Goal: Task Accomplishment & Management: Use online tool/utility

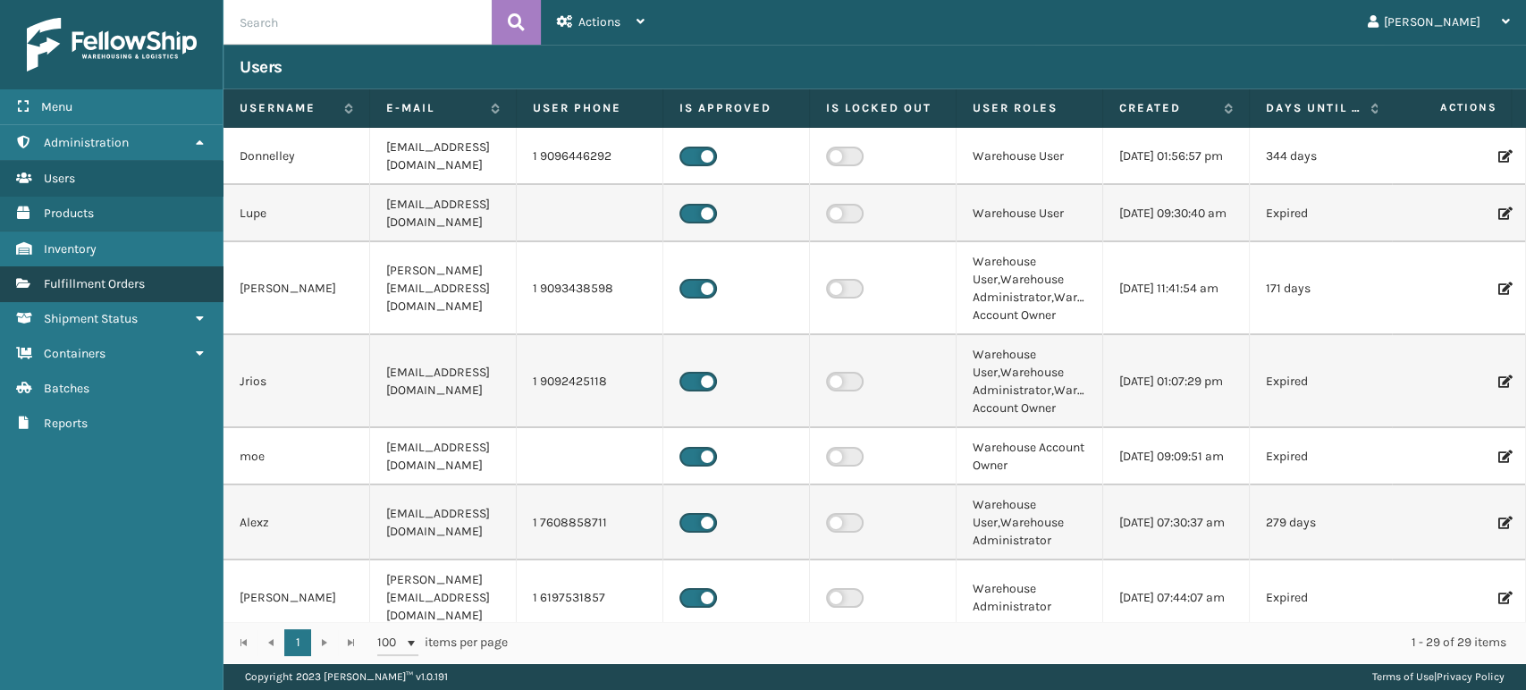
click at [152, 288] on link "Fulfillment Orders" at bounding box center [111, 283] width 223 height 35
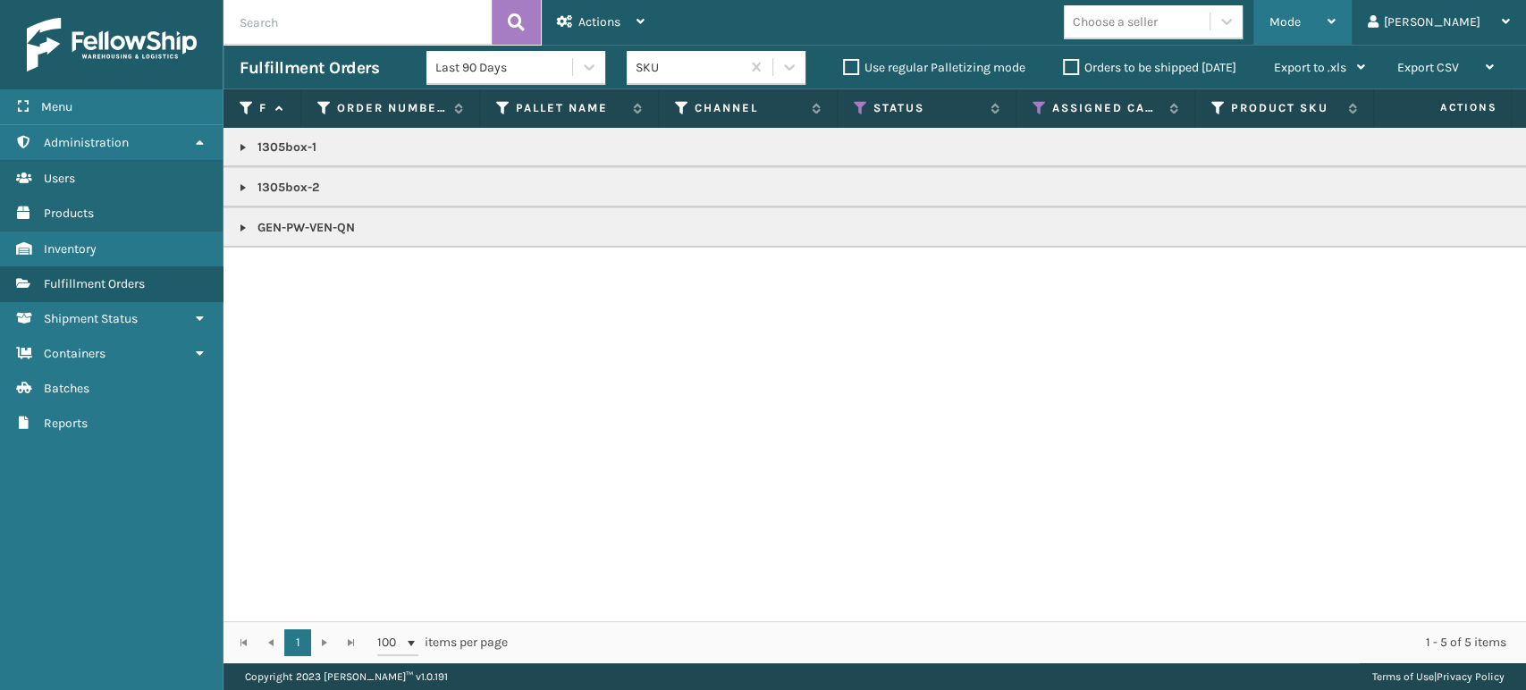
click at [1336, 37] on div "Mode" at bounding box center [1303, 22] width 66 height 45
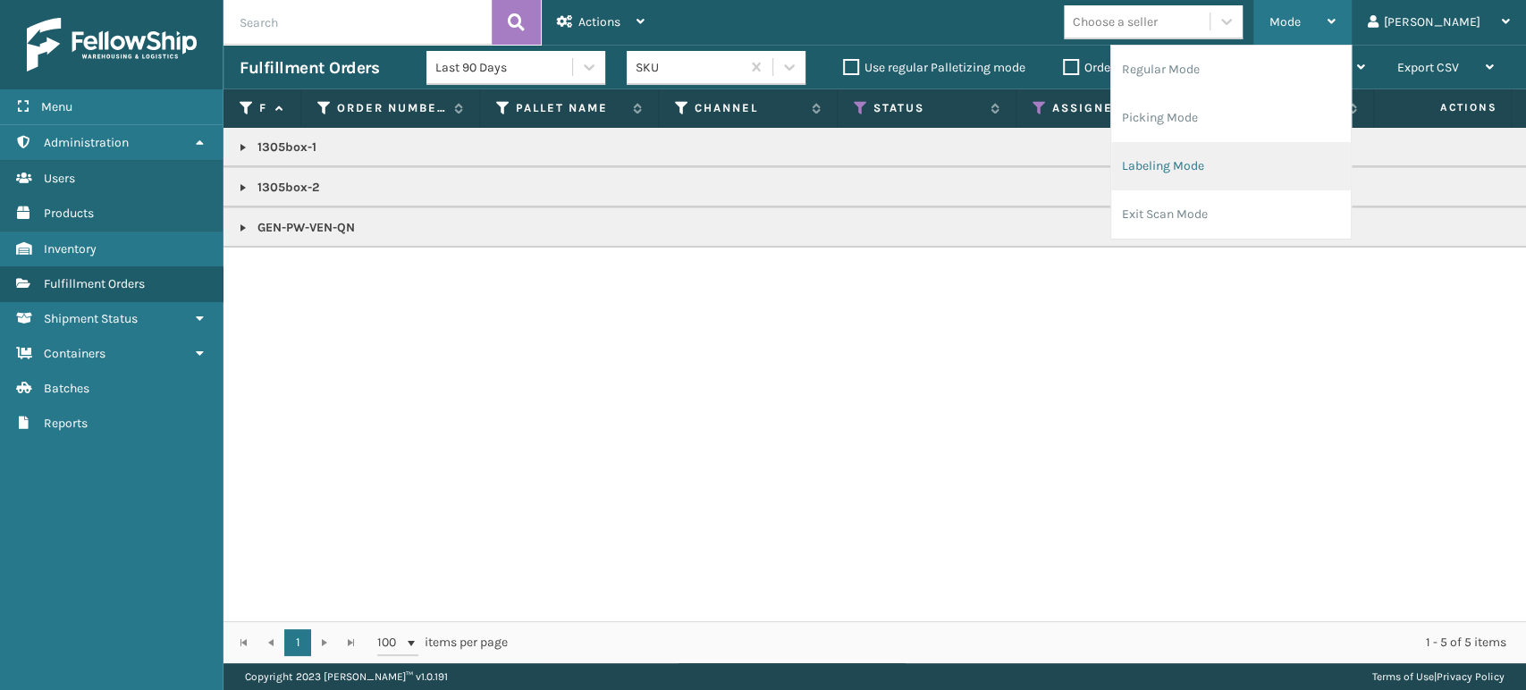
click at [1268, 165] on li "Labeling Mode" at bounding box center [1231, 166] width 240 height 48
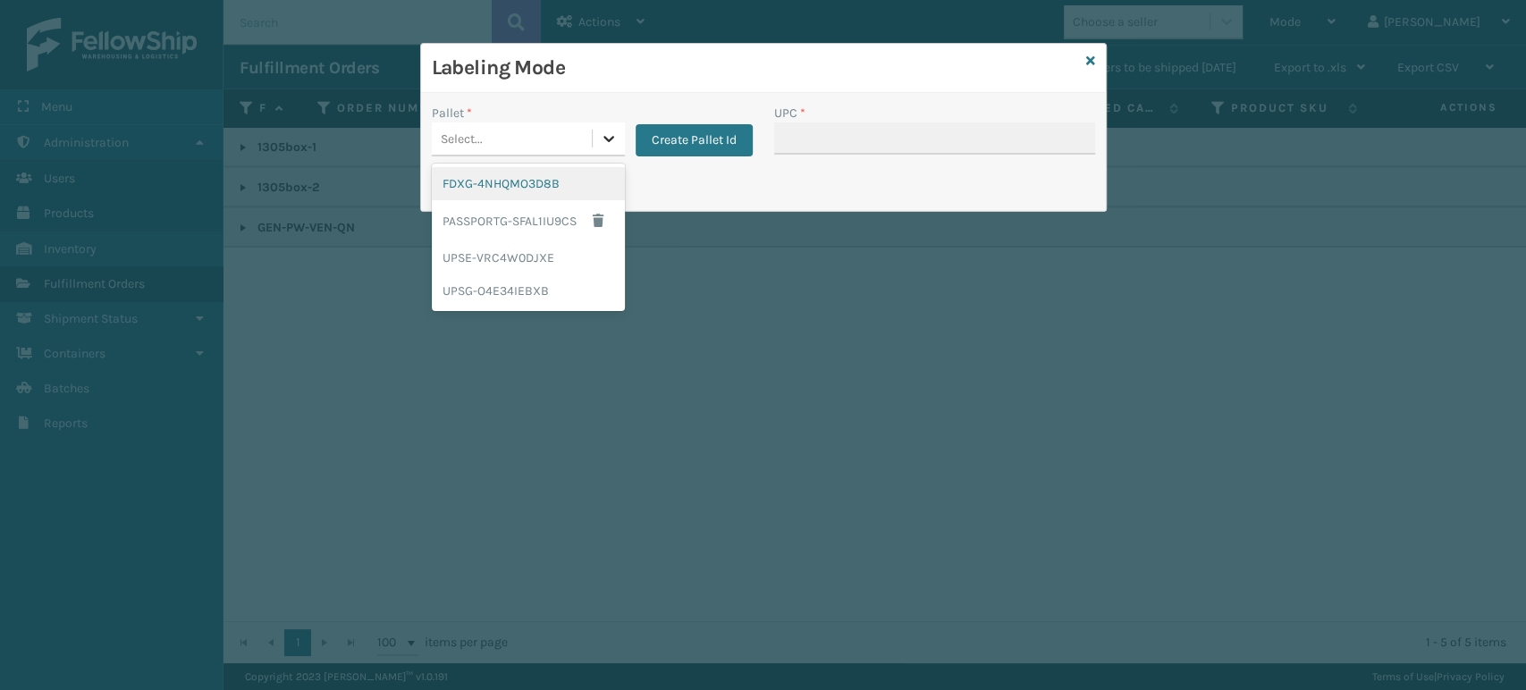
click at [613, 142] on icon at bounding box center [609, 139] width 18 height 18
click at [552, 291] on div "UPSG-O4E34IEBXB" at bounding box center [528, 291] width 193 height 33
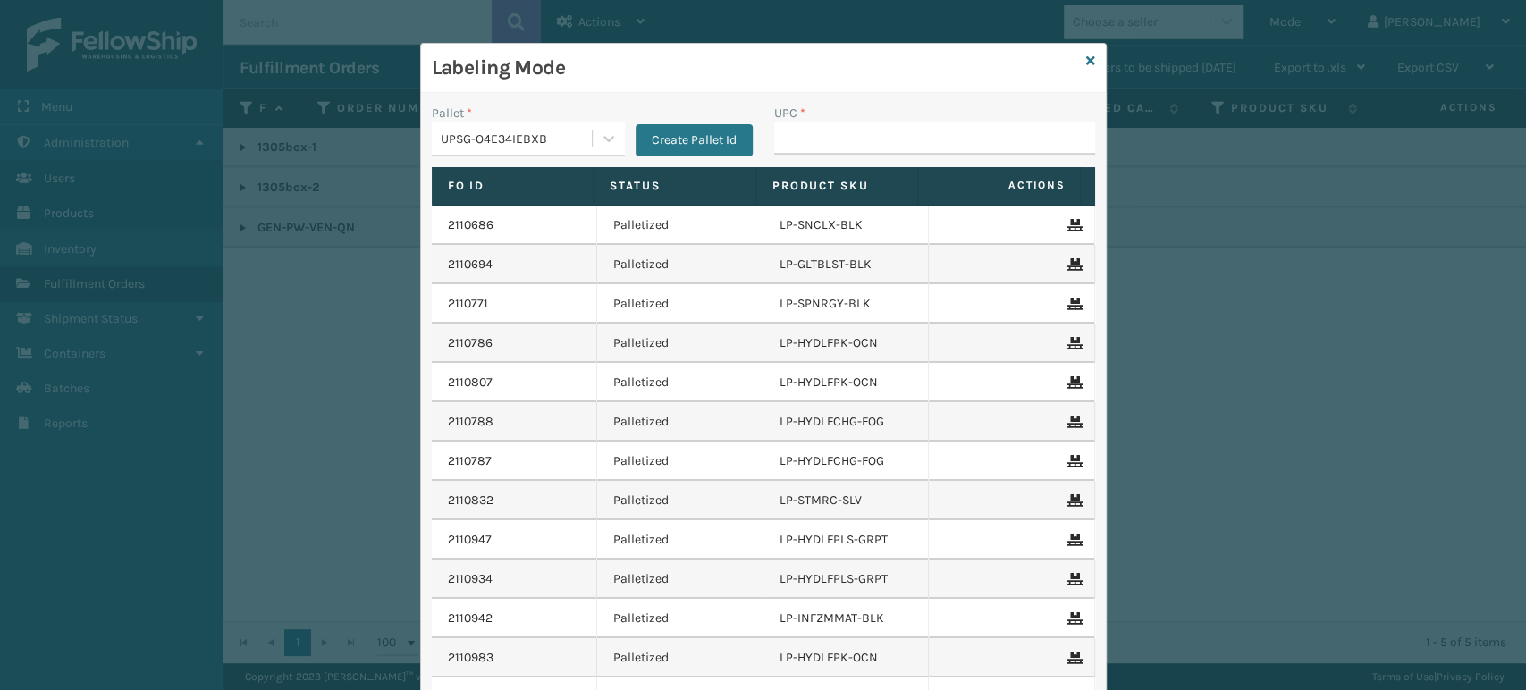
drag, startPoint x: 552, startPoint y: 291, endPoint x: 2, endPoint y: 642, distance: 652.1
click at [0, 636] on div "Labeling Mode Pallet * UPSG-O4E34IEBXB Create Pallet Id UPC * Fo Id Status Prod…" at bounding box center [763, 345] width 1526 height 690
click at [1295, 21] on div "Labeling Mode Pallet * UPSG-O4E34IEBXB Create Pallet Id UPC * Fo Id Status Prod…" at bounding box center [763, 345] width 1526 height 690
click at [1086, 55] on icon at bounding box center [1090, 61] width 9 height 13
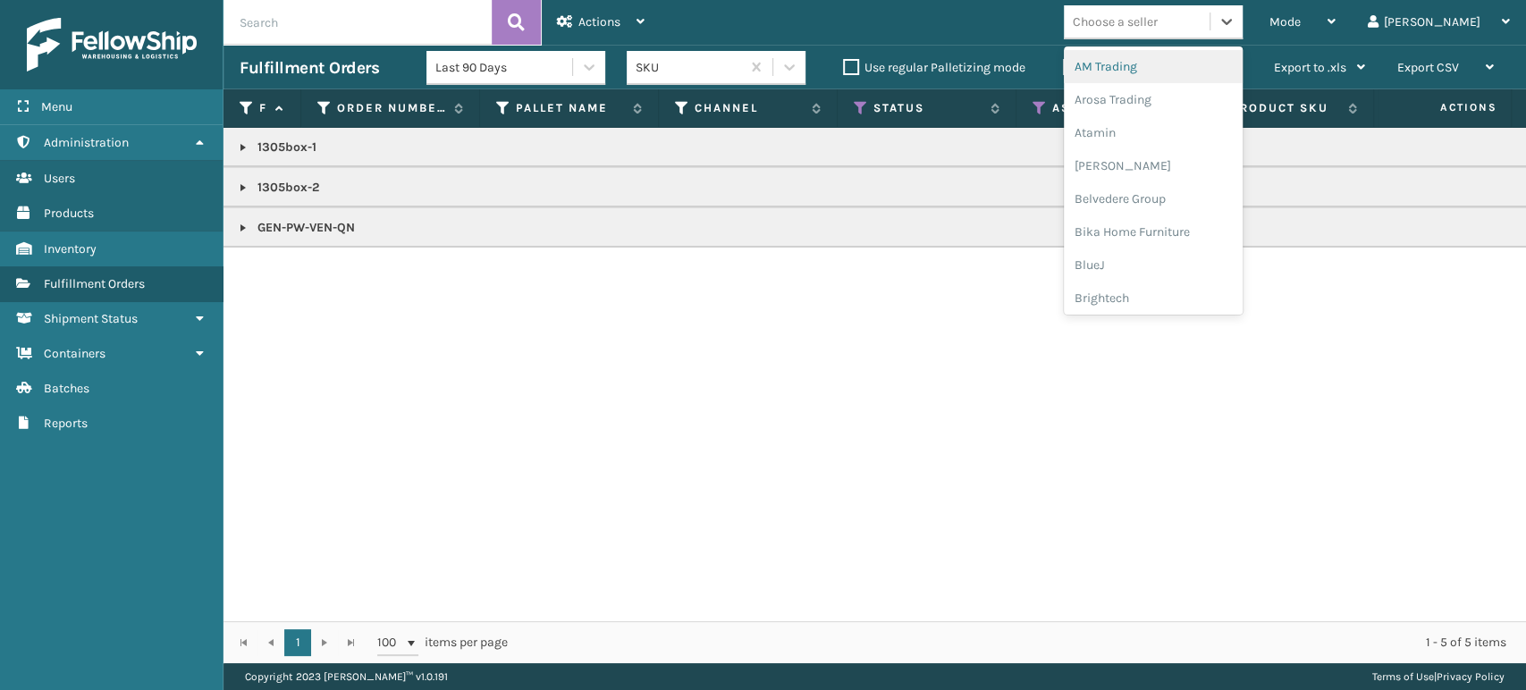
click at [1210, 15] on div "Choose a seller" at bounding box center [1137, 22] width 146 height 30
type input "em"
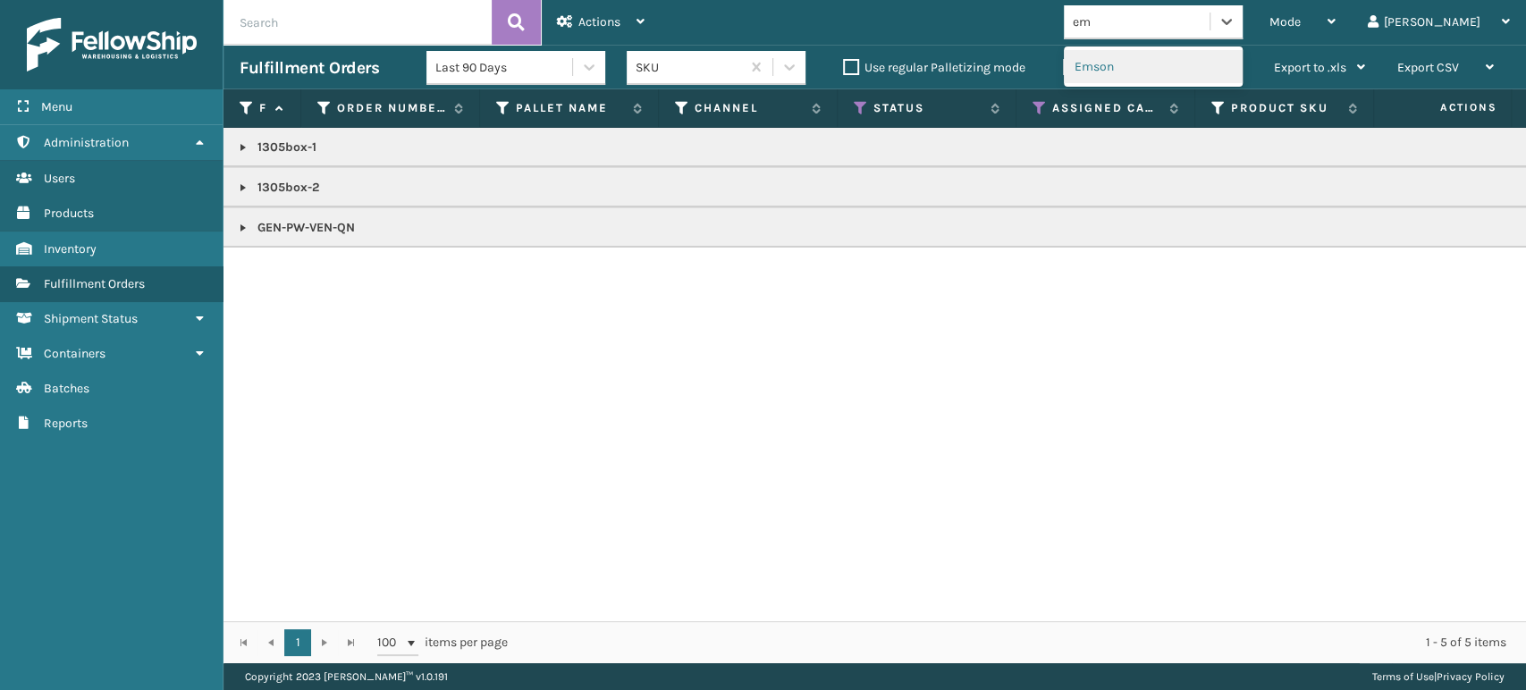
click at [1192, 72] on div "Emson" at bounding box center [1153, 66] width 179 height 33
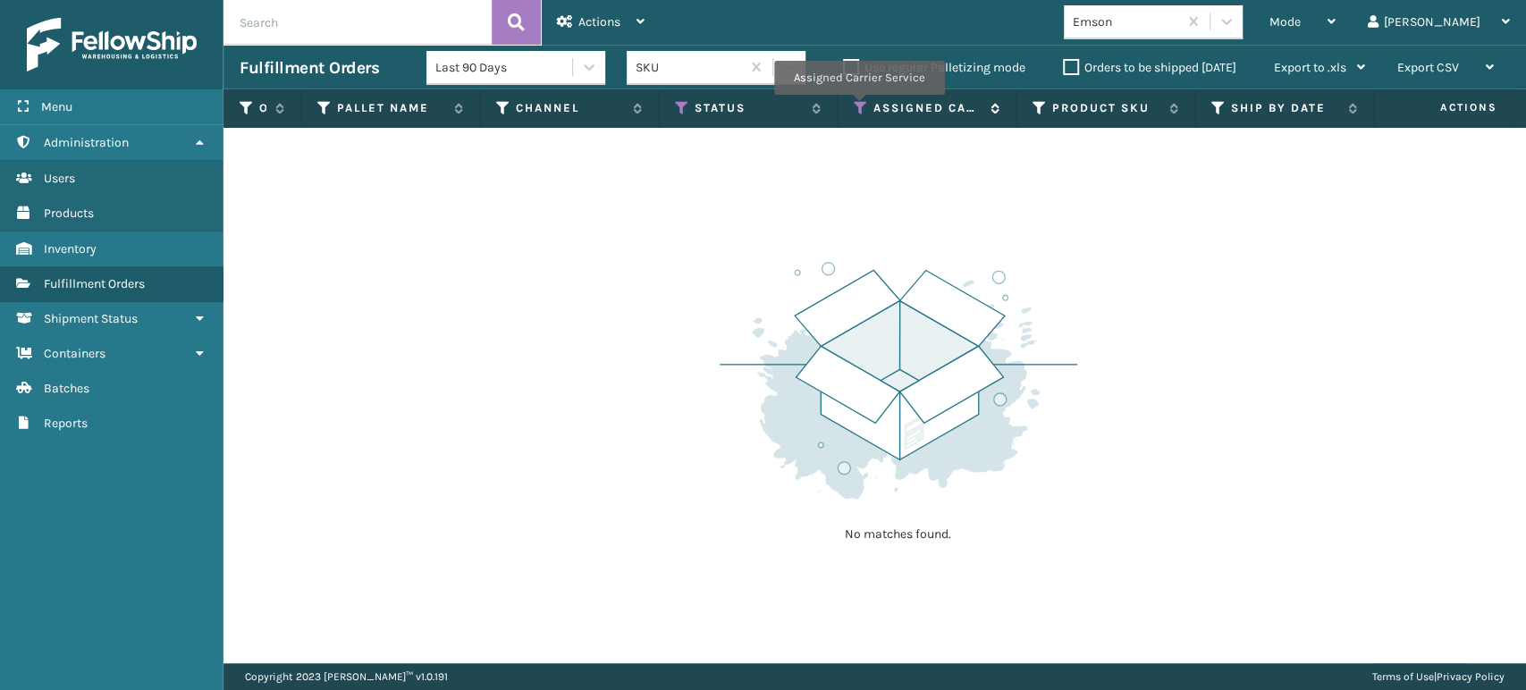
click at [858, 107] on icon at bounding box center [861, 108] width 14 height 16
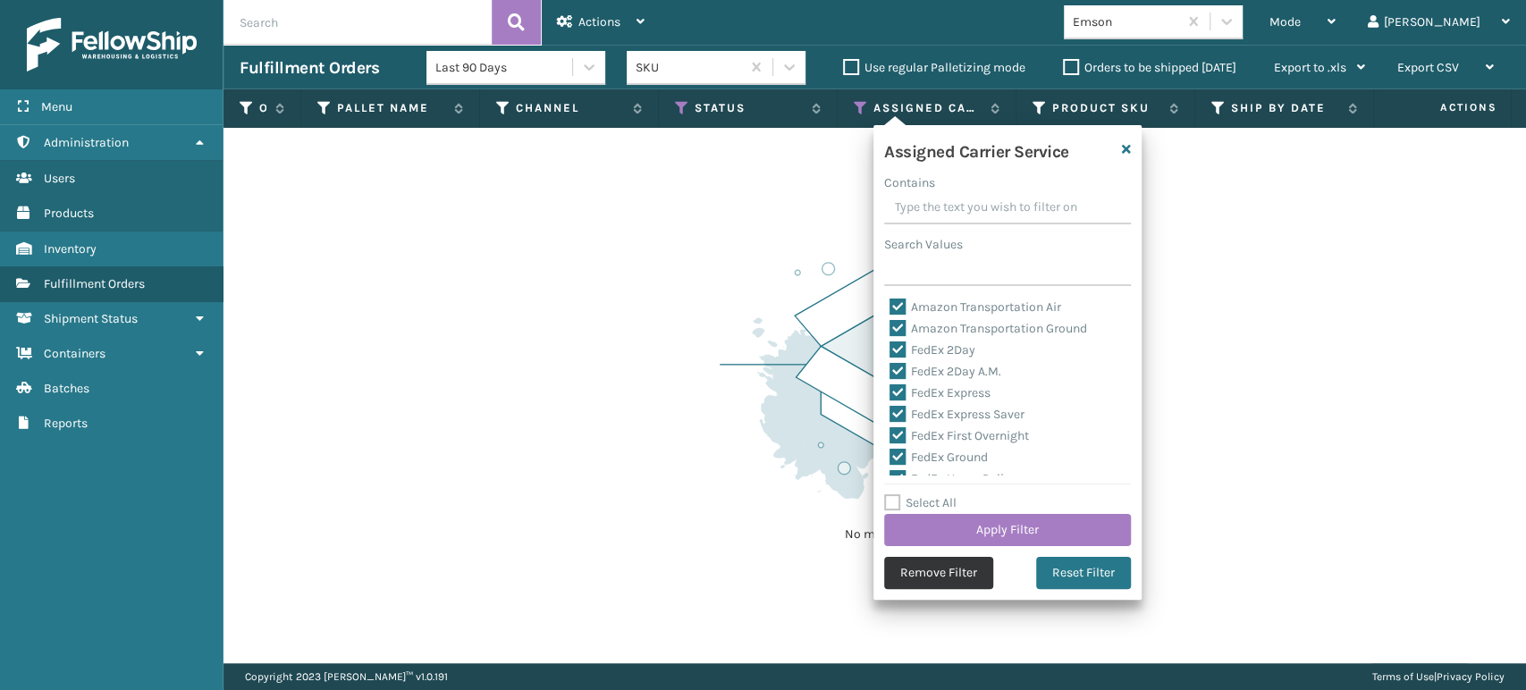
click at [918, 574] on button "Remove Filter" at bounding box center [938, 573] width 109 height 32
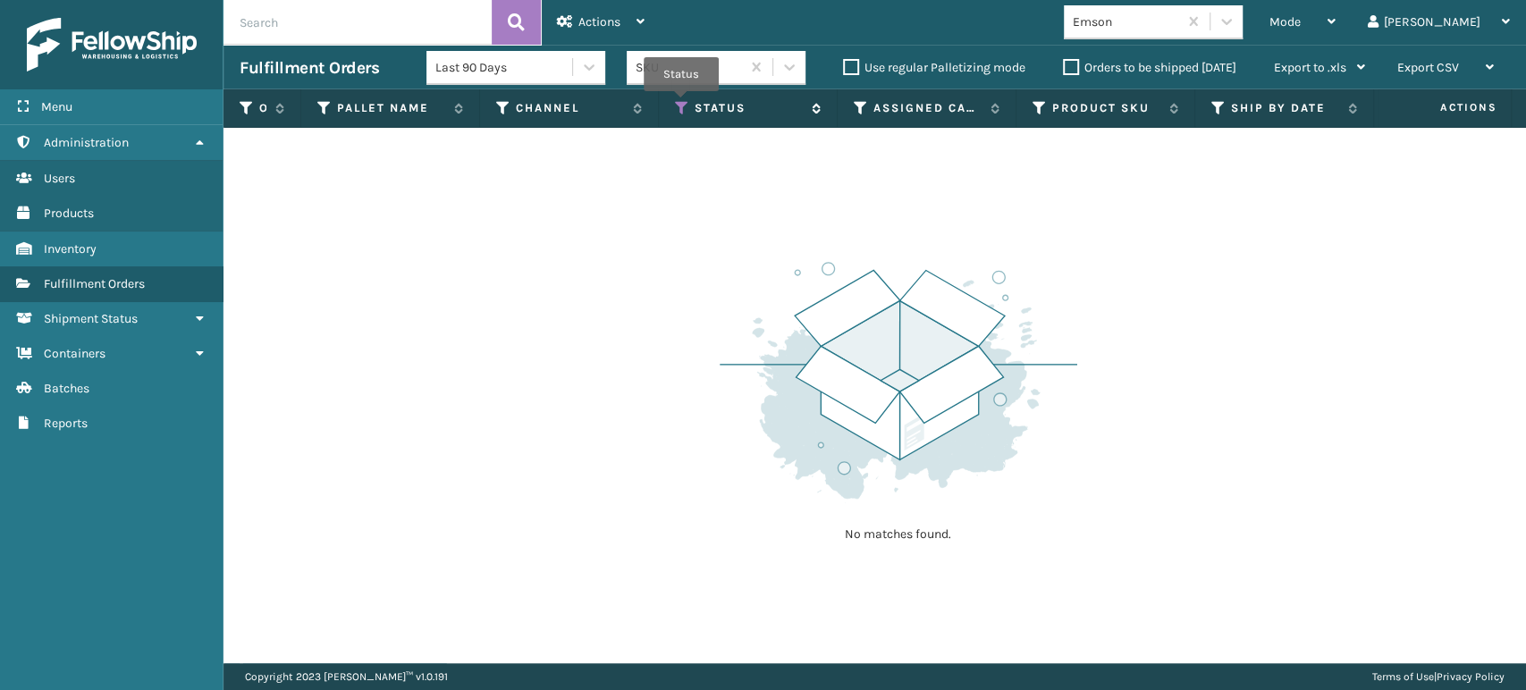
click at [681, 104] on icon at bounding box center [682, 108] width 14 height 16
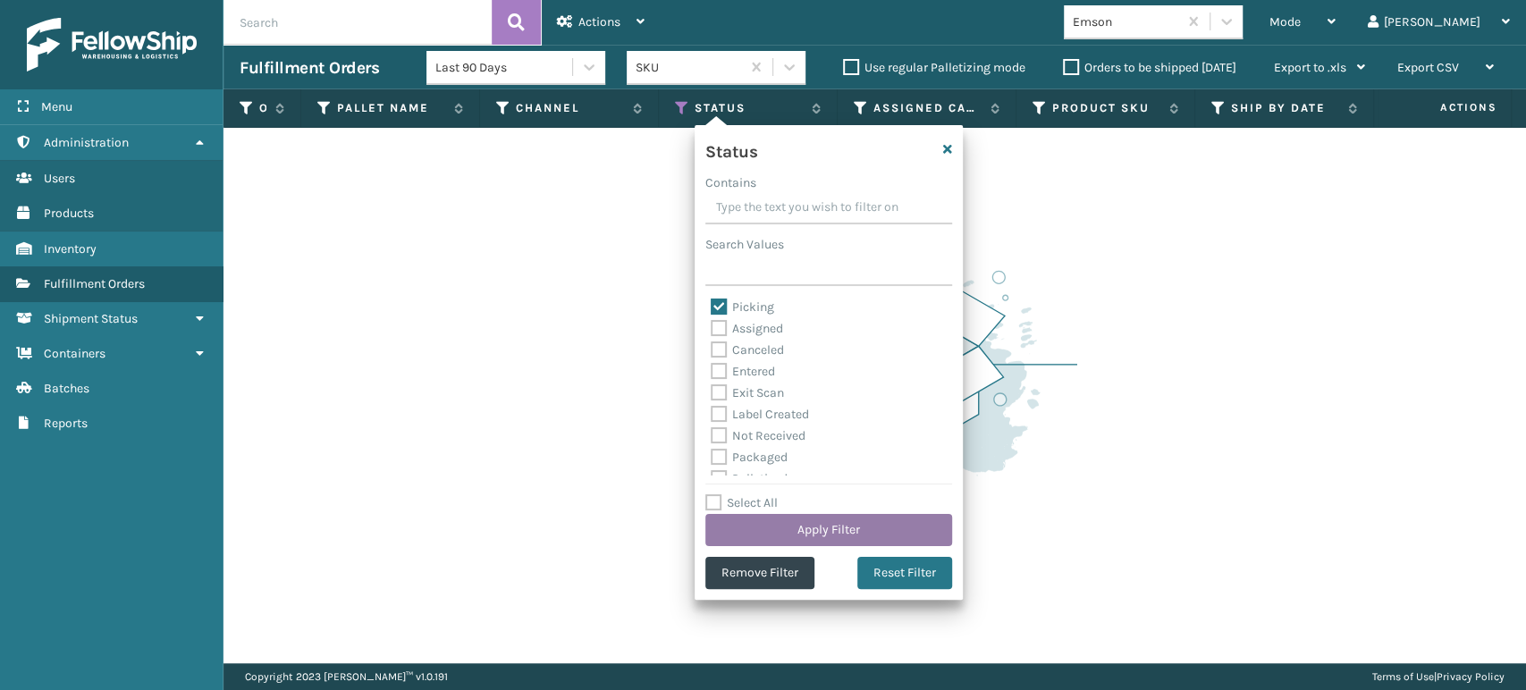
click at [815, 520] on button "Apply Filter" at bounding box center [828, 530] width 247 height 32
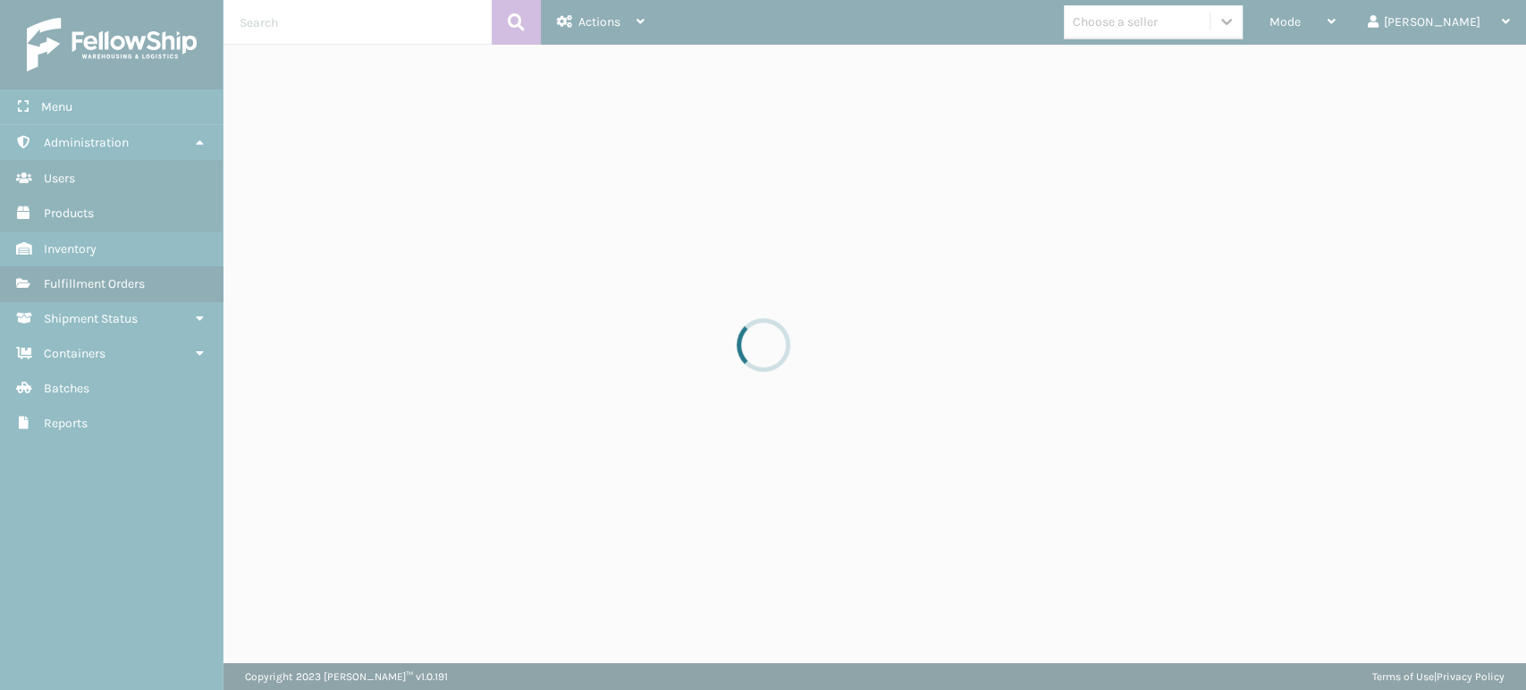
drag, startPoint x: 1252, startPoint y: 19, endPoint x: 1268, endPoint y: 46, distance: 32.1
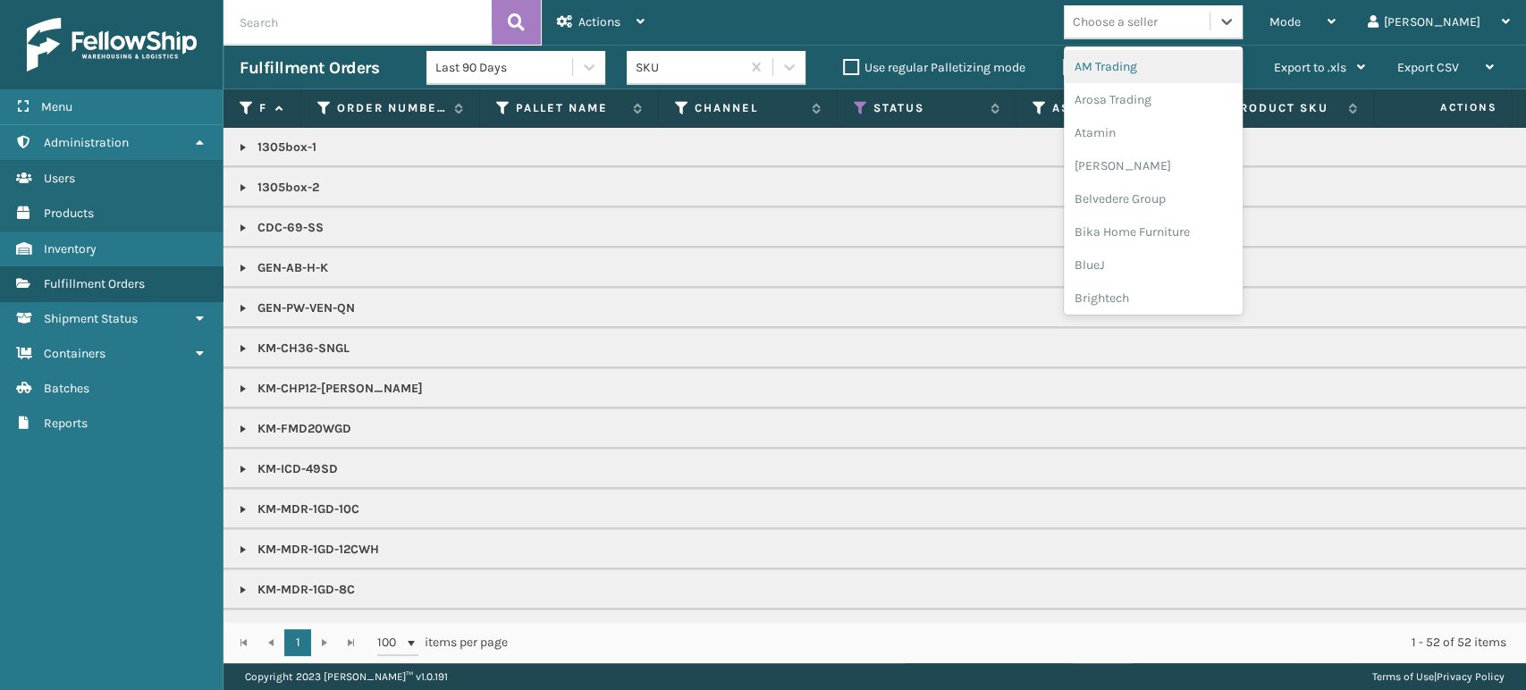
click at [1210, 23] on div "Choose a seller" at bounding box center [1137, 22] width 146 height 30
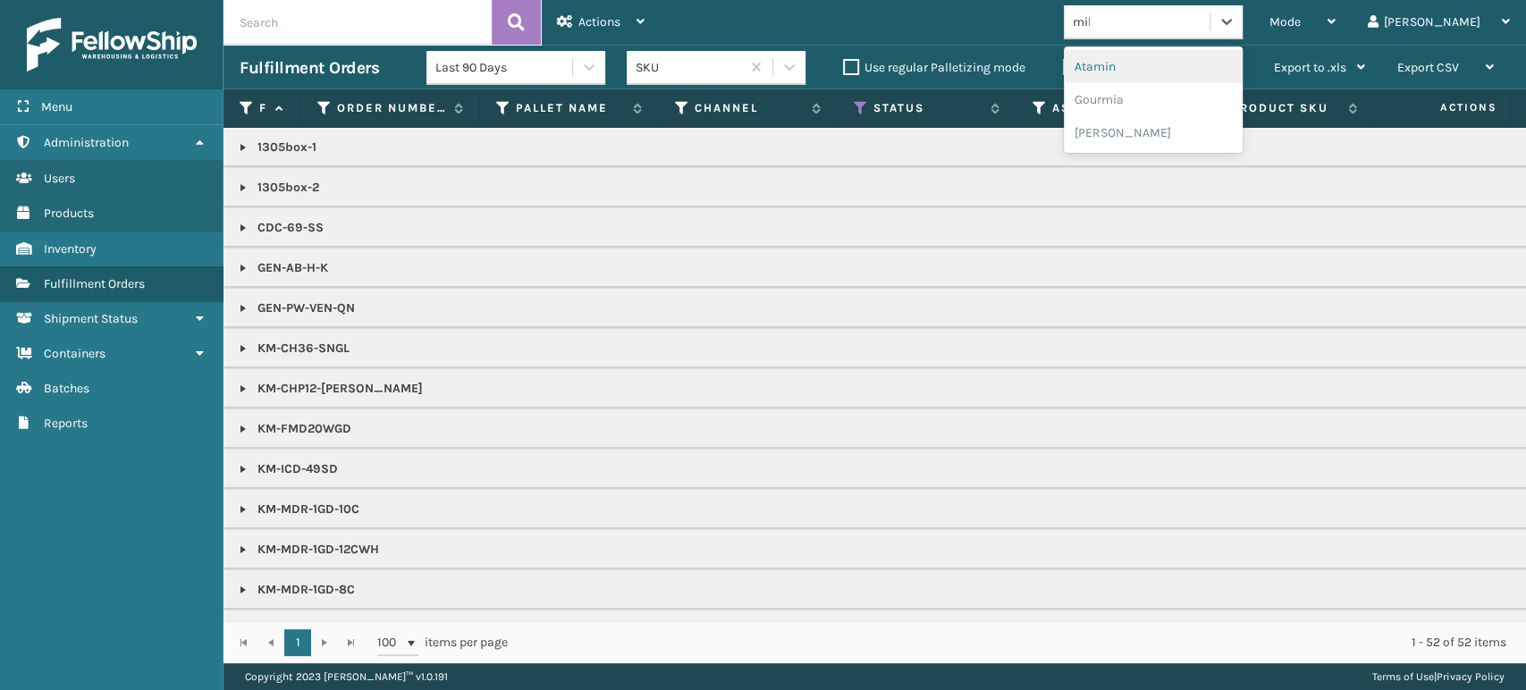
type input "mill"
click at [1238, 59] on div "[PERSON_NAME] Brands" at bounding box center [1153, 66] width 179 height 33
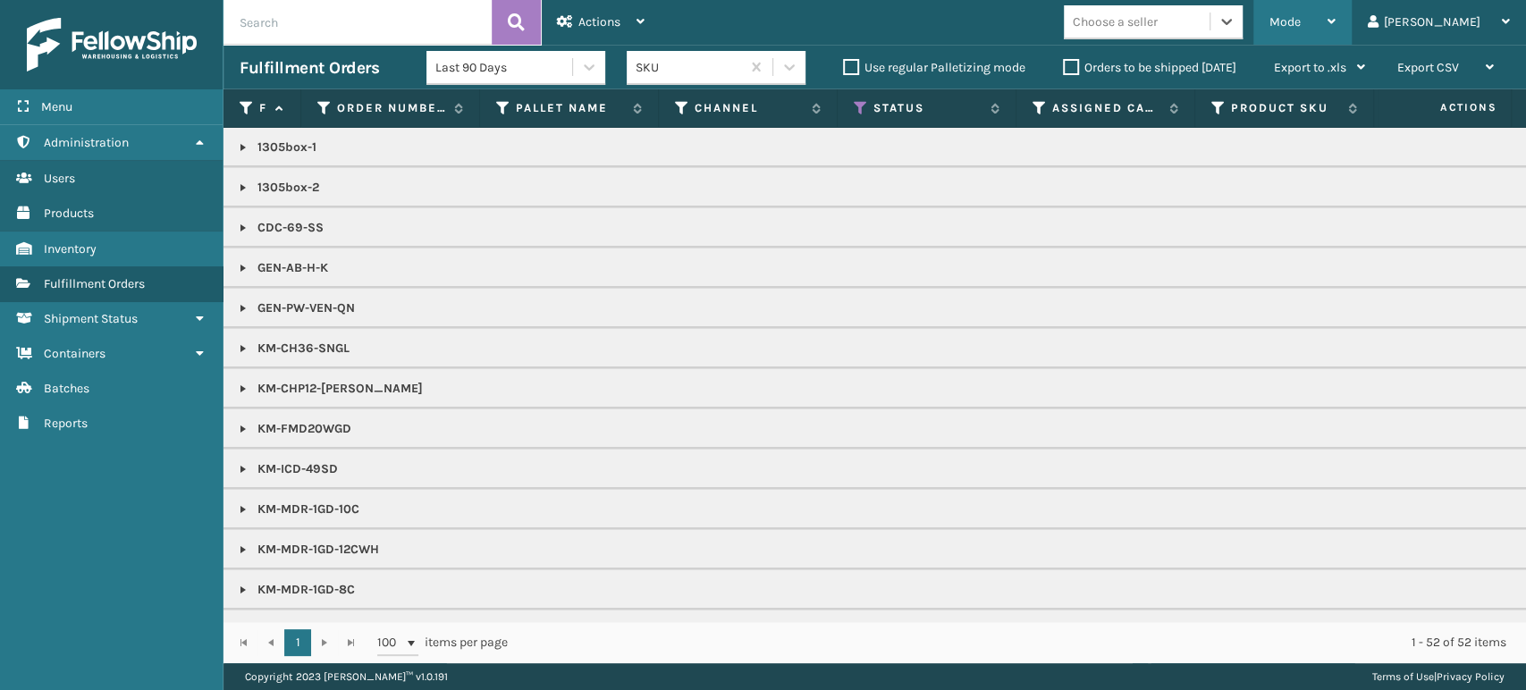
click at [1336, 16] on icon at bounding box center [1332, 21] width 8 height 13
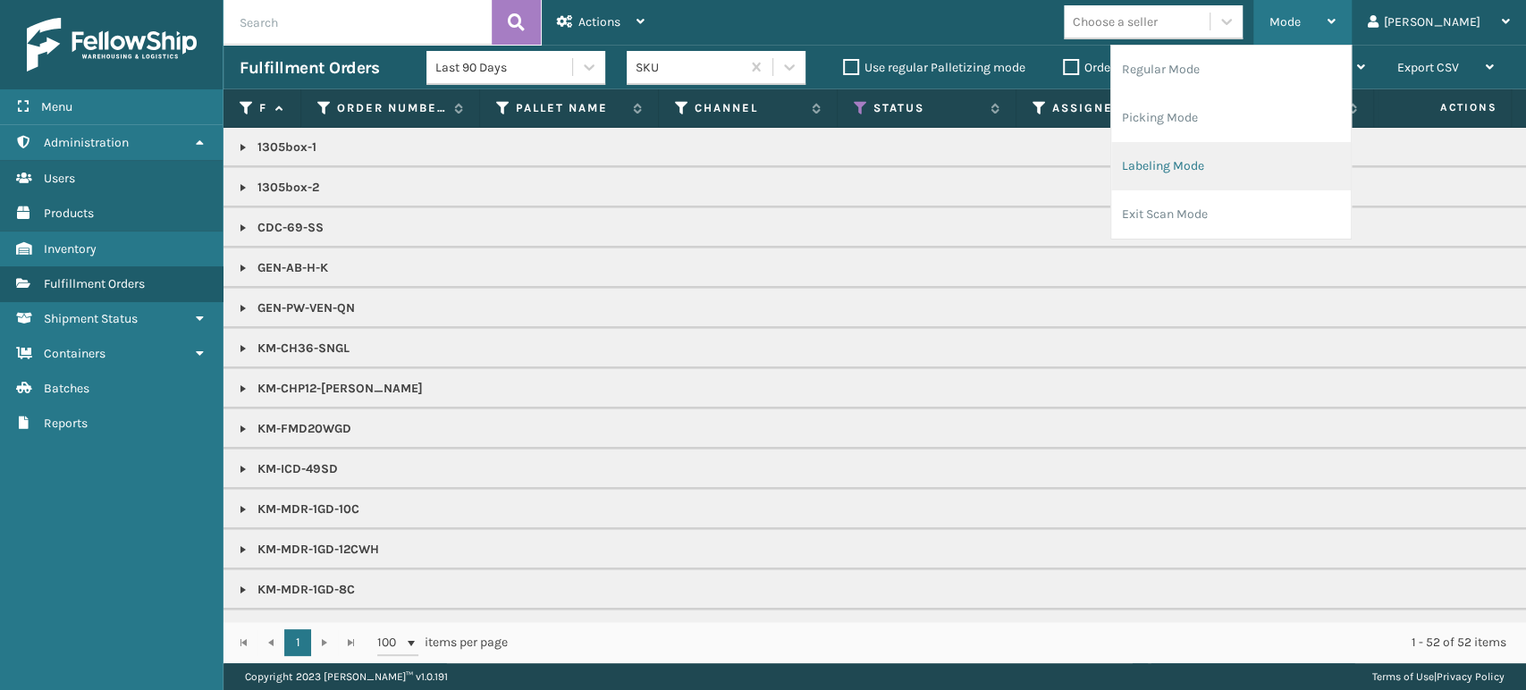
click at [1316, 181] on li "Labeling Mode" at bounding box center [1231, 166] width 240 height 48
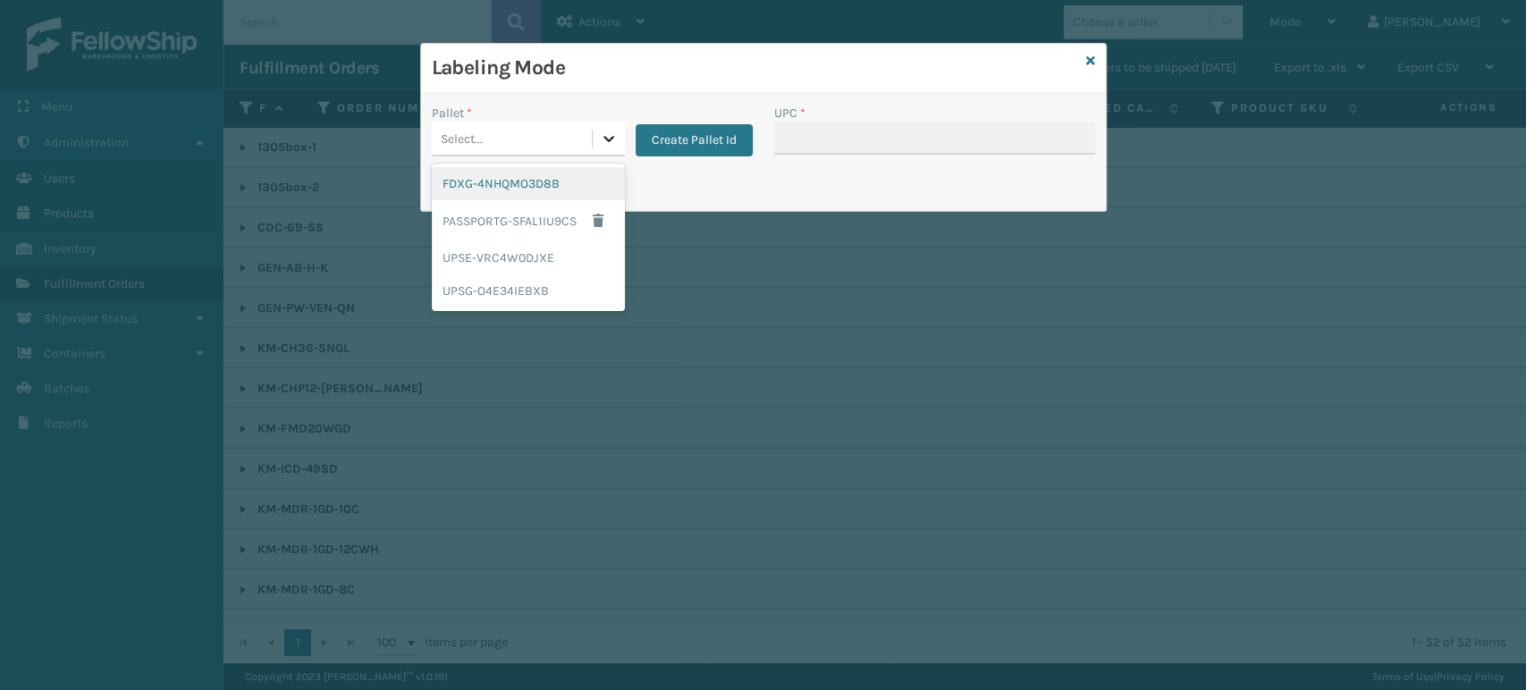
click at [612, 142] on icon at bounding box center [609, 139] width 18 height 18
click at [558, 283] on div "UPSG-O4E34IEBXB" at bounding box center [528, 291] width 193 height 33
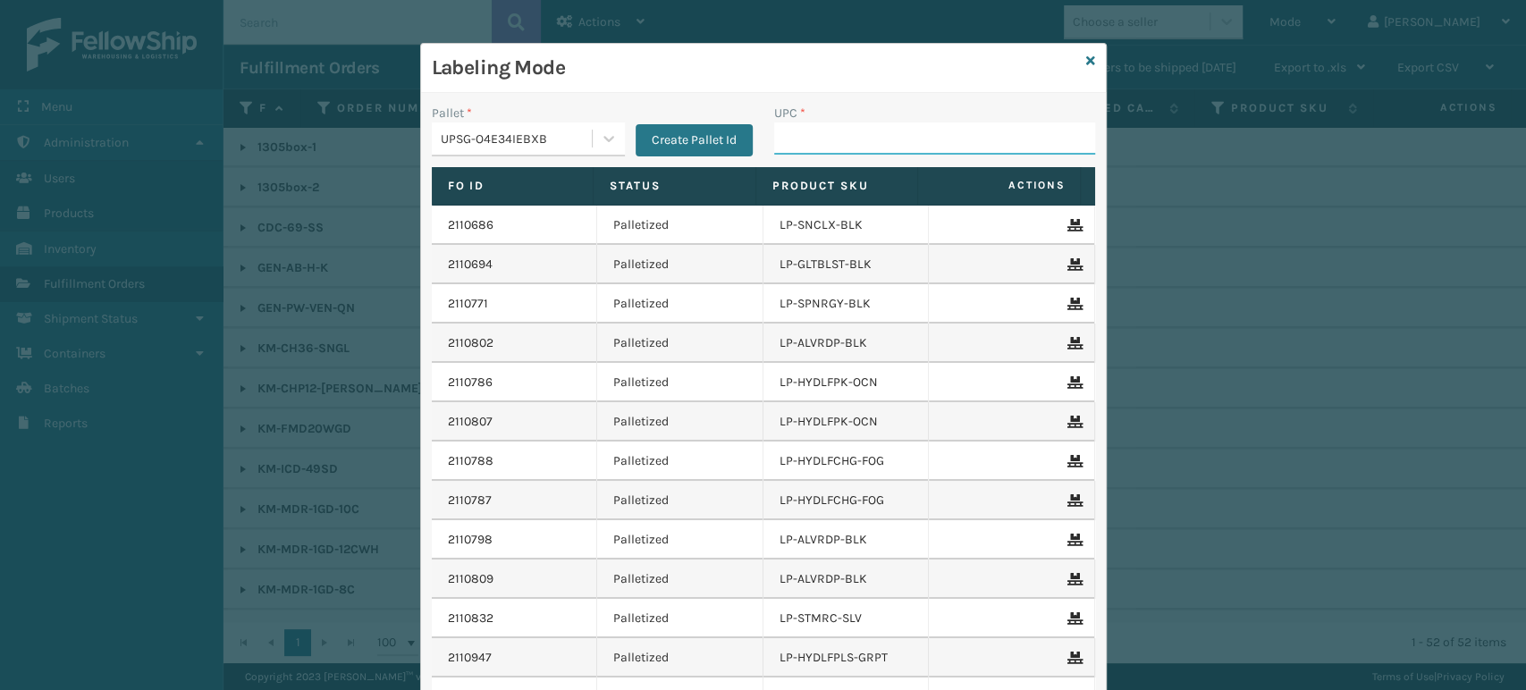
click at [841, 146] on input "UPC *" at bounding box center [934, 138] width 321 height 32
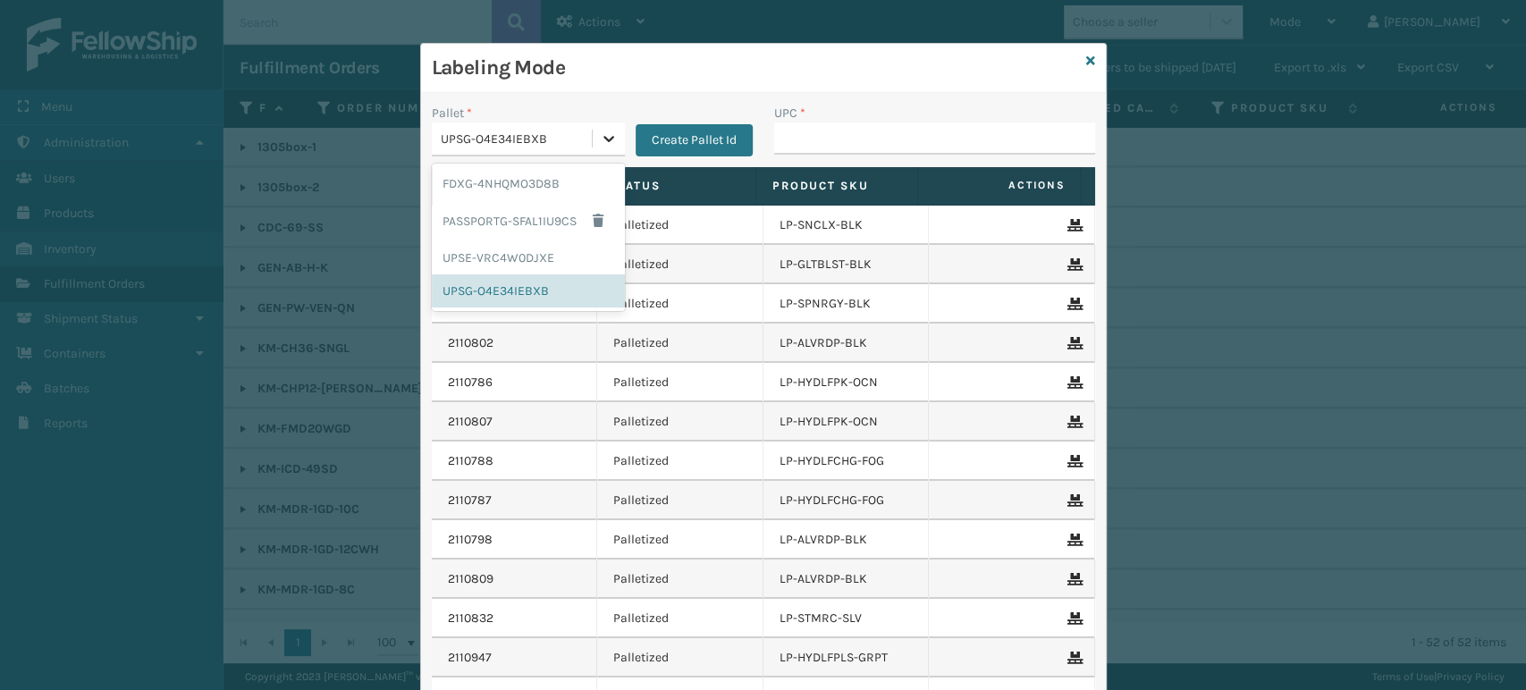
click at [615, 134] on div at bounding box center [609, 138] width 32 height 32
click at [553, 178] on div "FDXG-4NHQMO3D8B" at bounding box center [528, 183] width 193 height 33
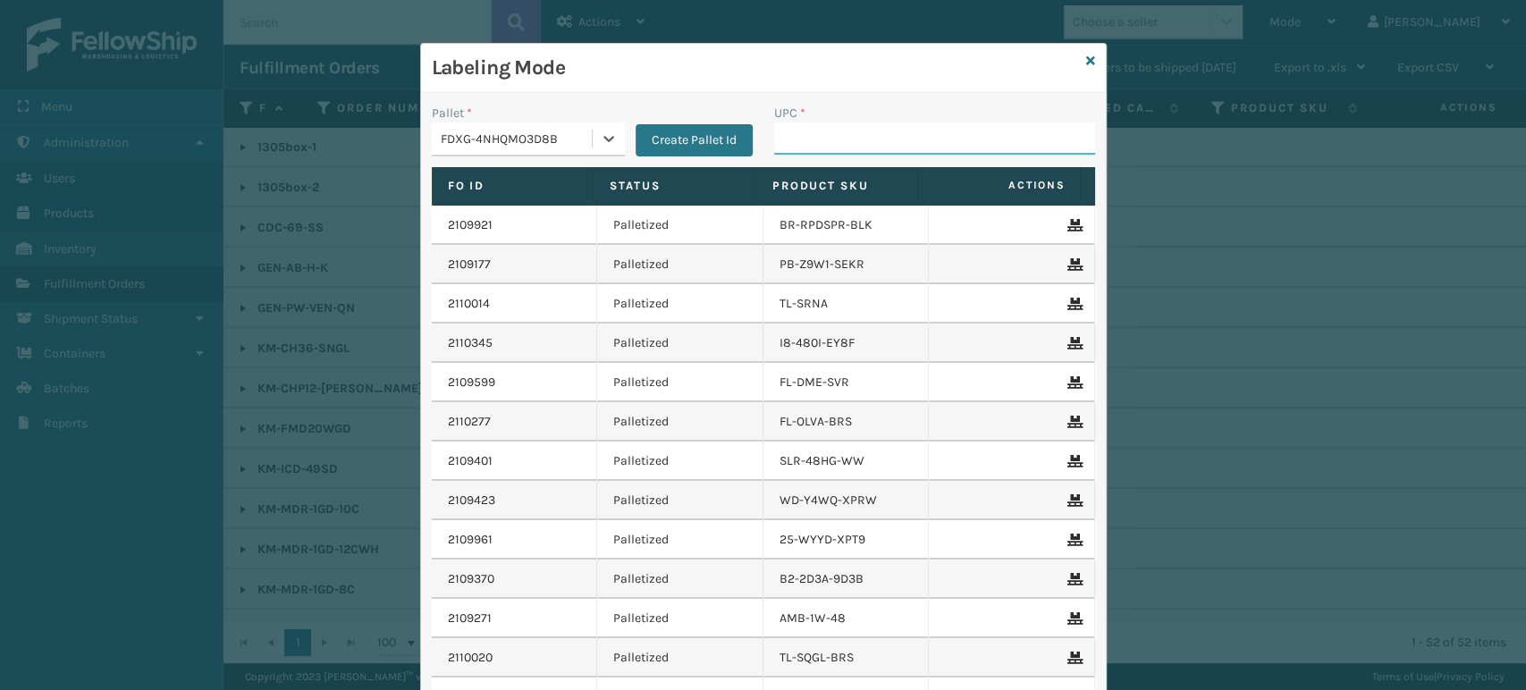
click at [801, 135] on input "UPC *" at bounding box center [934, 138] width 321 height 32
type input "8409851"
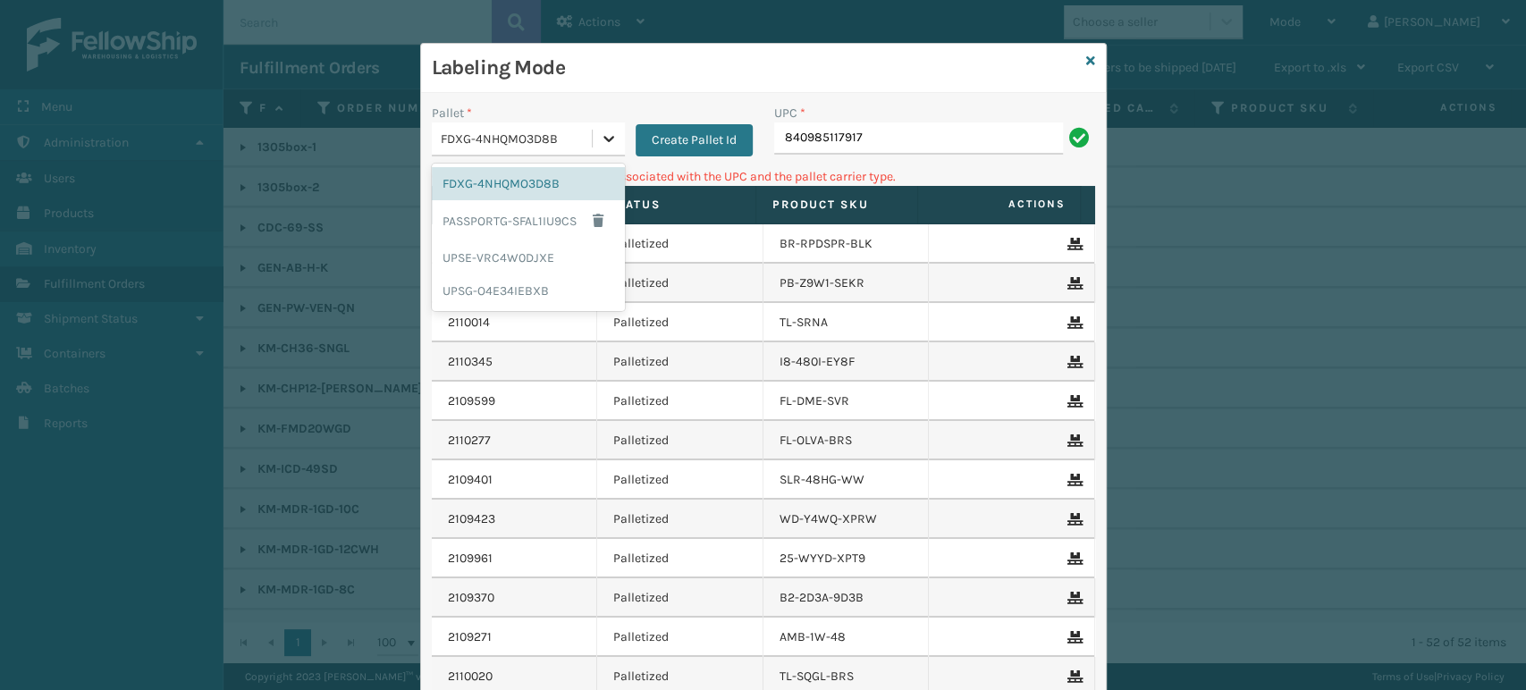
click at [600, 136] on icon at bounding box center [609, 139] width 18 height 18
click at [532, 292] on div "UPSG-O4E34IEBXB" at bounding box center [528, 291] width 193 height 33
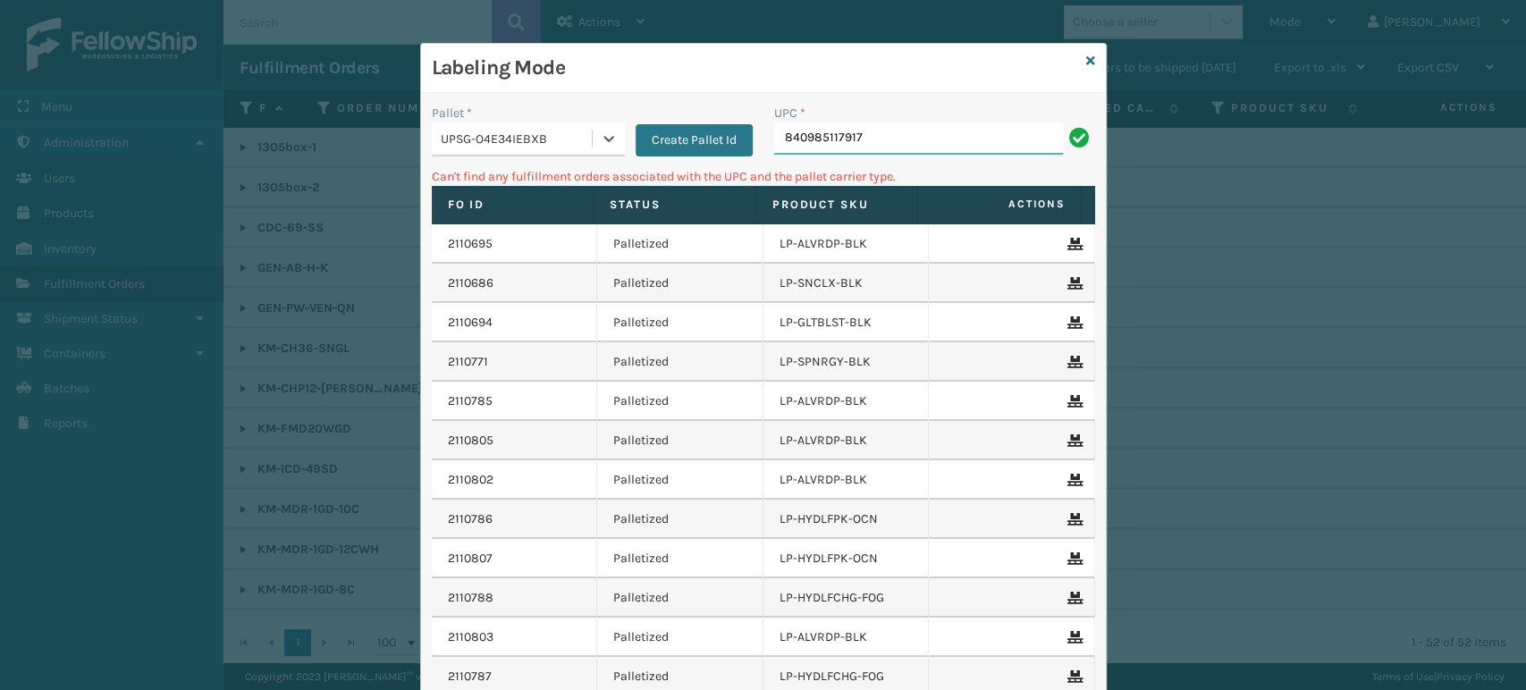
click at [908, 134] on input "840985117917" at bounding box center [918, 138] width 289 height 32
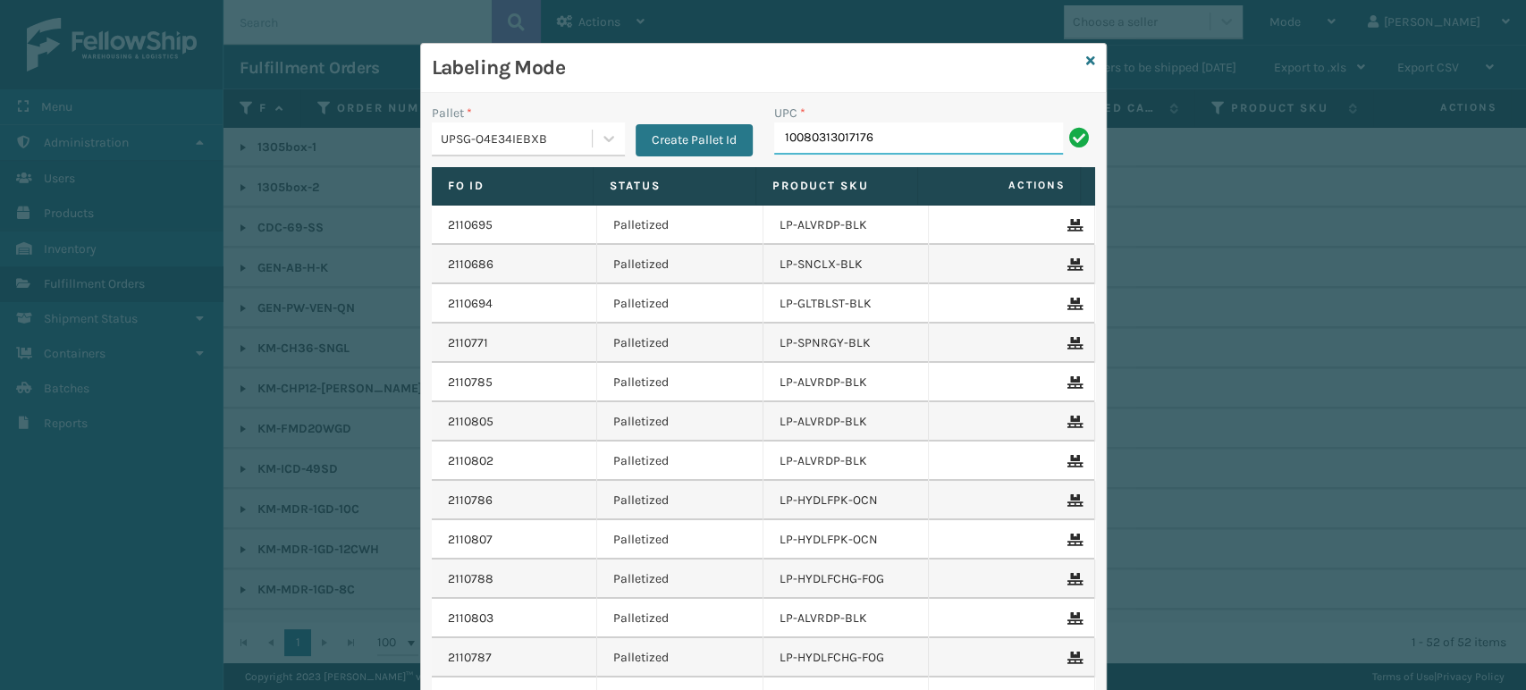
type input "10080313017176"
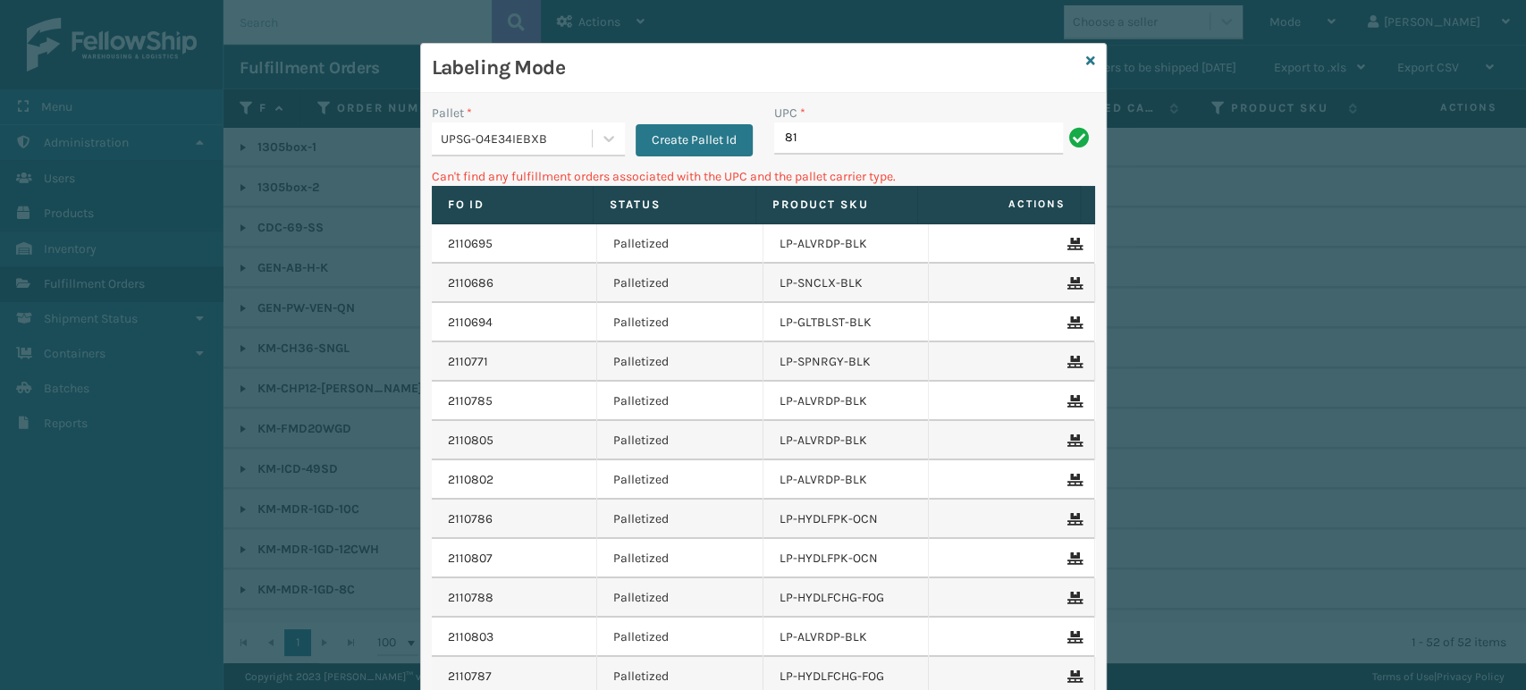
type input "8"
type input "KM-MD-1SS"
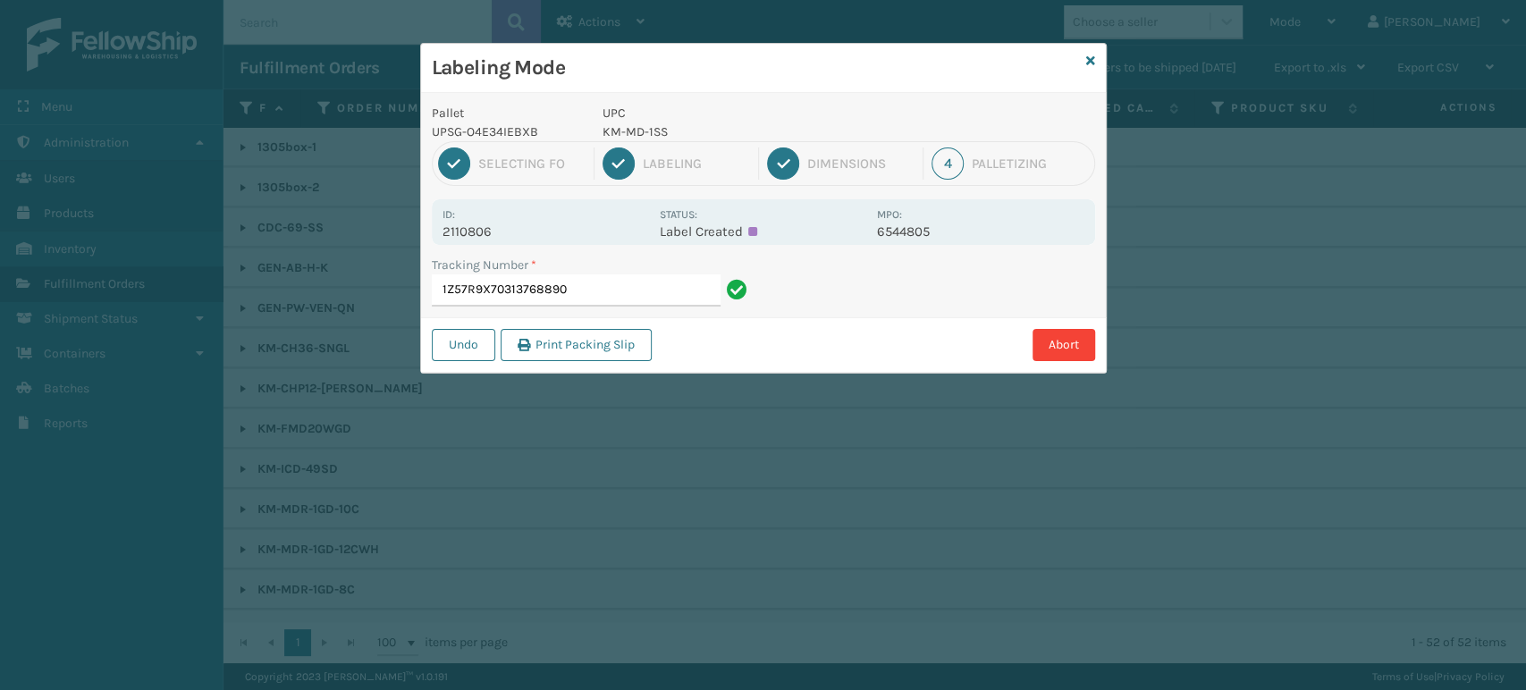
click at [544, 295] on input "1Z57R9X70313768890" at bounding box center [576, 291] width 289 height 32
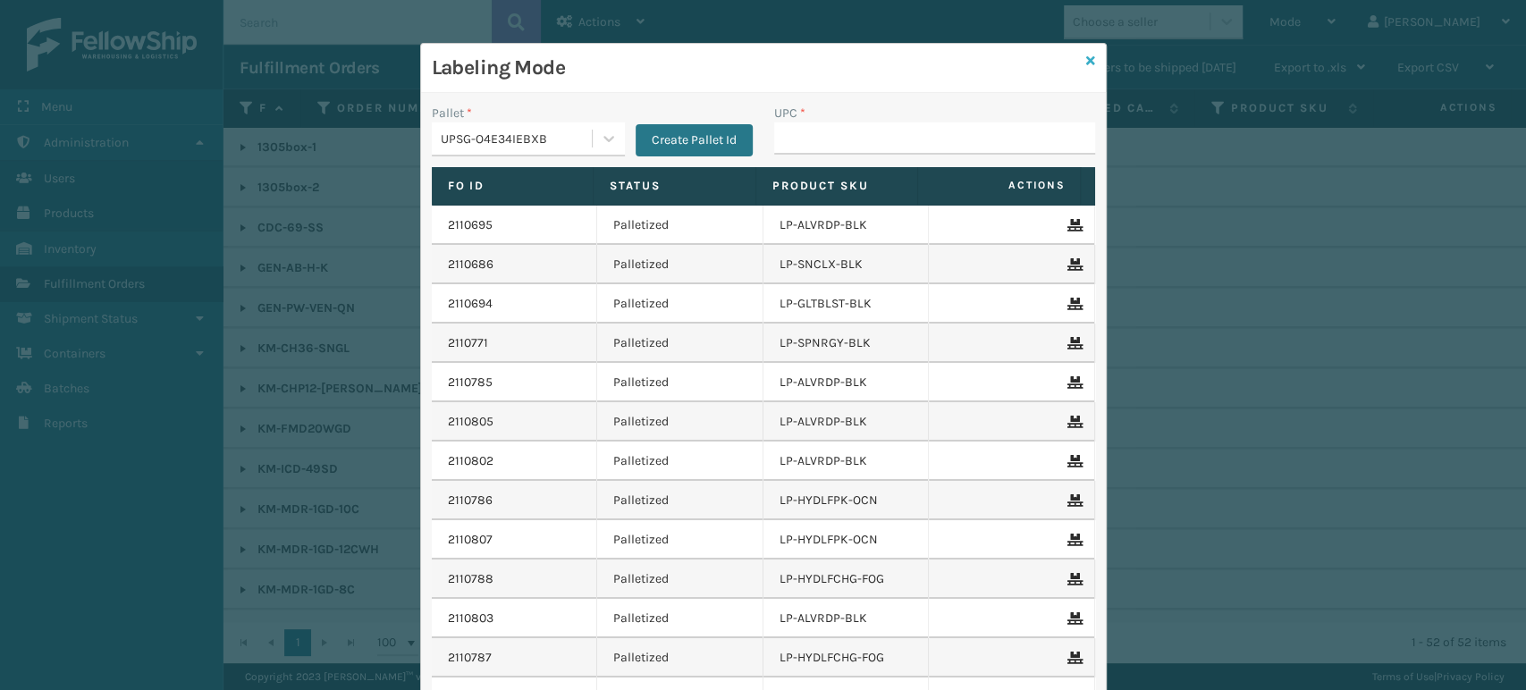
click at [1086, 55] on icon at bounding box center [1090, 61] width 9 height 13
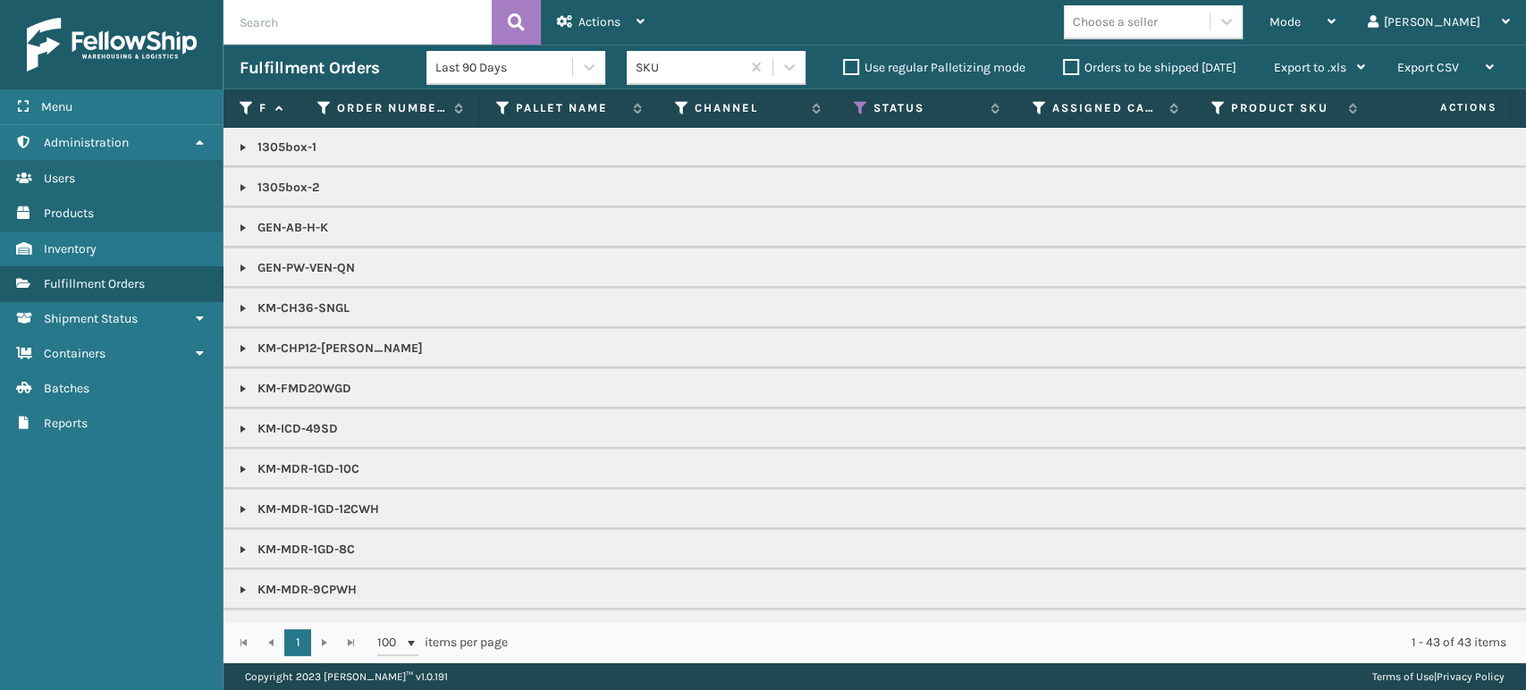
click at [1158, 20] on div "Choose a seller" at bounding box center [1115, 22] width 85 height 19
type input "kool"
click at [1153, 75] on div "Koolmore" at bounding box center [1153, 66] width 179 height 33
click at [858, 103] on icon at bounding box center [861, 108] width 14 height 16
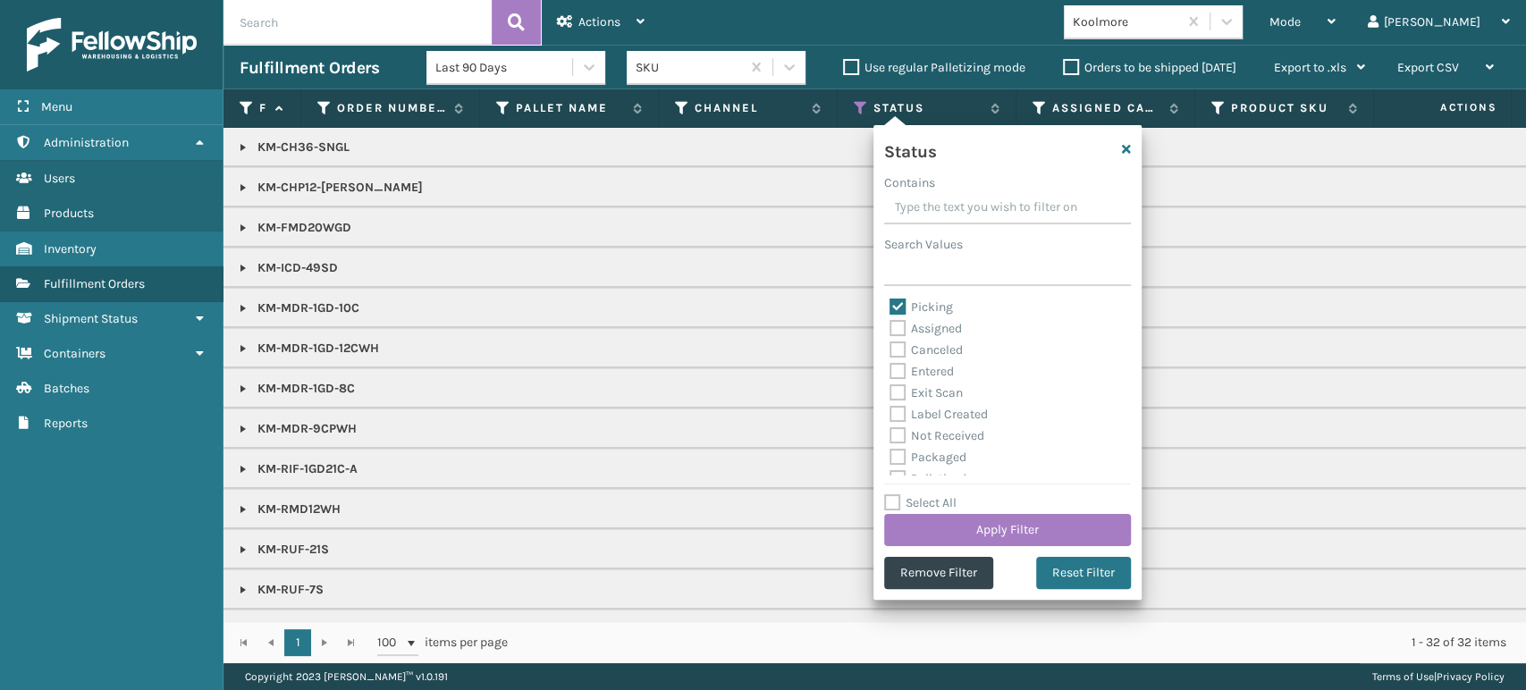
click at [901, 309] on label "Picking" at bounding box center [921, 307] width 63 height 15
click at [891, 308] on input "Picking" at bounding box center [890, 303] width 1 height 12
checkbox input "false"
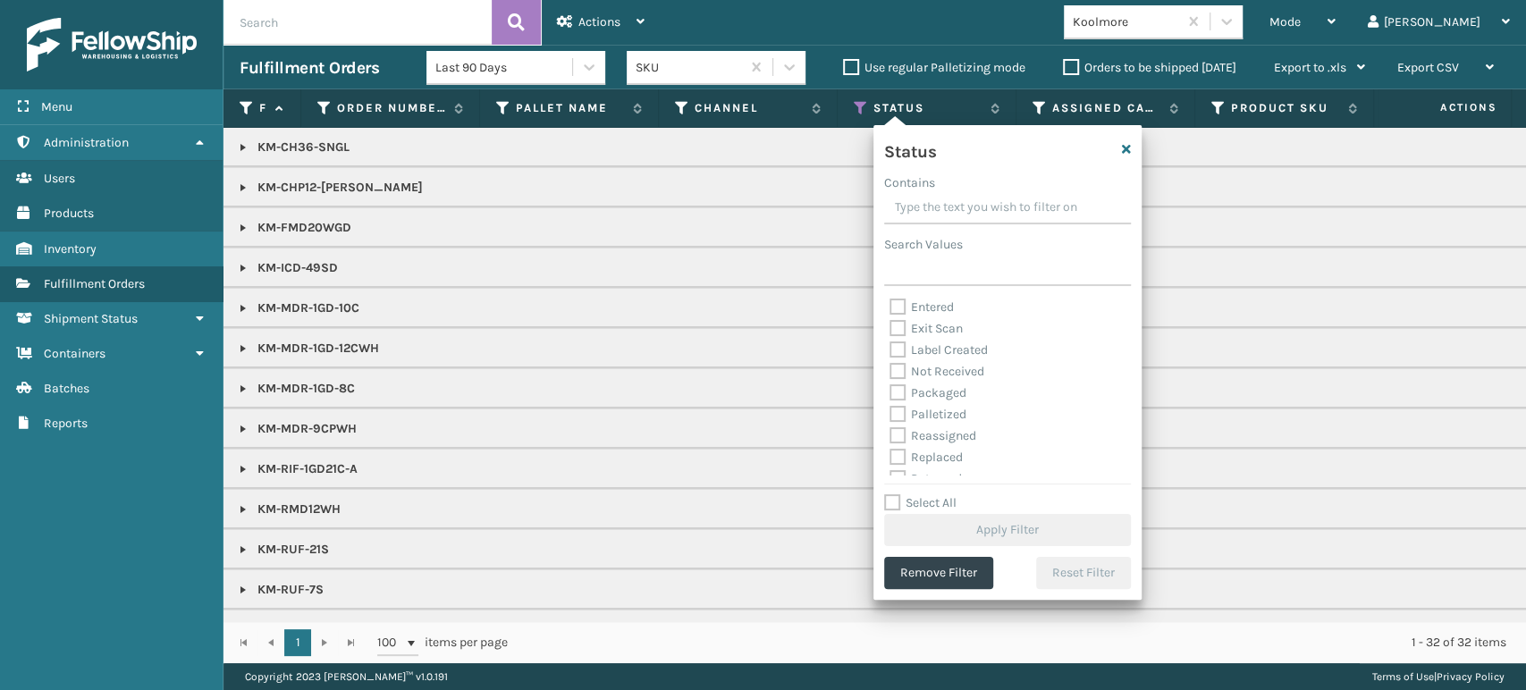
scroll to position [99, 0]
click at [896, 378] on label "Palletized" at bounding box center [928, 379] width 77 height 15
click at [891, 378] on input "Palletized" at bounding box center [890, 375] width 1 height 12
checkbox input "true"
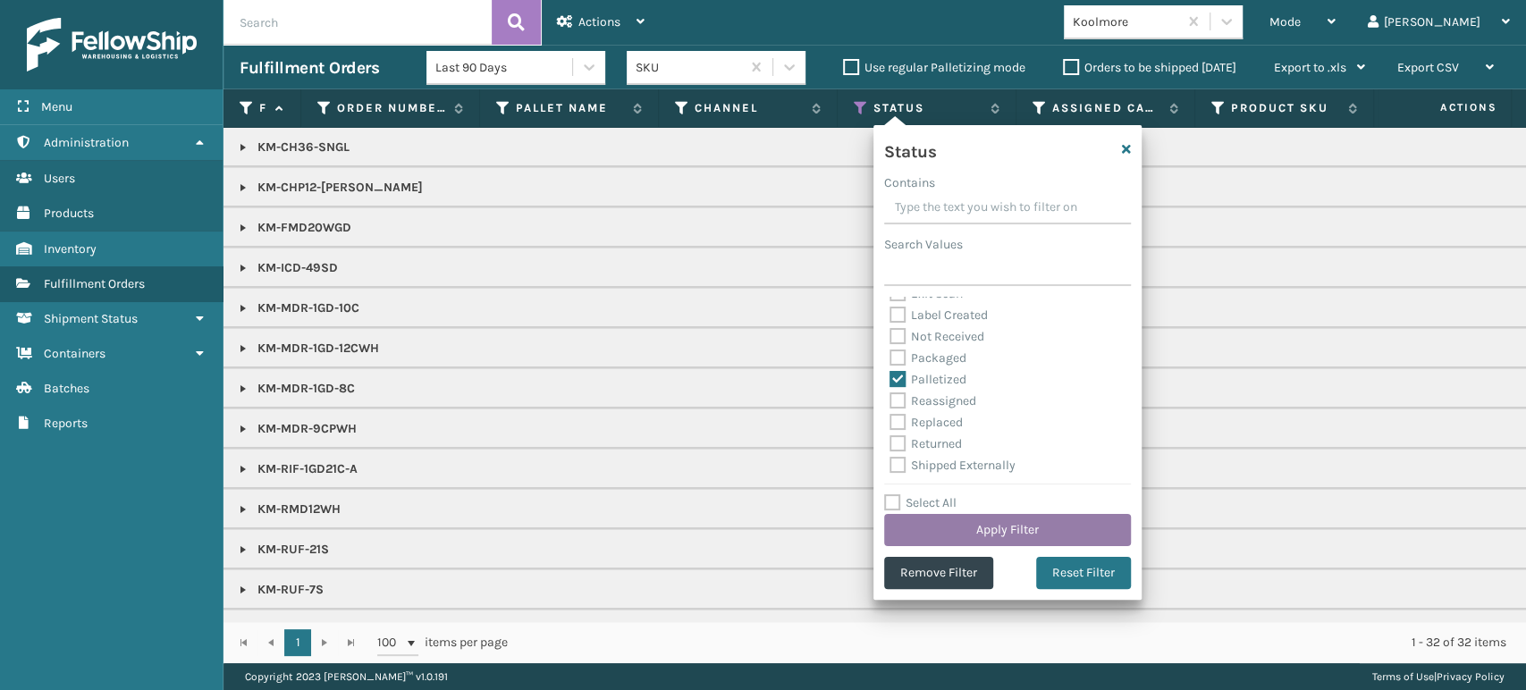
click at [974, 520] on button "Apply Filter" at bounding box center [1007, 530] width 247 height 32
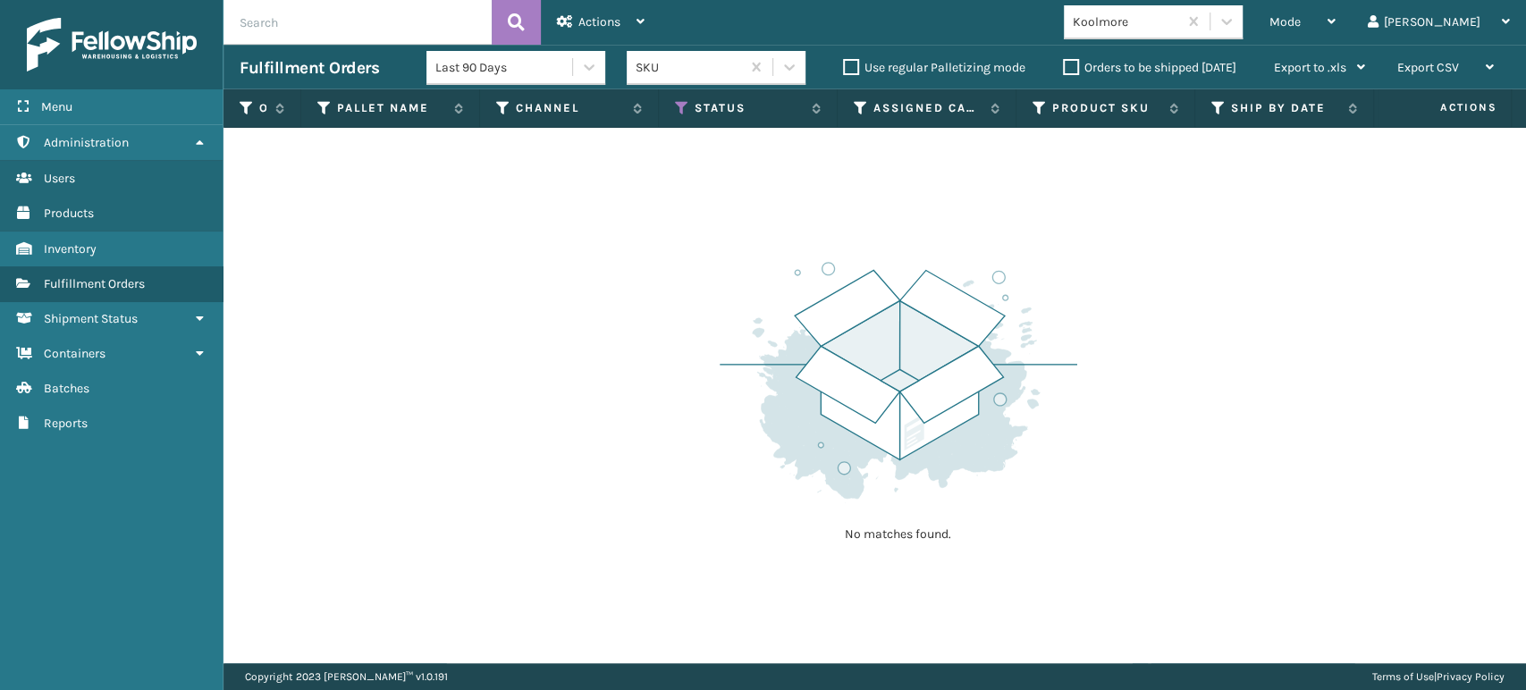
click at [322, 25] on input "text" at bounding box center [358, 22] width 268 height 45
type input "1z57r9x70313768890"
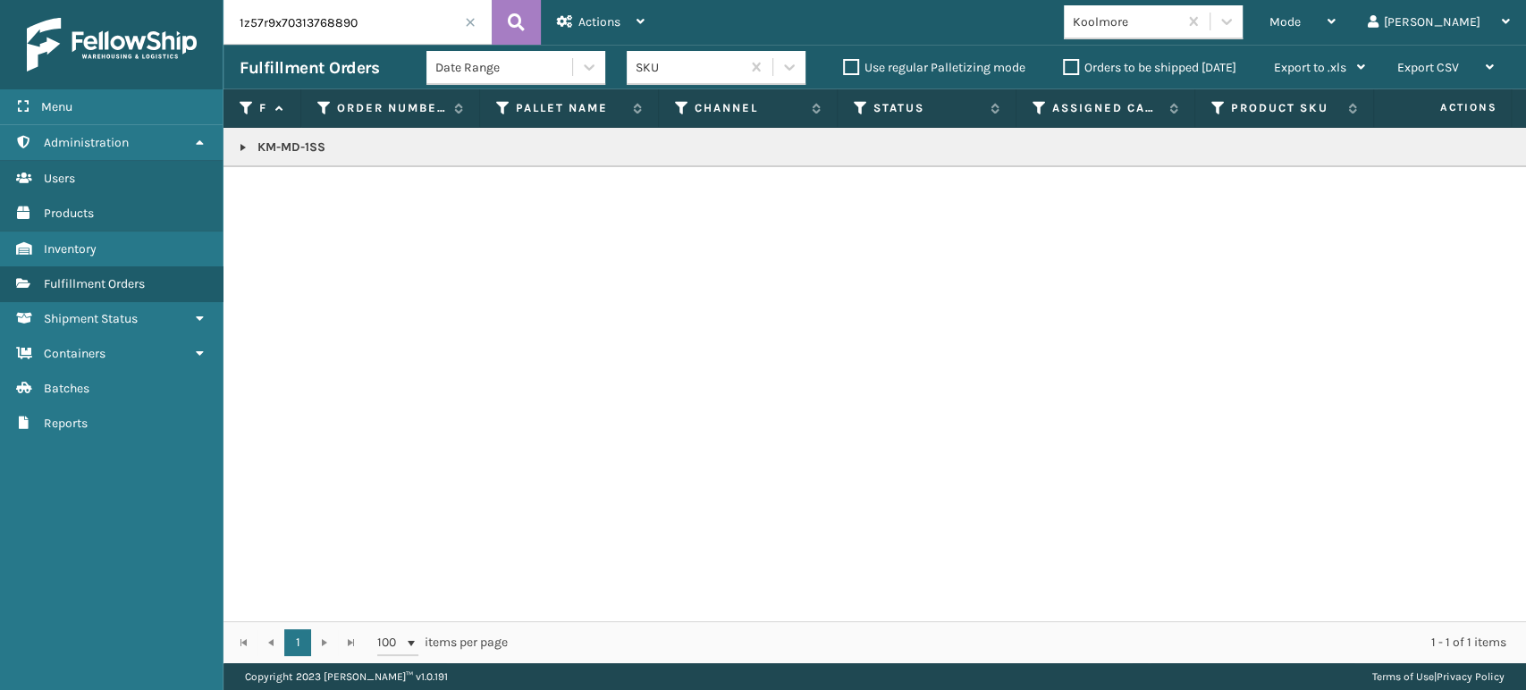
click at [240, 145] on link at bounding box center [243, 147] width 14 height 14
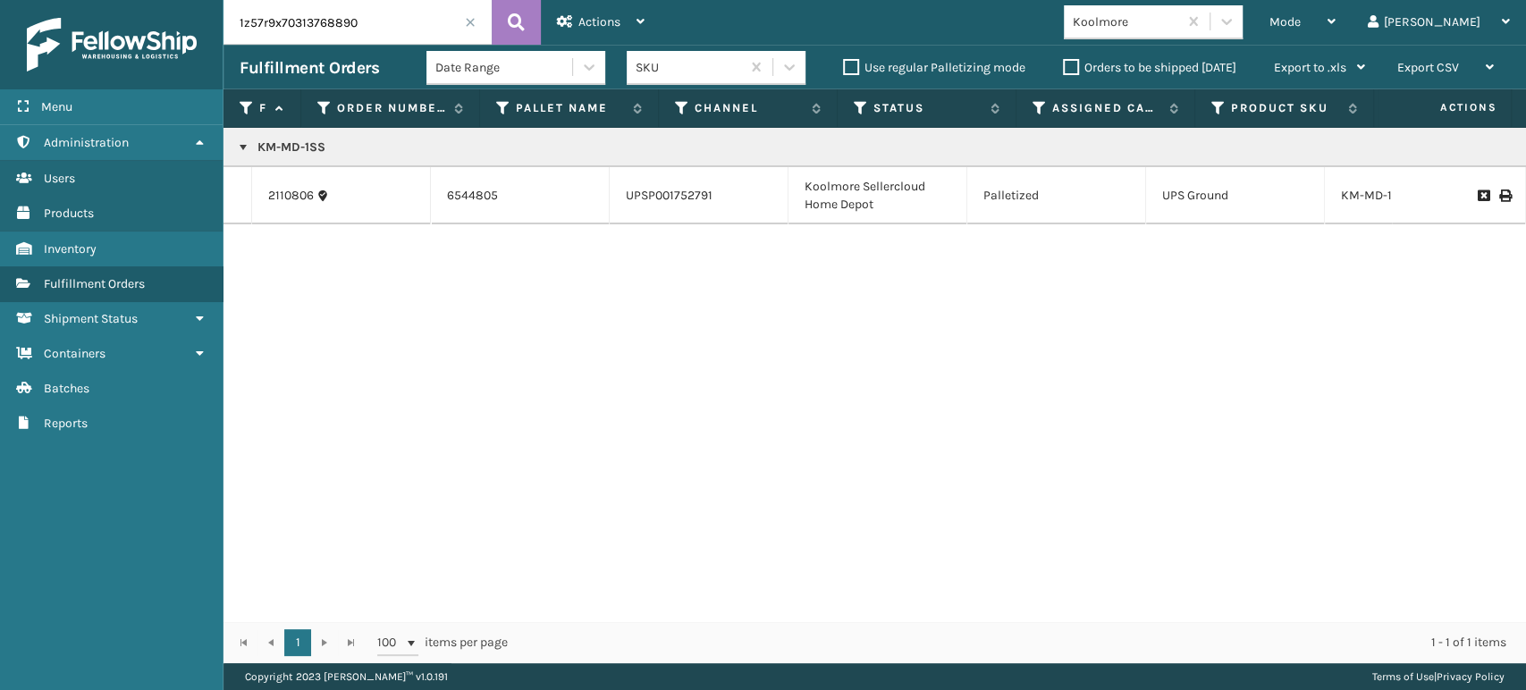
click at [1497, 191] on td at bounding box center [1459, 195] width 134 height 57
click at [1499, 198] on icon at bounding box center [1504, 196] width 11 height 13
click at [466, 27] on span at bounding box center [470, 22] width 11 height 11
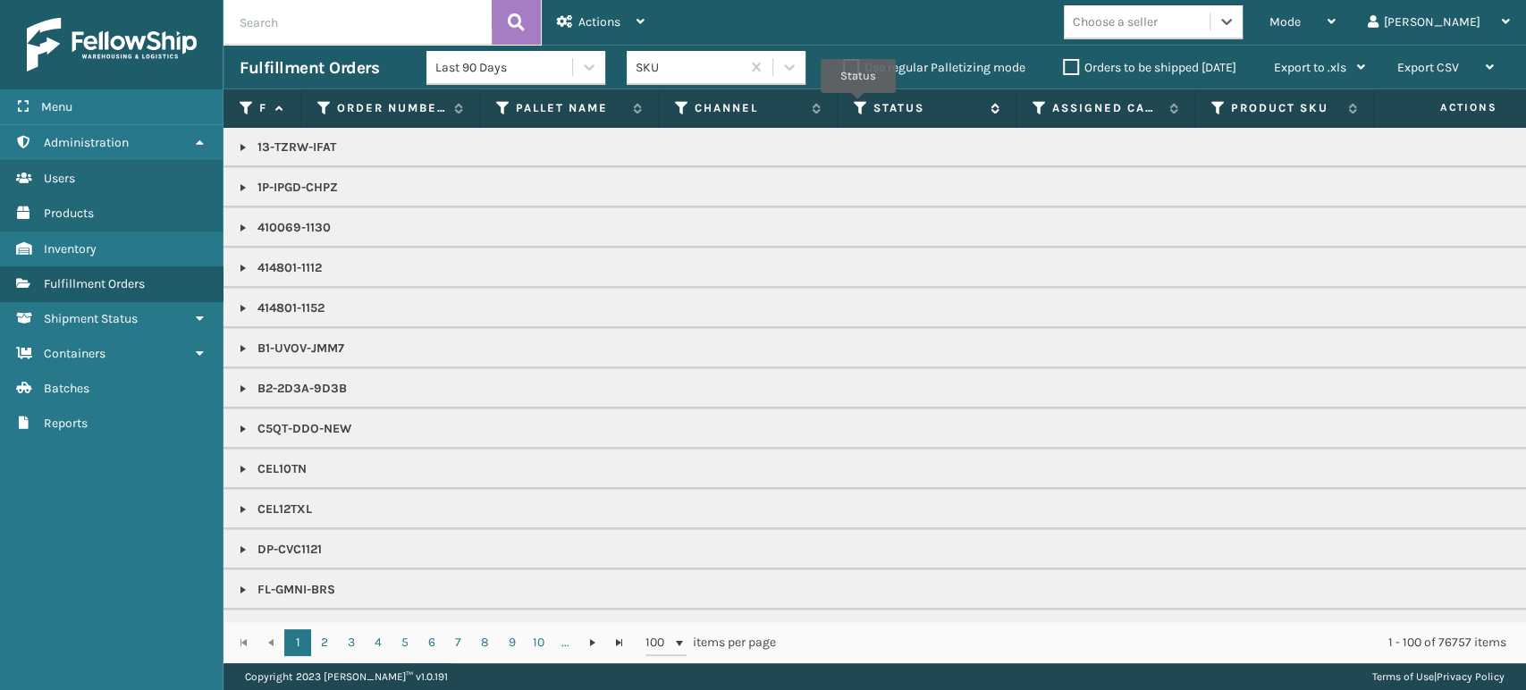
click at [858, 106] on icon at bounding box center [861, 108] width 14 height 16
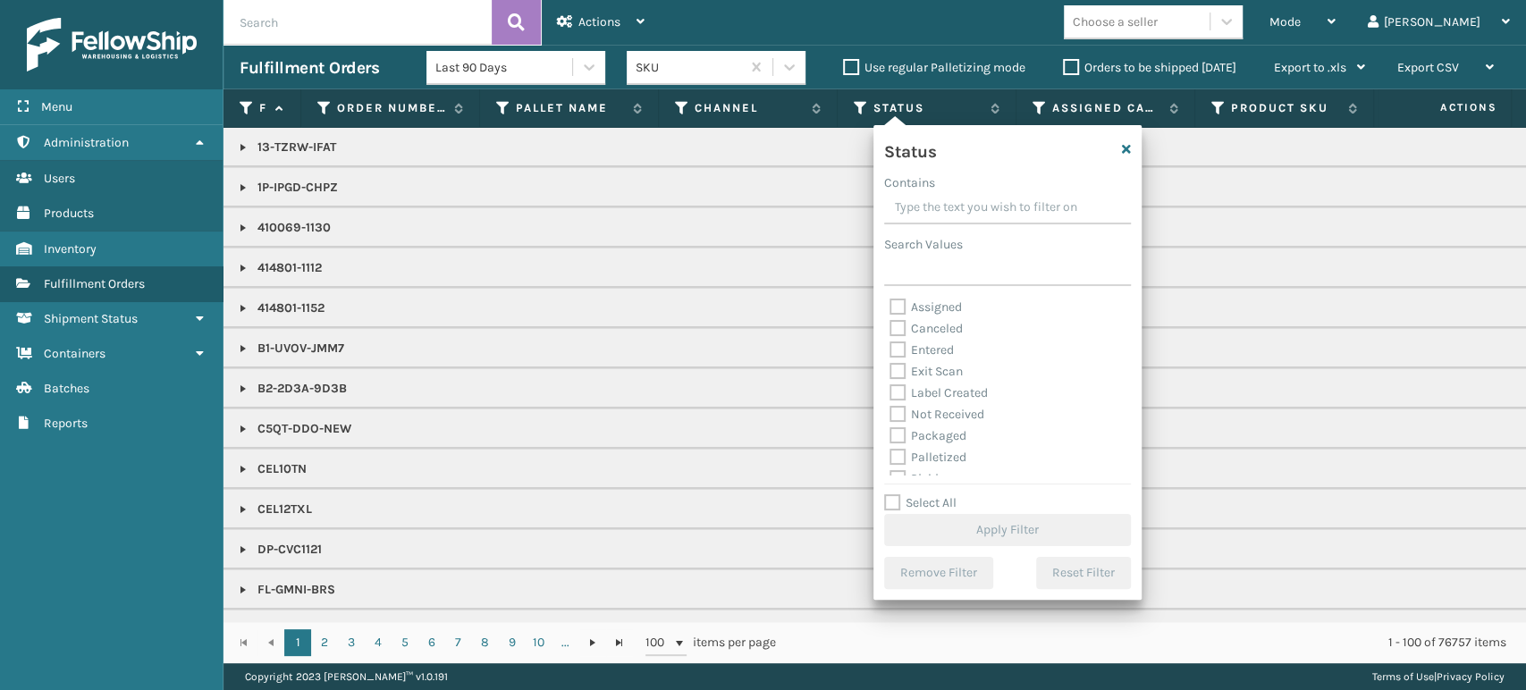
scroll to position [100, 0]
click at [893, 372] on label "Picking" at bounding box center [921, 378] width 63 height 15
click at [891, 372] on input "Picking" at bounding box center [890, 374] width 1 height 12
checkbox input "true"
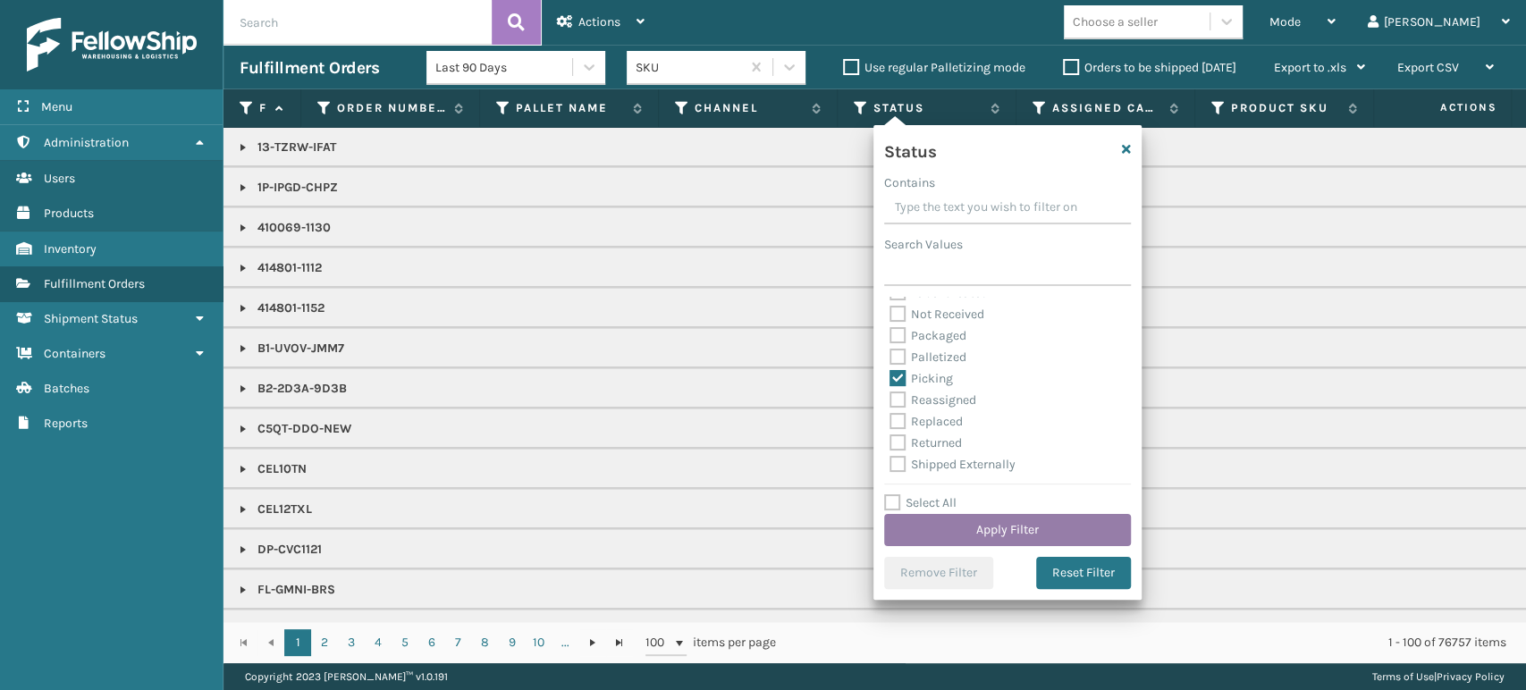
click at [987, 536] on button "Apply Filter" at bounding box center [1007, 530] width 247 height 32
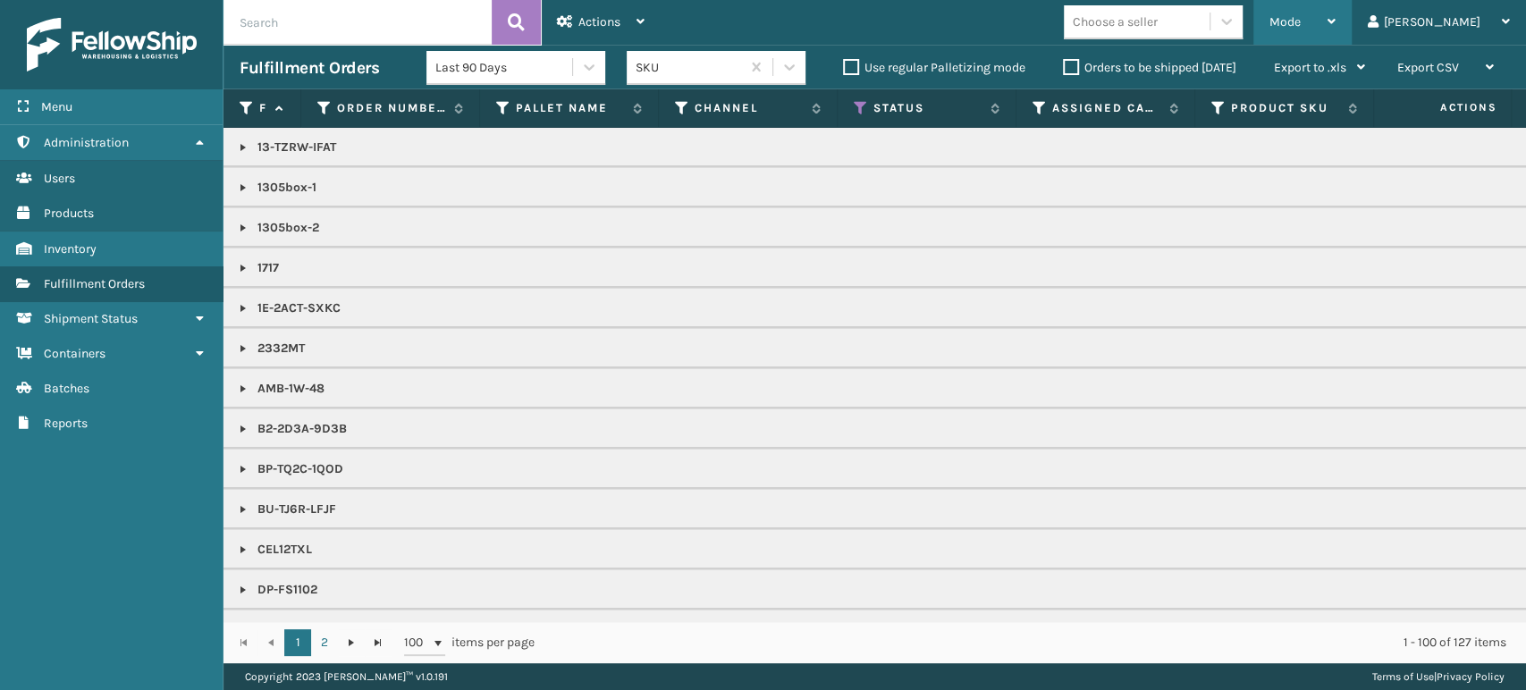
click at [1336, 14] on div "Mode" at bounding box center [1303, 22] width 66 height 45
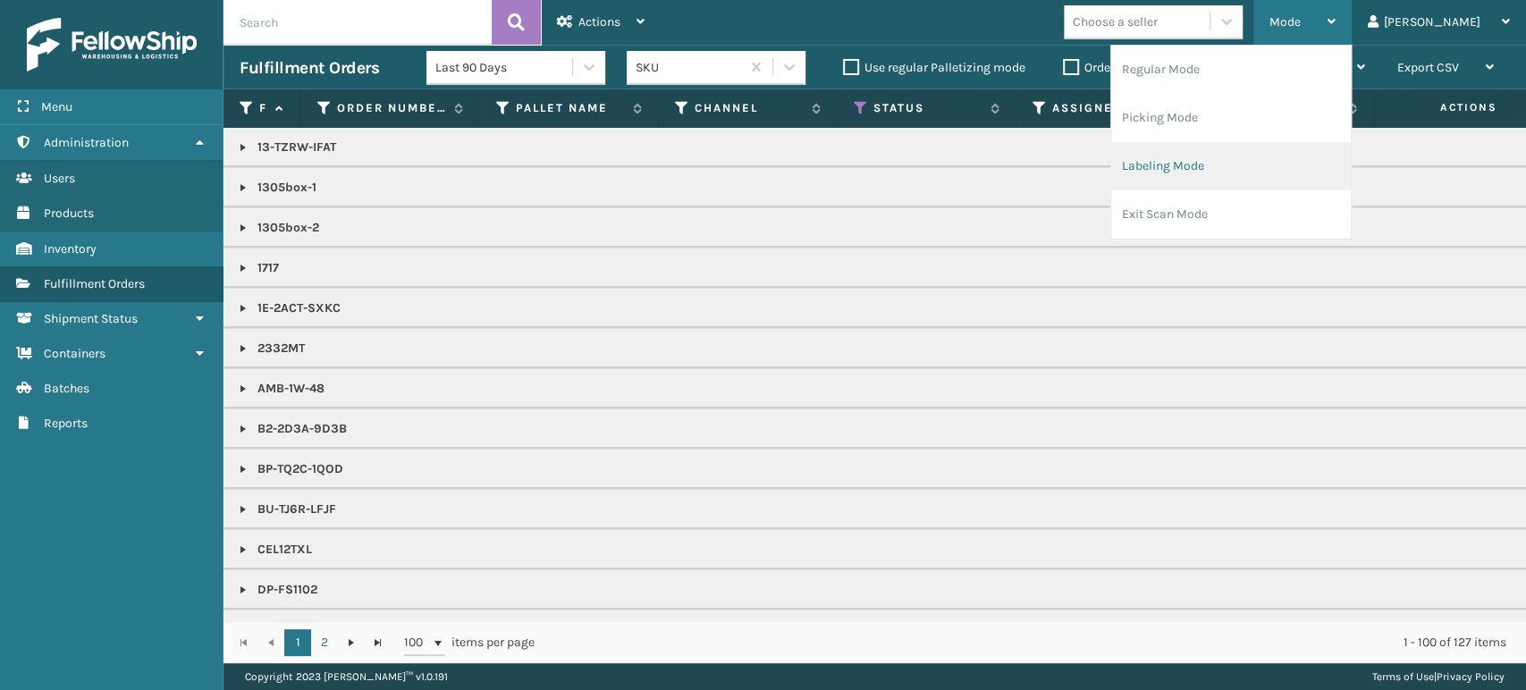
click at [1288, 169] on li "Labeling Mode" at bounding box center [1231, 166] width 240 height 48
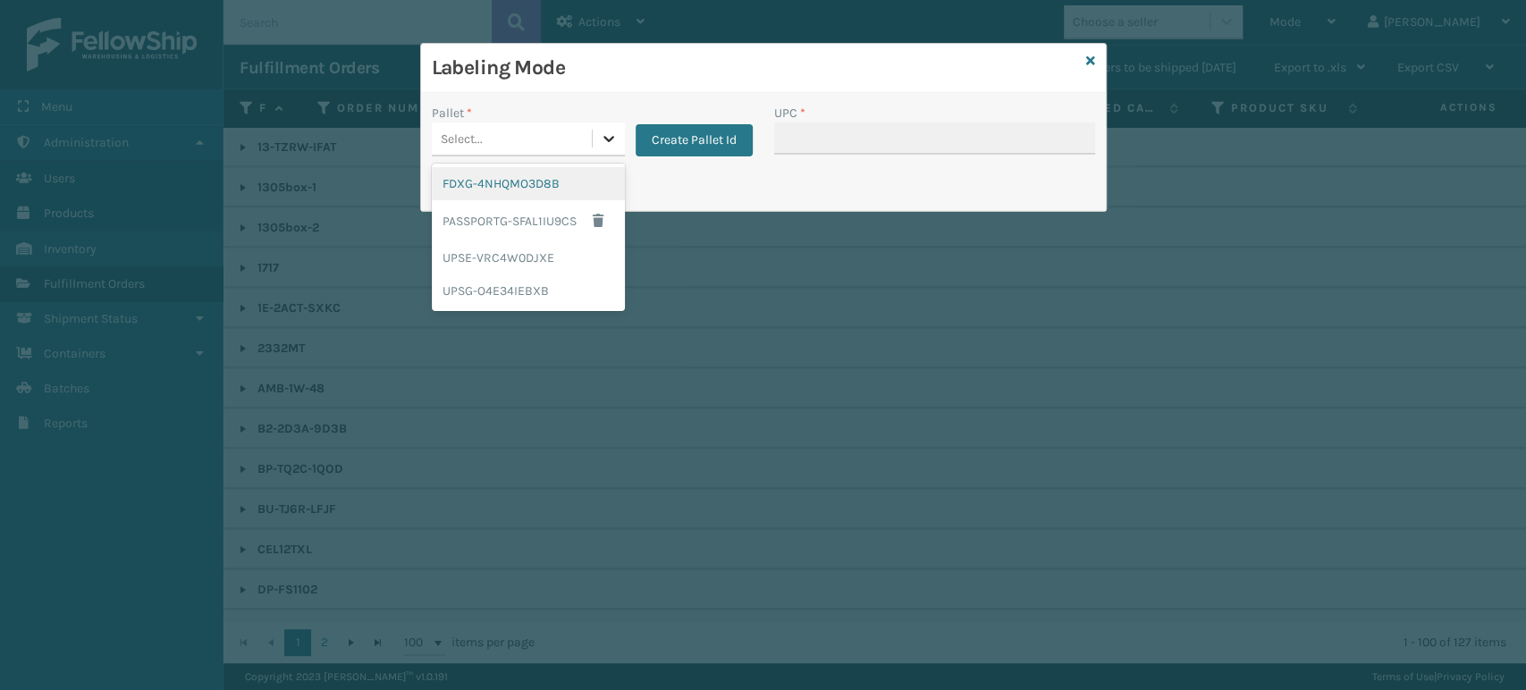
click at [620, 140] on div at bounding box center [609, 138] width 32 height 32
click at [523, 285] on div "UPSG-O4E34IEBXB" at bounding box center [528, 291] width 193 height 33
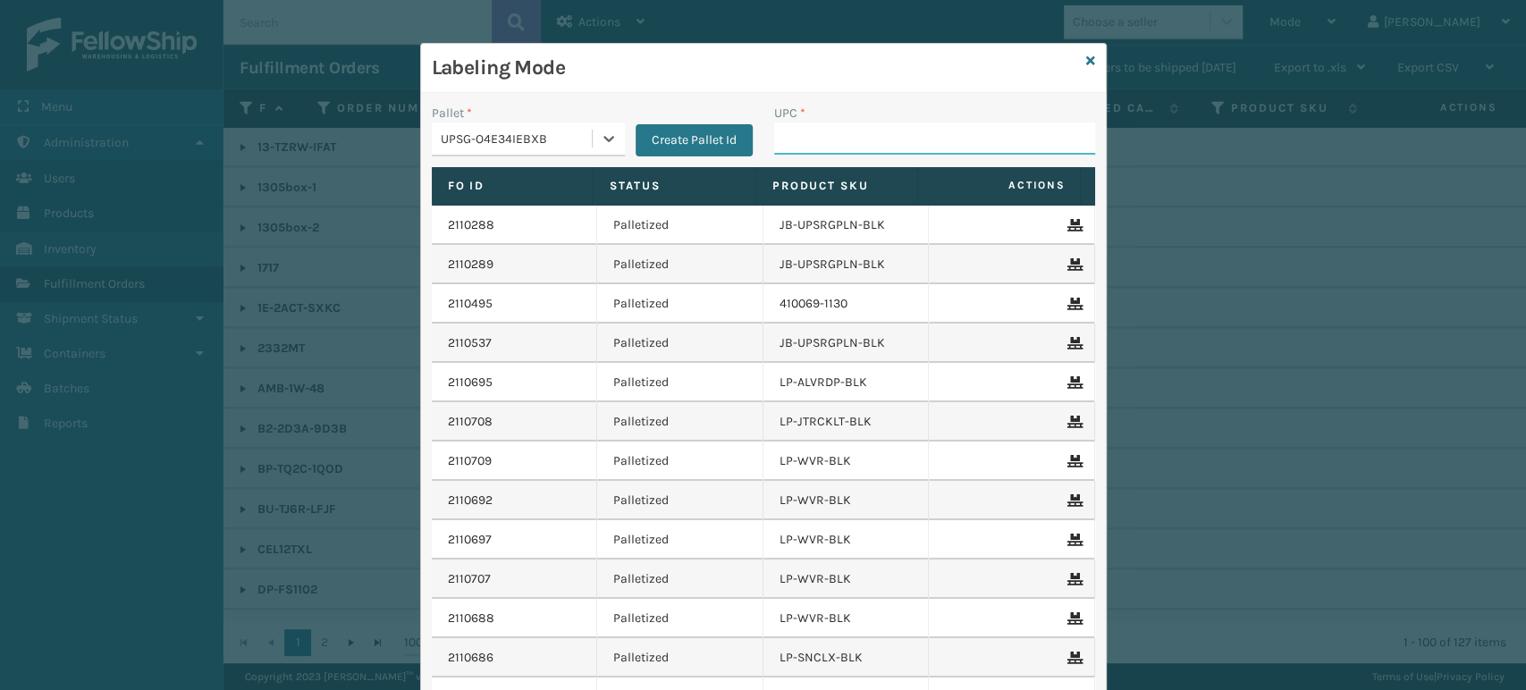
click at [797, 138] on input "UPC *" at bounding box center [934, 138] width 321 height 32
type input "85004038142"
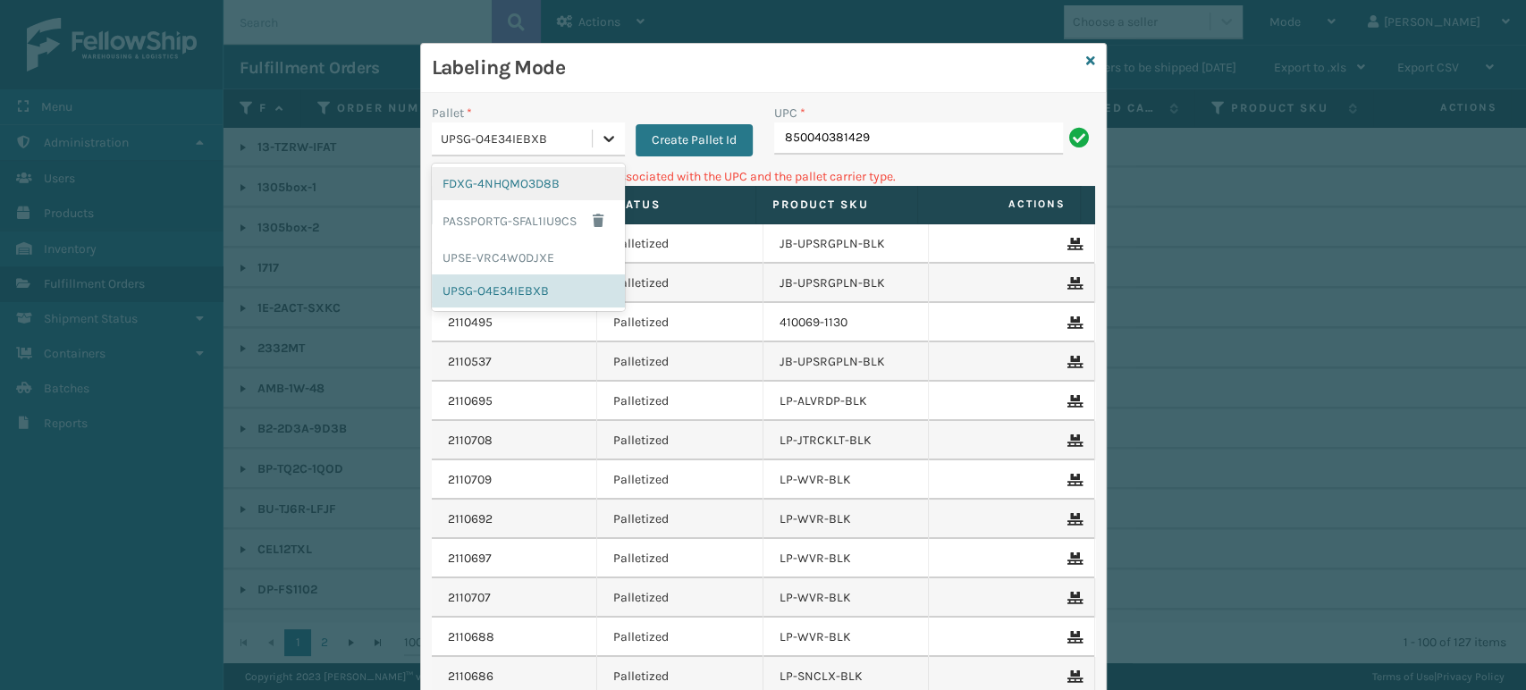
click at [607, 134] on icon at bounding box center [609, 139] width 18 height 18
click at [528, 178] on div "FDXG-4NHQMO3D8B" at bounding box center [528, 183] width 193 height 33
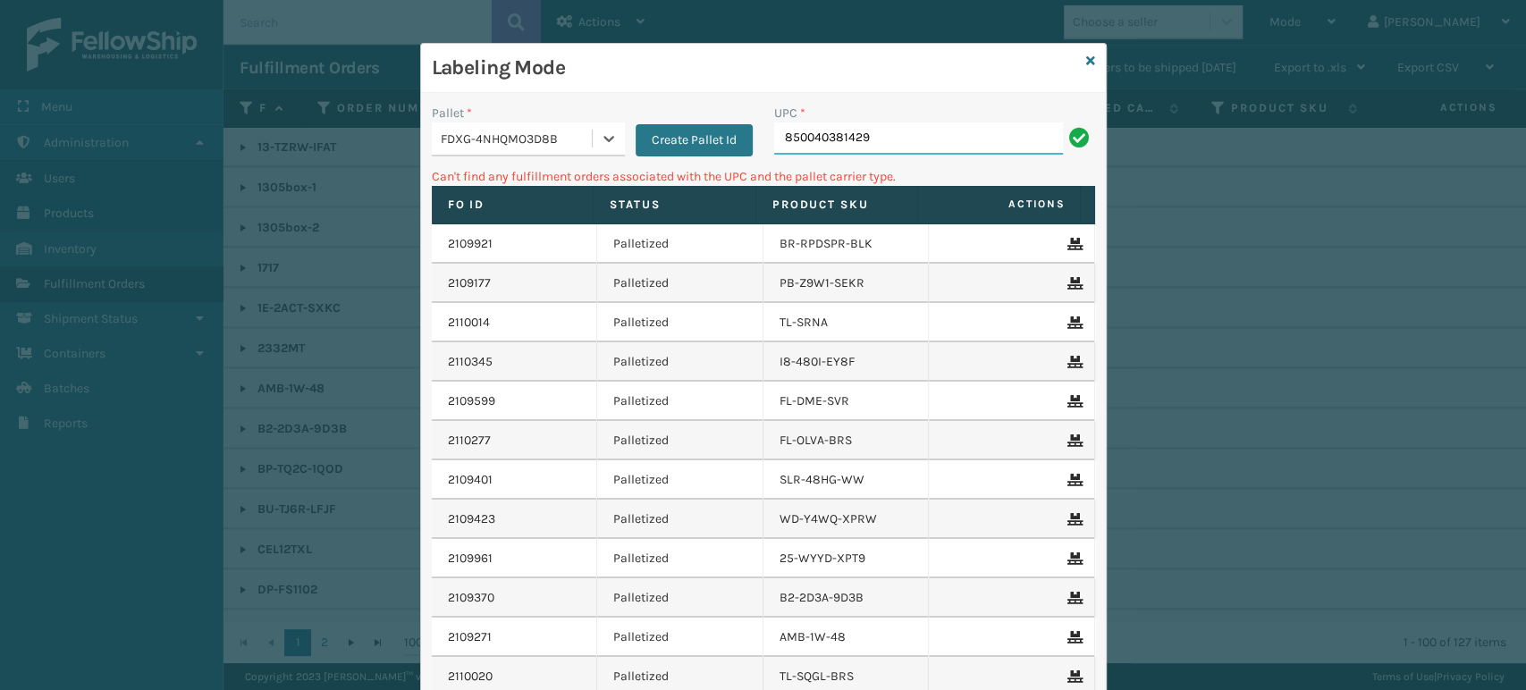
click at [922, 141] on input "850040381429" at bounding box center [918, 138] width 289 height 32
type input "850040381429."
type input "850040381429"
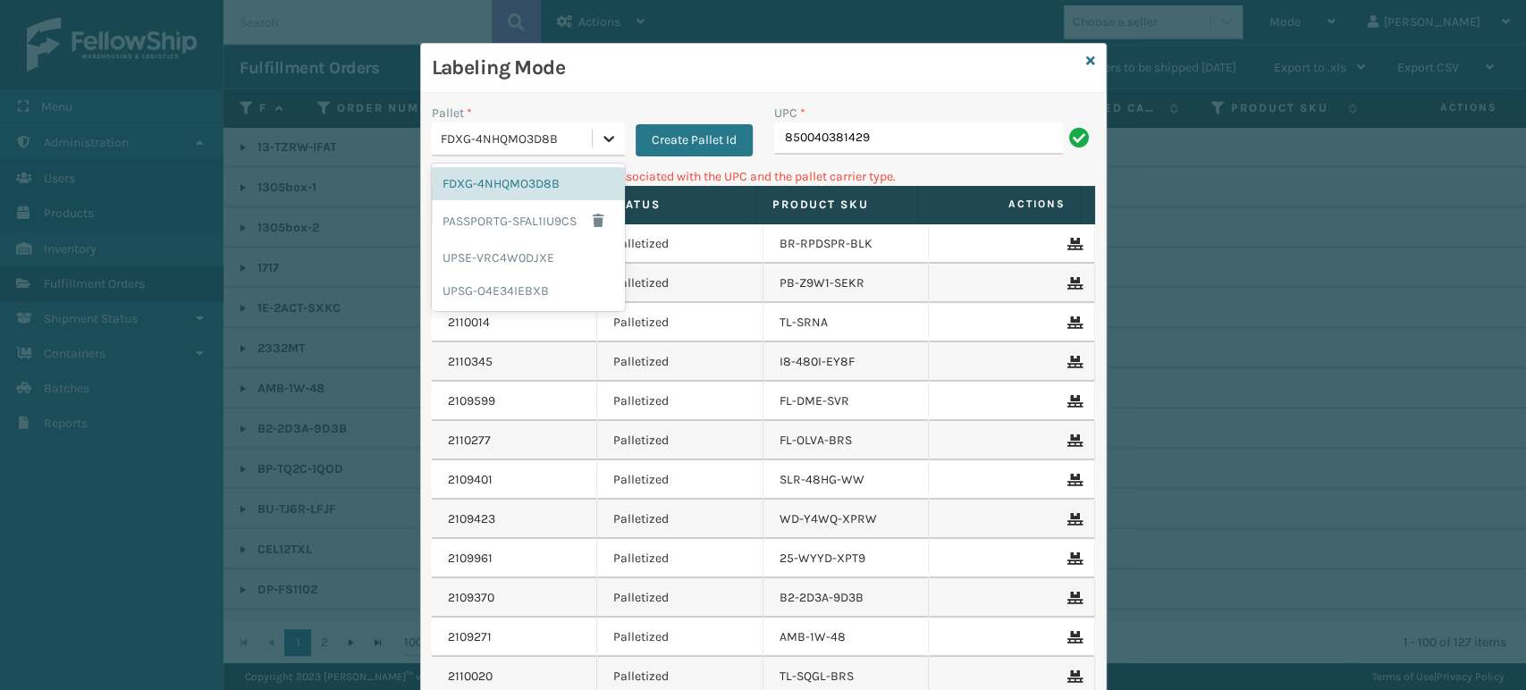
click at [600, 132] on icon at bounding box center [609, 139] width 18 height 18
click at [547, 253] on div "UPSE-VRC4W0DJXE" at bounding box center [528, 257] width 193 height 33
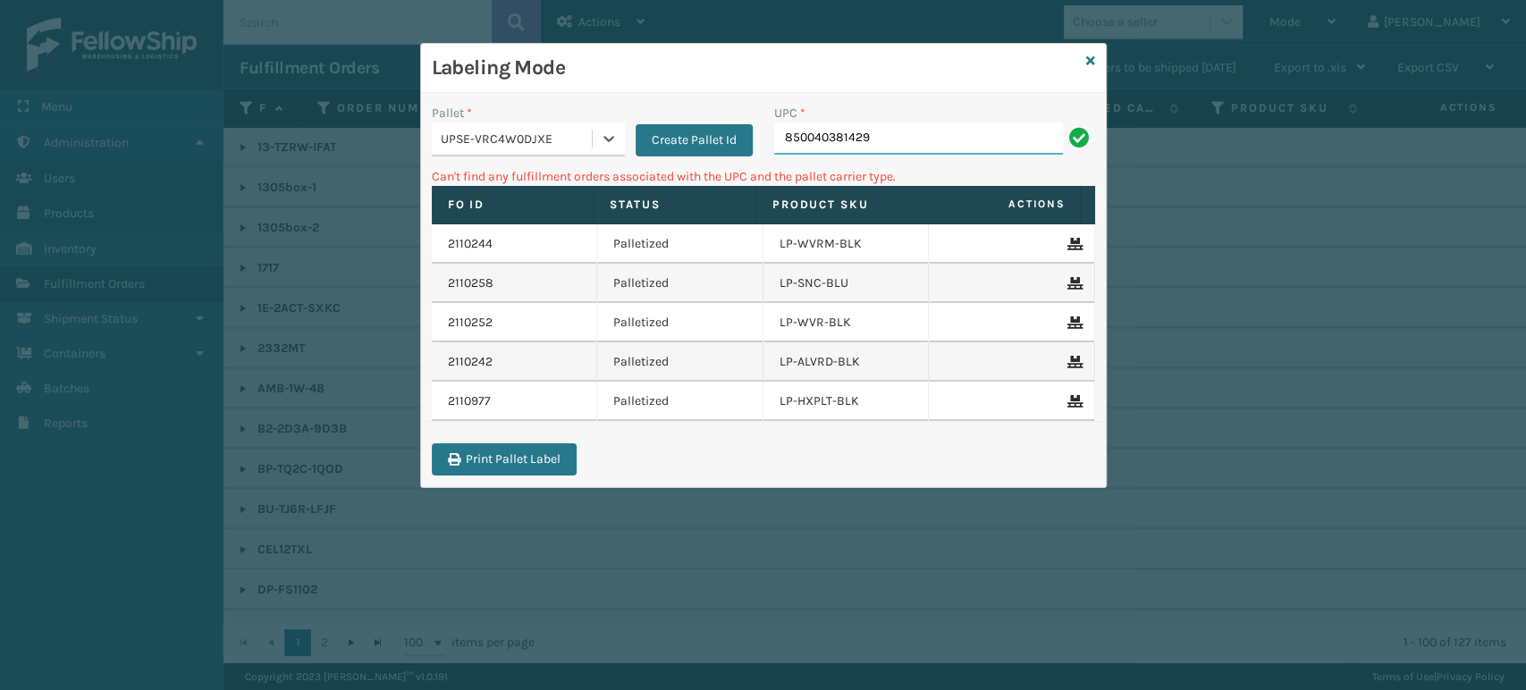
click at [937, 141] on input "850040381429" at bounding box center [918, 138] width 289 height 32
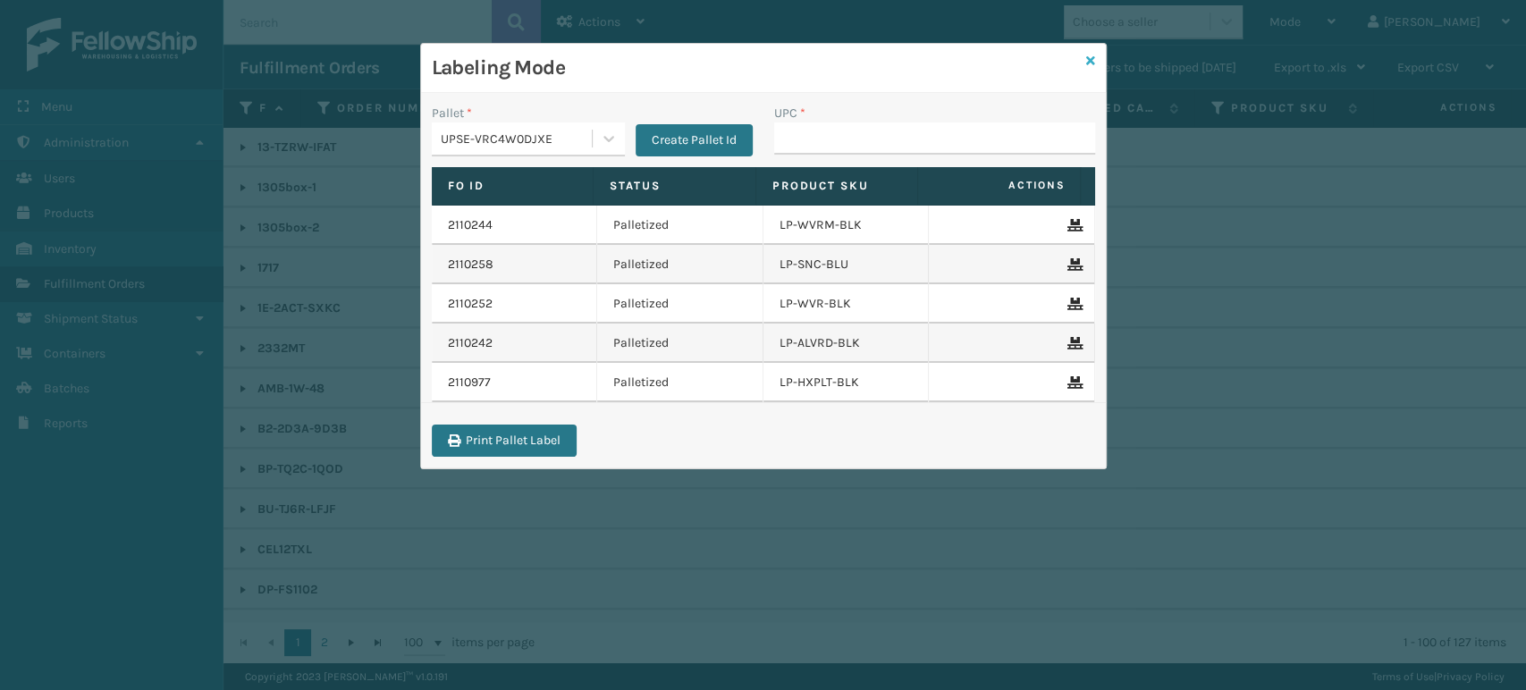
click at [1088, 58] on icon at bounding box center [1090, 61] width 9 height 13
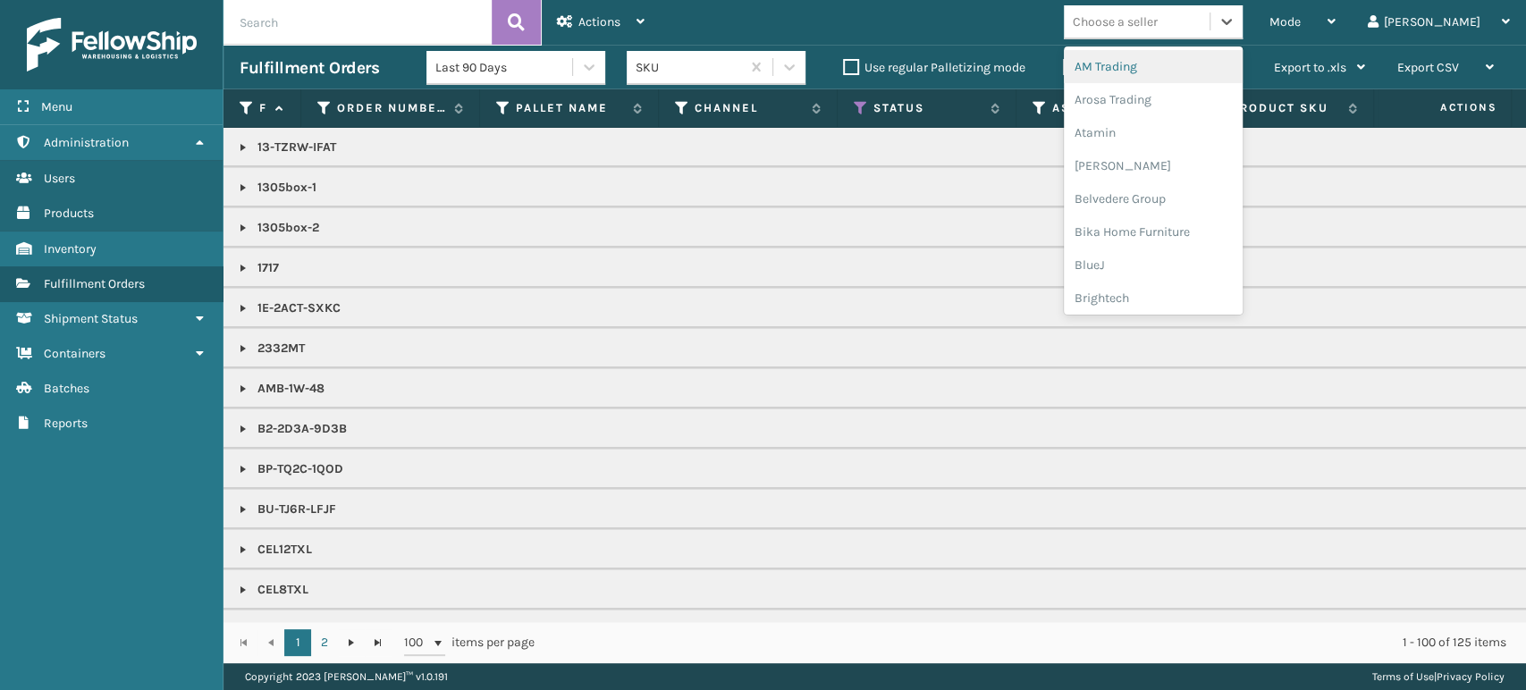
click at [1158, 27] on div "Choose a seller" at bounding box center [1115, 22] width 85 height 19
type input "pe"
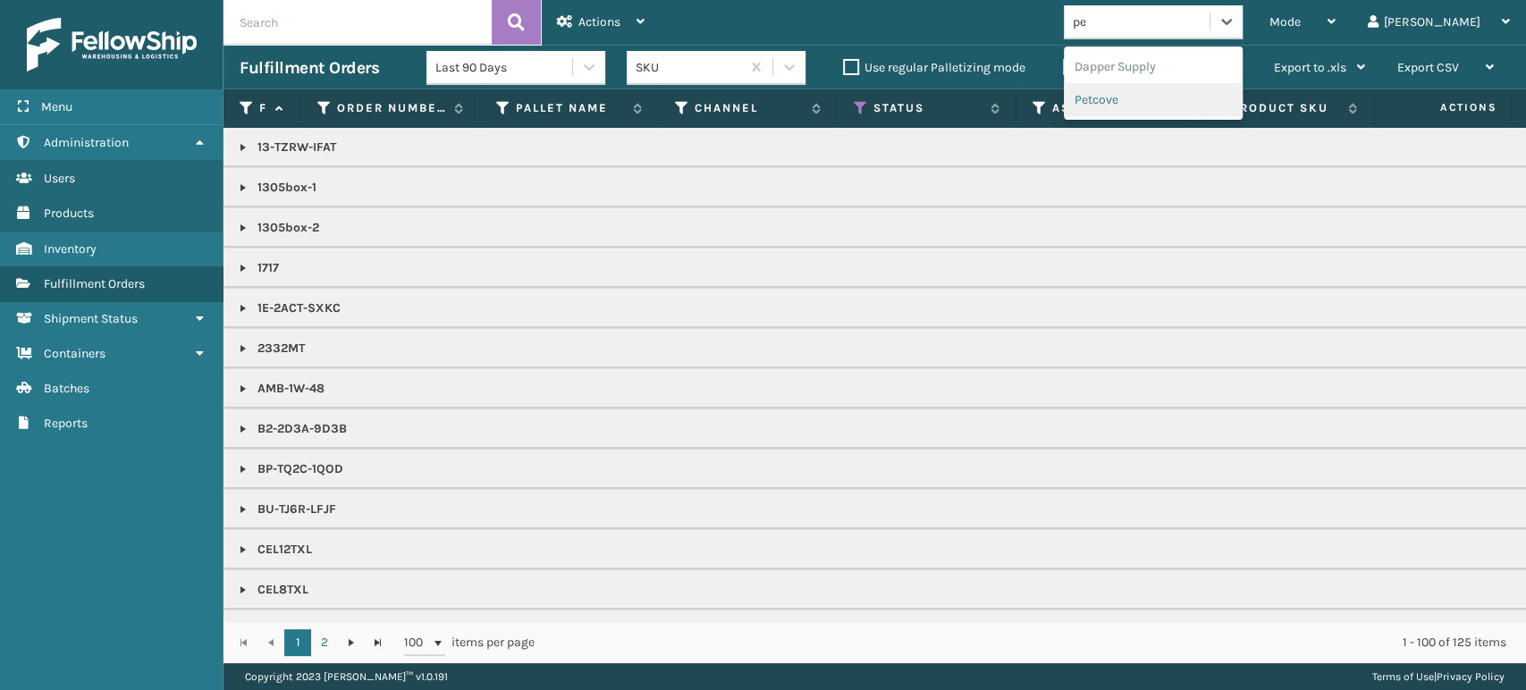
click at [1243, 98] on div "Petcove" at bounding box center [1153, 99] width 179 height 33
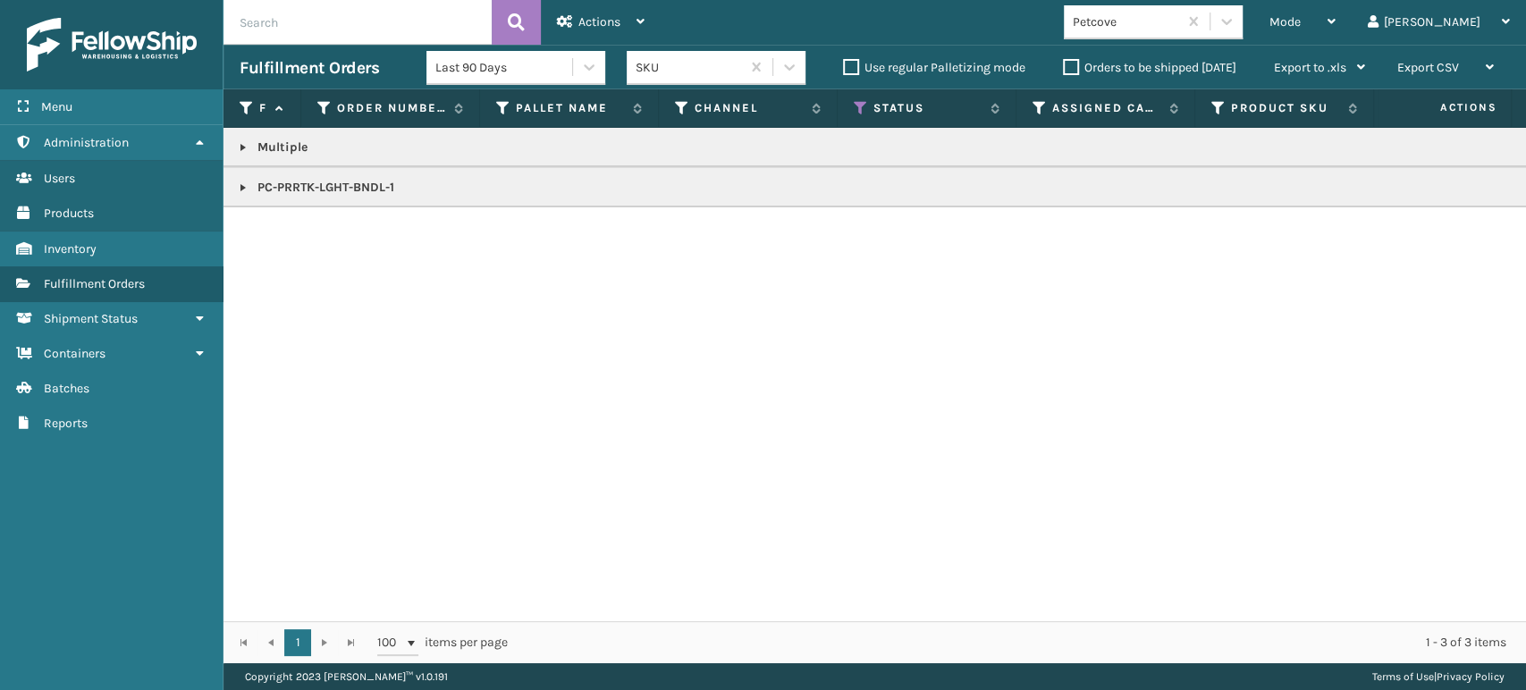
click at [246, 184] on link at bounding box center [243, 188] width 14 height 14
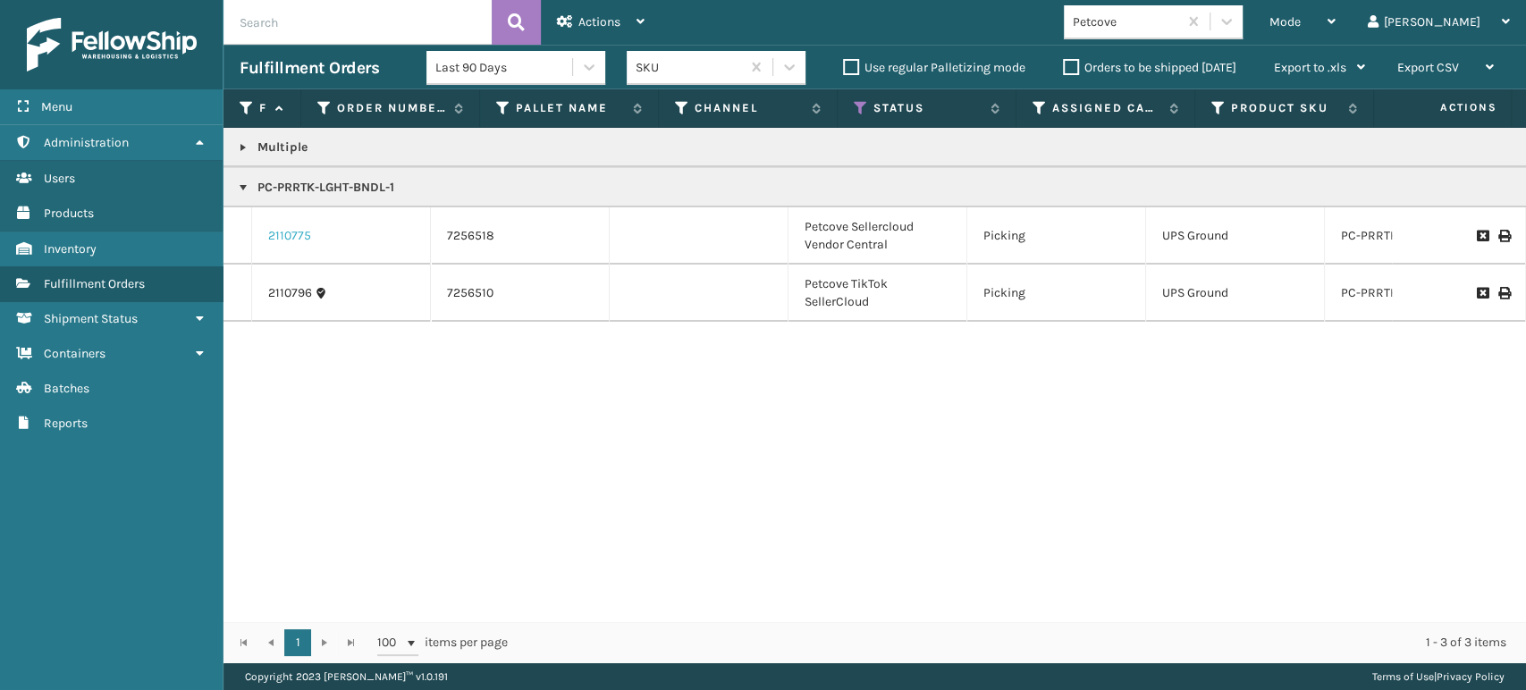
click at [277, 233] on link "2110775" at bounding box center [289, 236] width 43 height 18
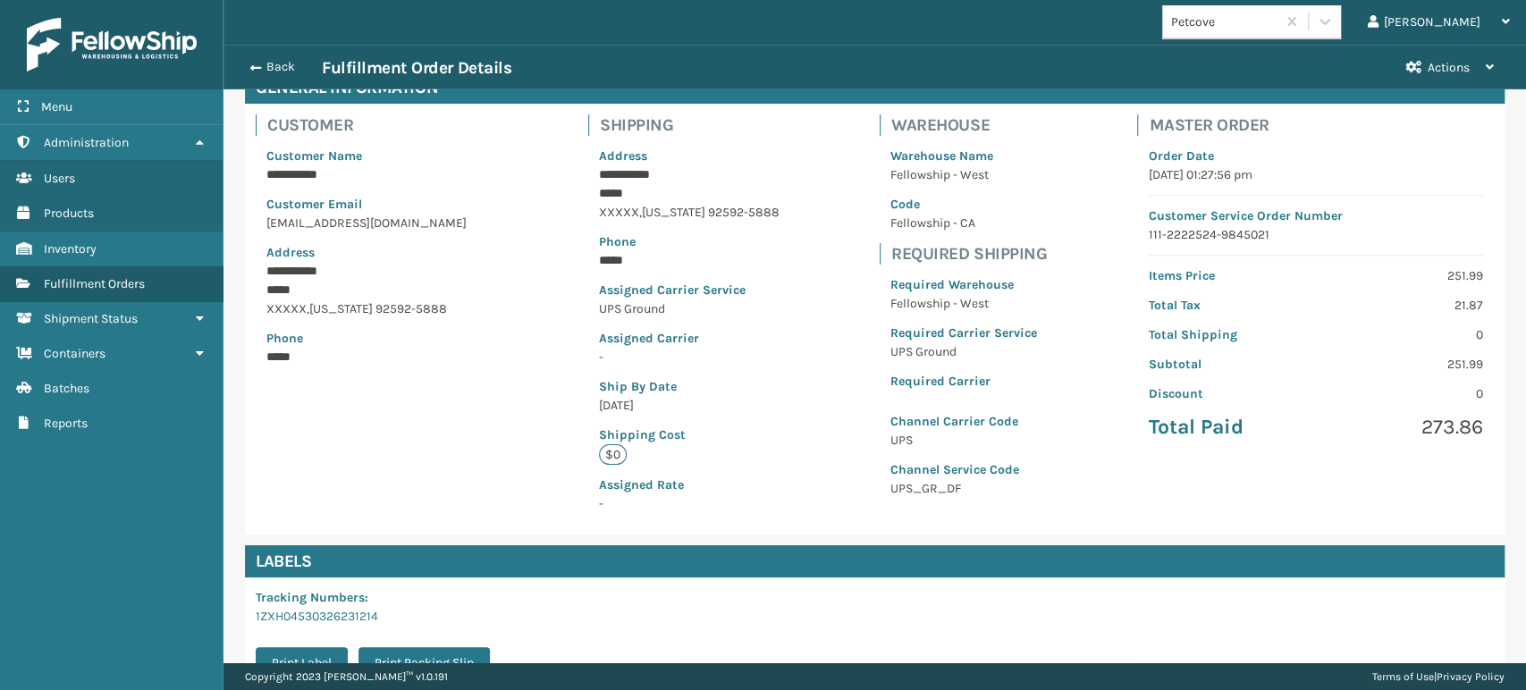
scroll to position [334, 0]
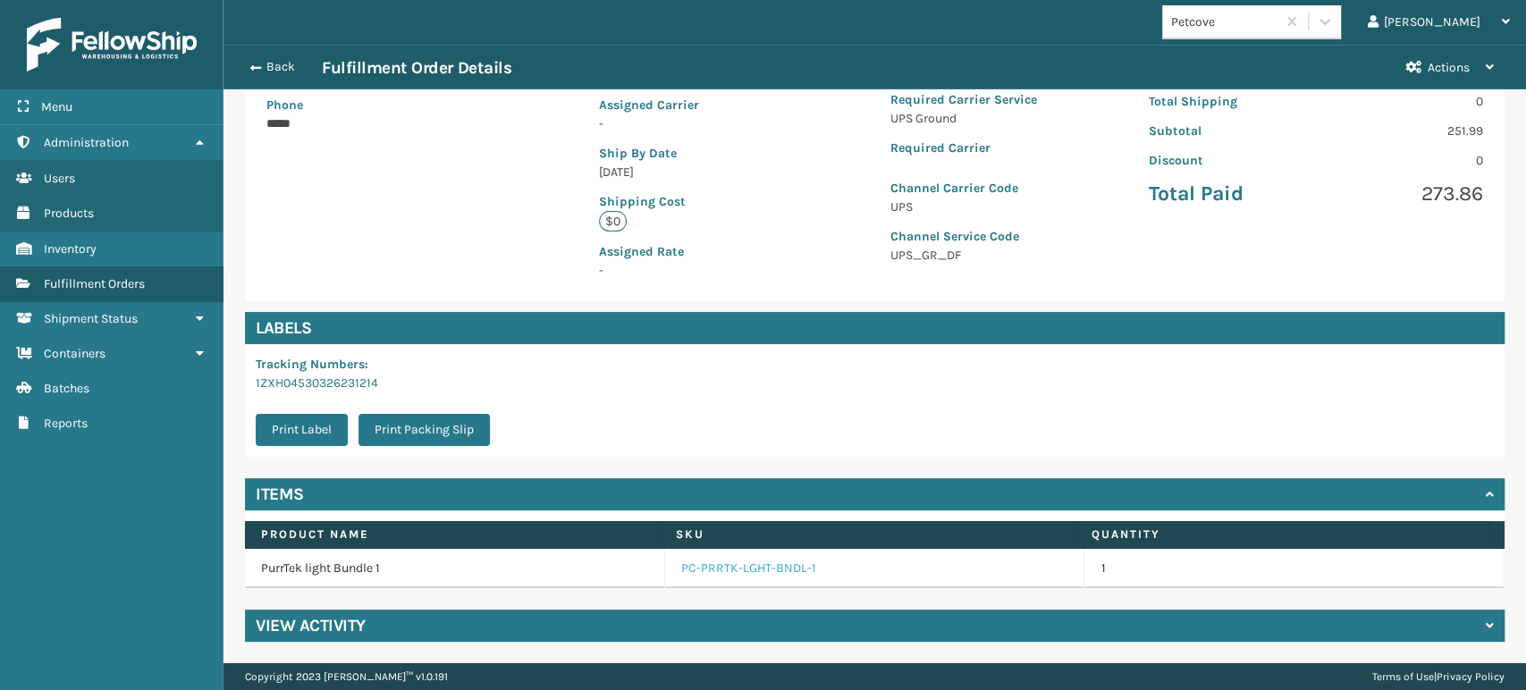
click at [762, 573] on link "PC-PRRTK-LGHT-BNDL-1" at bounding box center [748, 569] width 135 height 18
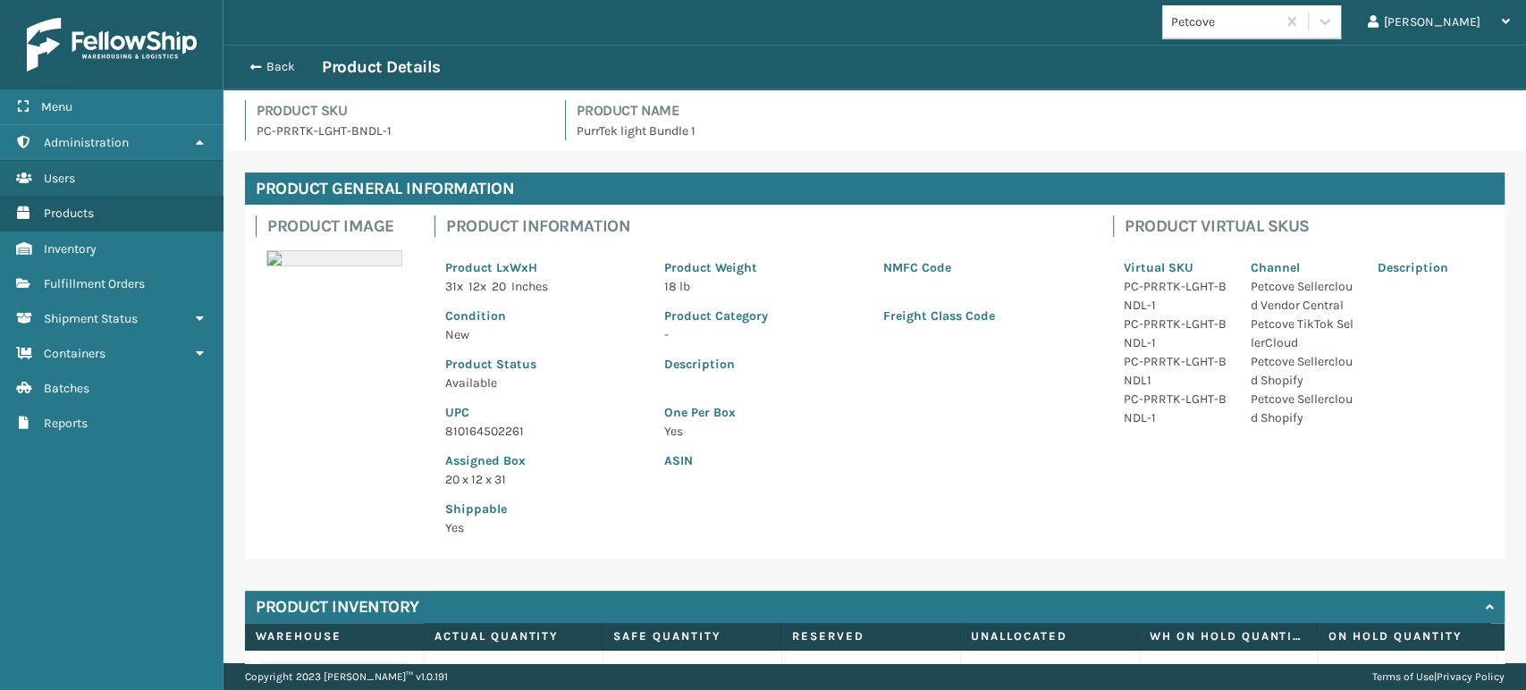
click at [499, 427] on p "810164502261" at bounding box center [544, 431] width 198 height 19
copy p "810164502261"
click at [249, 61] on span "button" at bounding box center [253, 67] width 11 height 13
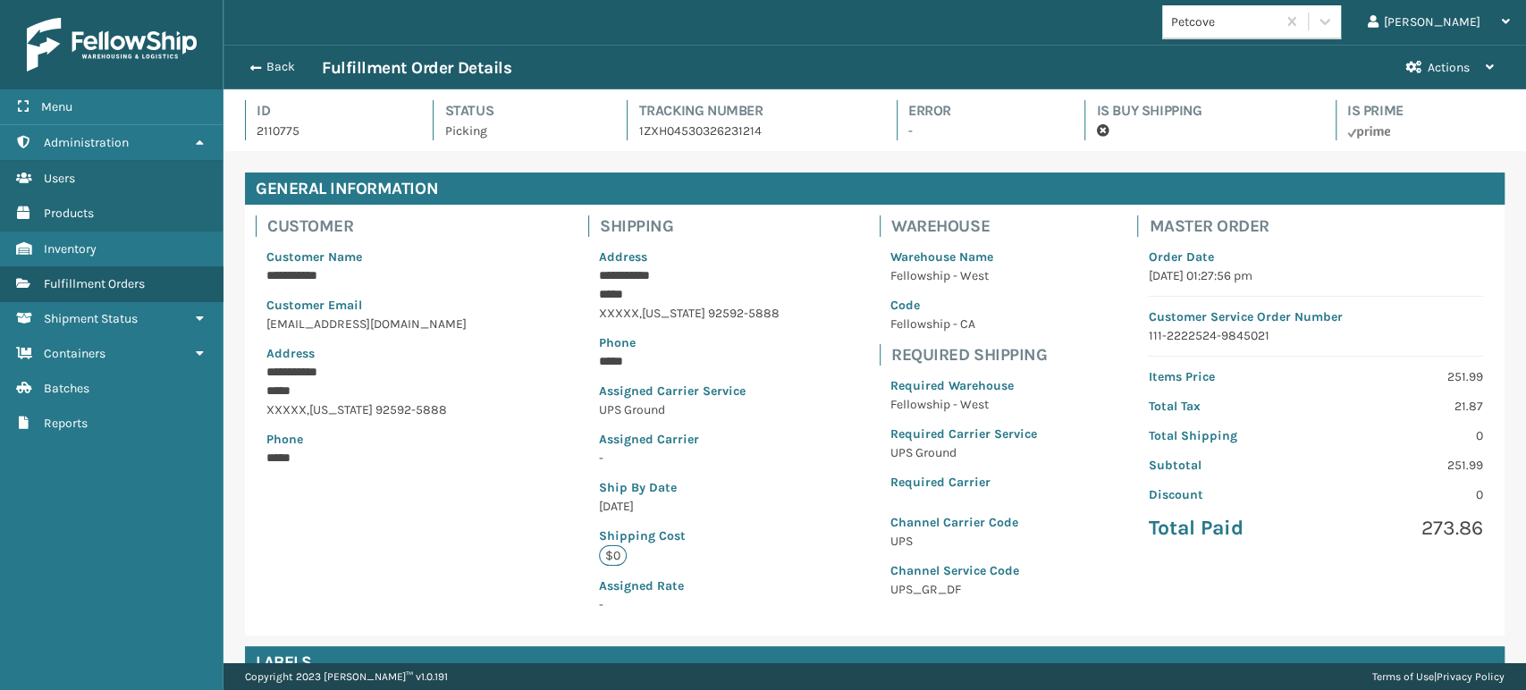
scroll to position [43, 1302]
click at [250, 62] on span "button" at bounding box center [255, 68] width 11 height 13
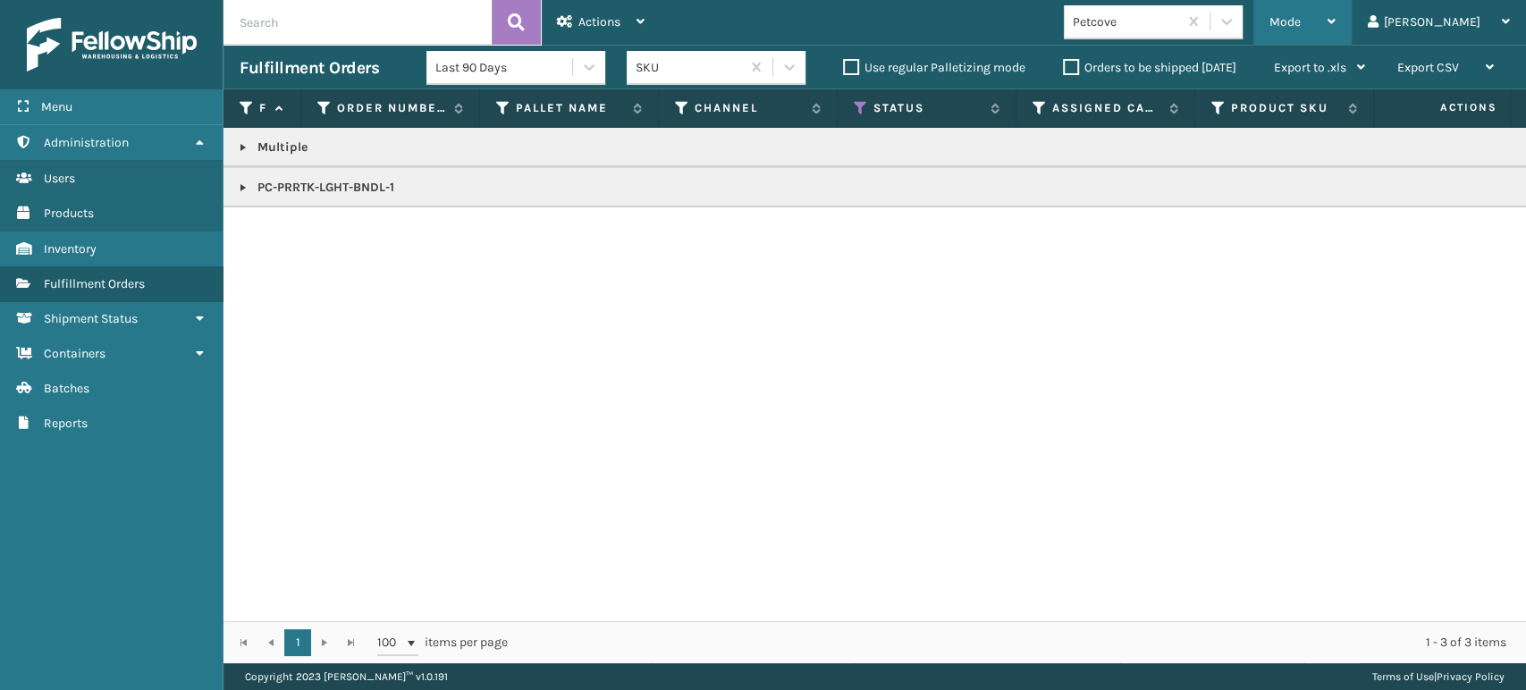
click at [1301, 14] on span "Mode" at bounding box center [1285, 21] width 31 height 15
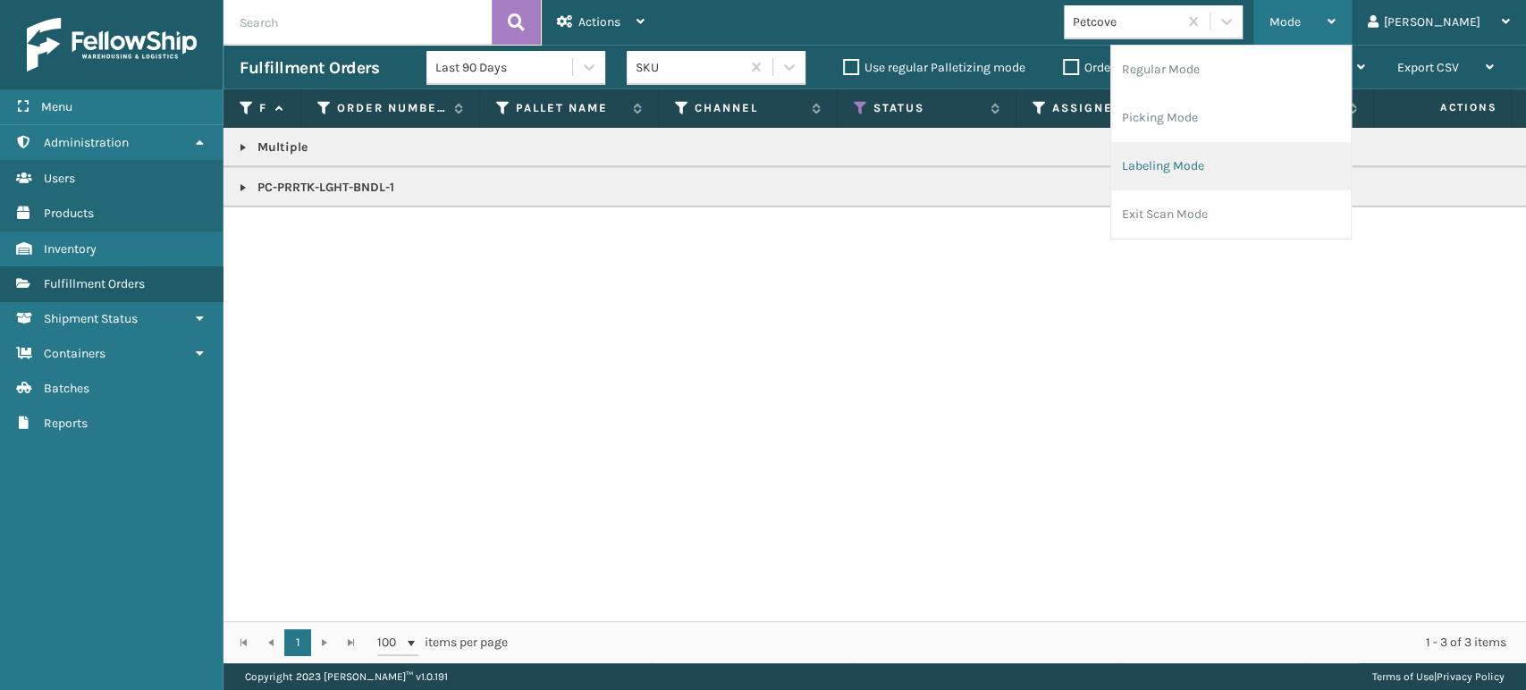
click at [1297, 159] on li "Labeling Mode" at bounding box center [1231, 166] width 240 height 48
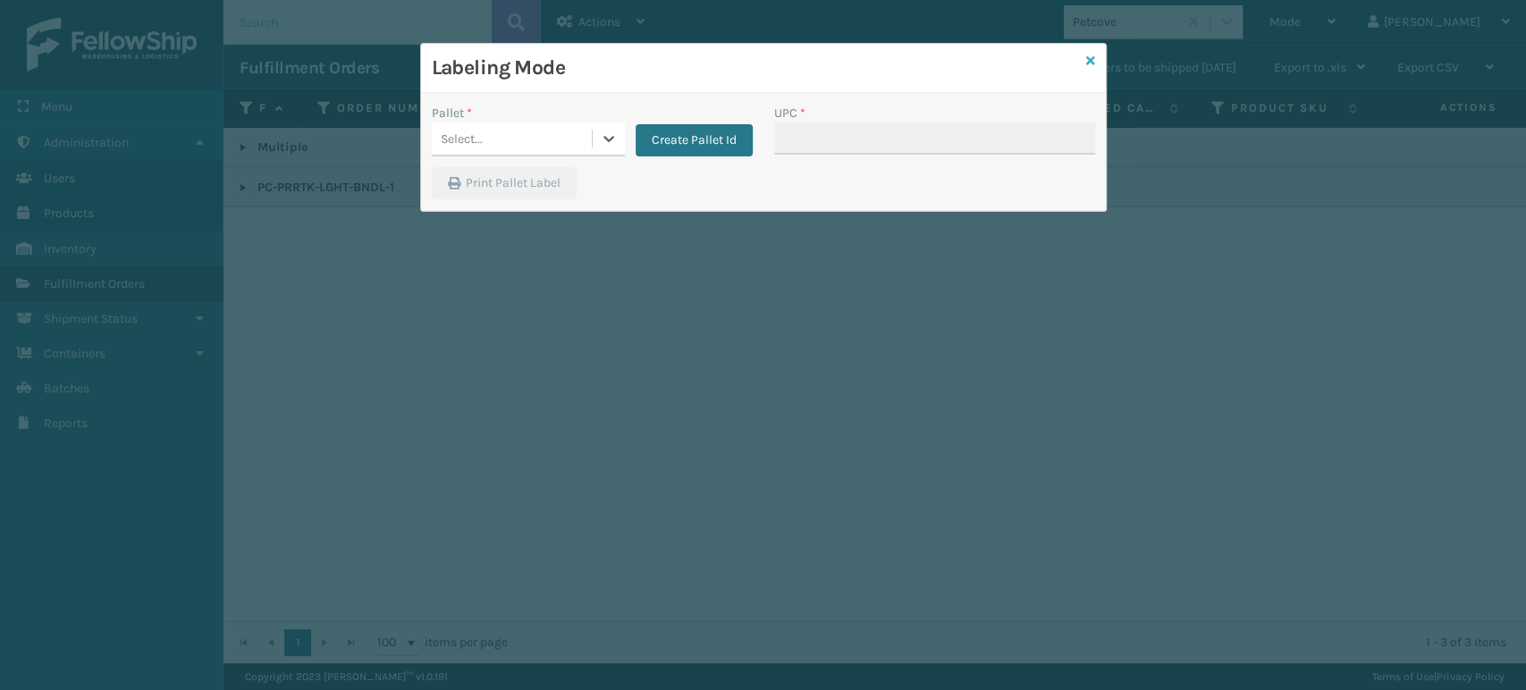
click at [1090, 57] on icon at bounding box center [1090, 61] width 9 height 13
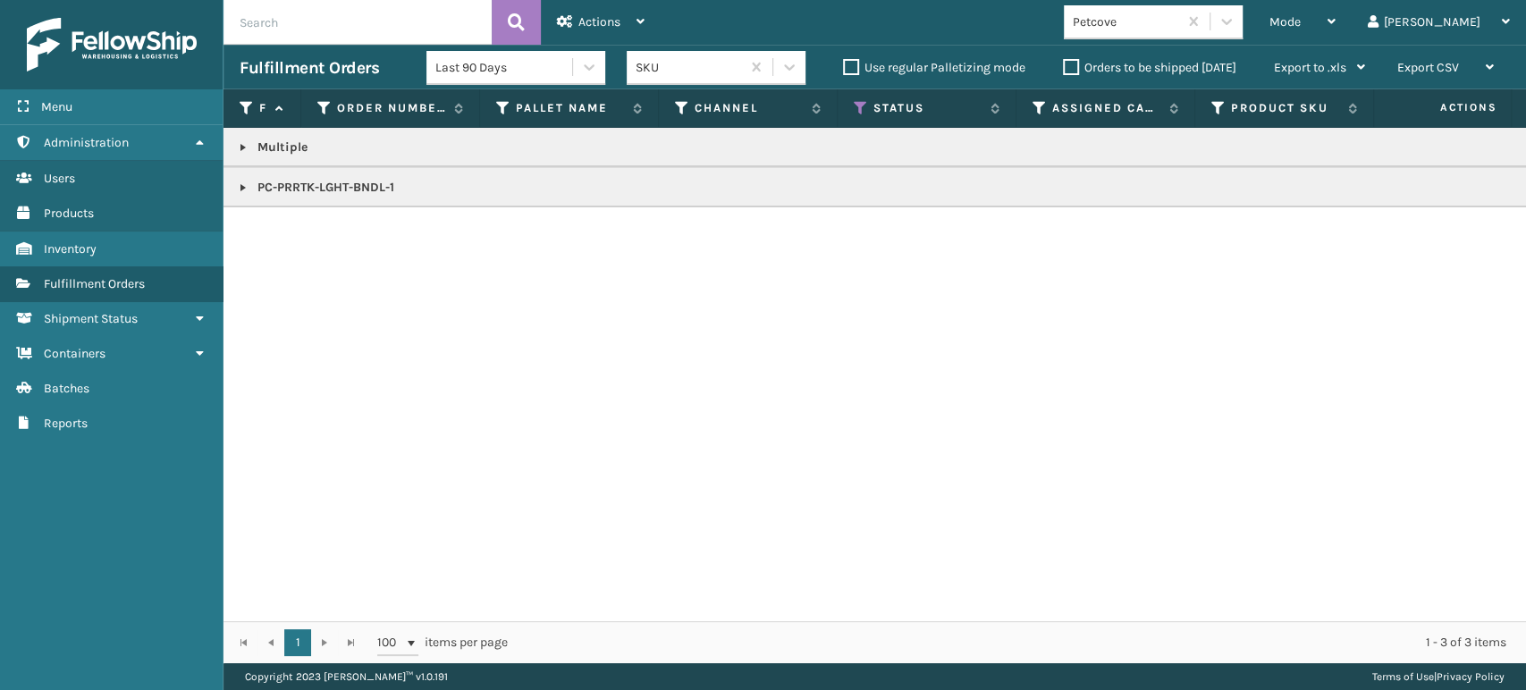
click at [243, 146] on link at bounding box center [243, 147] width 14 height 14
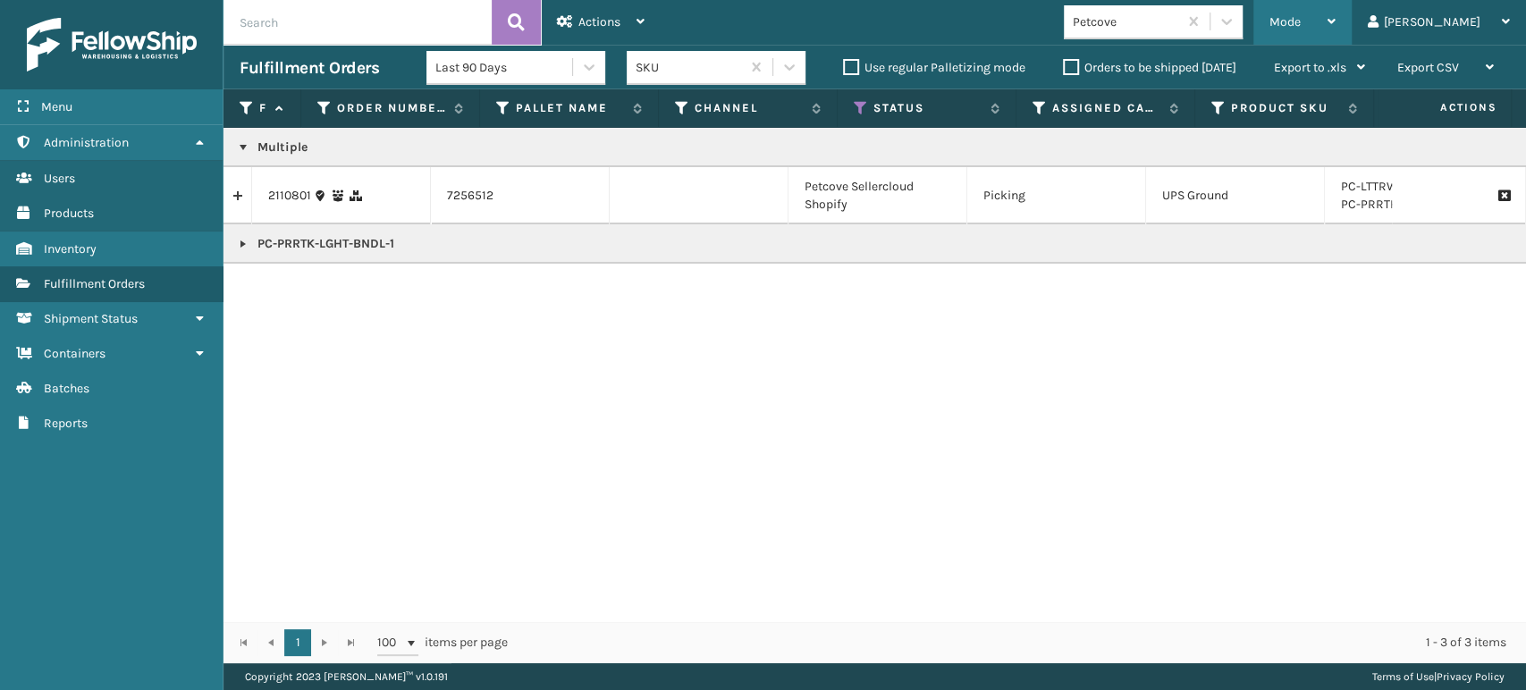
click at [1336, 27] on div "Mode" at bounding box center [1303, 22] width 66 height 45
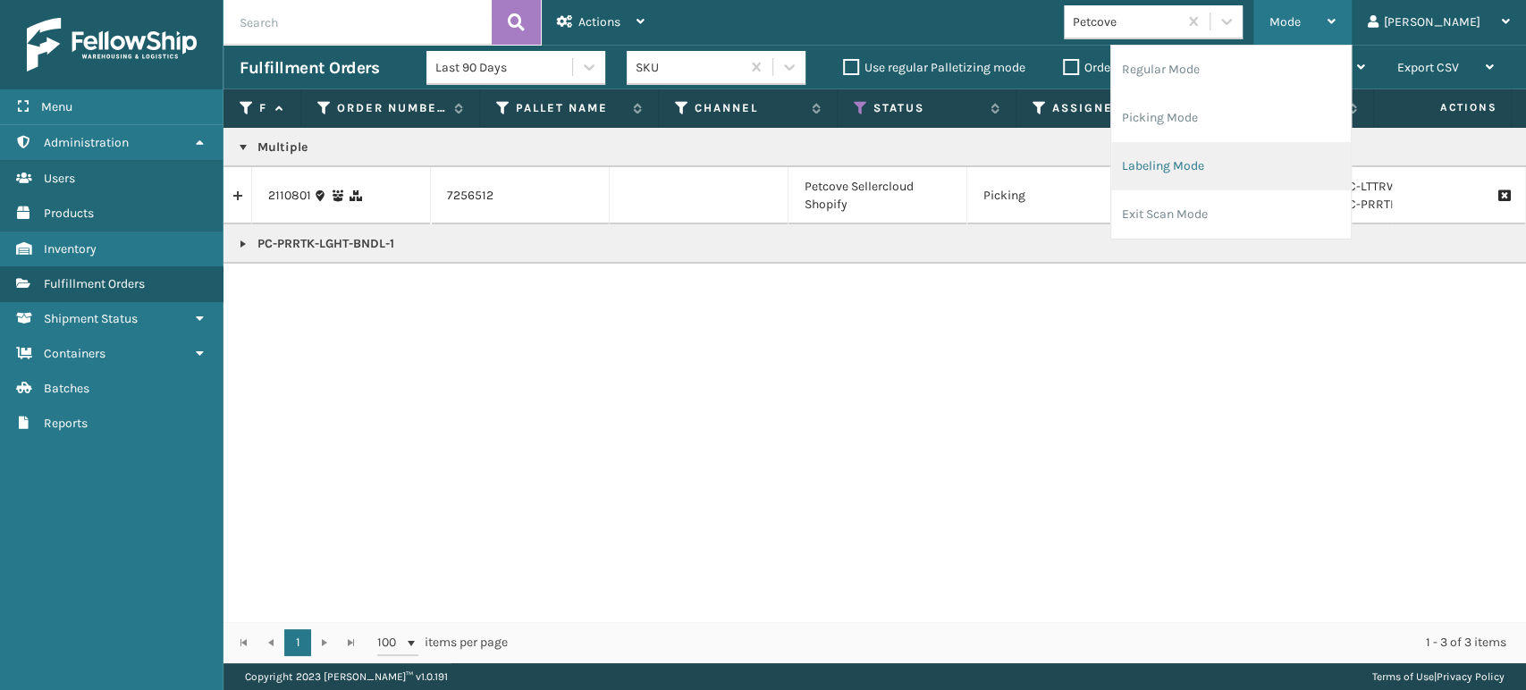
click at [1351, 174] on li "Labeling Mode" at bounding box center [1231, 166] width 240 height 48
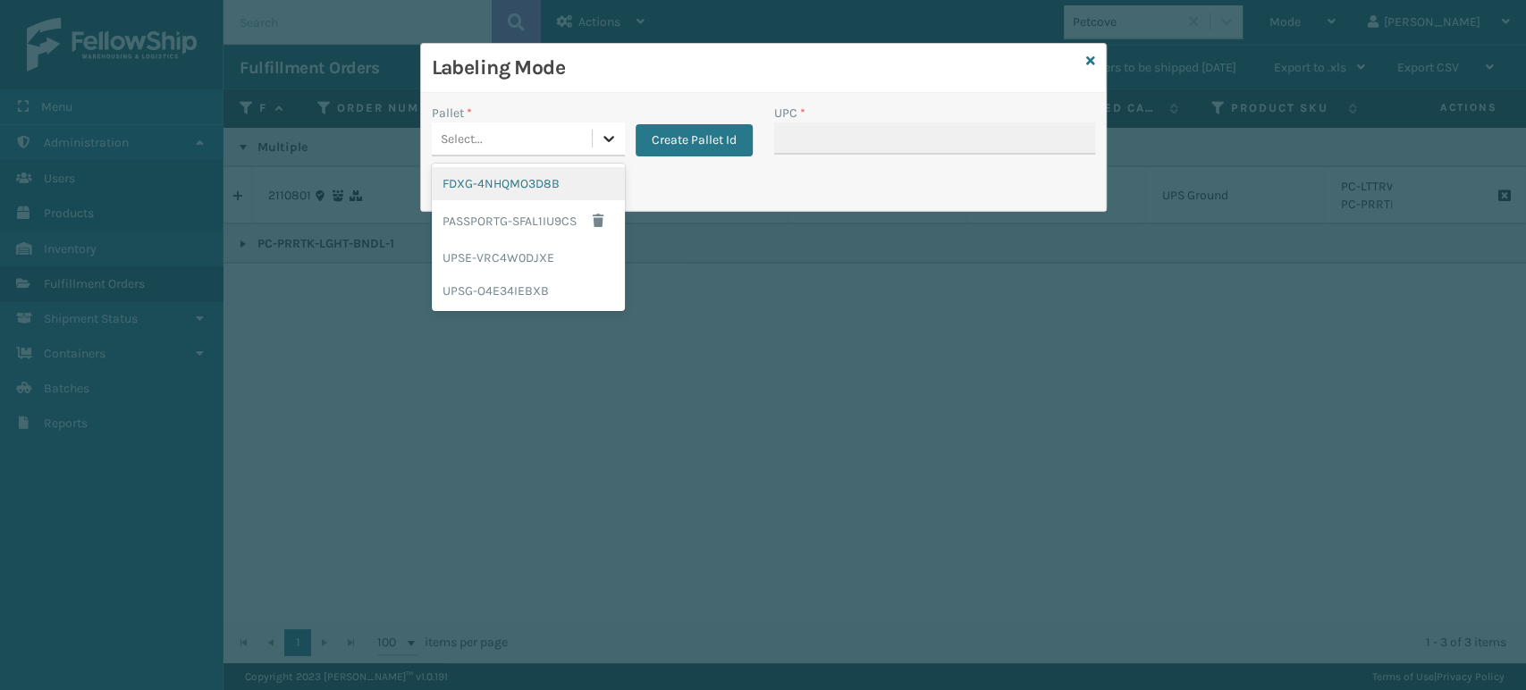
click at [601, 135] on icon at bounding box center [609, 139] width 18 height 18
click at [572, 291] on div "UPSG-O4E34IEBXB" at bounding box center [528, 291] width 193 height 33
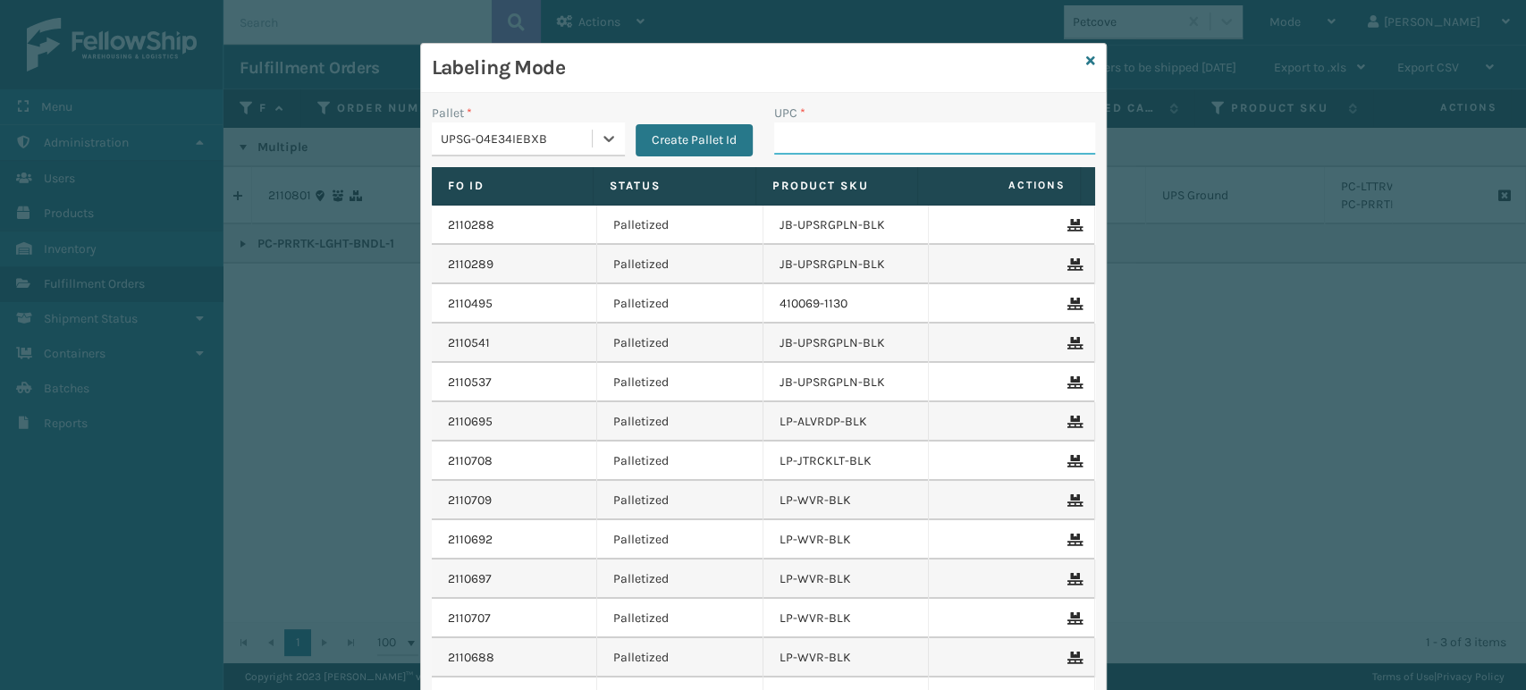
click at [826, 148] on input "UPC *" at bounding box center [934, 138] width 321 height 32
paste input "810164502261"
type input "810164502261"
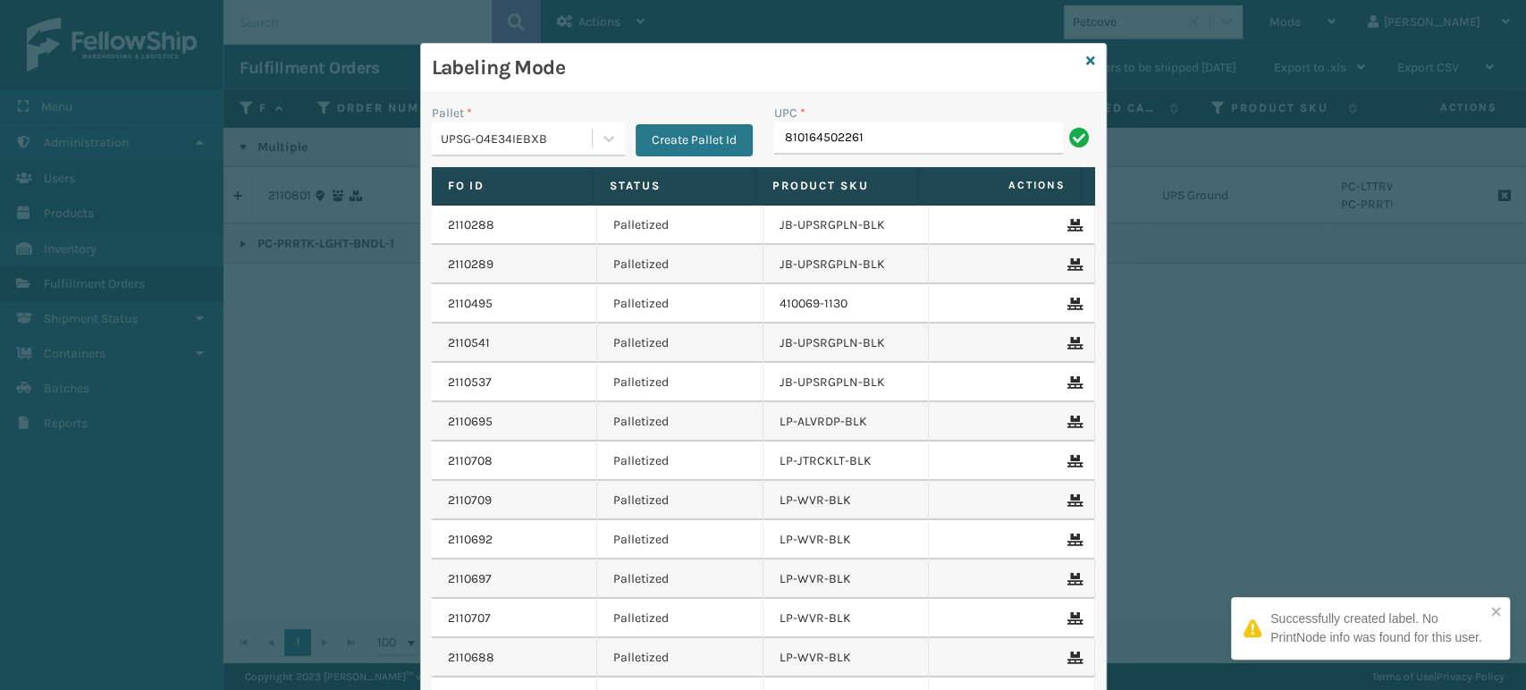
type input "810164502261"
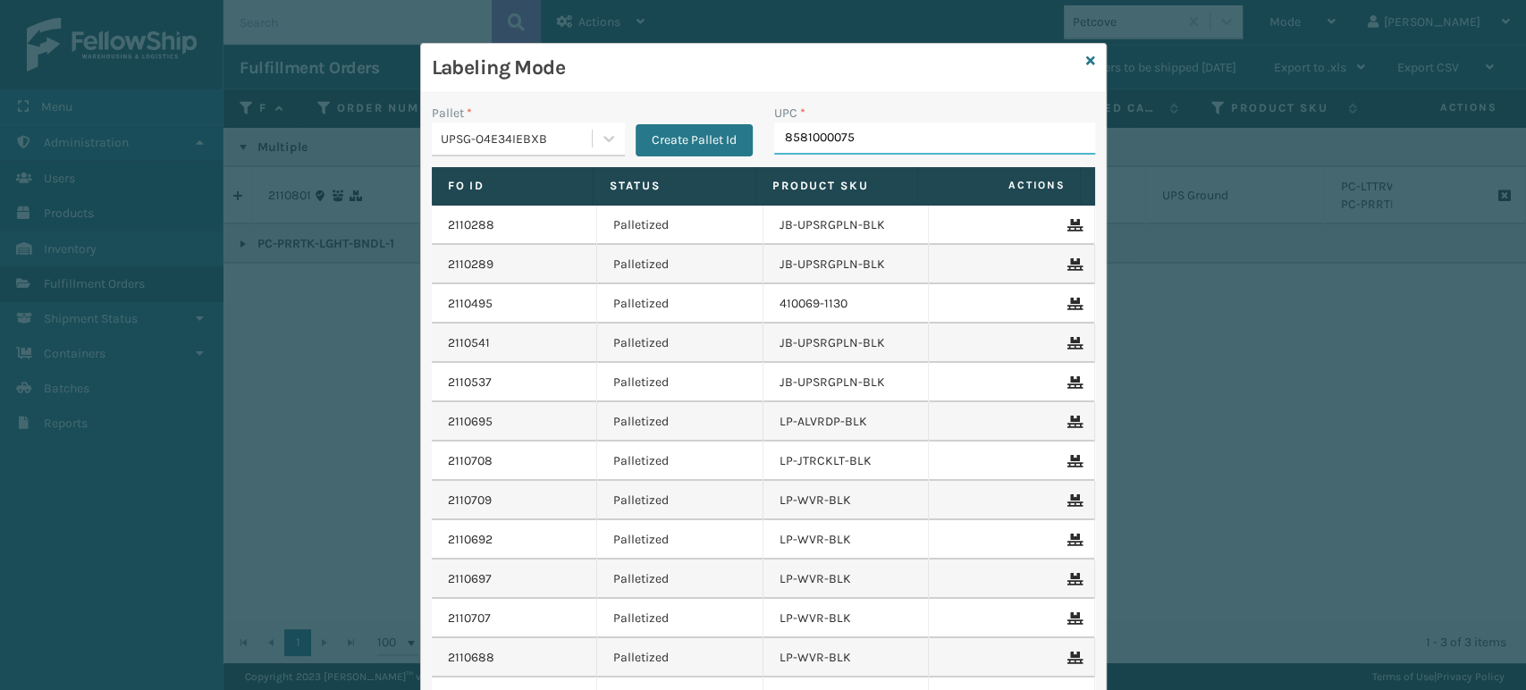
type input "85810000755"
type input "85001248666"
type input "8500044"
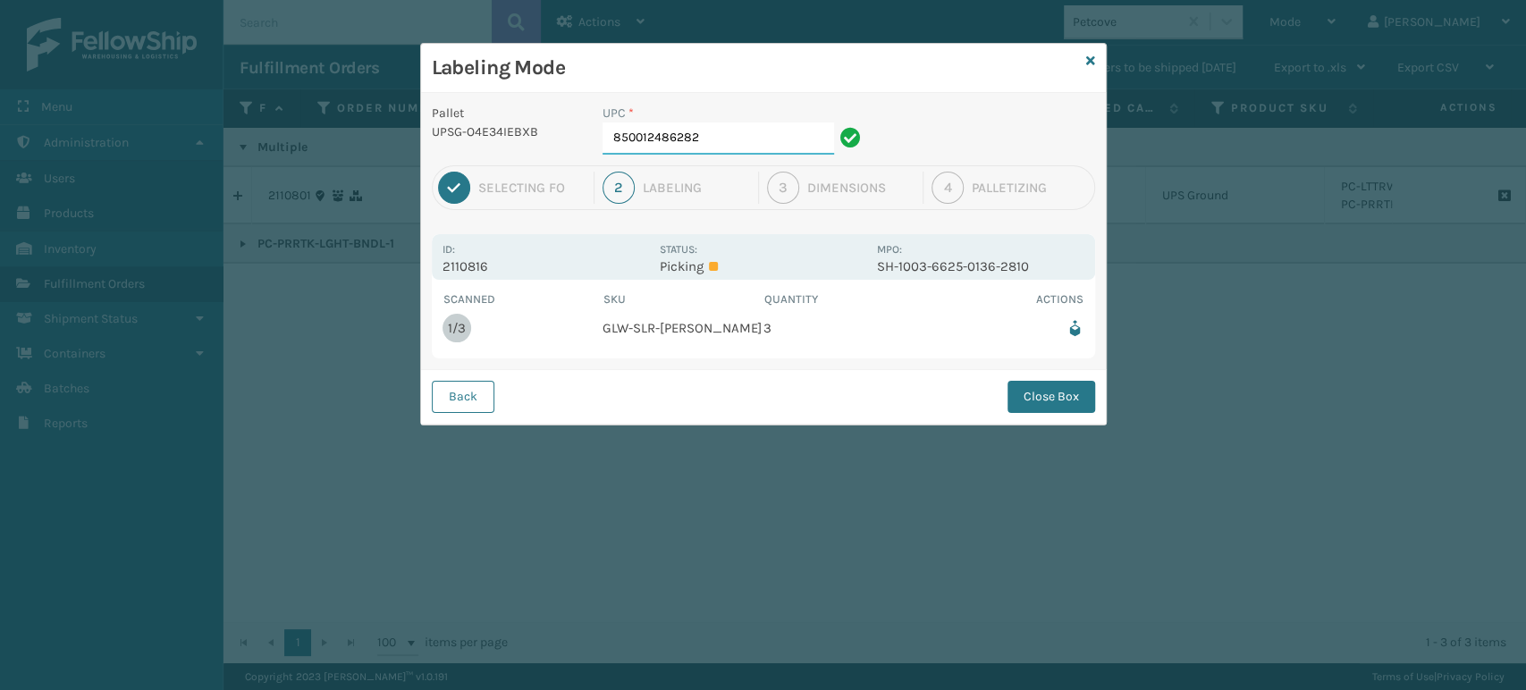
click at [756, 134] on input "850012486282" at bounding box center [719, 138] width 232 height 32
click at [1086, 387] on button "Close Box" at bounding box center [1052, 397] width 88 height 32
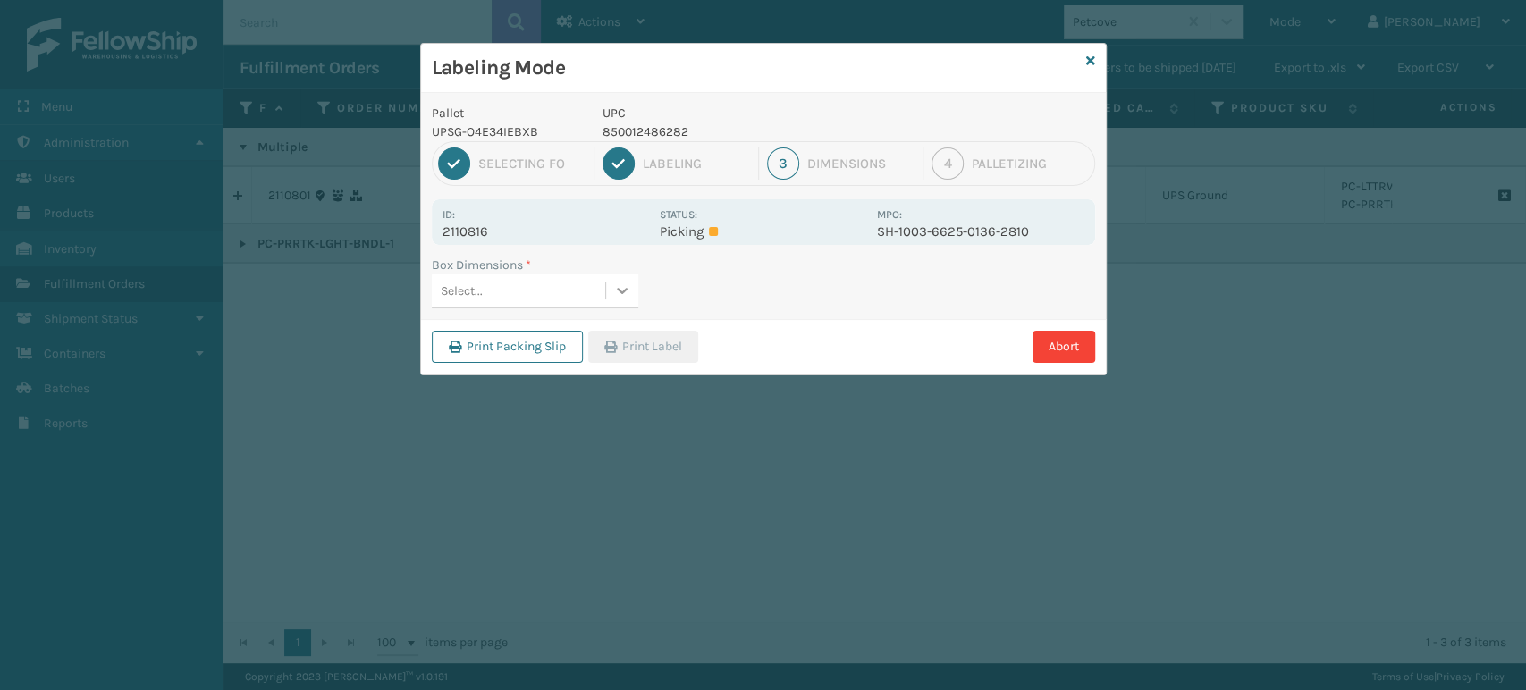
click at [614, 283] on icon at bounding box center [622, 291] width 18 height 18
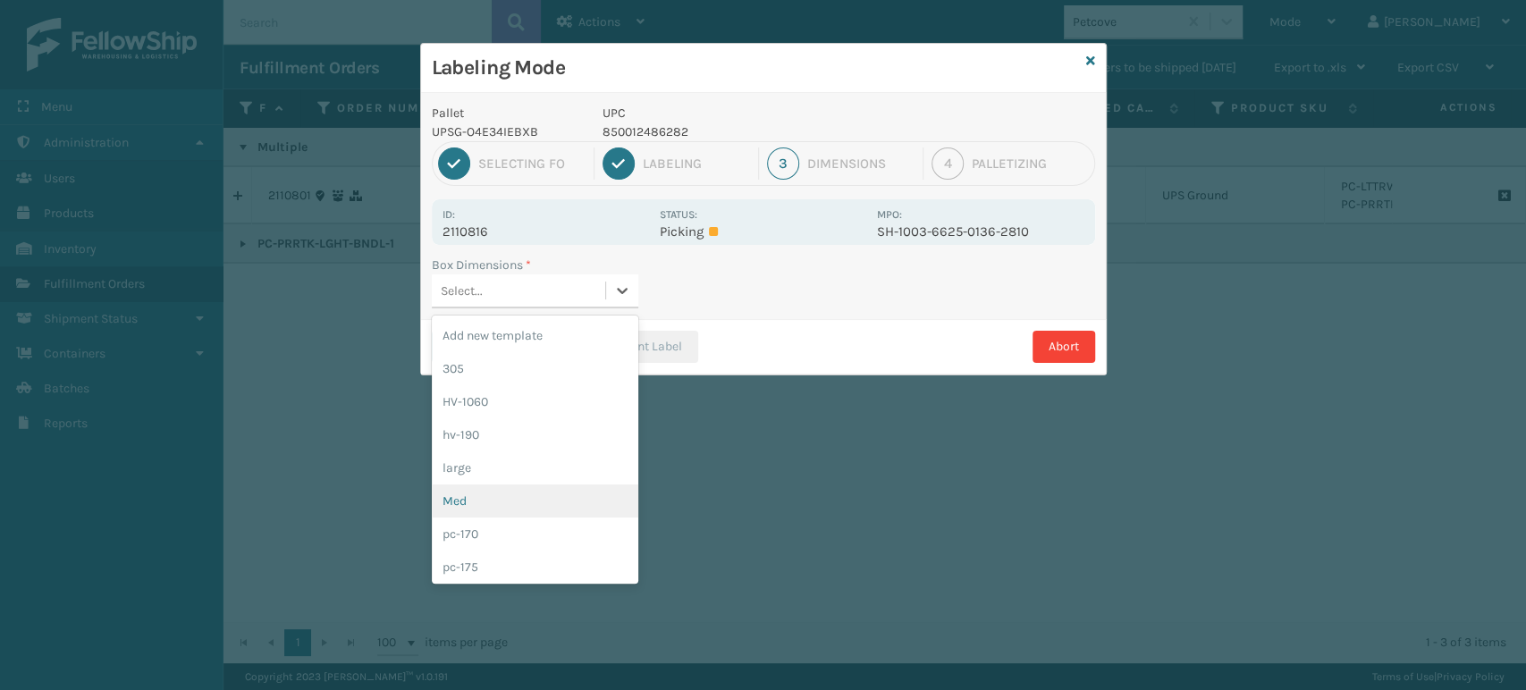
click at [533, 487] on div "Med" at bounding box center [535, 501] width 207 height 33
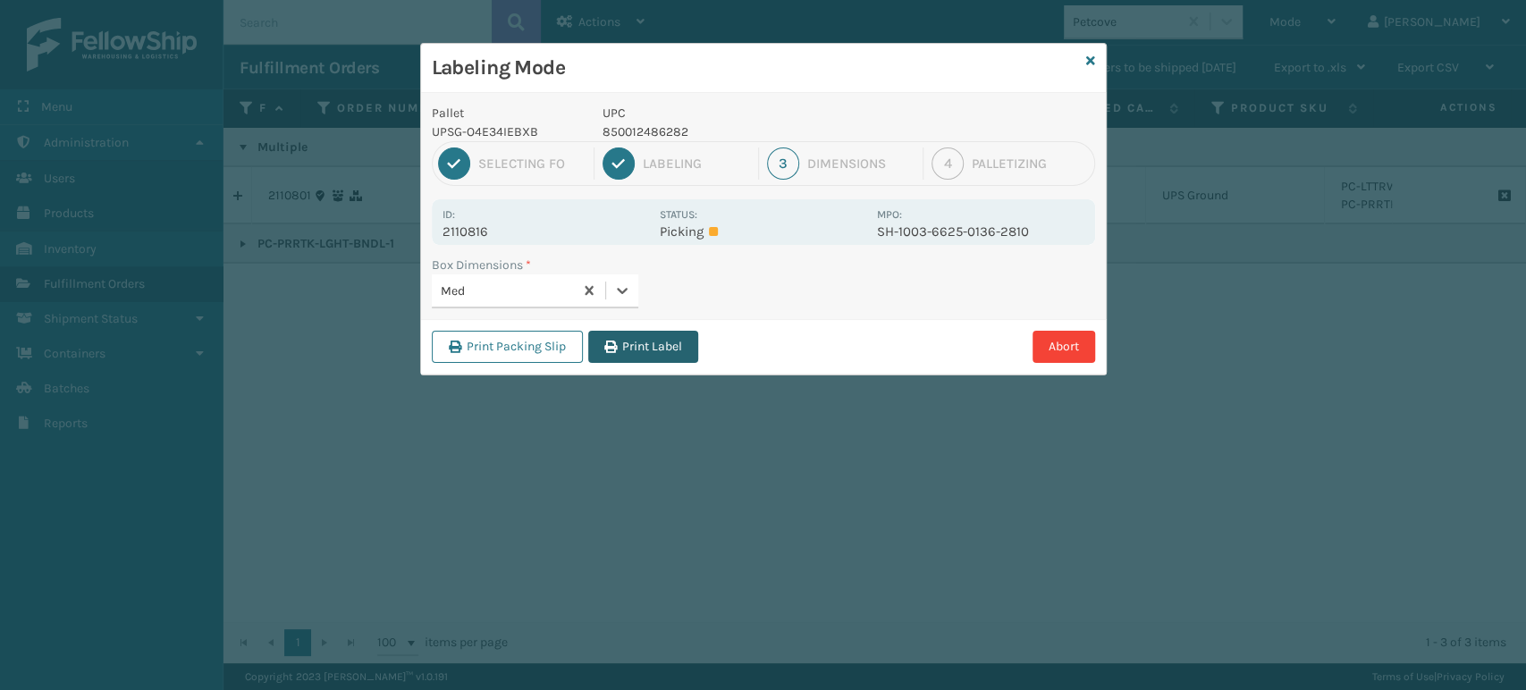
click at [628, 335] on button "Print Label" at bounding box center [643, 347] width 110 height 32
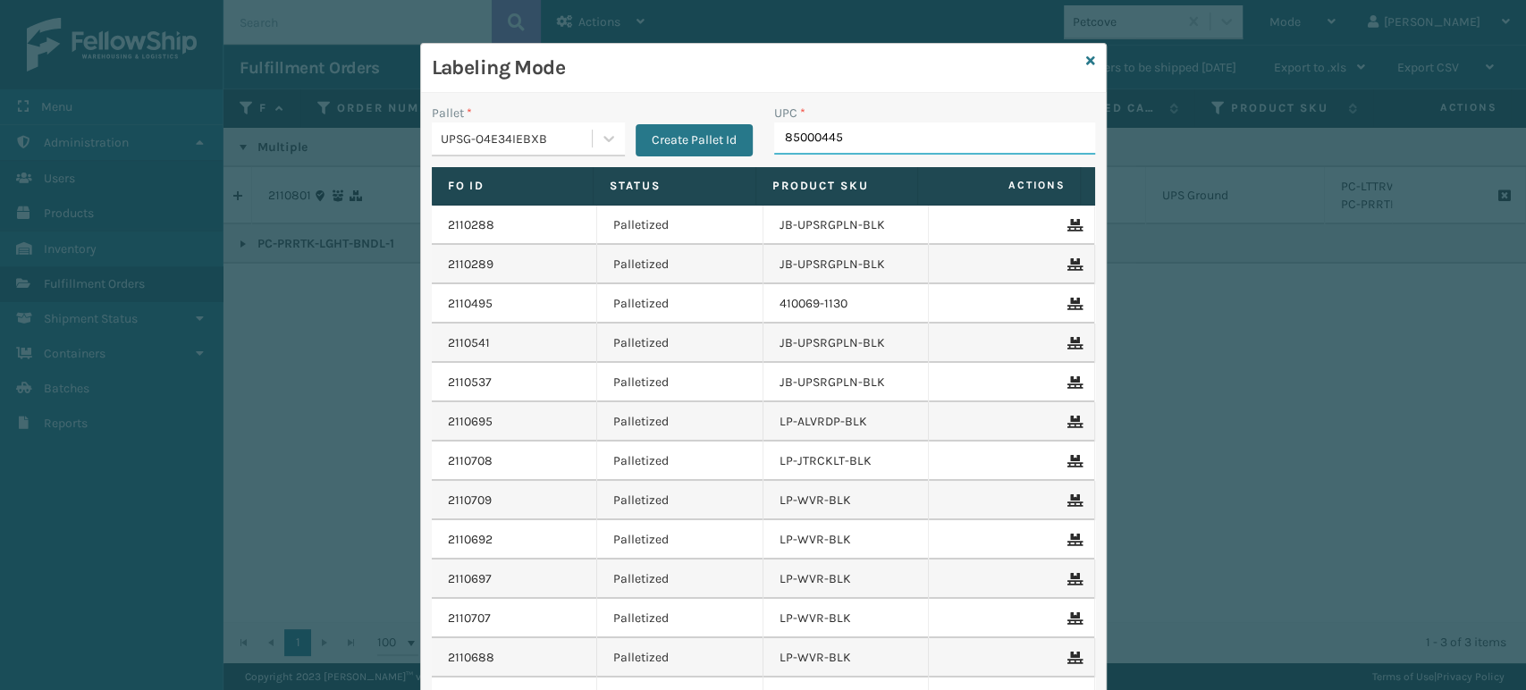
type input "850004456"
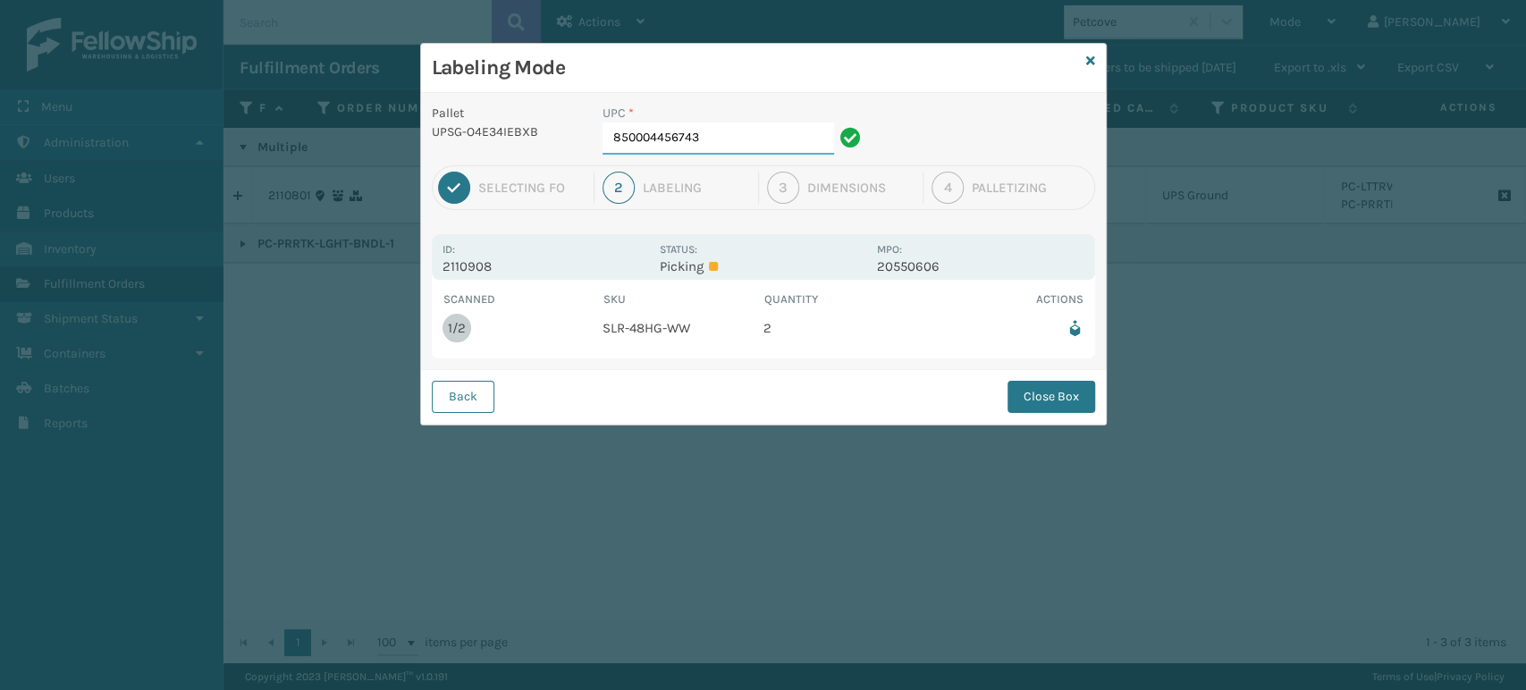
click at [774, 139] on input "850004456743" at bounding box center [719, 138] width 232 height 32
click at [1053, 400] on button "Close Box" at bounding box center [1052, 397] width 88 height 32
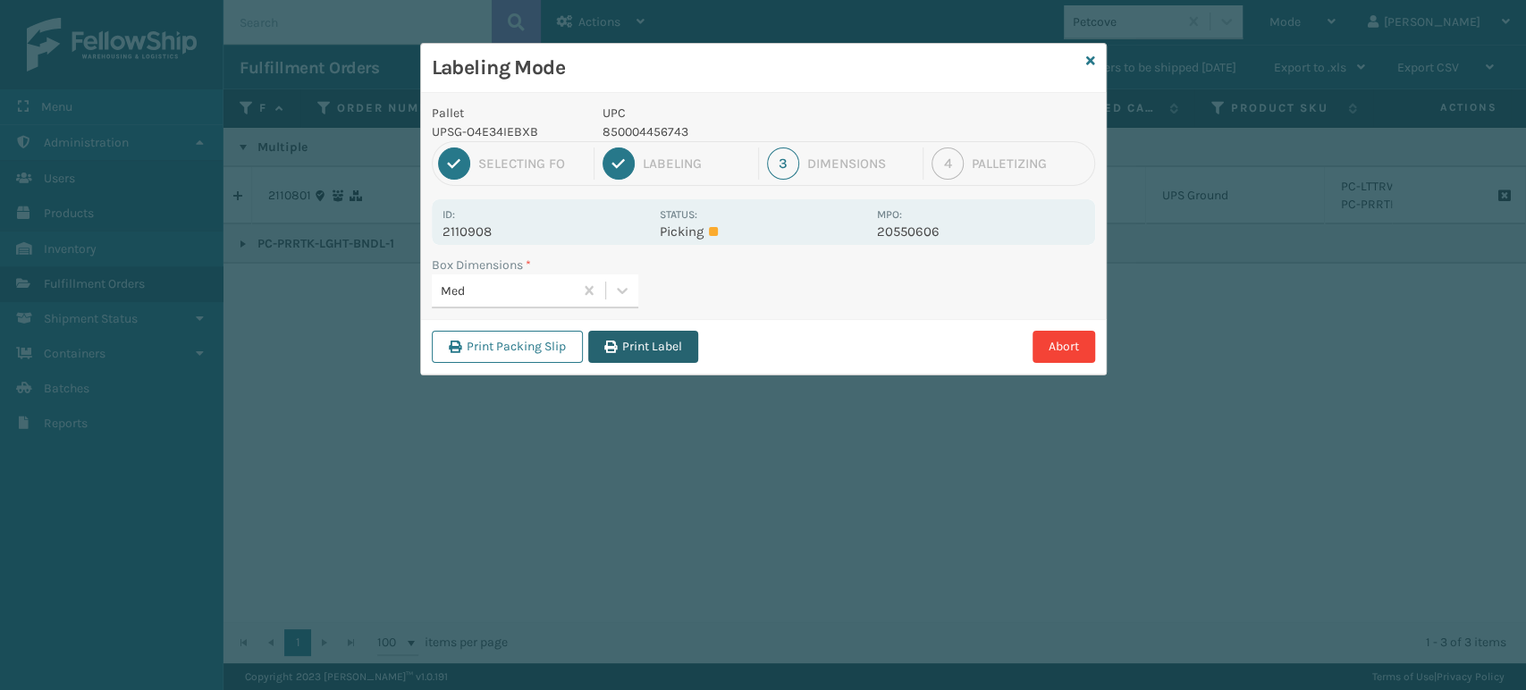
click at [640, 339] on button "Print Label" at bounding box center [643, 347] width 110 height 32
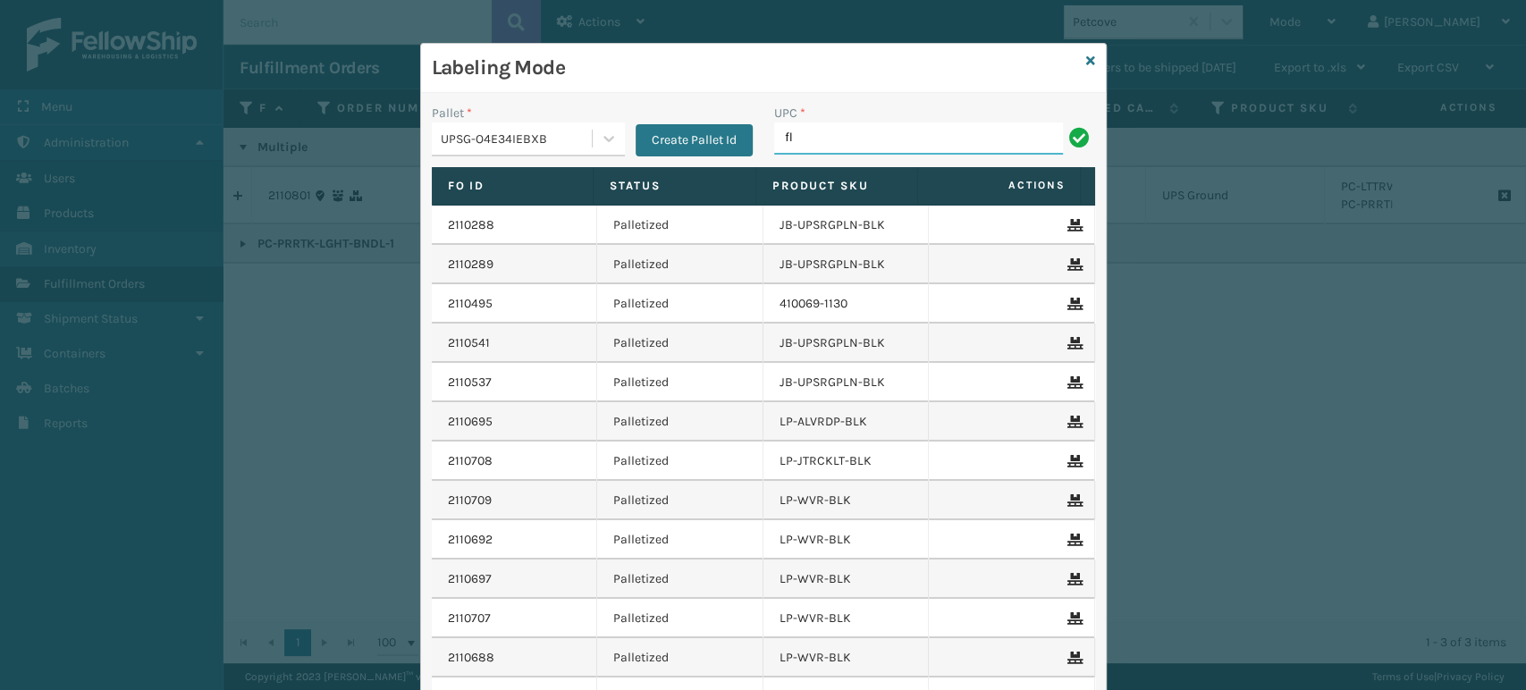
type input "FL-OLVA-CRM"
type input "85004066782"
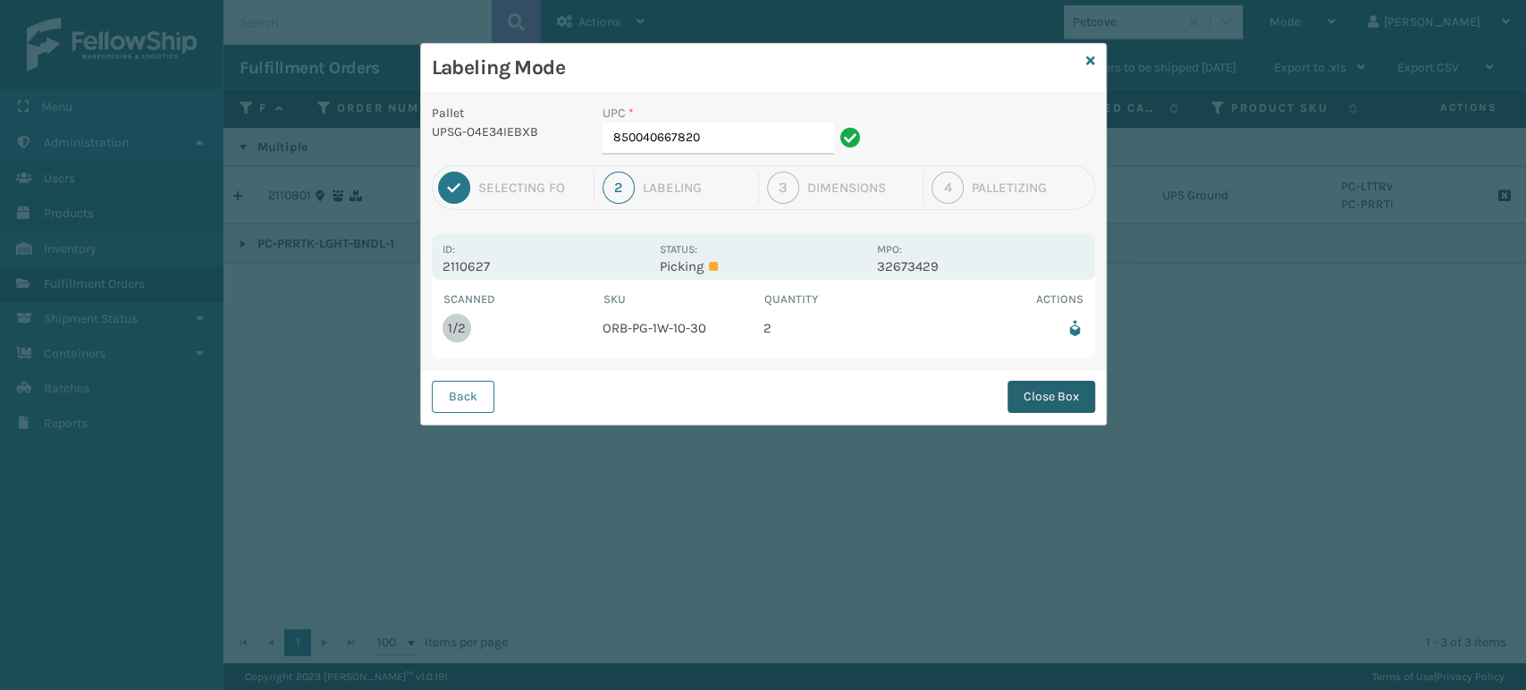
click at [1071, 393] on button "Close Box" at bounding box center [1052, 397] width 88 height 32
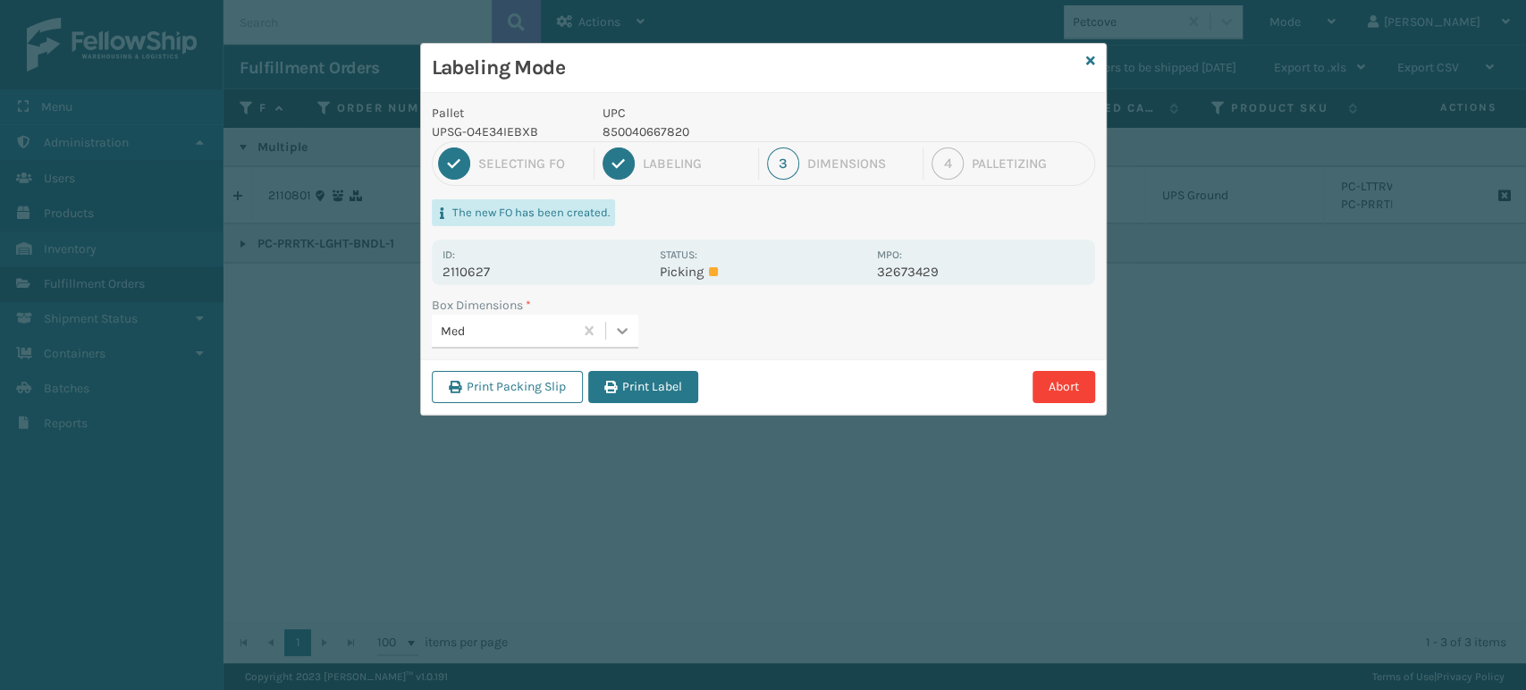
click at [624, 330] on icon at bounding box center [622, 331] width 11 height 6
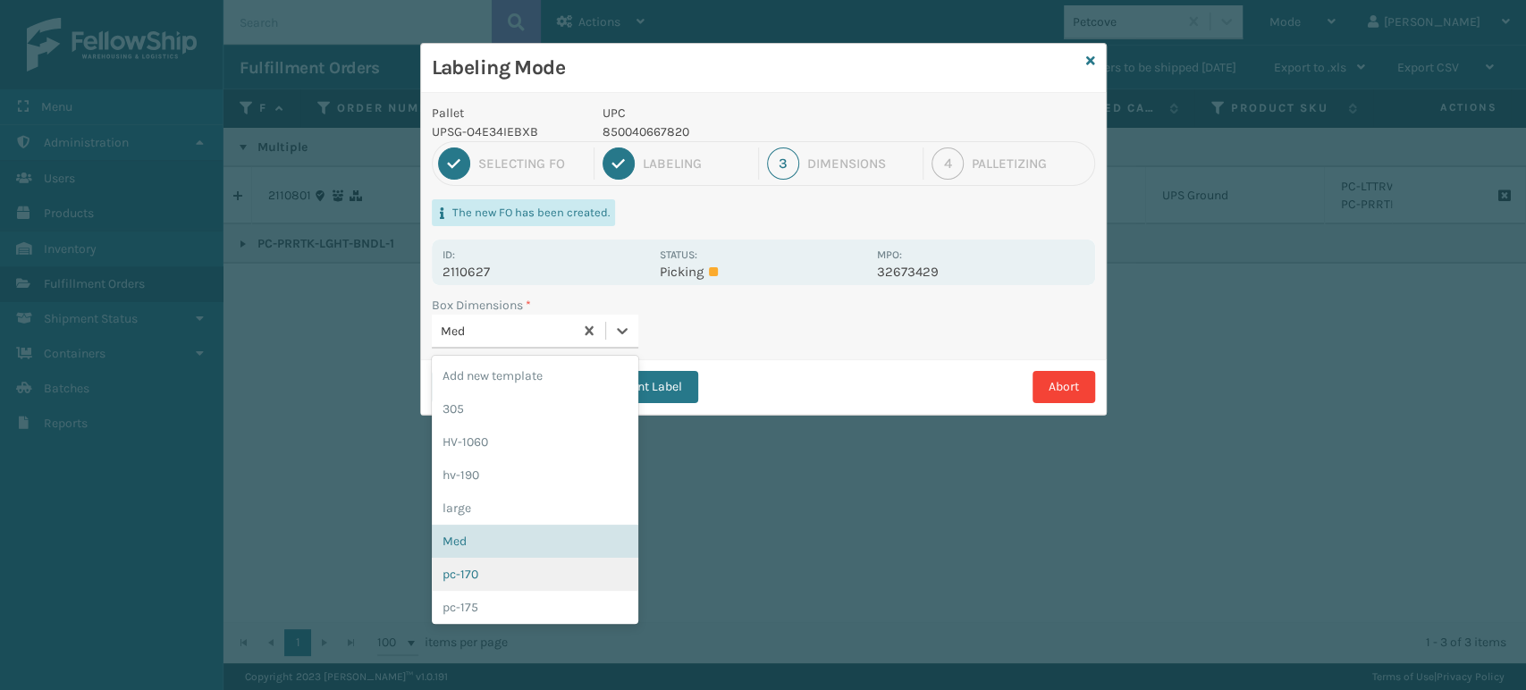
click at [534, 577] on div "pc-170" at bounding box center [535, 574] width 207 height 33
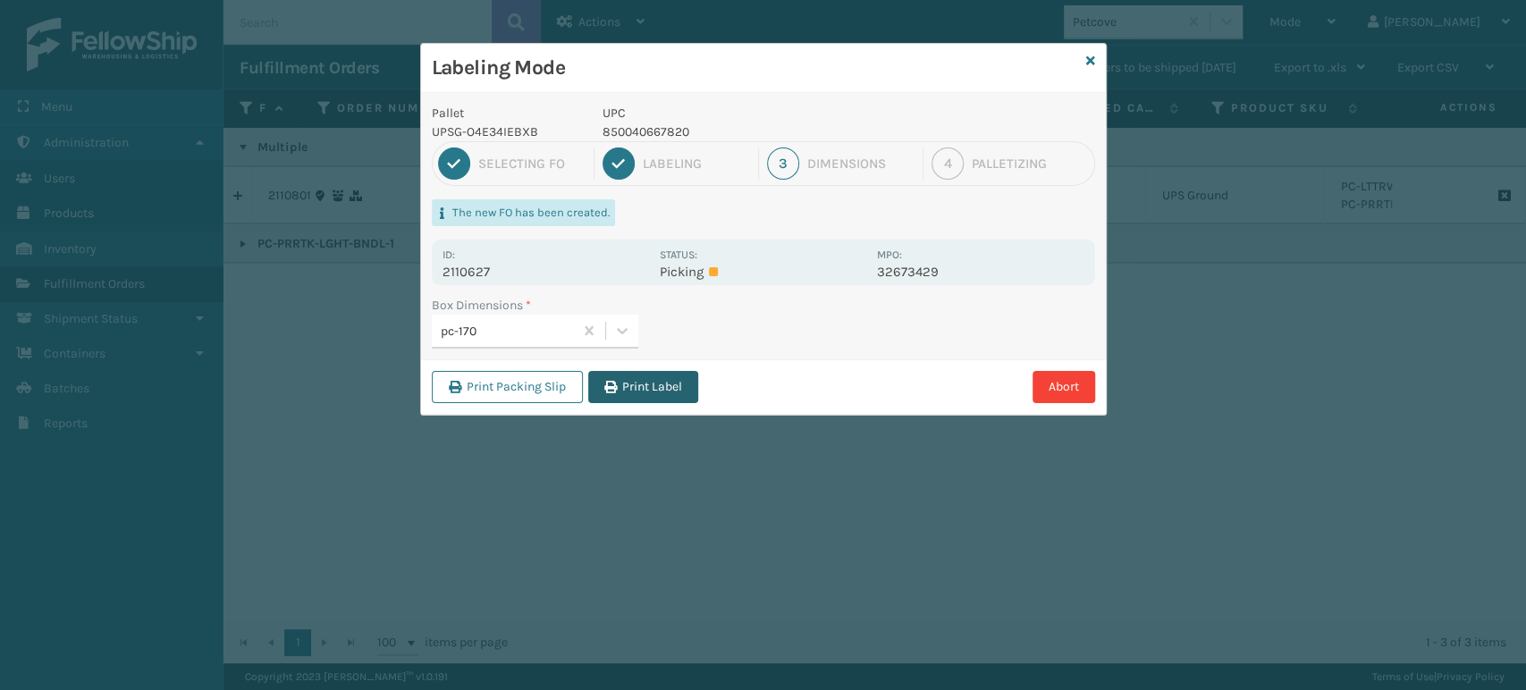
click at [653, 381] on button "Print Label" at bounding box center [643, 387] width 110 height 32
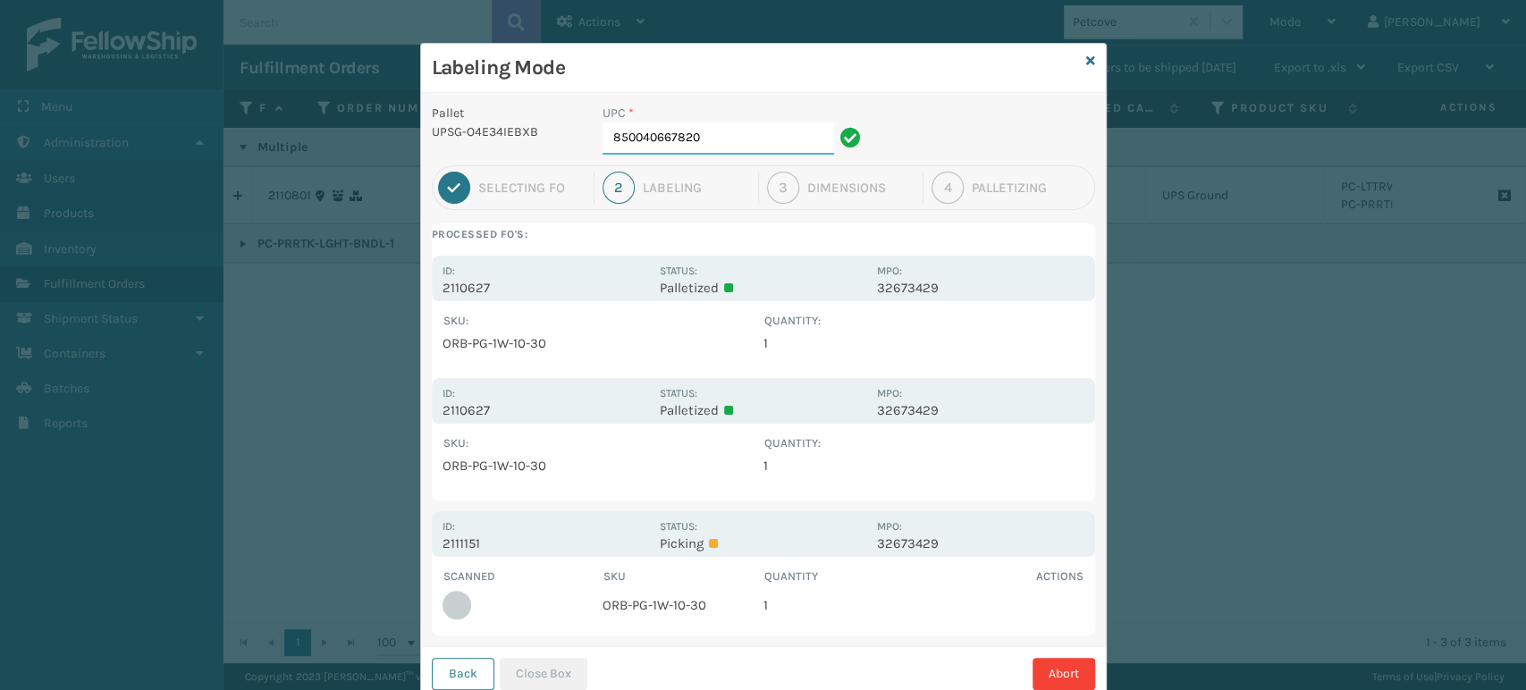
click at [750, 146] on input "850040667820" at bounding box center [719, 138] width 232 height 32
click at [536, 663] on button "Close Box" at bounding box center [544, 674] width 88 height 32
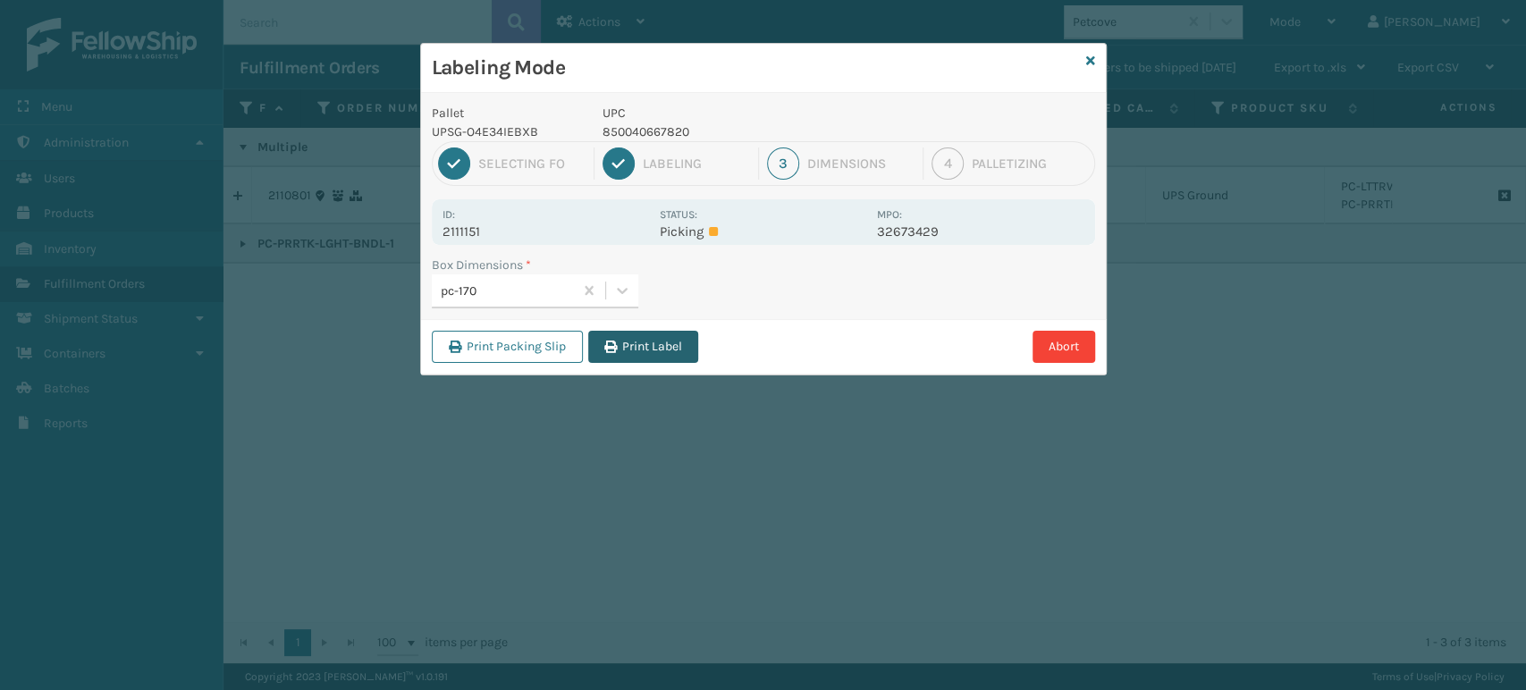
click at [657, 349] on button "Print Label" at bounding box center [643, 347] width 110 height 32
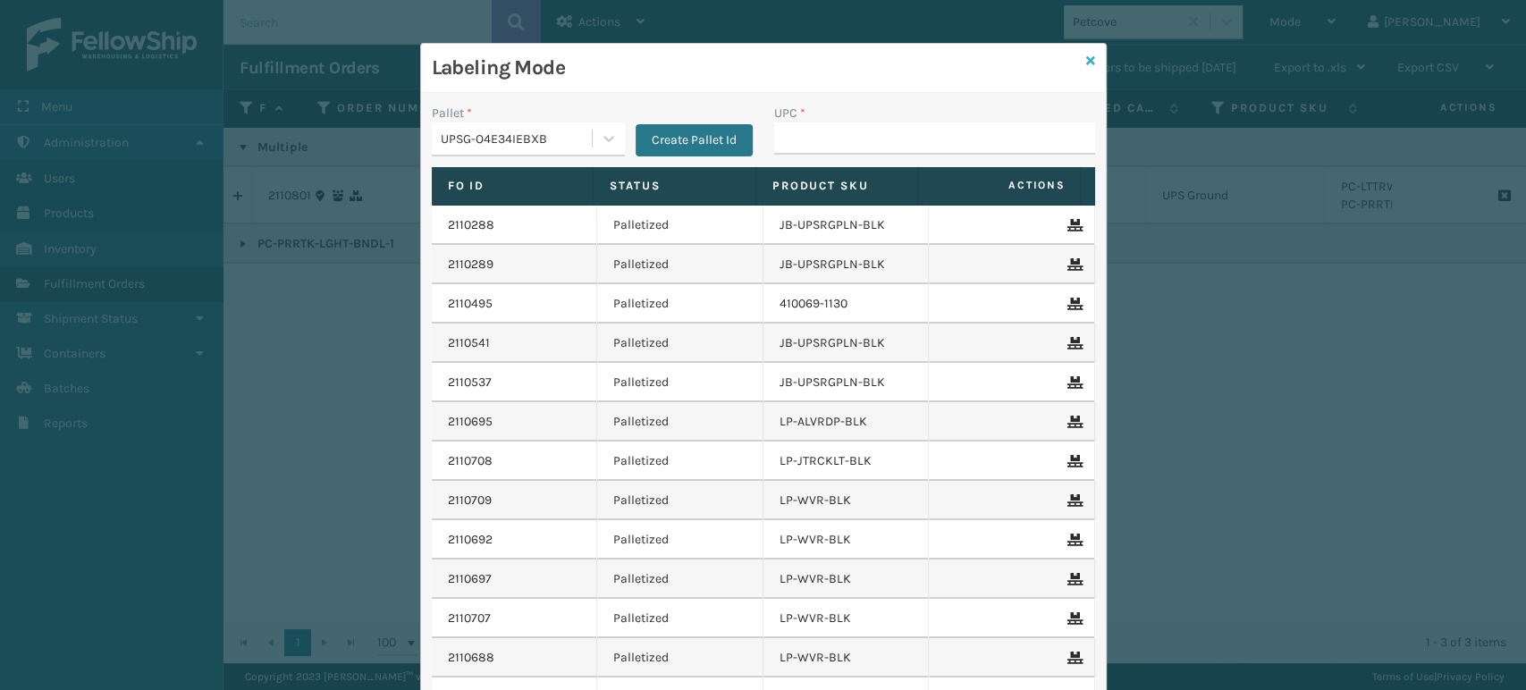
click at [1086, 57] on icon at bounding box center [1090, 61] width 9 height 13
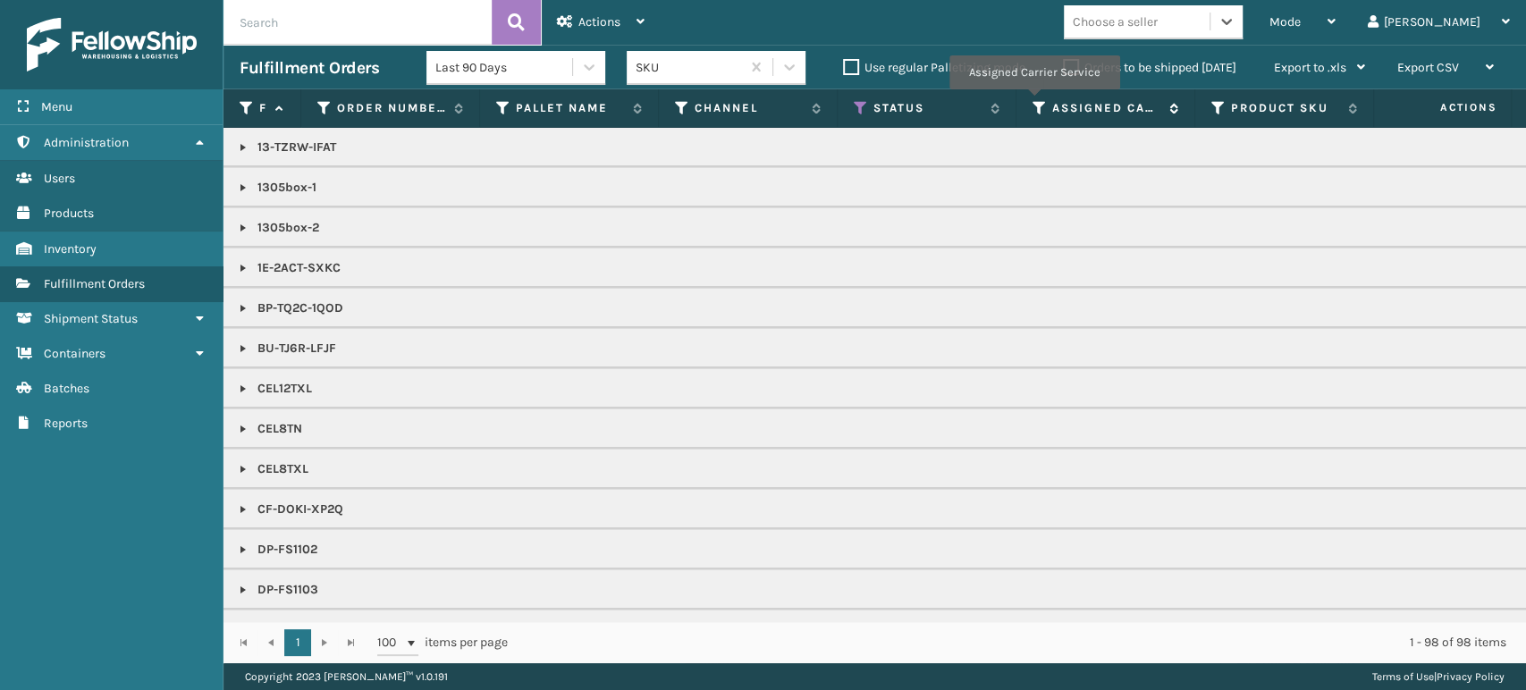
click at [1035, 102] on icon at bounding box center [1040, 108] width 14 height 16
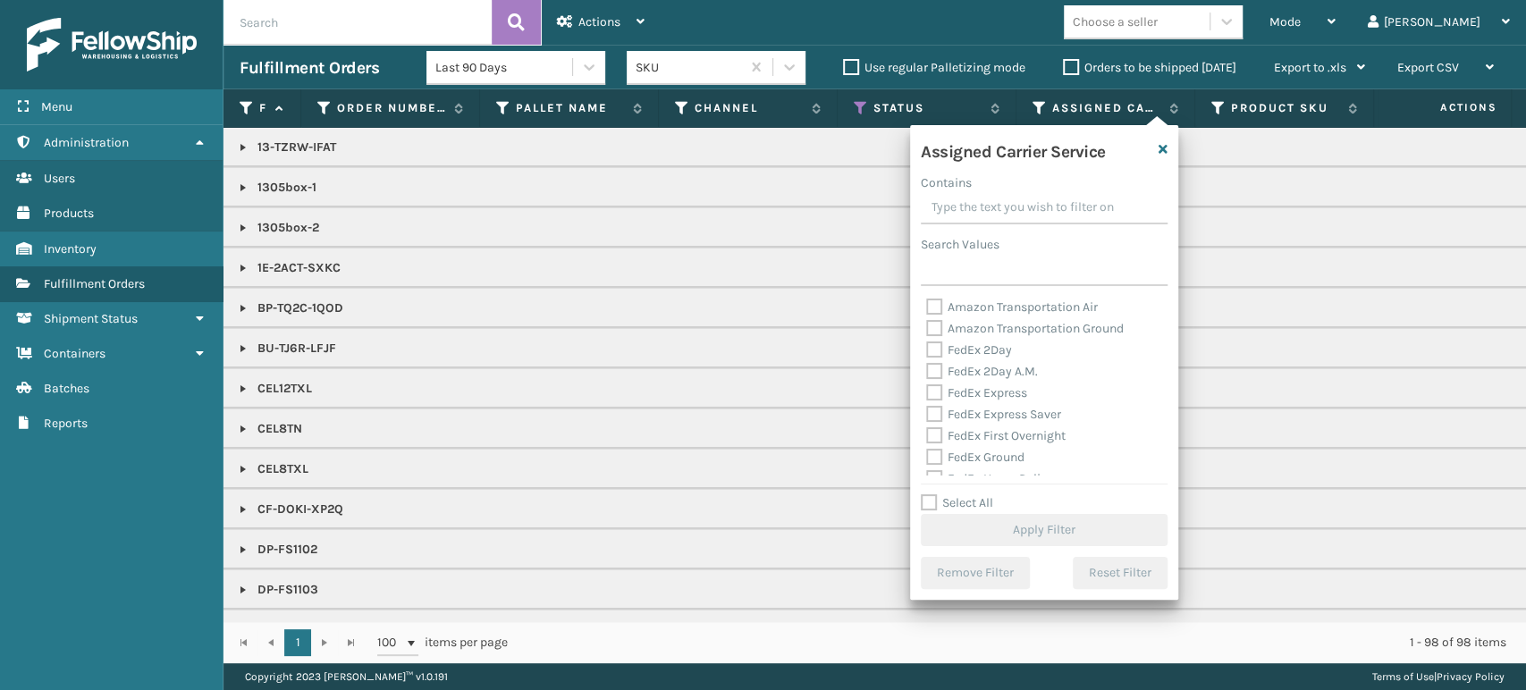
click at [930, 500] on label "Select All" at bounding box center [957, 502] width 72 height 15
click at [930, 494] on input "Select All" at bounding box center [1055, 494] width 268 height 2
checkbox input "true"
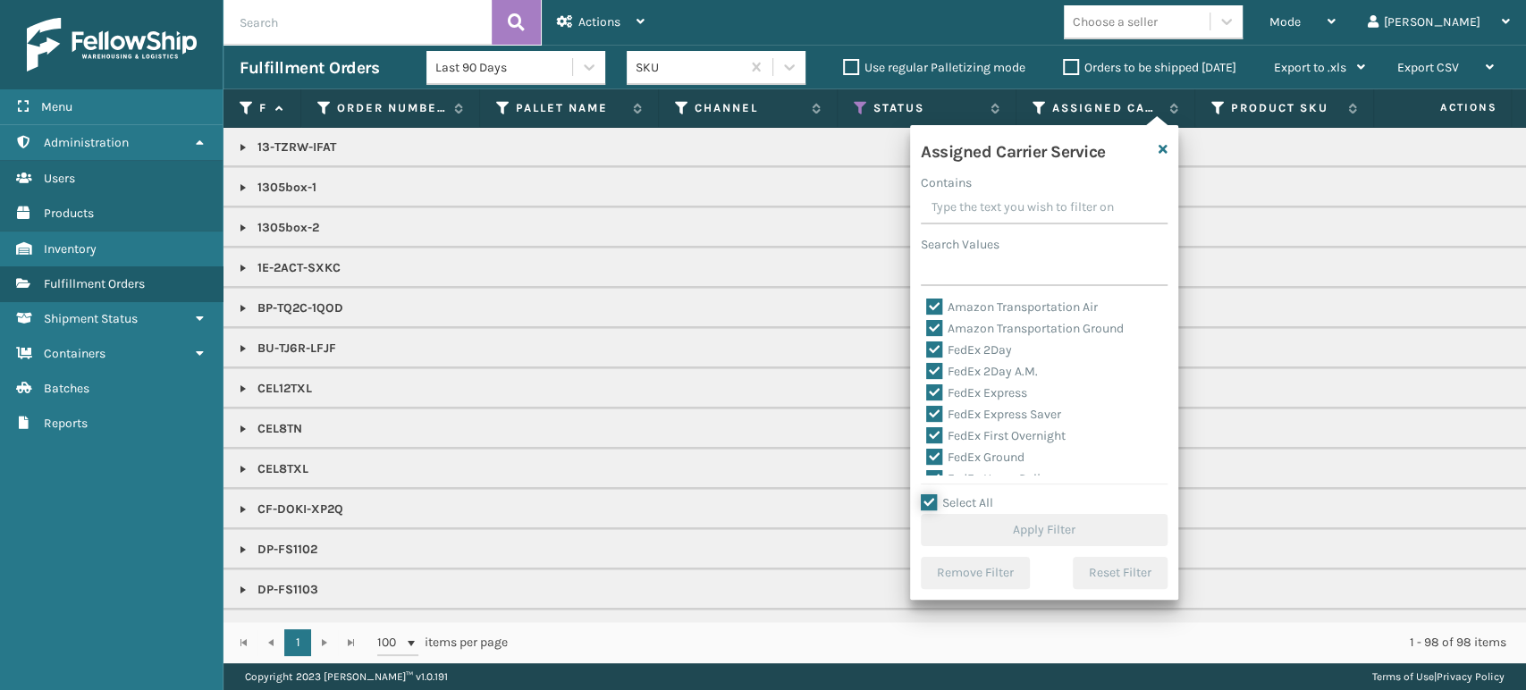
checkbox input "true"
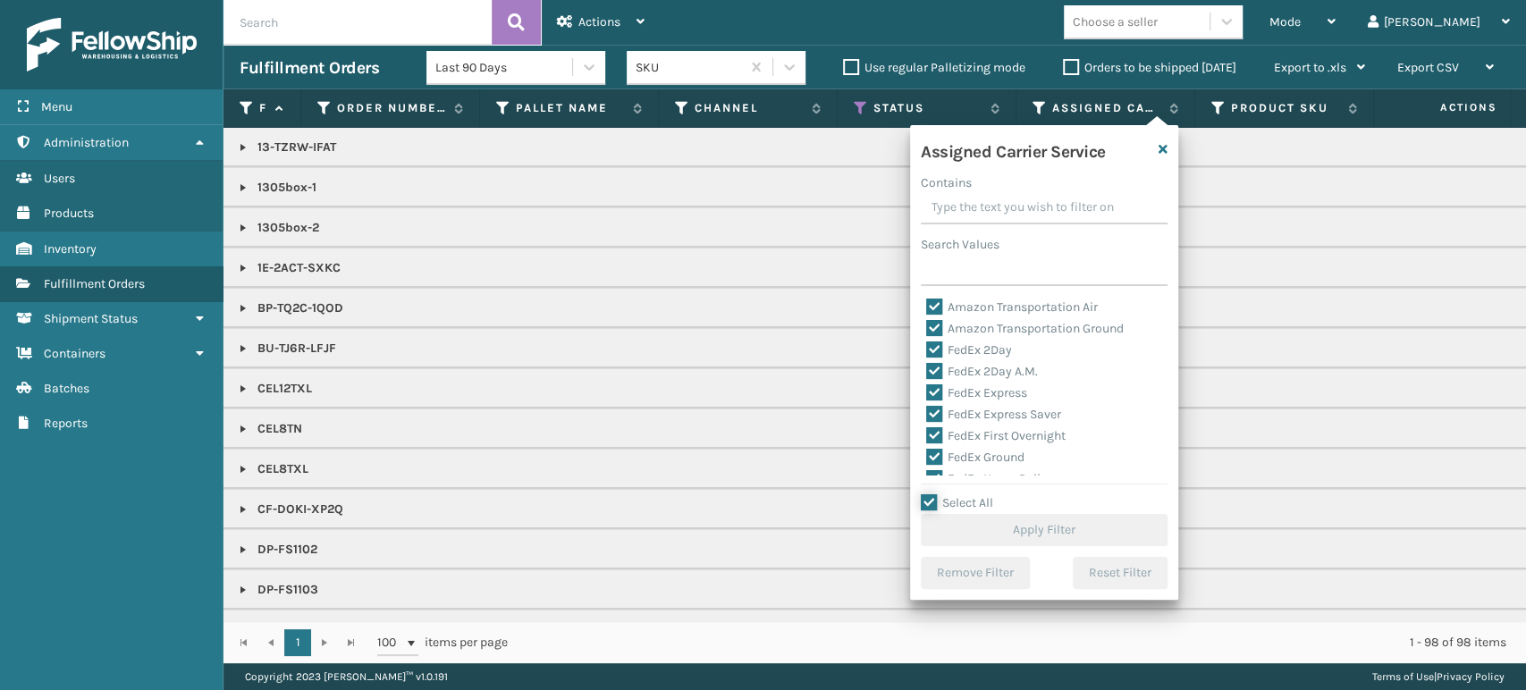
checkbox input "true"
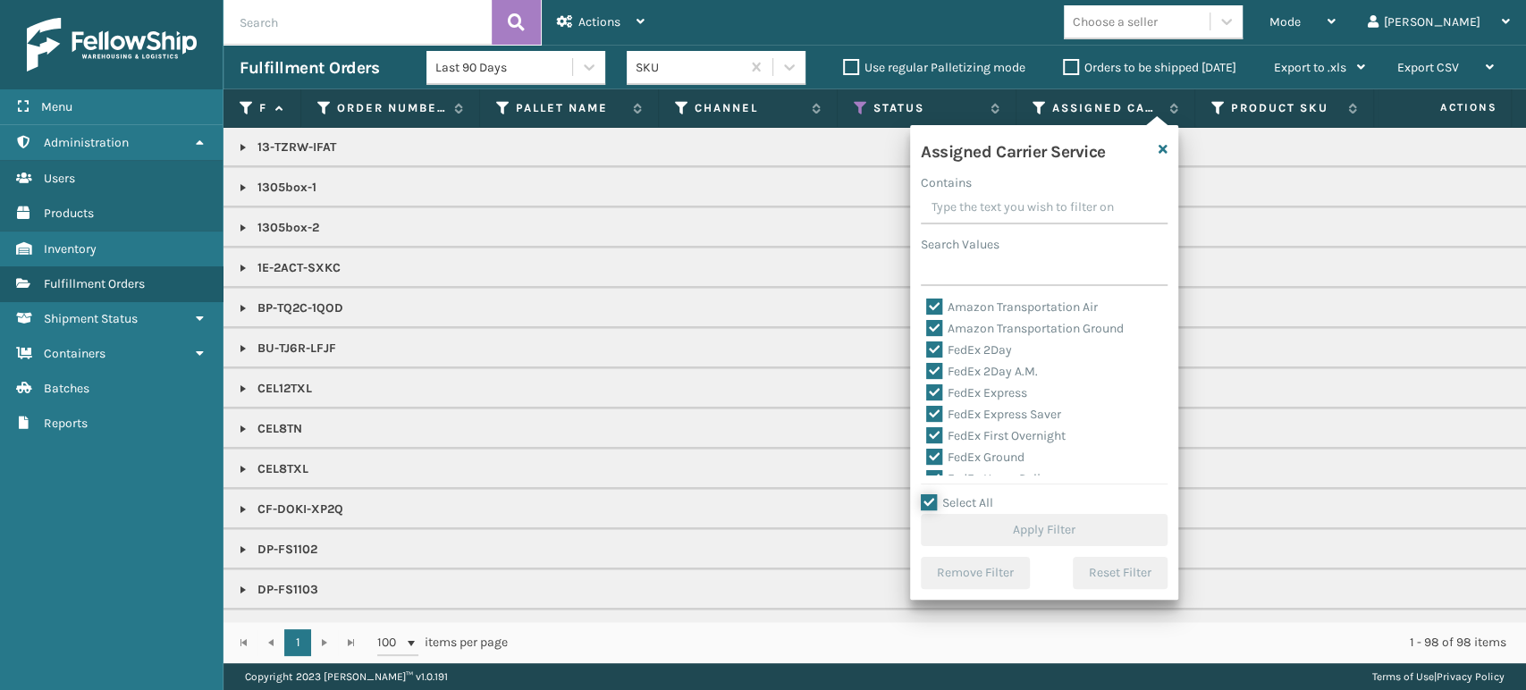
checkbox input "true"
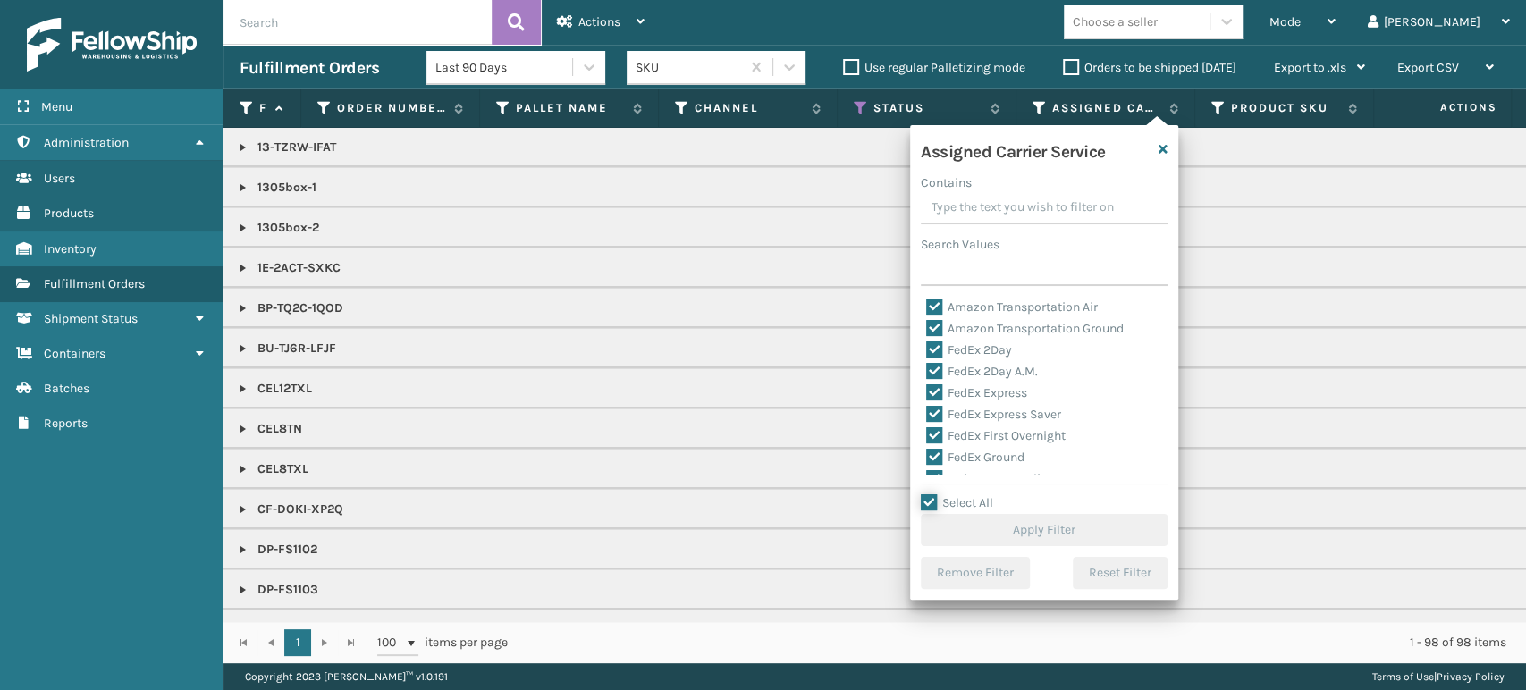
checkbox input "true"
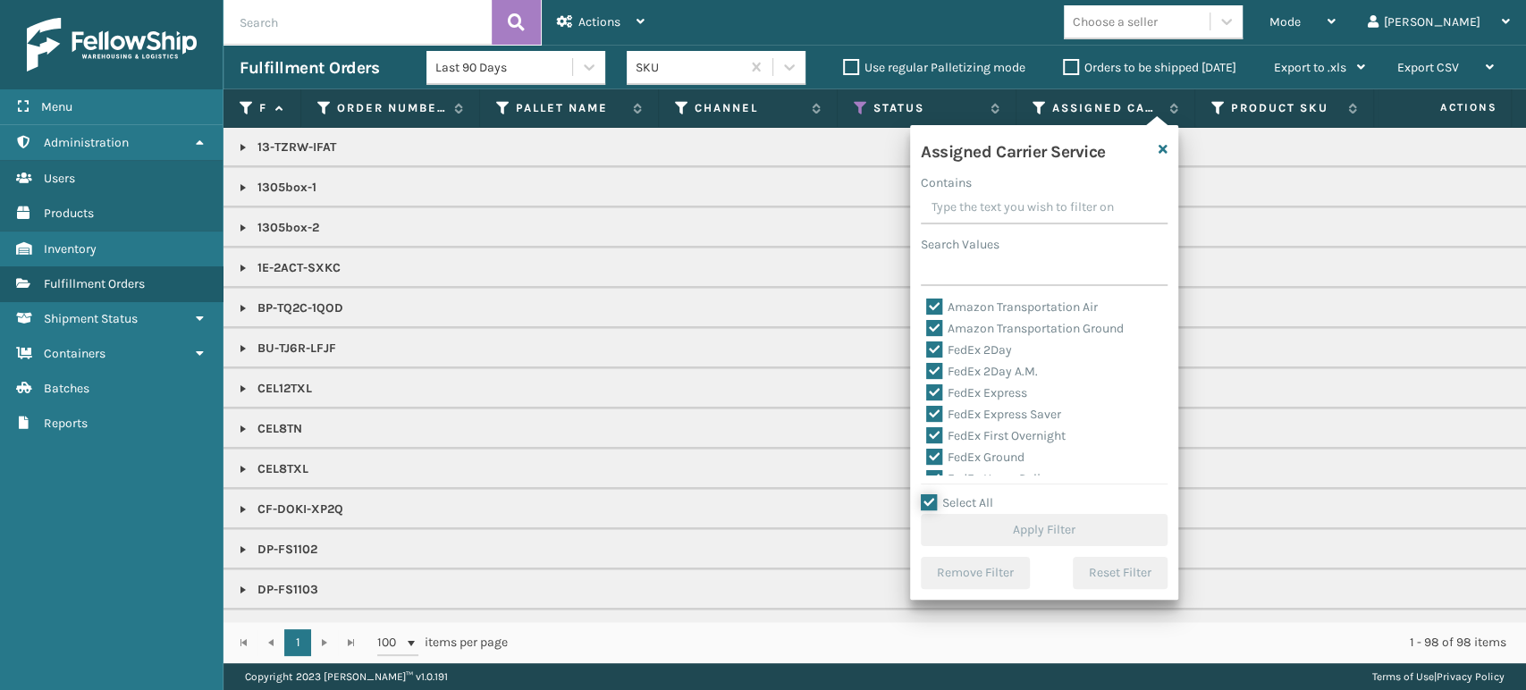
checkbox input "true"
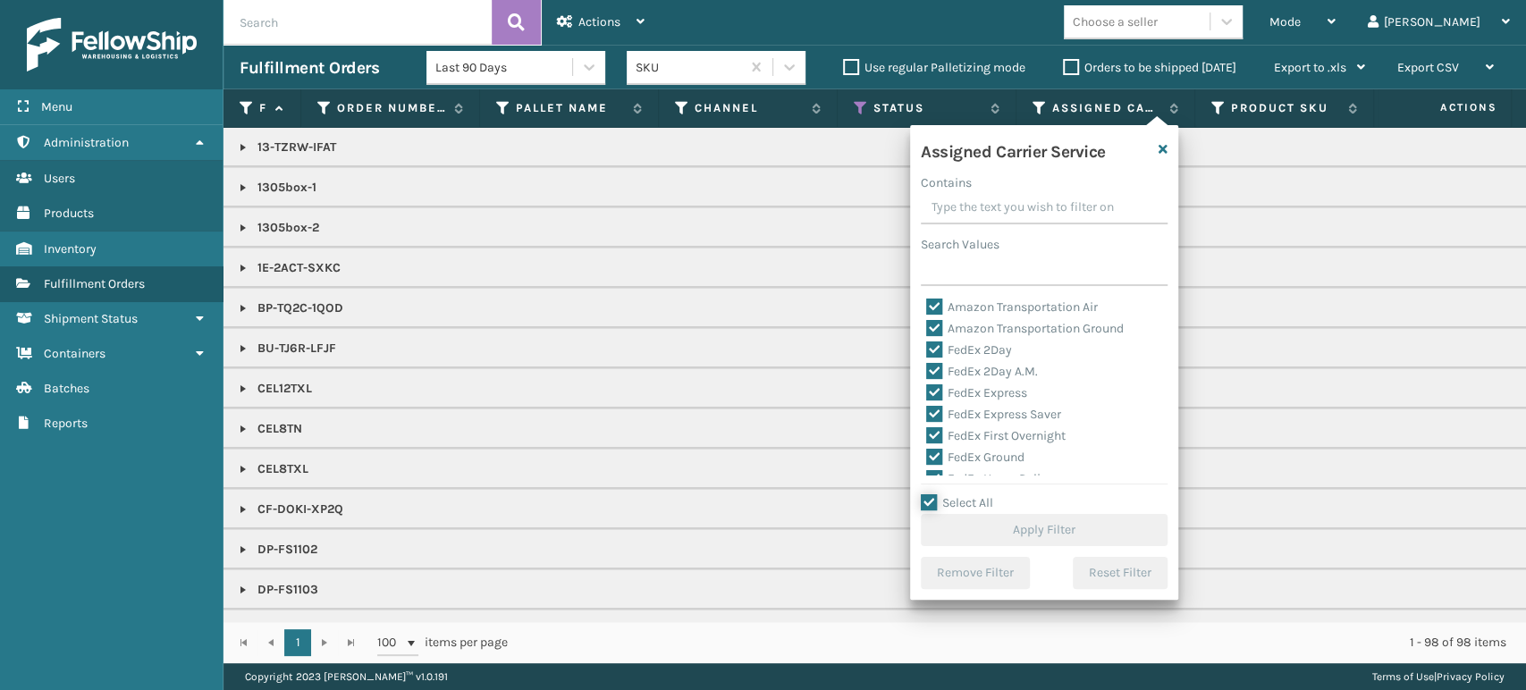
checkbox input "true"
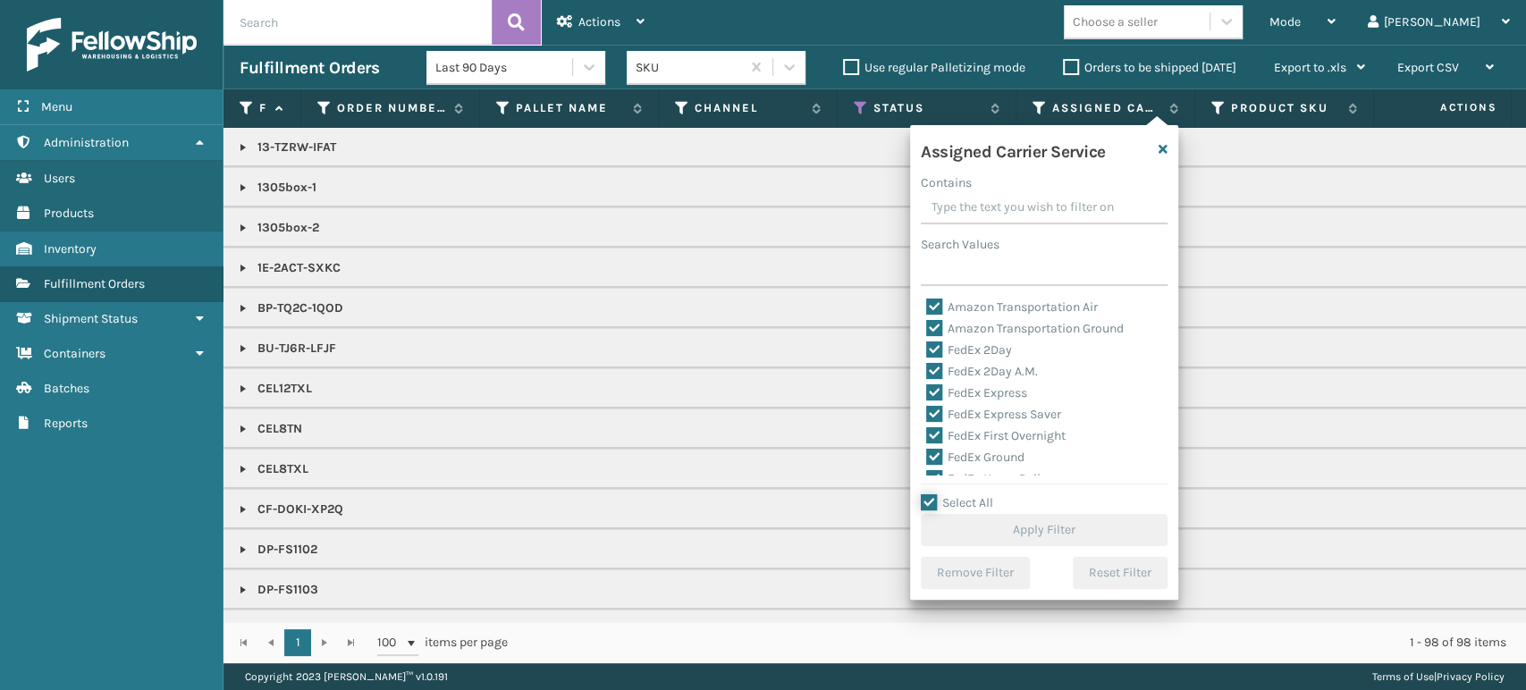
checkbox input "true"
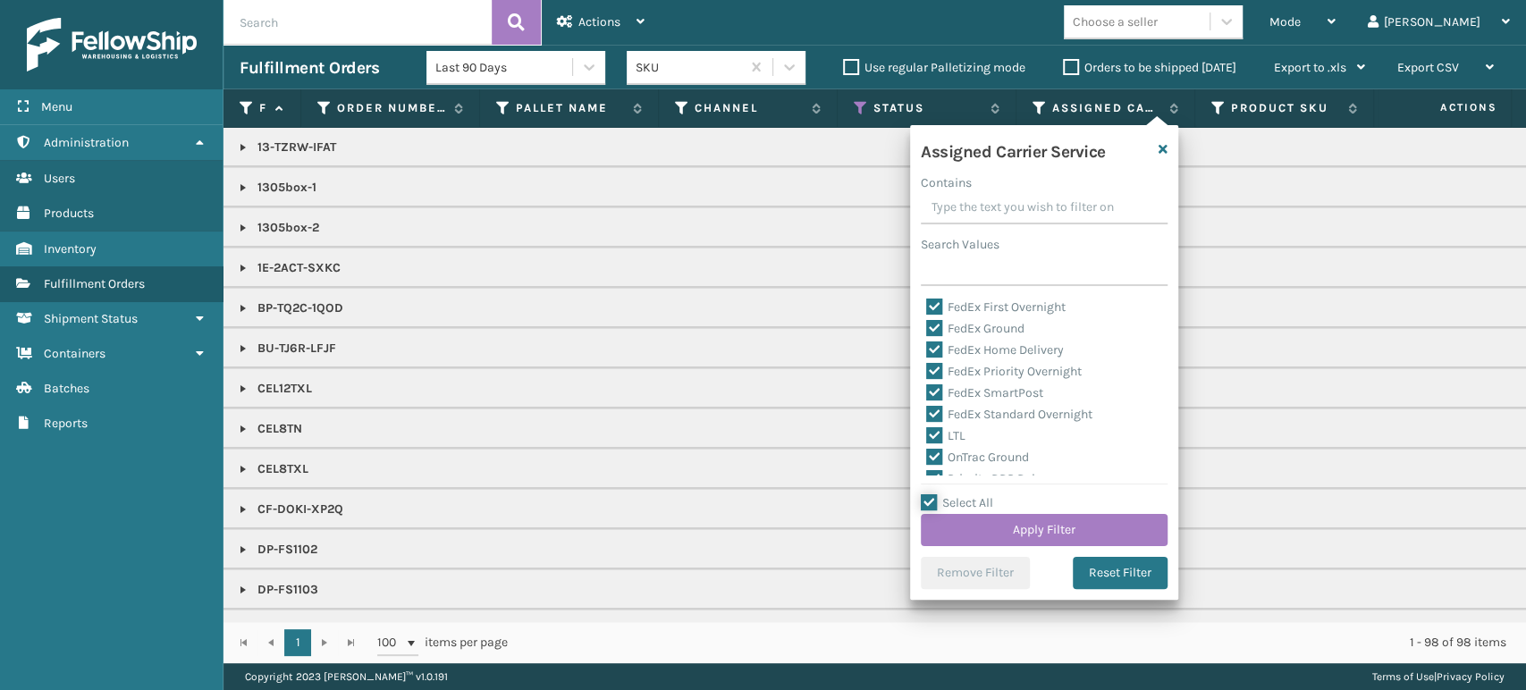
scroll to position [198, 0]
click at [937, 363] on label "LTL" at bounding box center [945, 366] width 39 height 15
click at [927, 363] on input "LTL" at bounding box center [926, 362] width 1 height 12
checkbox input "false"
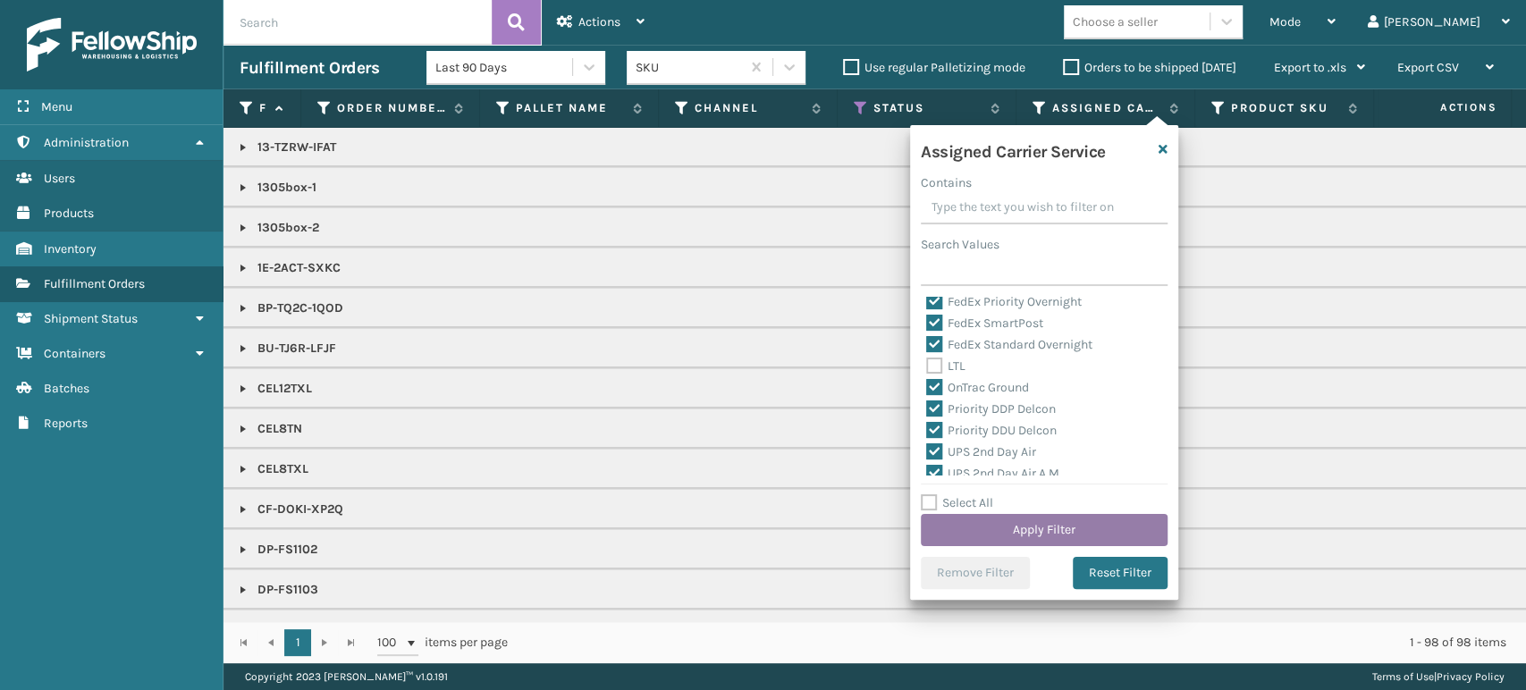
click at [1027, 528] on button "Apply Filter" at bounding box center [1044, 530] width 247 height 32
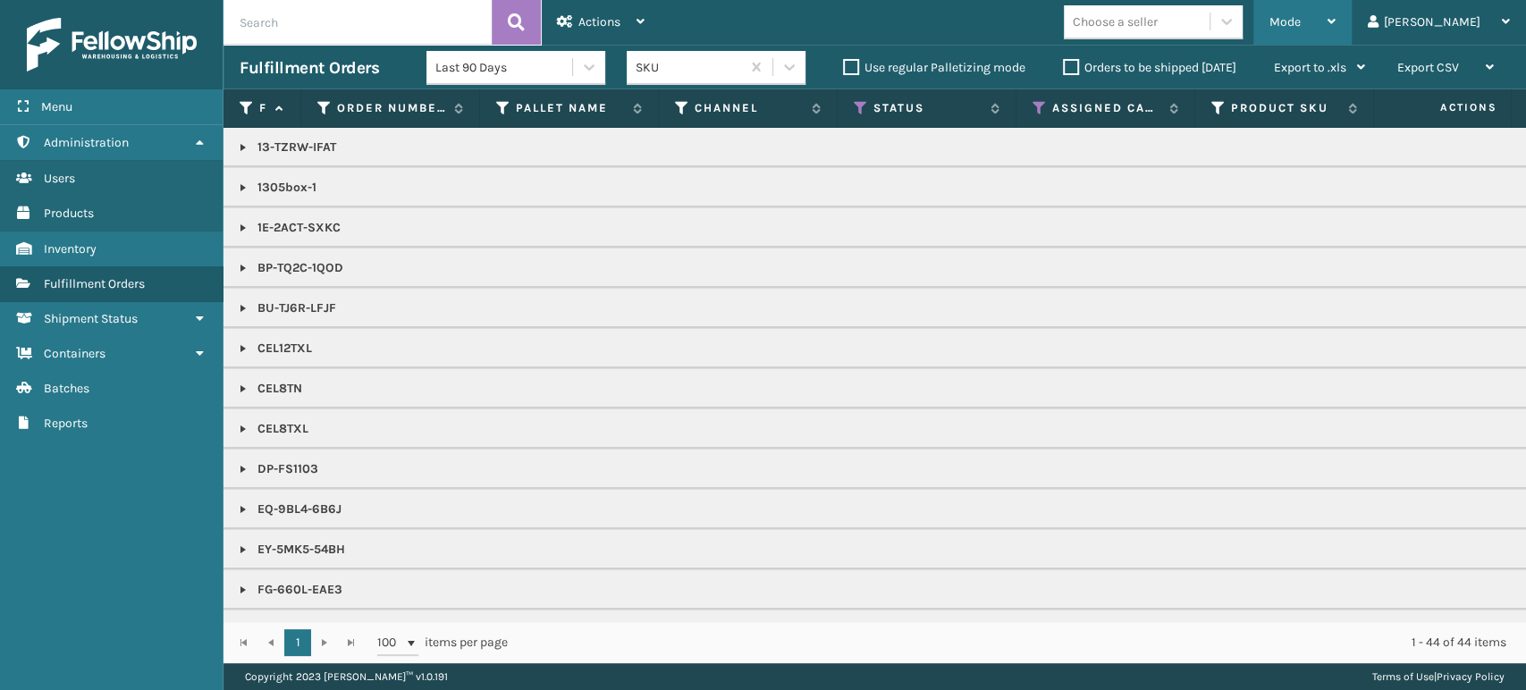
click at [1336, 14] on div "Mode" at bounding box center [1303, 22] width 66 height 45
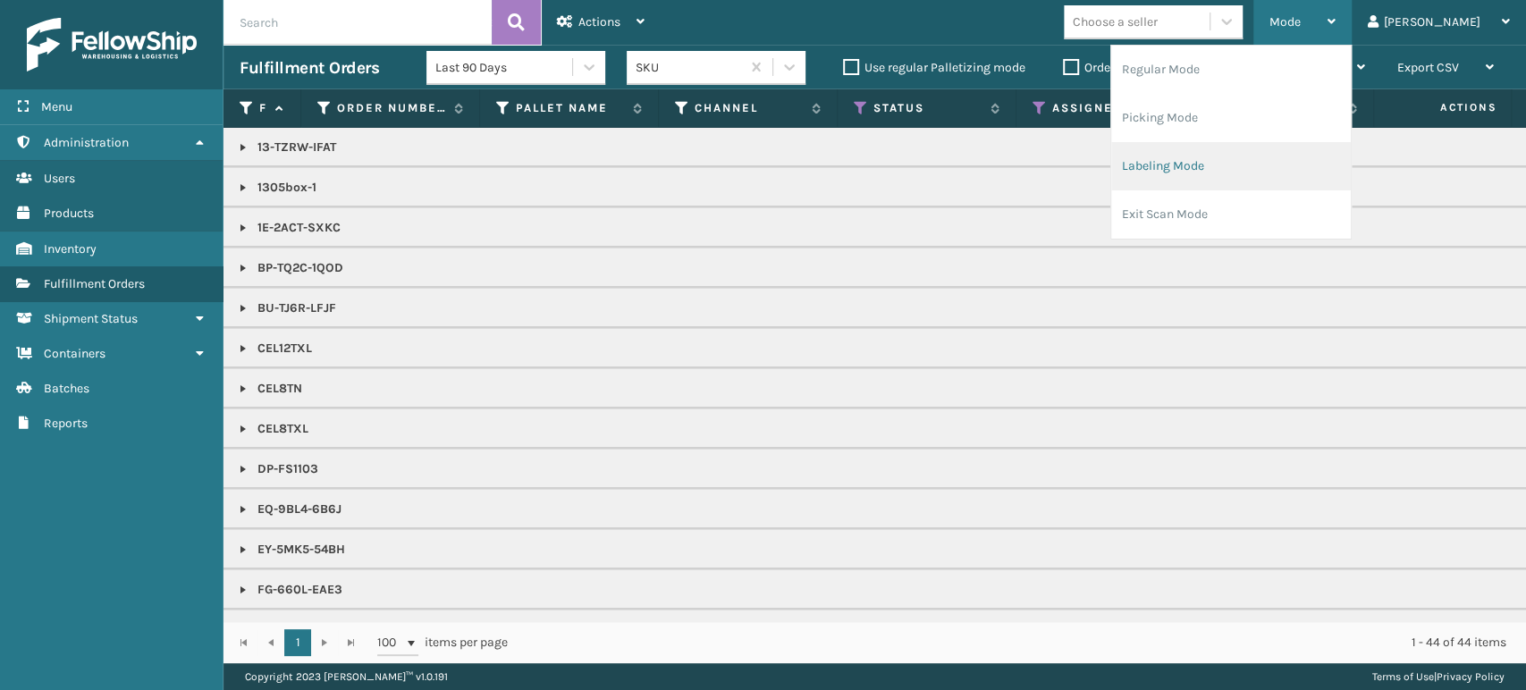
click at [1302, 185] on li "Labeling Mode" at bounding box center [1231, 166] width 240 height 48
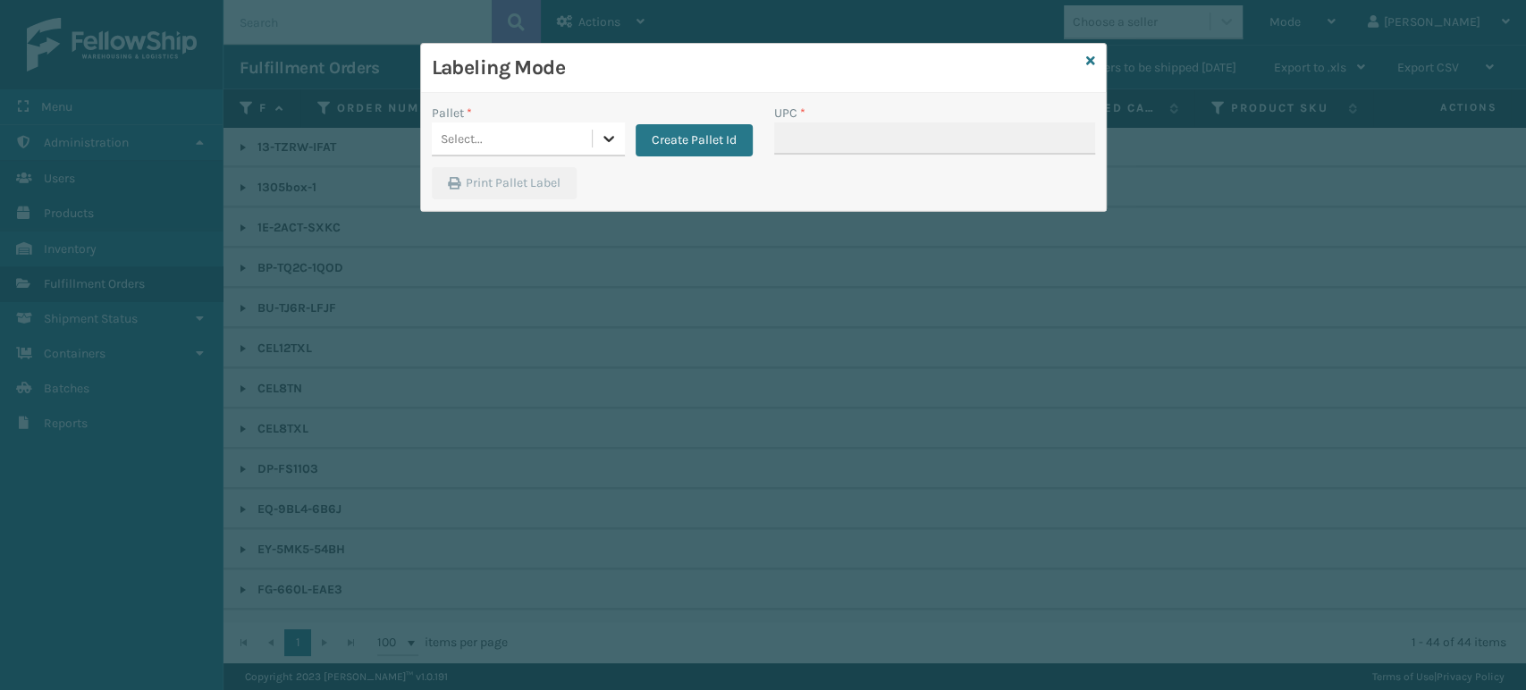
click at [609, 139] on icon at bounding box center [609, 139] width 11 height 6
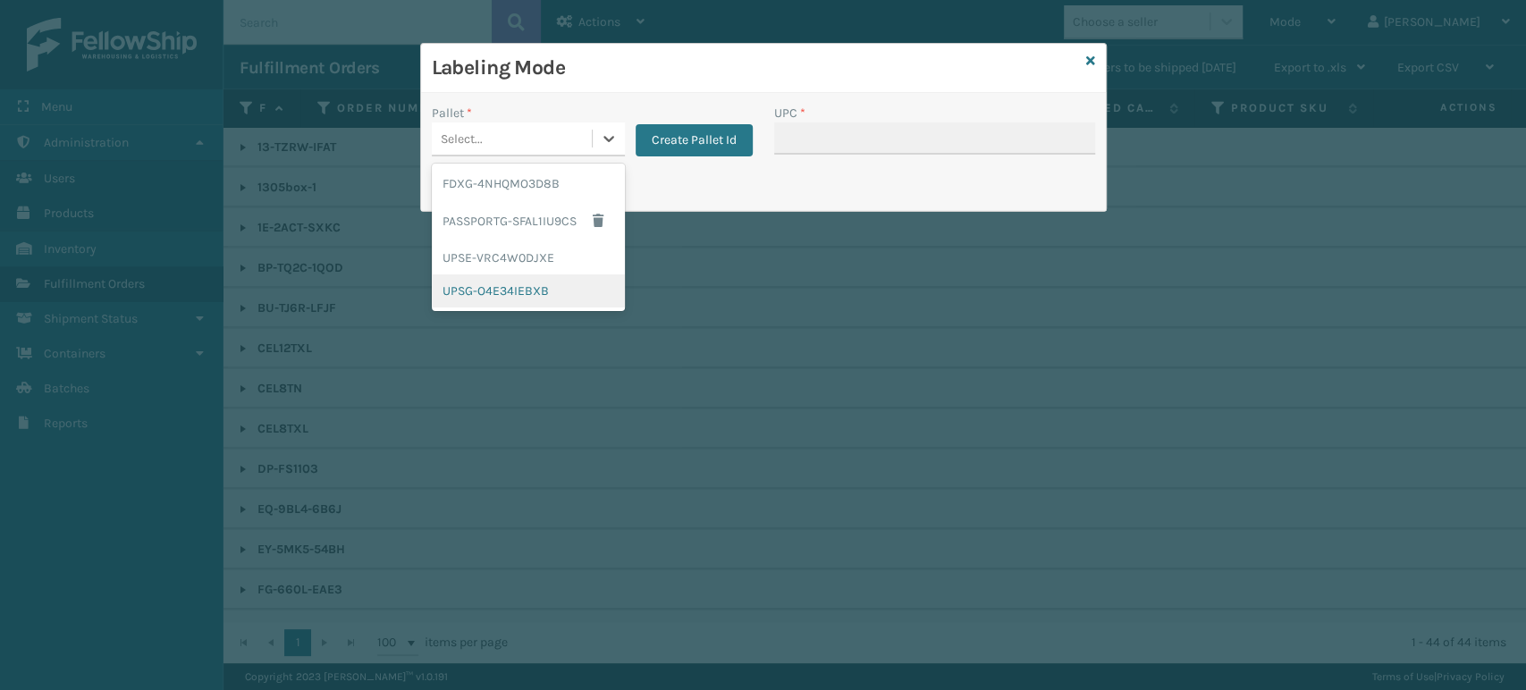
click at [552, 288] on div "UPSG-O4E34IEBXB" at bounding box center [528, 291] width 193 height 33
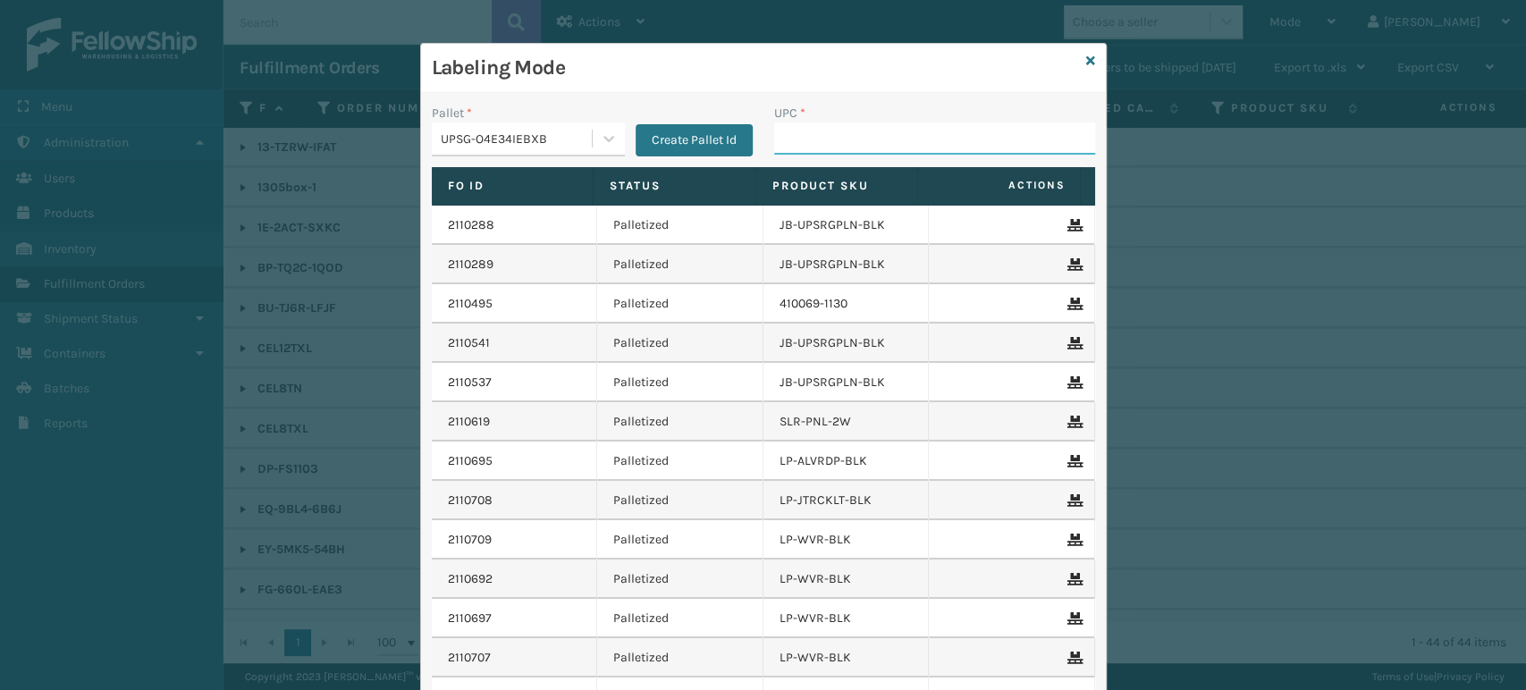
click at [829, 135] on input "UPC *" at bounding box center [934, 138] width 321 height 32
type input "850012486749"
type input "810090933351"
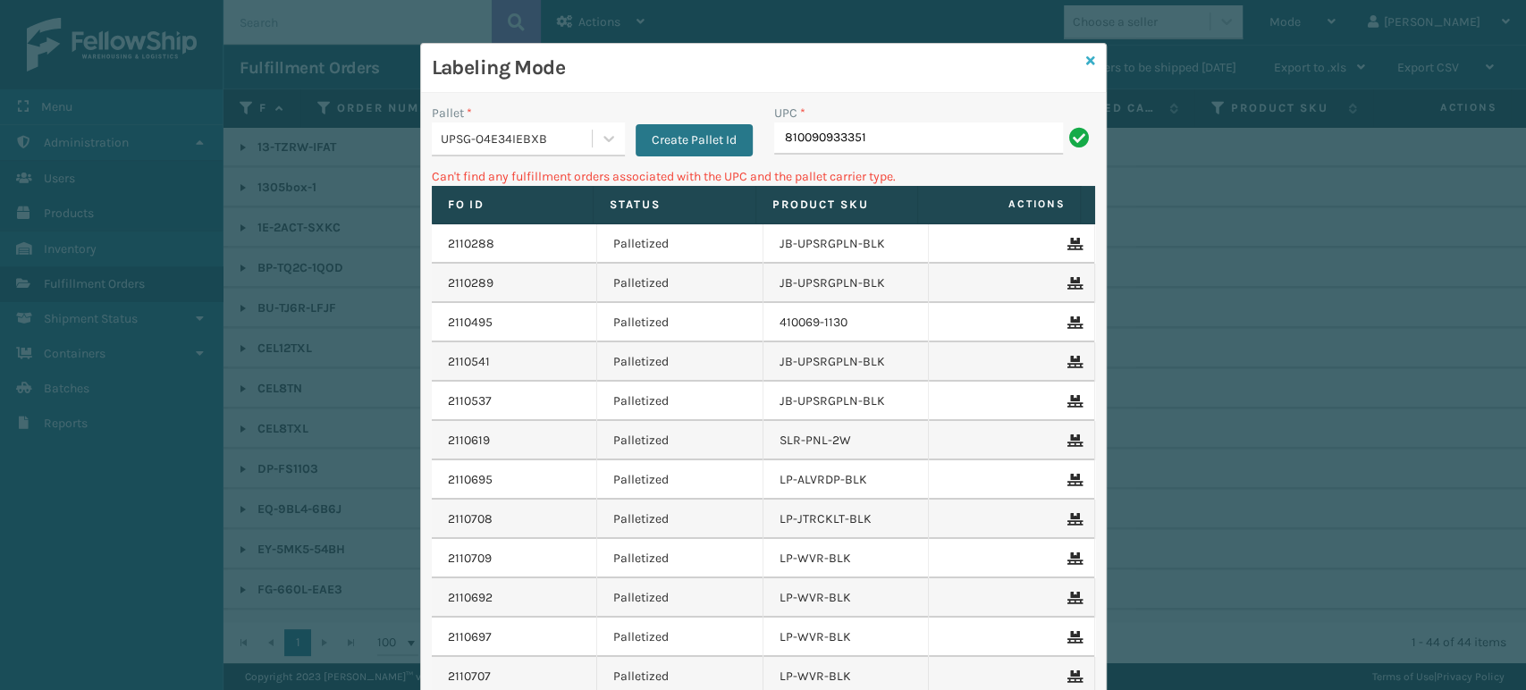
click at [1086, 58] on icon at bounding box center [1090, 61] width 9 height 13
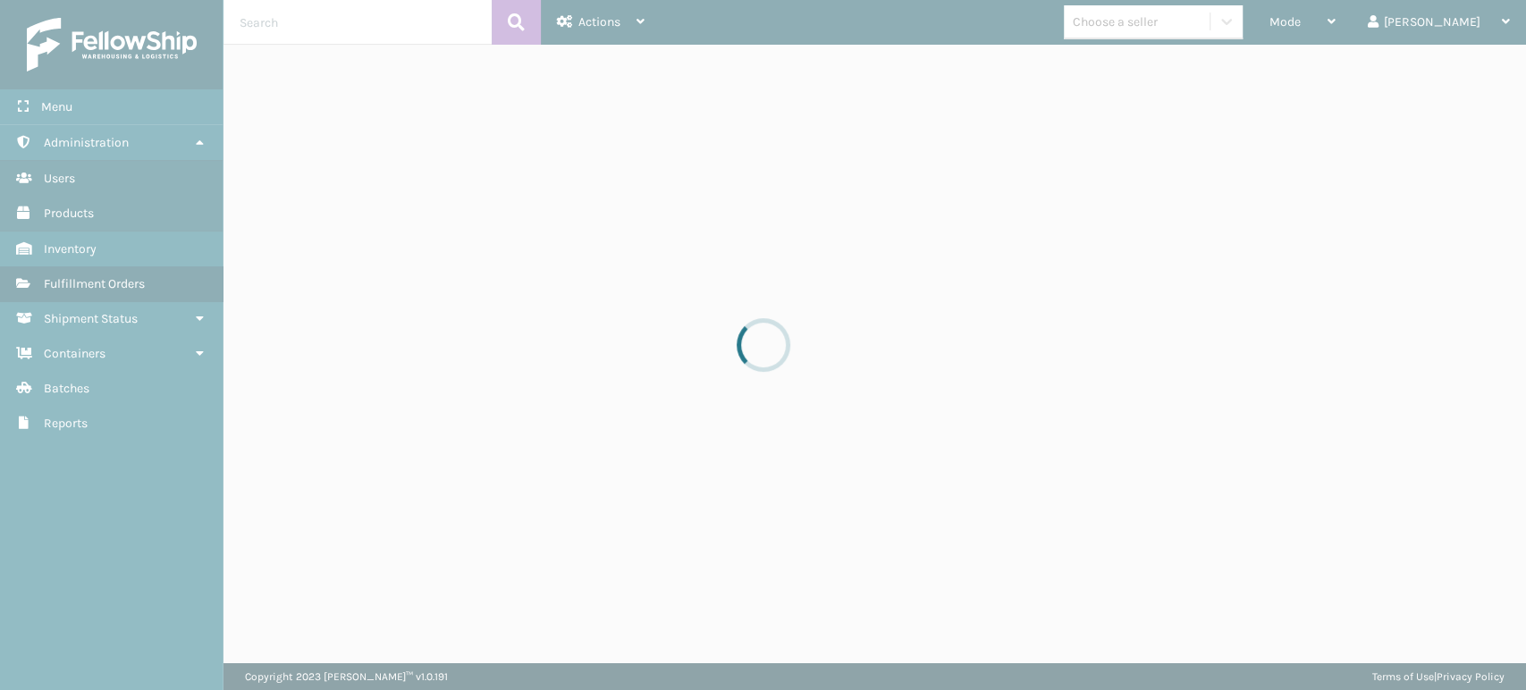
click at [1162, 32] on div at bounding box center [763, 345] width 1526 height 690
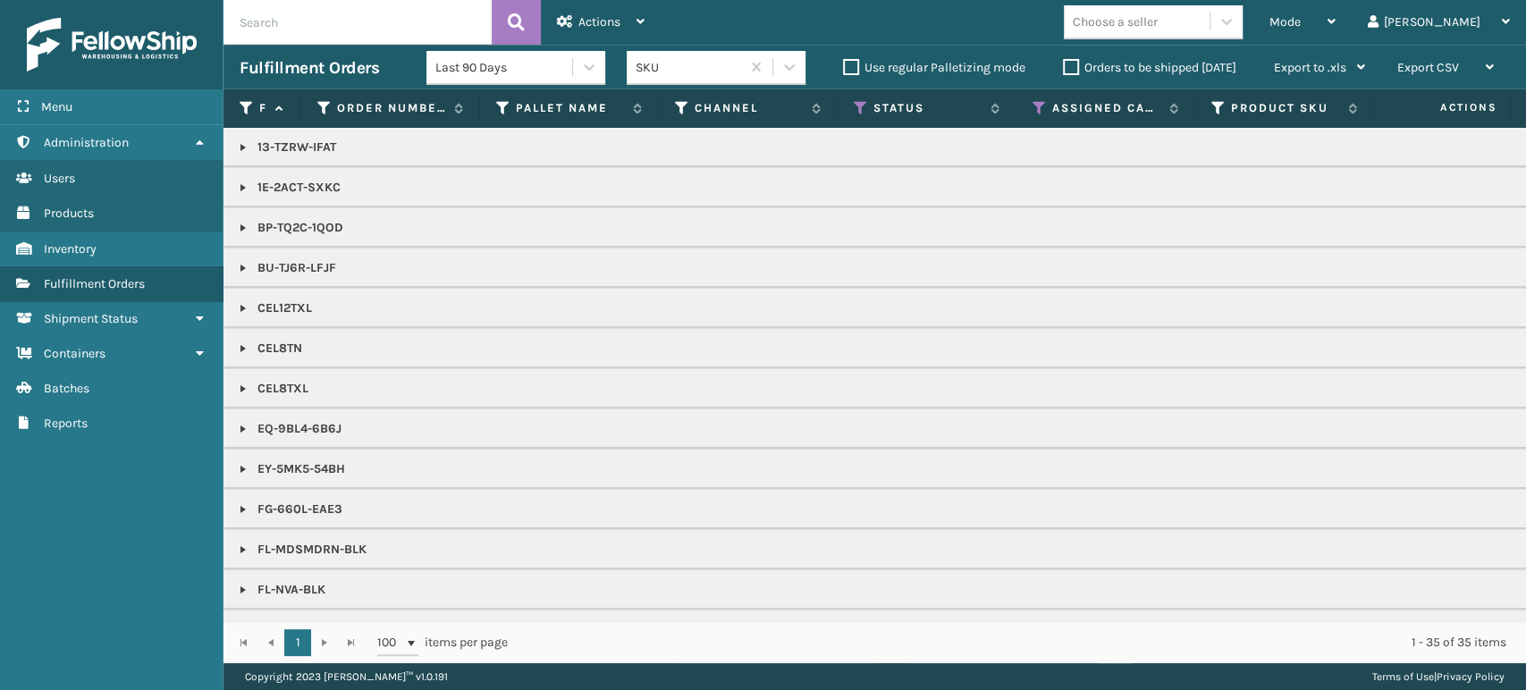
click at [1158, 21] on div "Choose a seller" at bounding box center [1115, 22] width 85 height 19
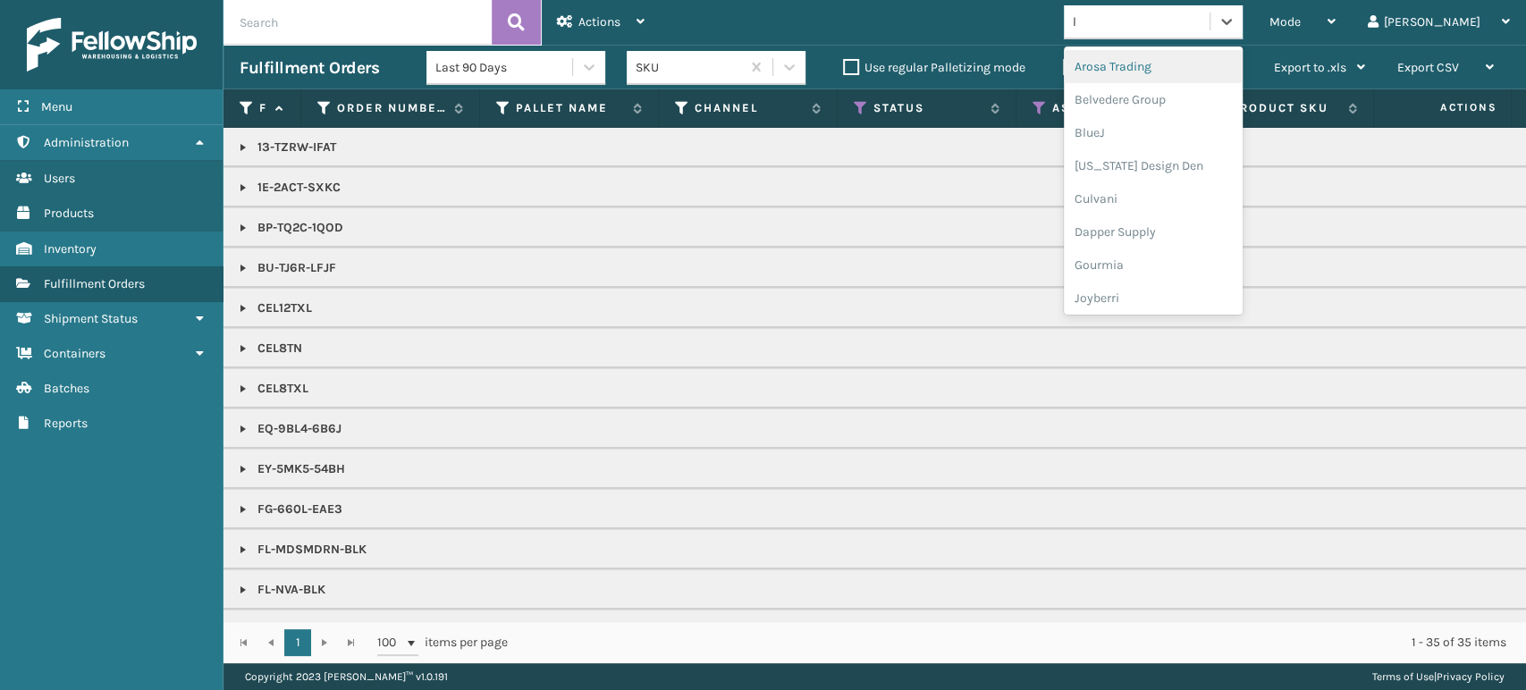
type input "li"
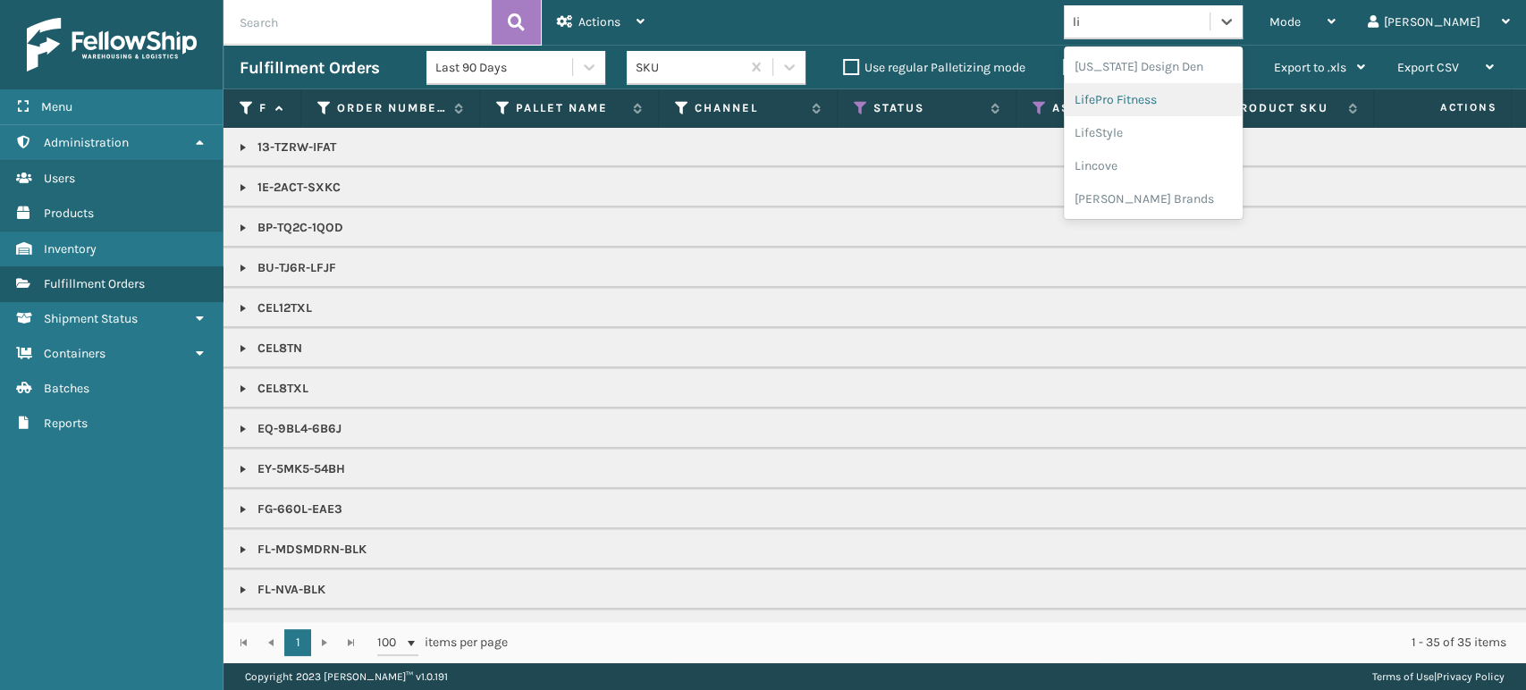
click at [1185, 89] on div "LifePro Fitness" at bounding box center [1153, 99] width 179 height 33
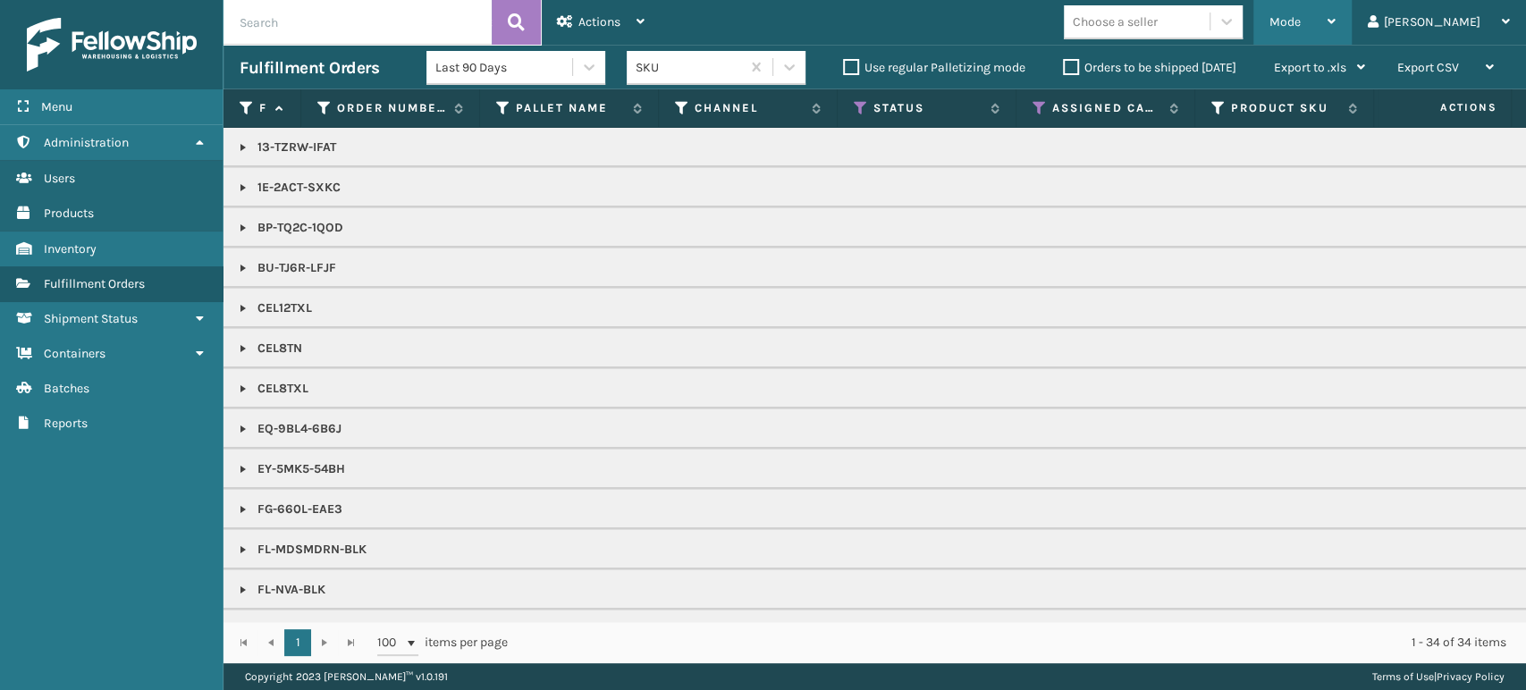
click at [1336, 11] on div "Mode" at bounding box center [1303, 22] width 66 height 45
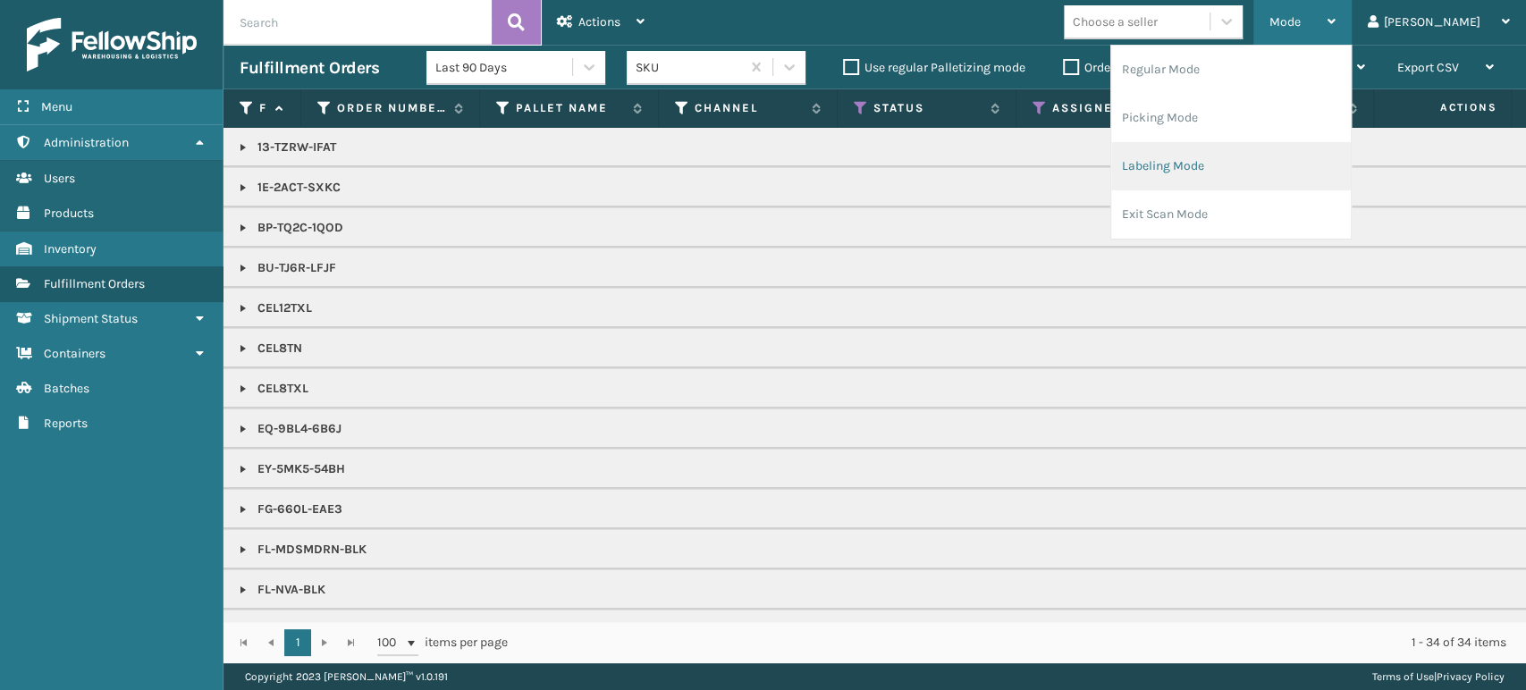
click at [1273, 165] on li "Labeling Mode" at bounding box center [1231, 166] width 240 height 48
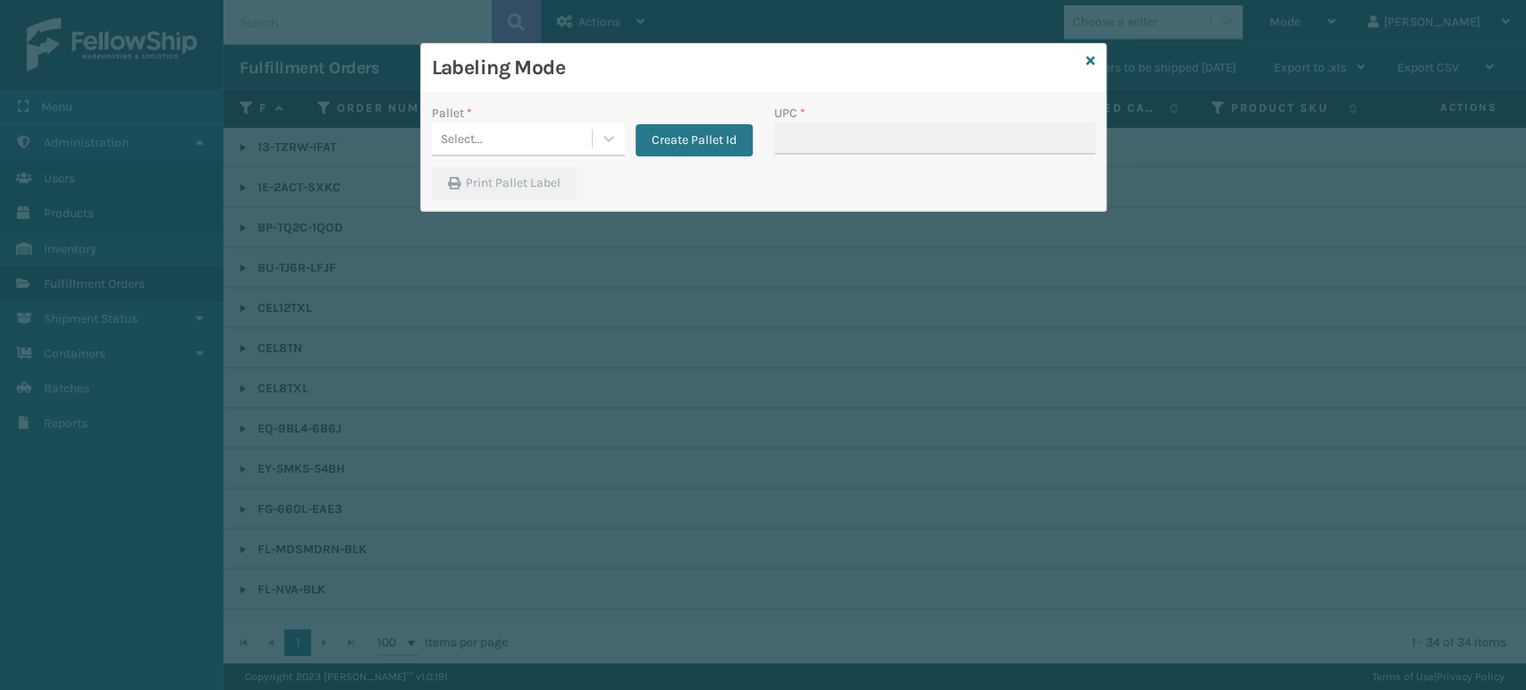
click at [627, 139] on div "Create Pallet Id" at bounding box center [689, 130] width 128 height 53
click at [617, 140] on div at bounding box center [609, 138] width 32 height 32
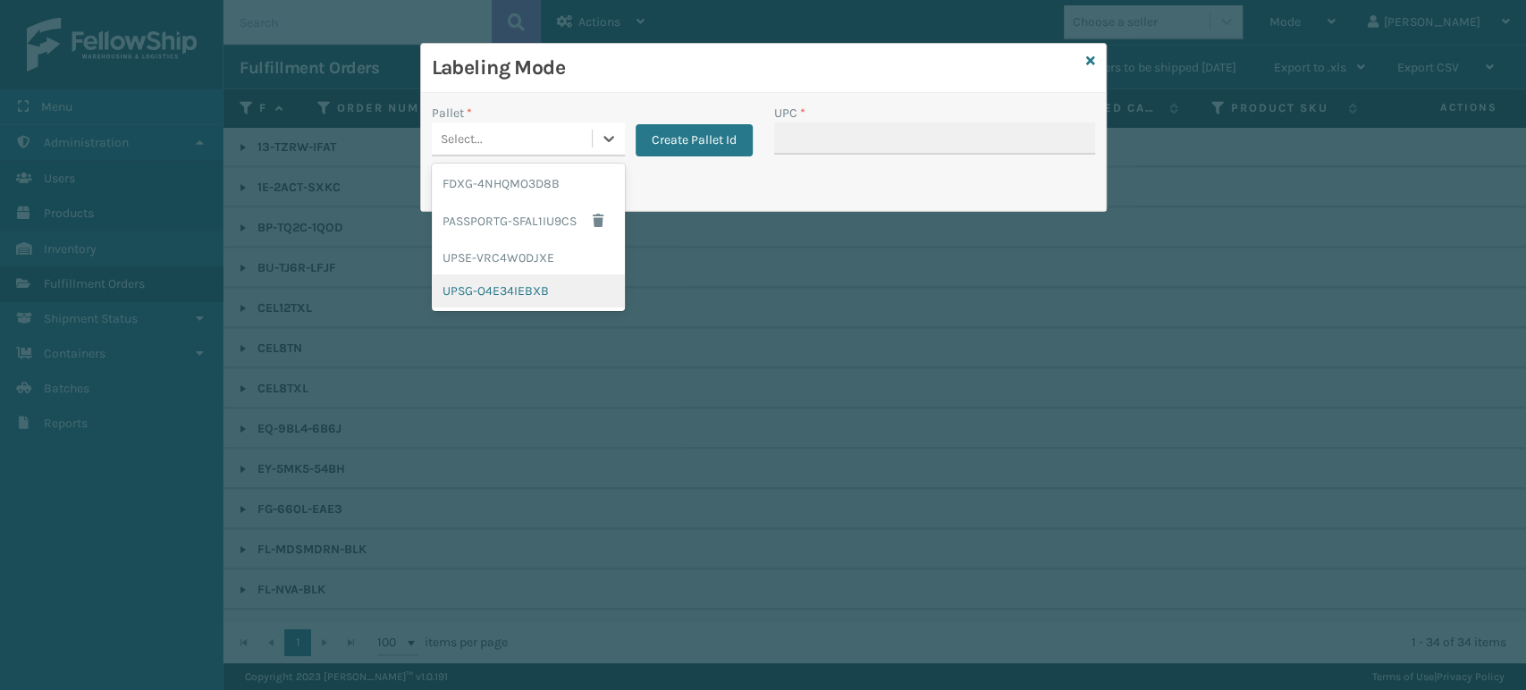
click at [538, 285] on div "UPSG-O4E34IEBXB" at bounding box center [528, 291] width 193 height 33
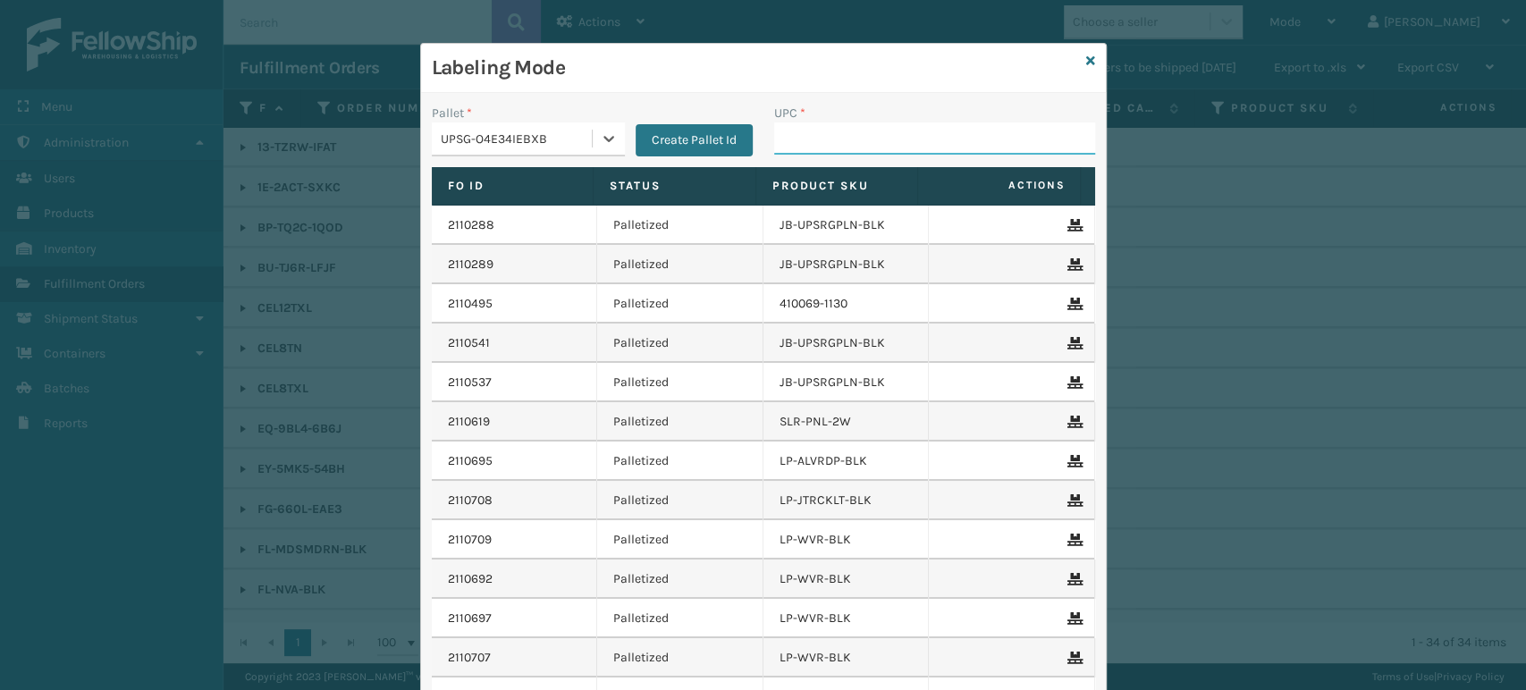
drag, startPoint x: 853, startPoint y: 132, endPoint x: 866, endPoint y: 113, distance: 23.3
click at [853, 131] on input "UPC *" at bounding box center [934, 138] width 321 height 32
click at [806, 148] on input "853913008515" at bounding box center [918, 138] width 289 height 32
type input "853913008515"
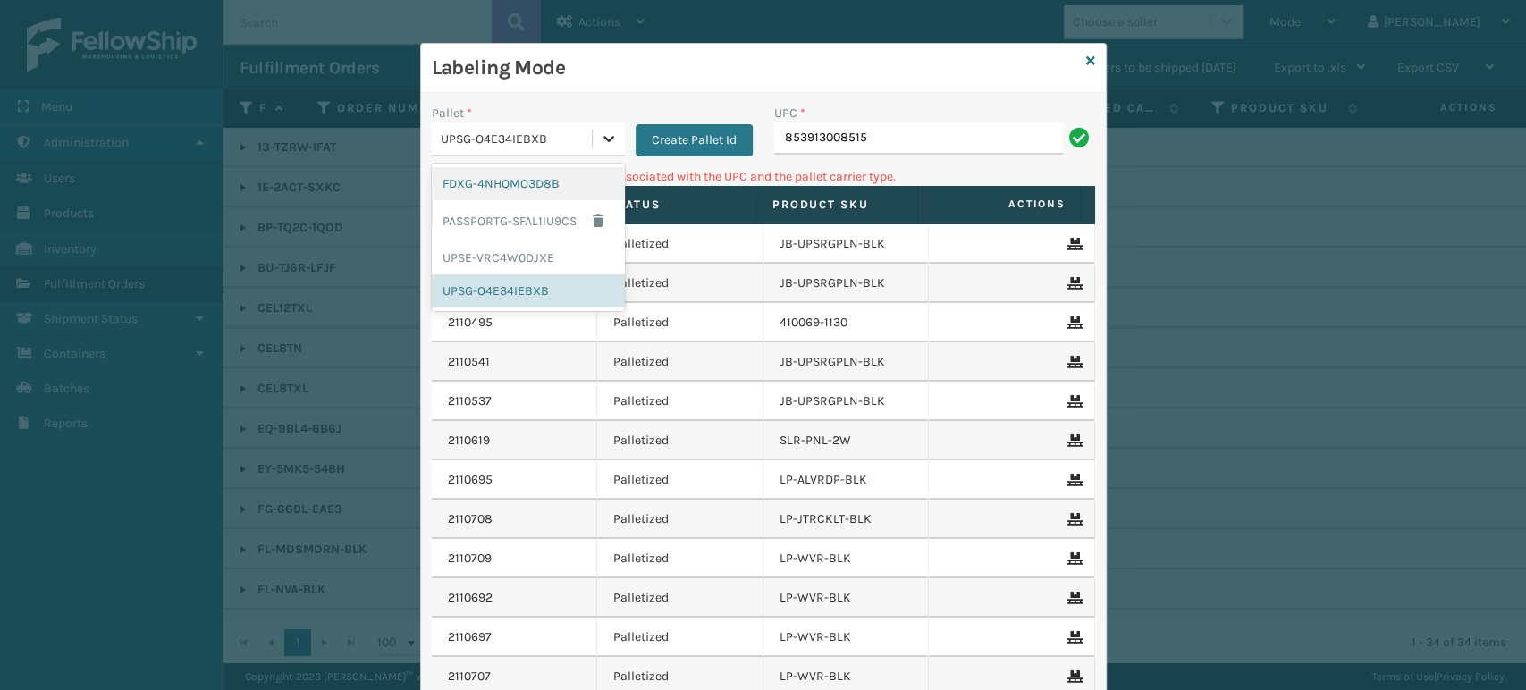
click at [610, 133] on div at bounding box center [609, 138] width 32 height 32
click at [528, 174] on div "FDXG-4NHQMO3D8B" at bounding box center [528, 183] width 193 height 33
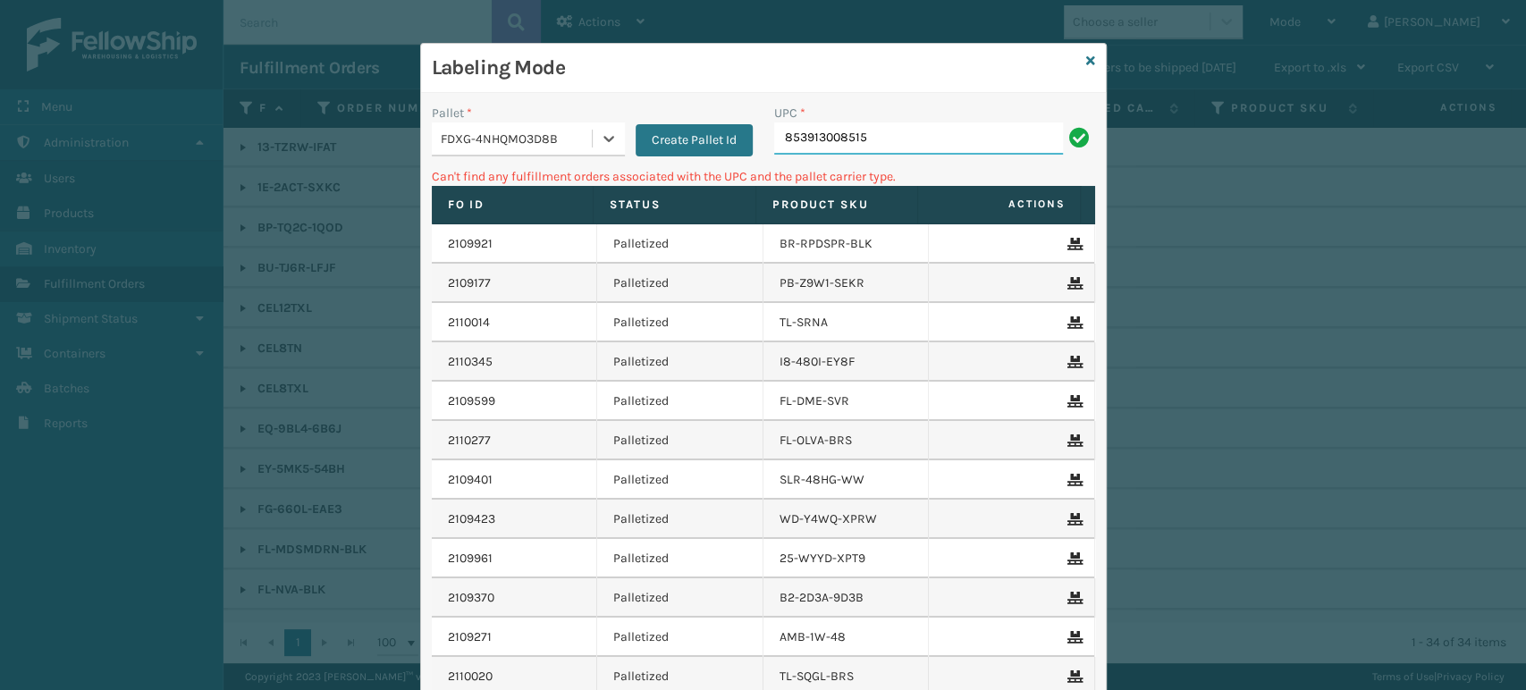
click at [931, 148] on input "853913008515" at bounding box center [918, 138] width 289 height 32
click at [1086, 52] on link at bounding box center [1090, 61] width 9 height 19
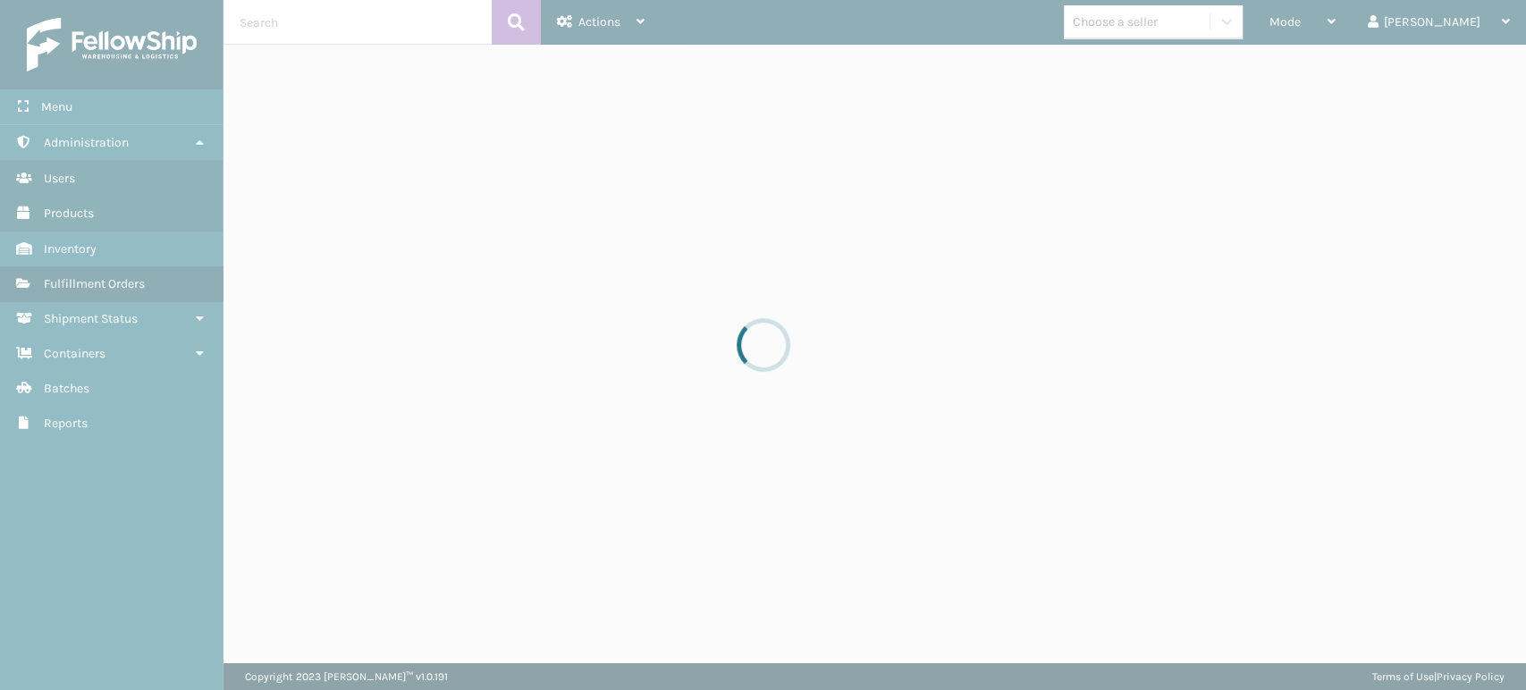
click at [1196, 13] on div at bounding box center [763, 345] width 1526 height 690
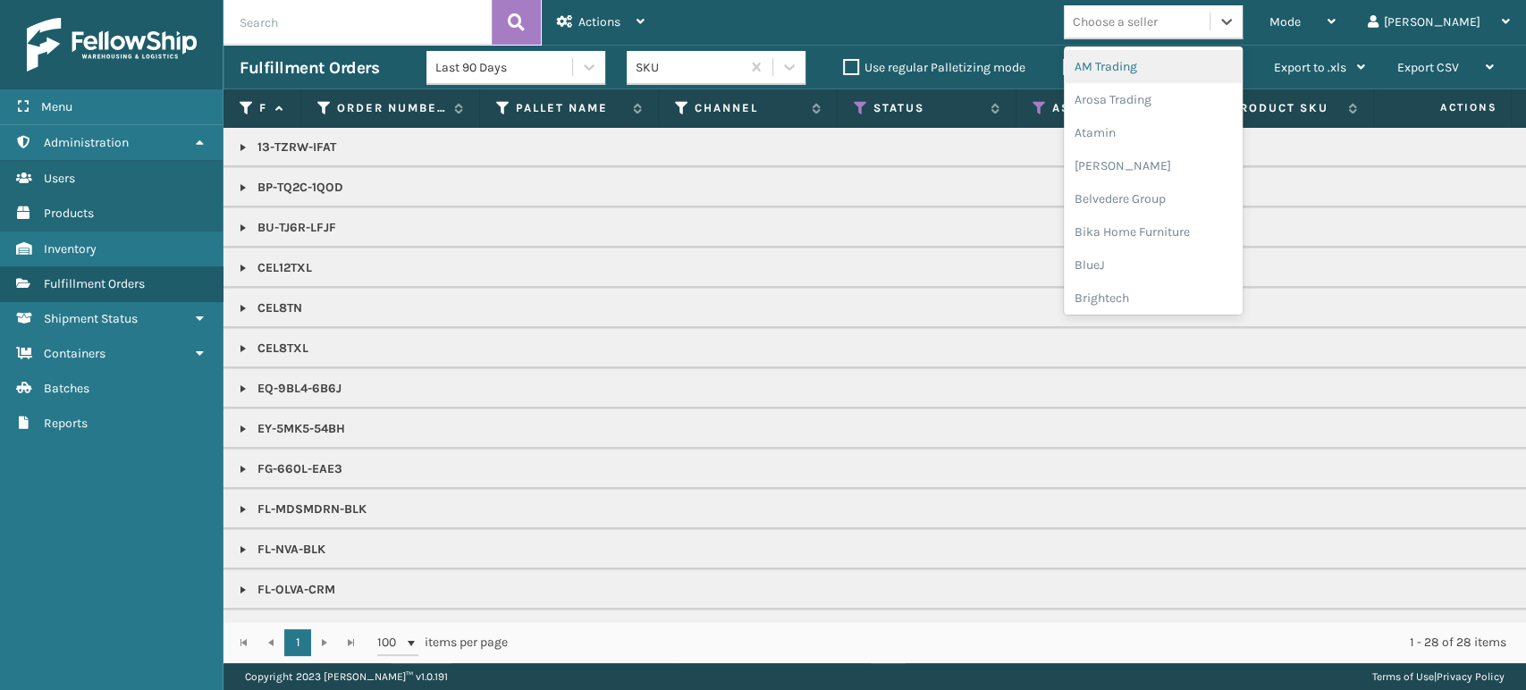
click at [1158, 18] on div "Choose a seller" at bounding box center [1115, 22] width 85 height 19
type input "br"
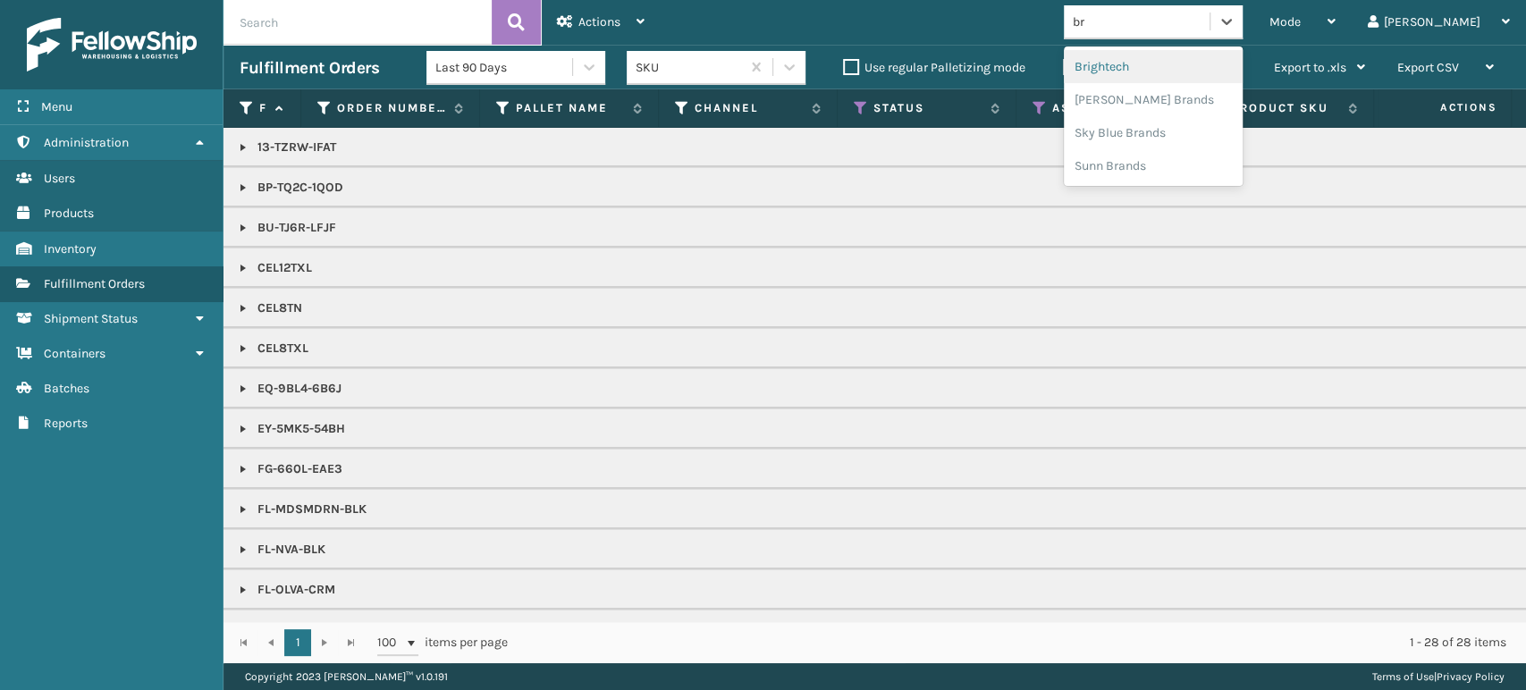
click at [1195, 60] on div "Brightech" at bounding box center [1153, 66] width 179 height 33
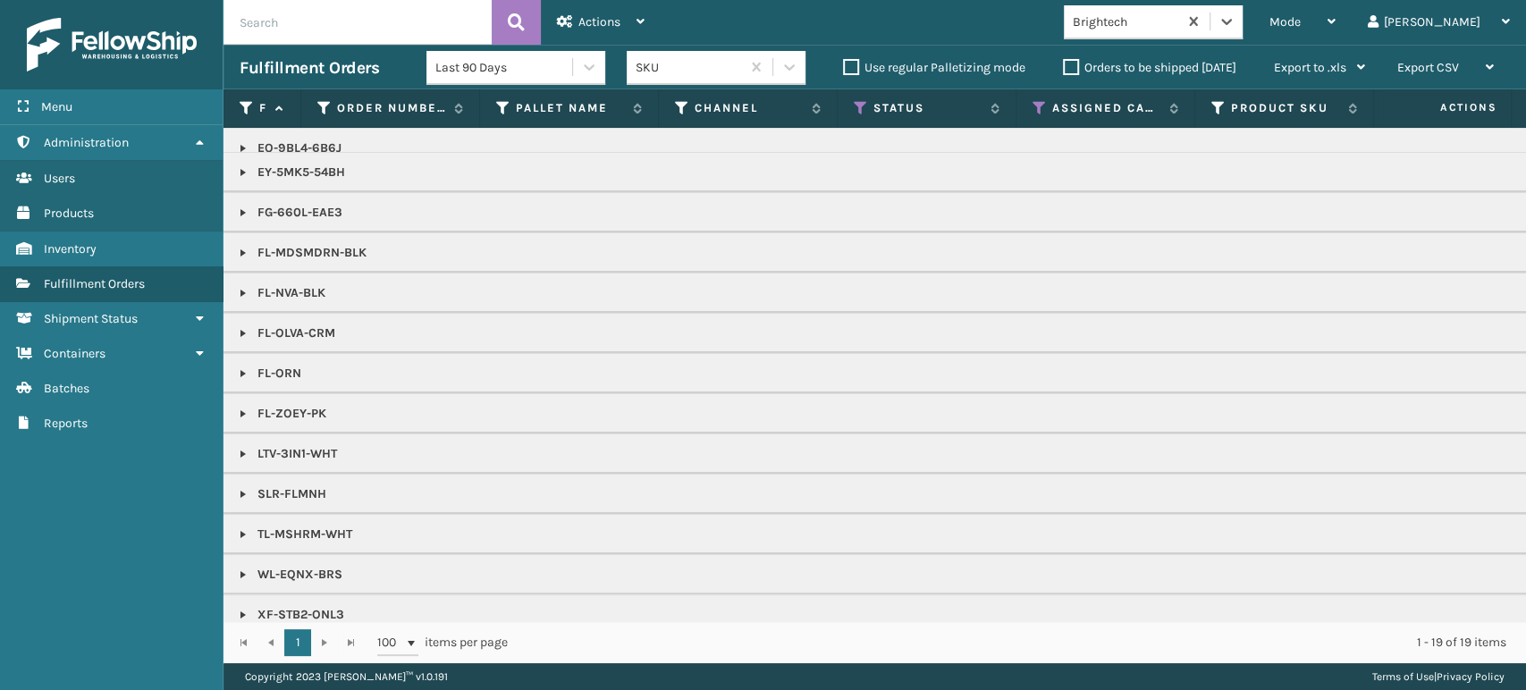
scroll to position [102, 0]
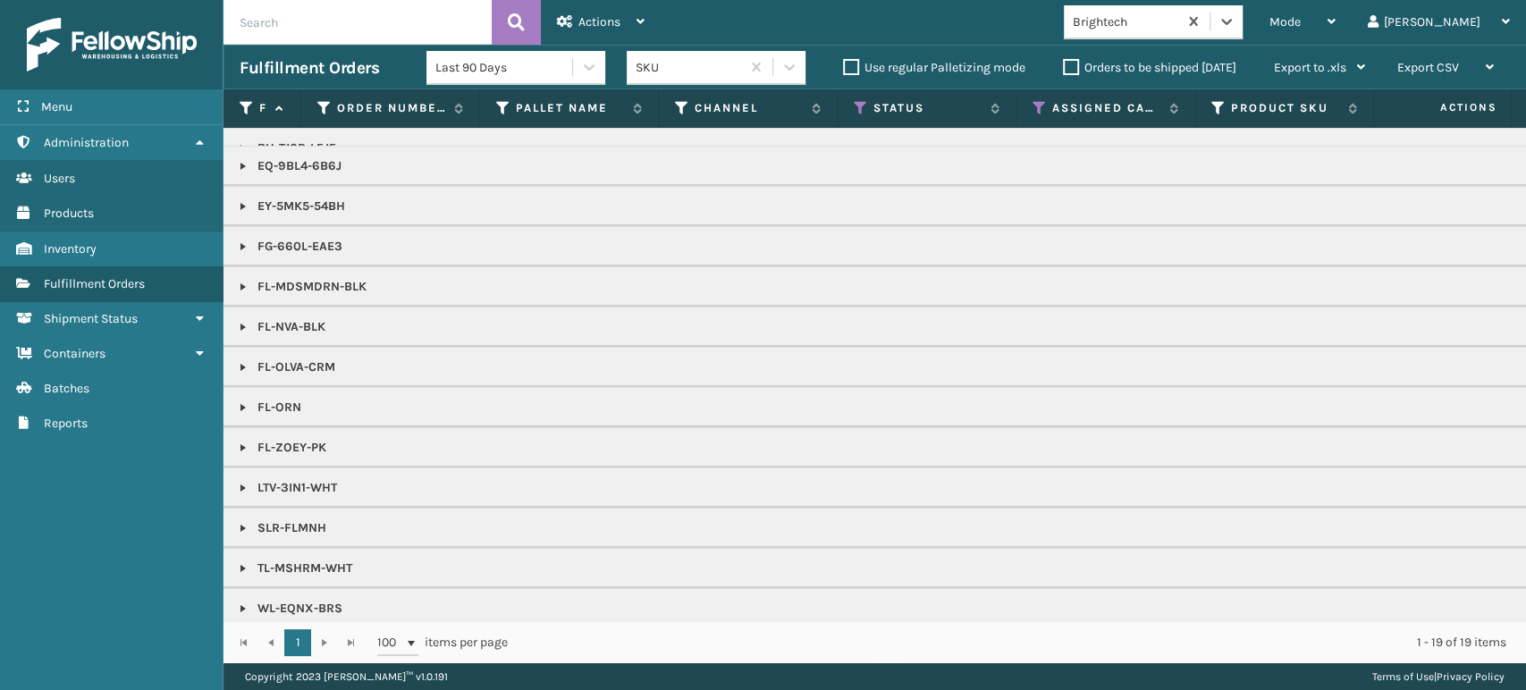
click at [243, 481] on link at bounding box center [243, 488] width 14 height 14
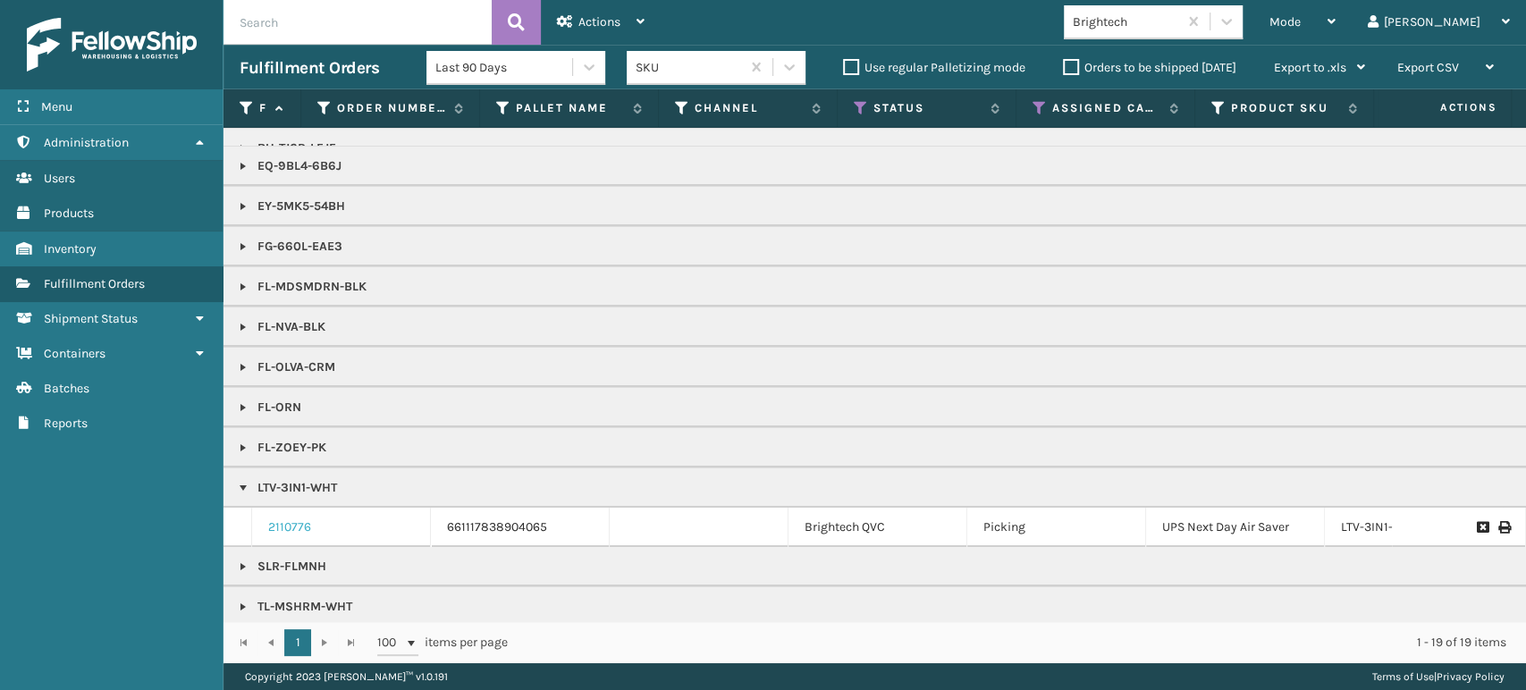
click at [300, 523] on link "2110776" at bounding box center [289, 528] width 43 height 18
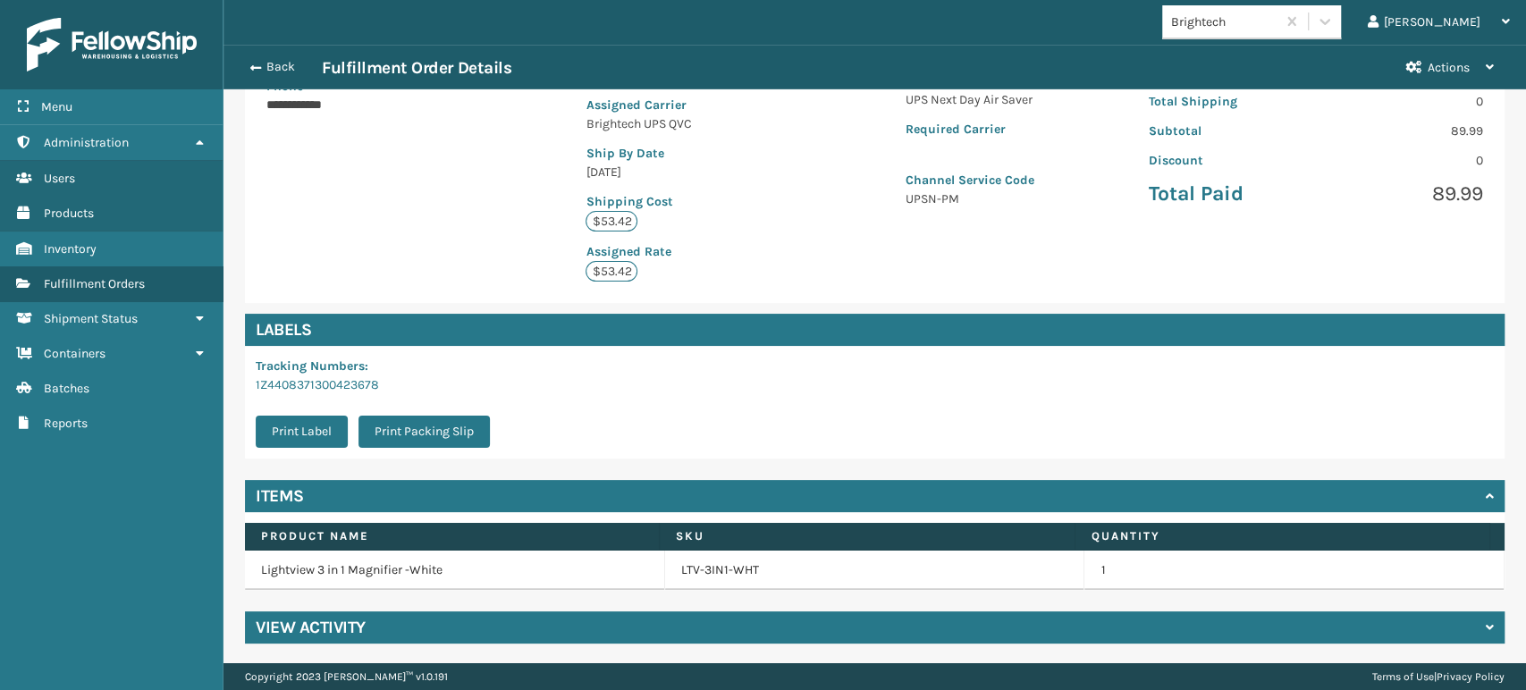
scroll to position [336, 0]
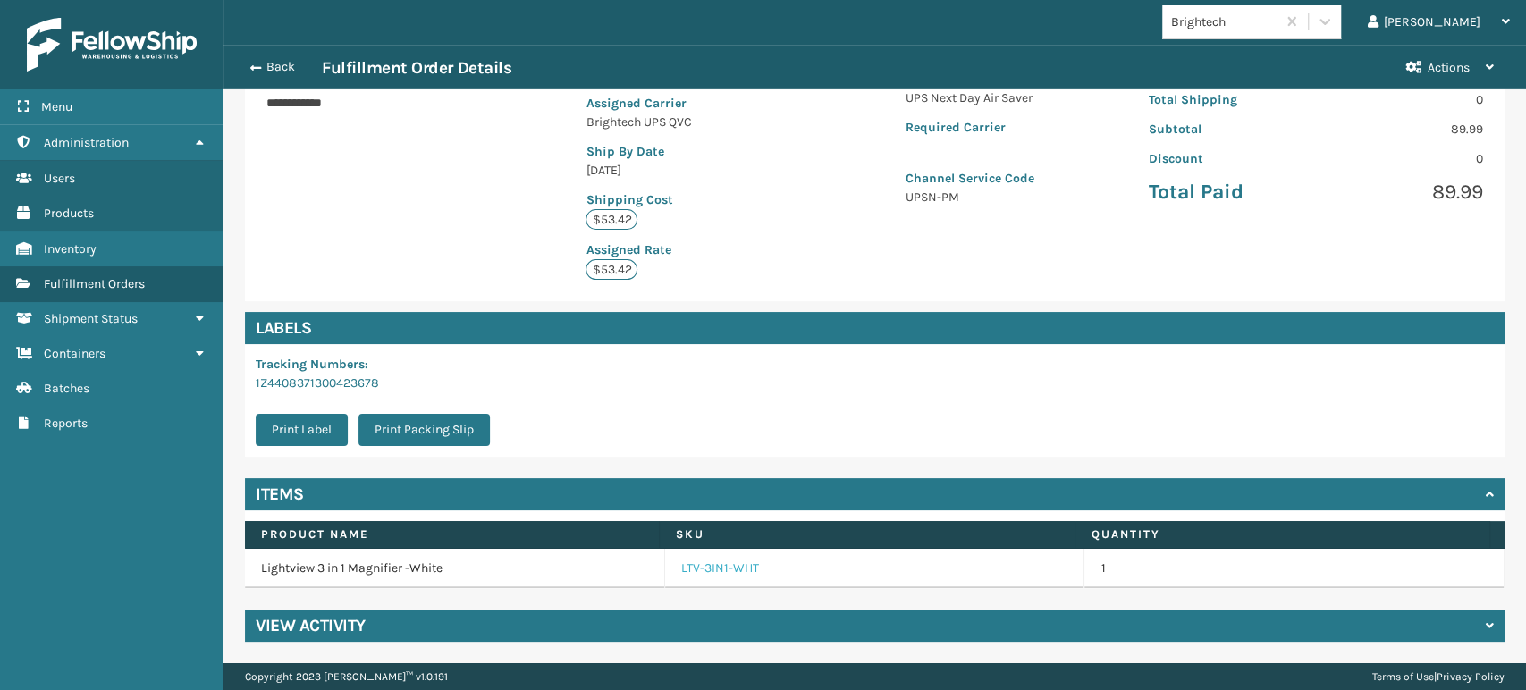
click at [712, 562] on link "LTV-3IN1-WHT" at bounding box center [720, 569] width 78 height 18
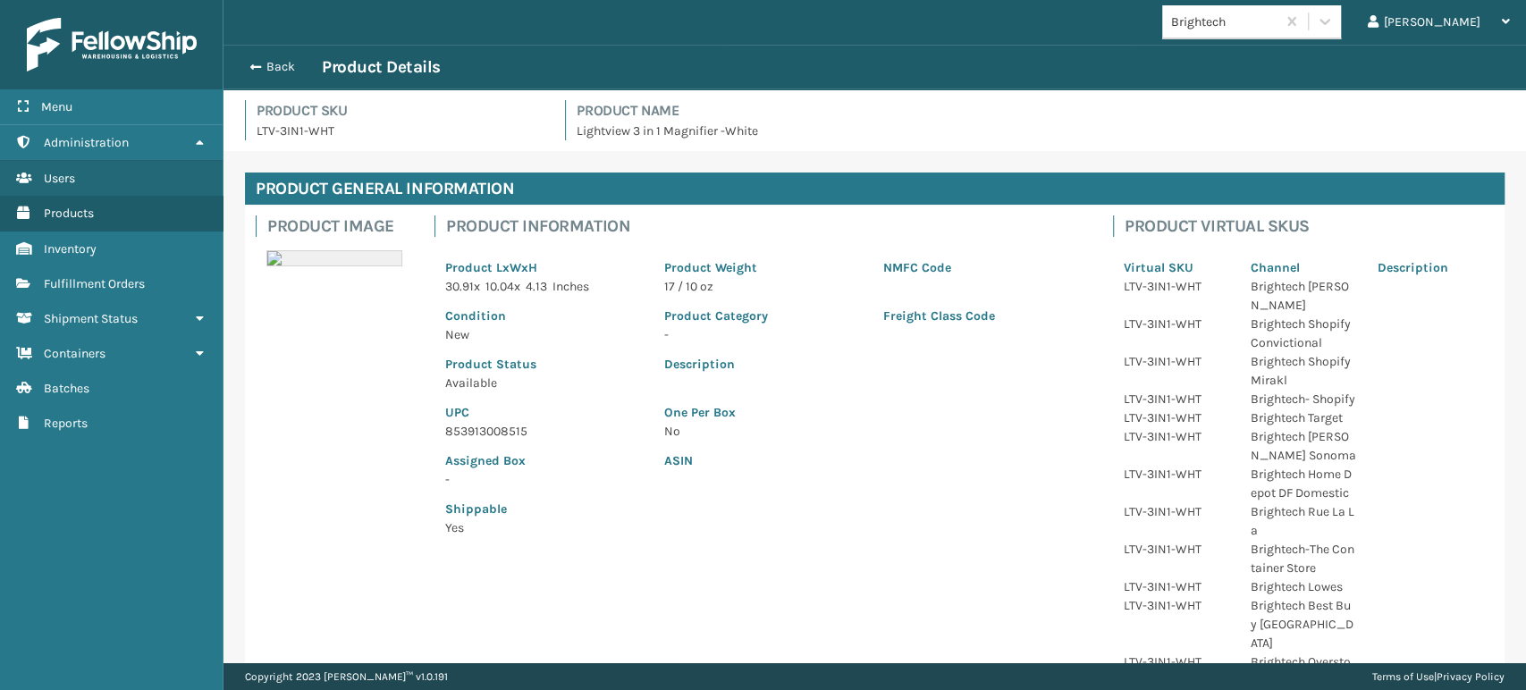
click at [479, 435] on p "853913008515" at bounding box center [544, 431] width 198 height 19
copy p "853913008515"
click at [263, 66] on button "Back" at bounding box center [281, 67] width 82 height 16
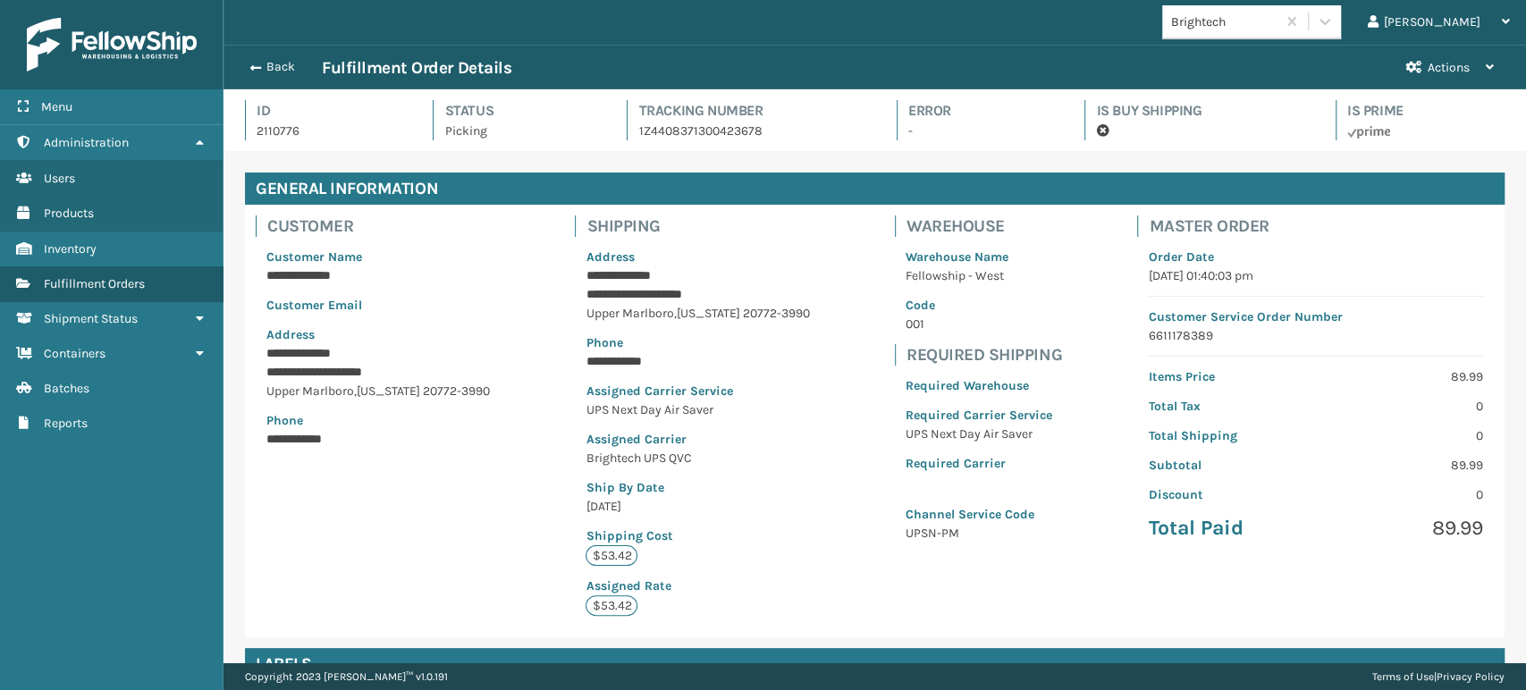
scroll to position [43, 1302]
click at [263, 66] on button "Back" at bounding box center [281, 67] width 82 height 16
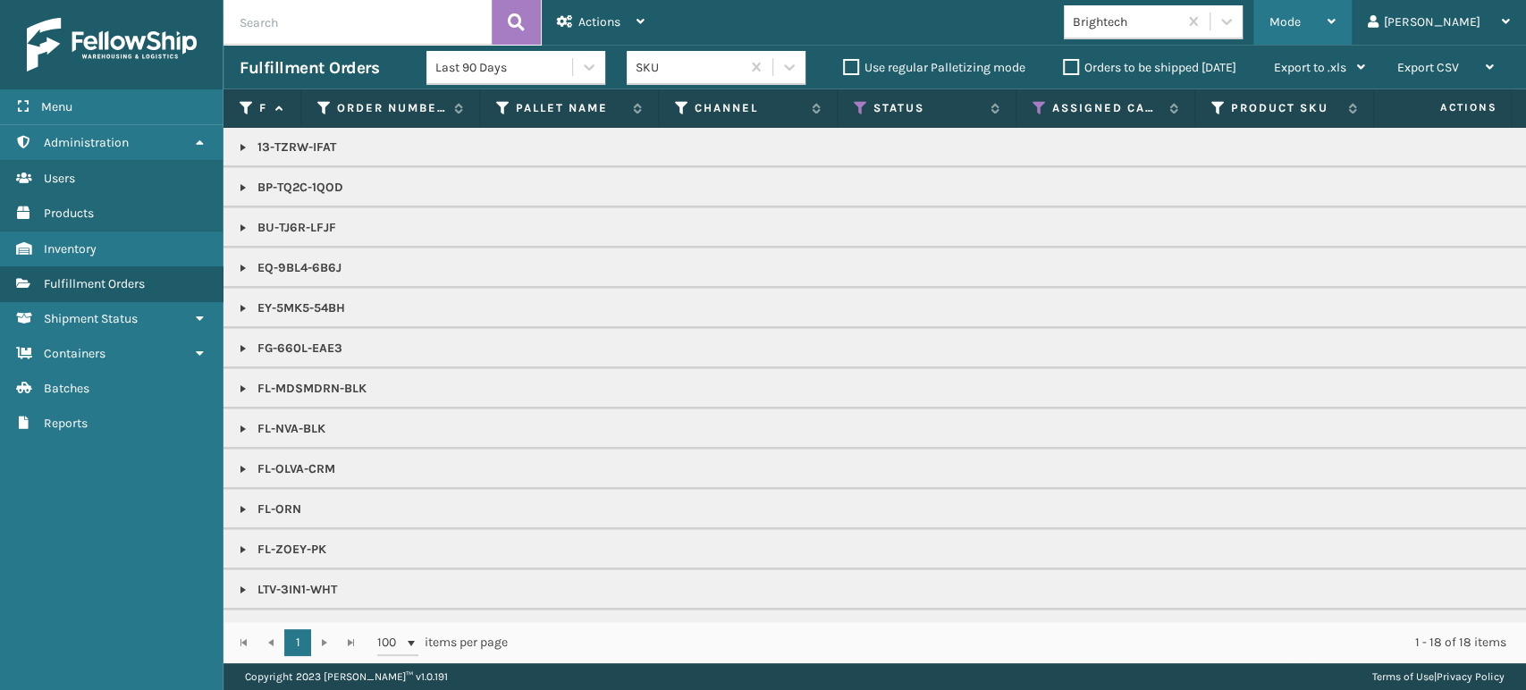
click at [1336, 4] on div "Mode" at bounding box center [1303, 22] width 66 height 45
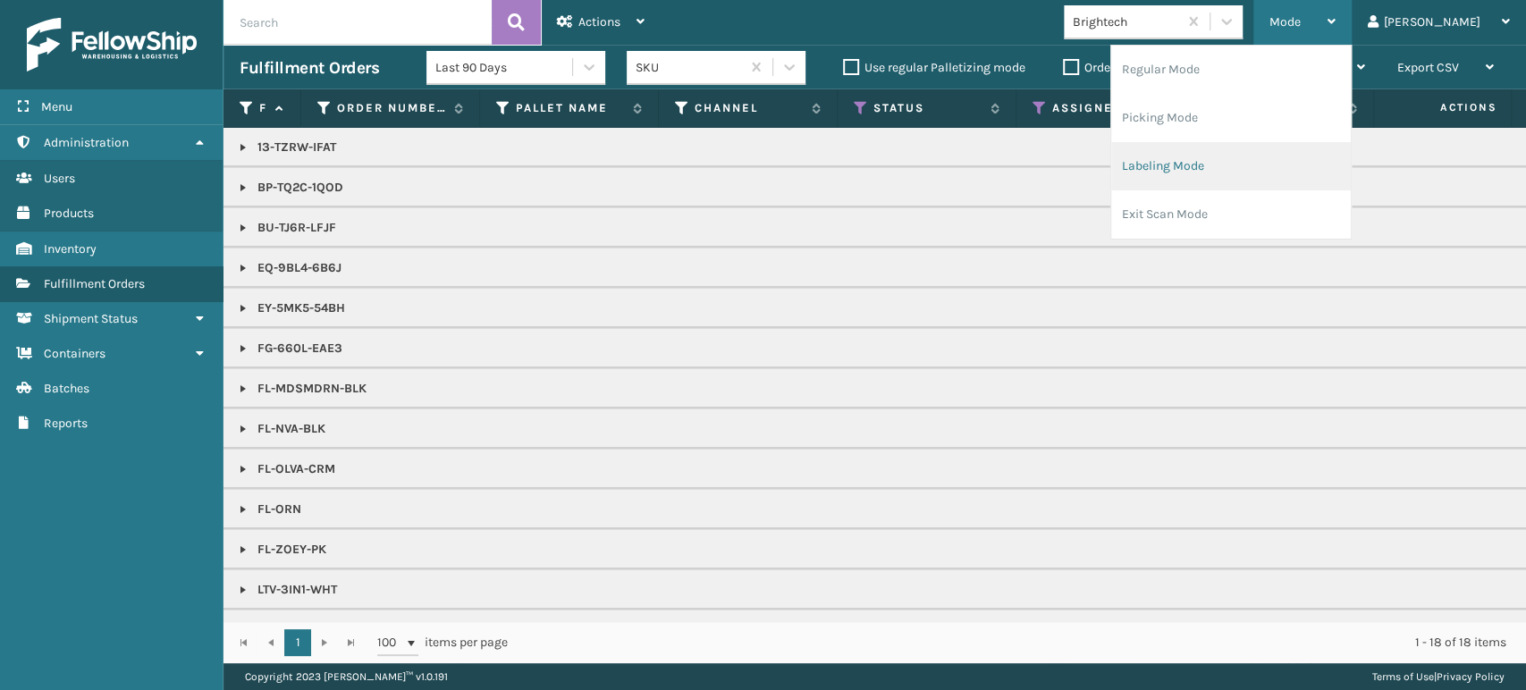
click at [1281, 159] on li "Labeling Mode" at bounding box center [1231, 166] width 240 height 48
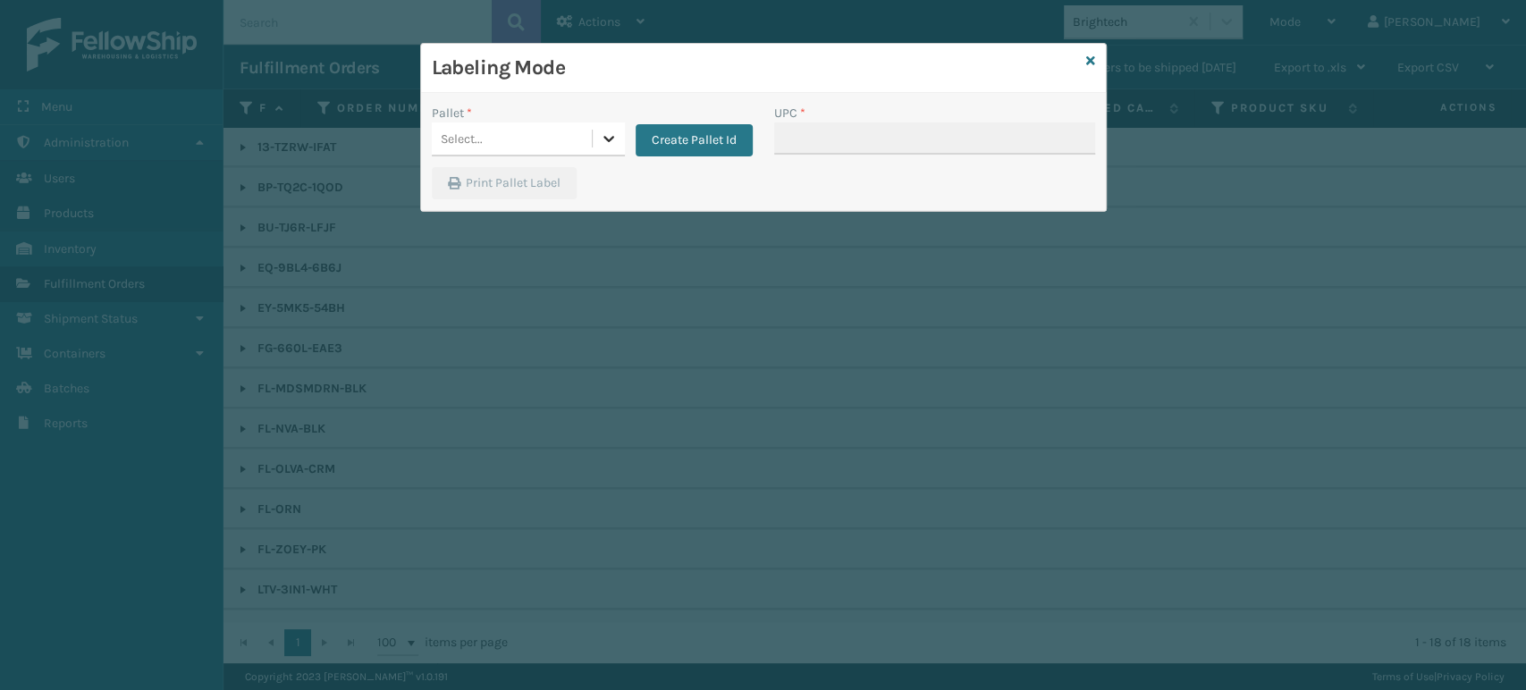
click at [615, 132] on icon at bounding box center [609, 139] width 18 height 18
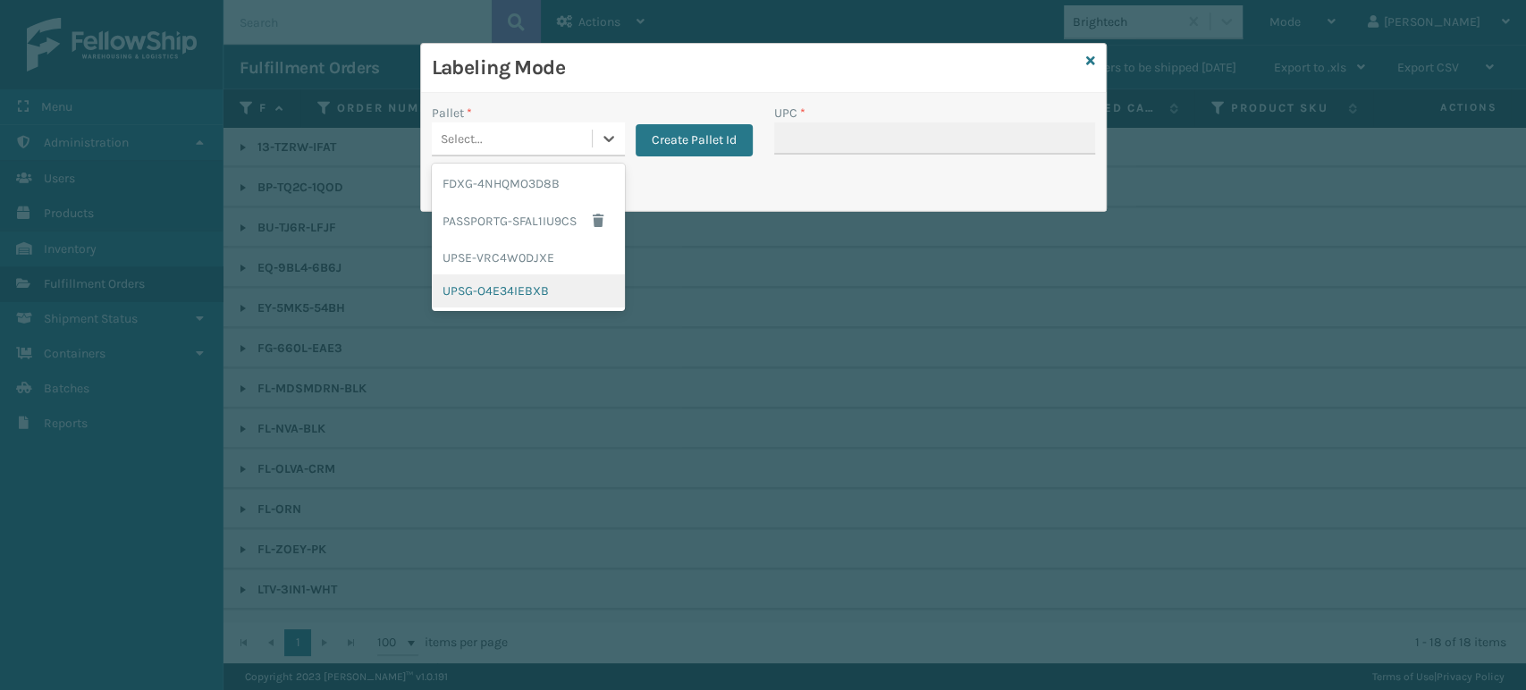
click at [526, 292] on div "UPSG-O4E34IEBXB" at bounding box center [528, 291] width 193 height 33
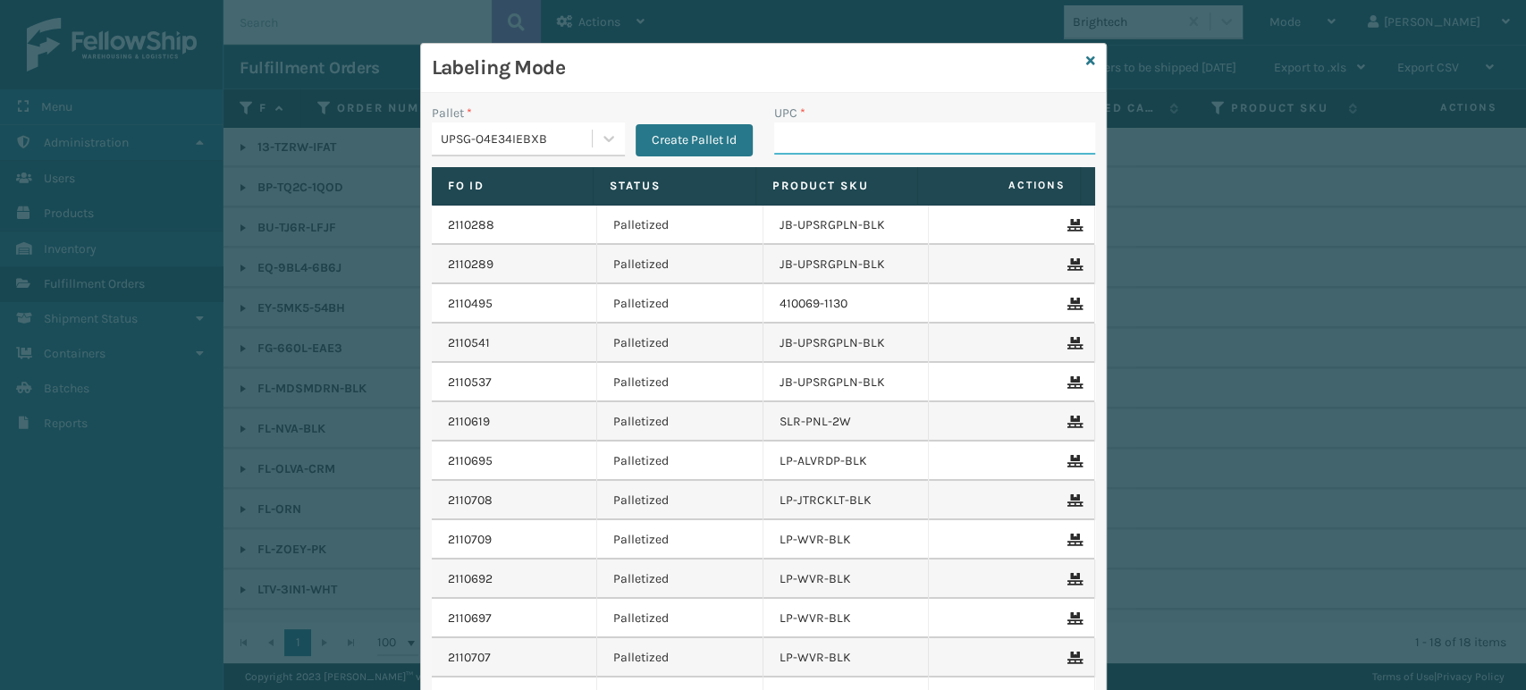
click at [858, 127] on input "UPC *" at bounding box center [934, 138] width 321 height 32
paste input "853913008515"
type input "853913008515"
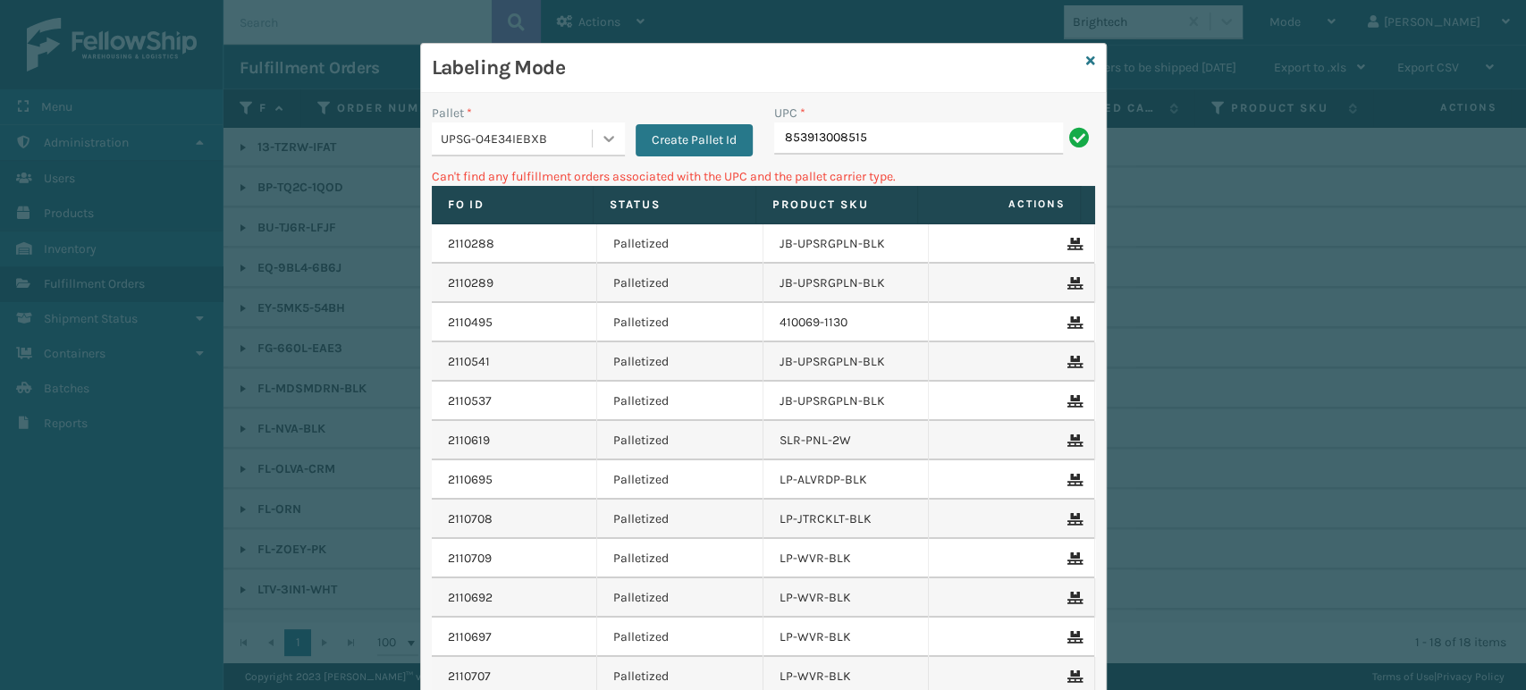
click at [608, 139] on icon at bounding box center [609, 139] width 18 height 18
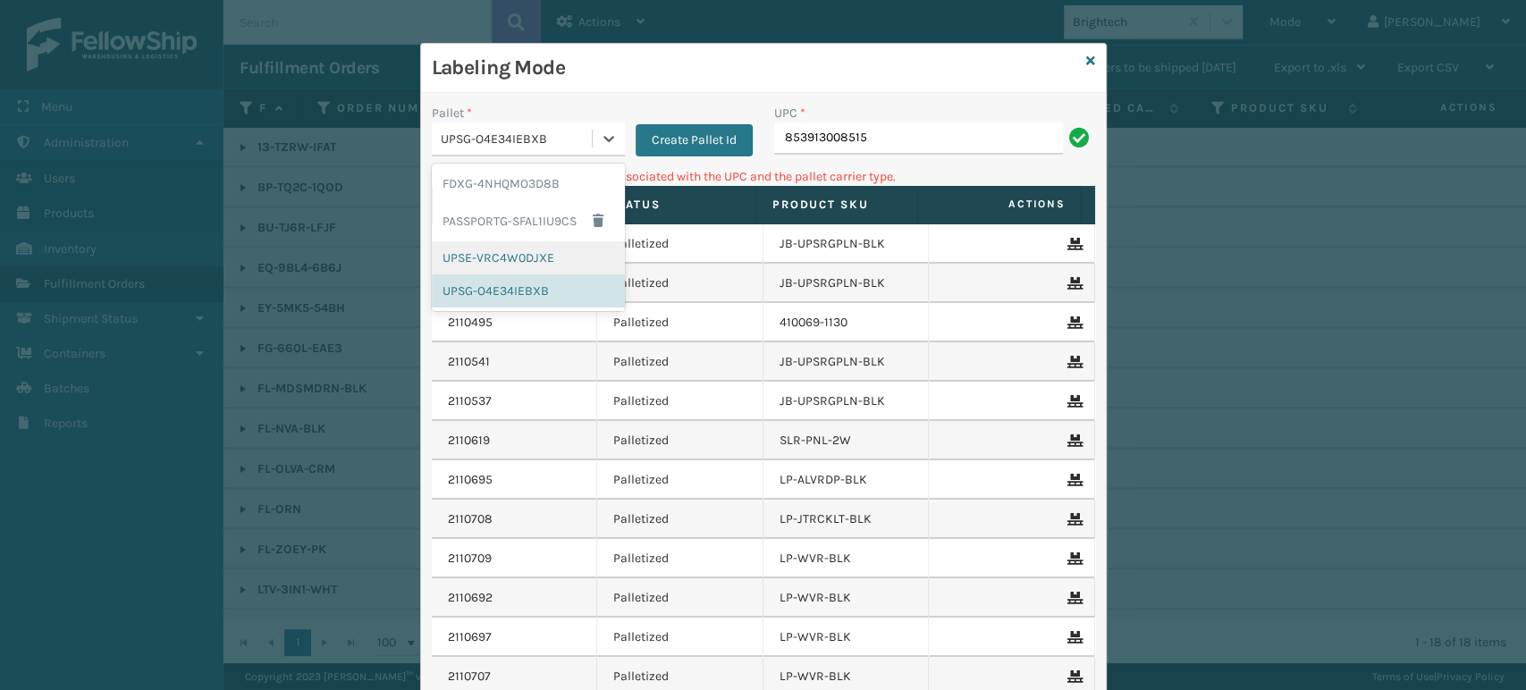
click at [533, 255] on div "UPSE-VRC4W0DJXE" at bounding box center [528, 257] width 193 height 33
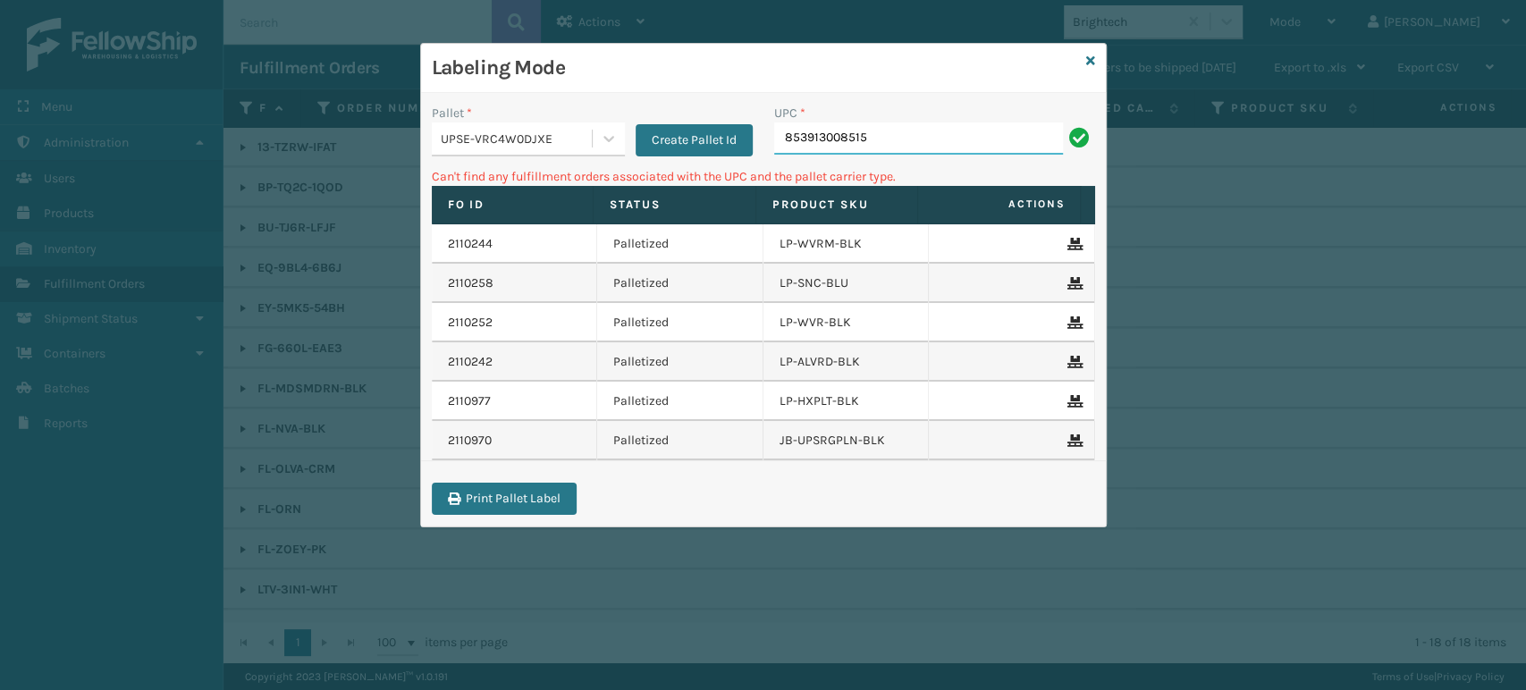
click at [932, 138] on input "853913008515" at bounding box center [918, 138] width 289 height 32
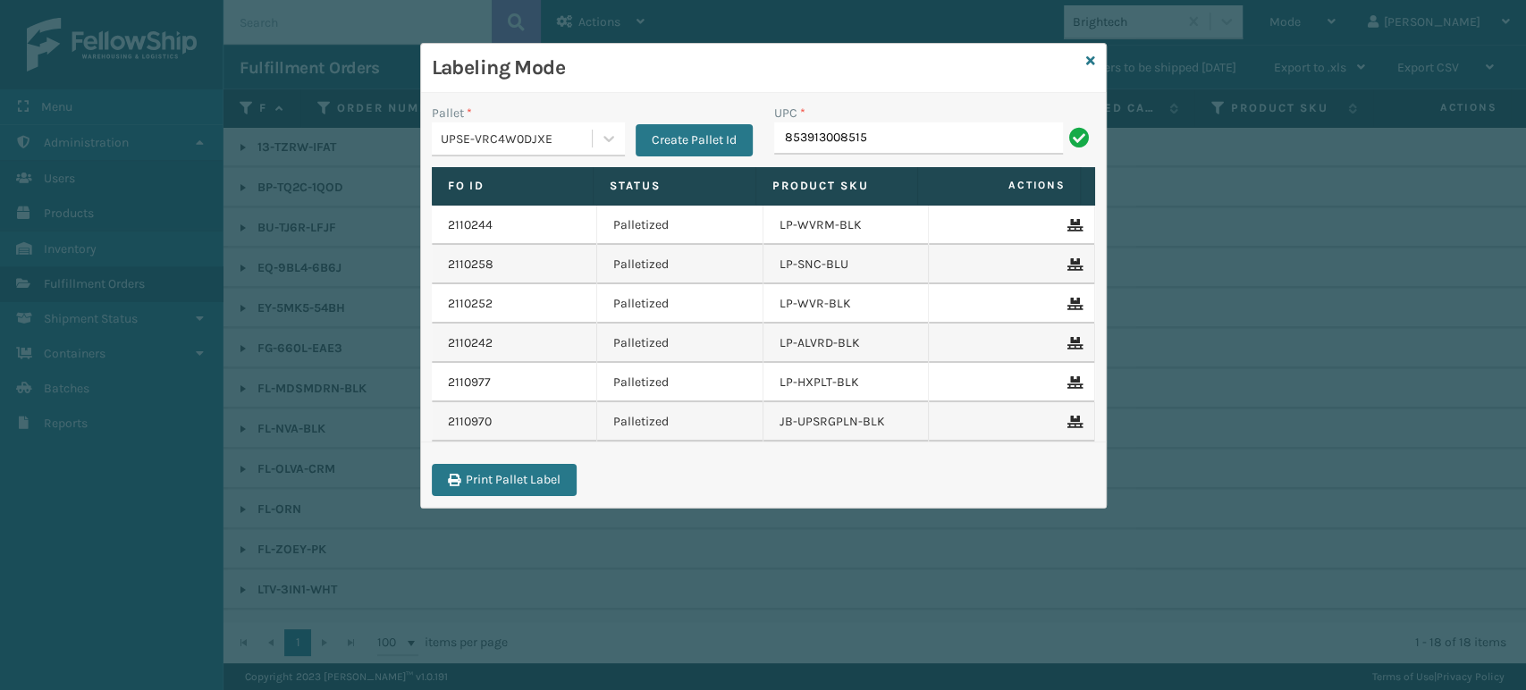
type input "853913008515"
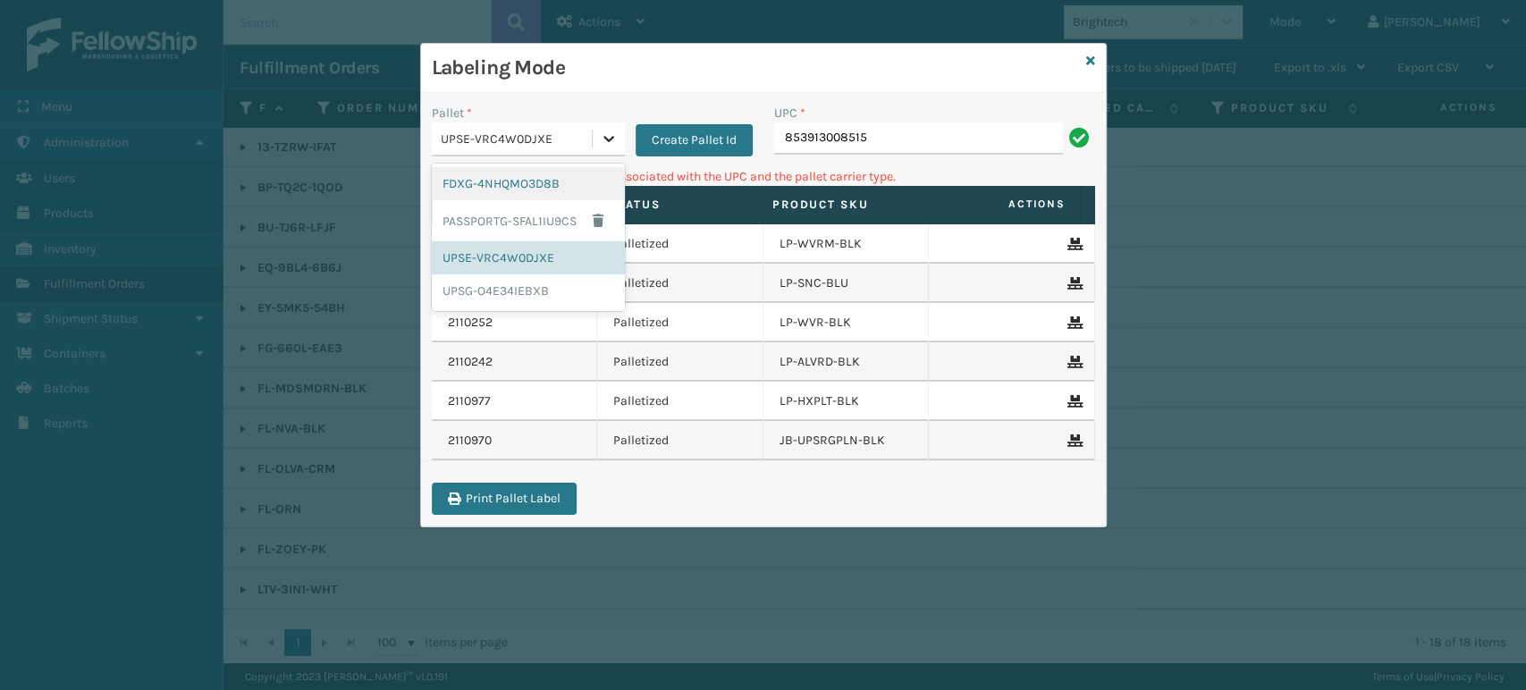
click at [616, 131] on div at bounding box center [609, 138] width 32 height 32
click at [478, 282] on div "UPSG-O4E34IEBXB" at bounding box center [528, 291] width 193 height 33
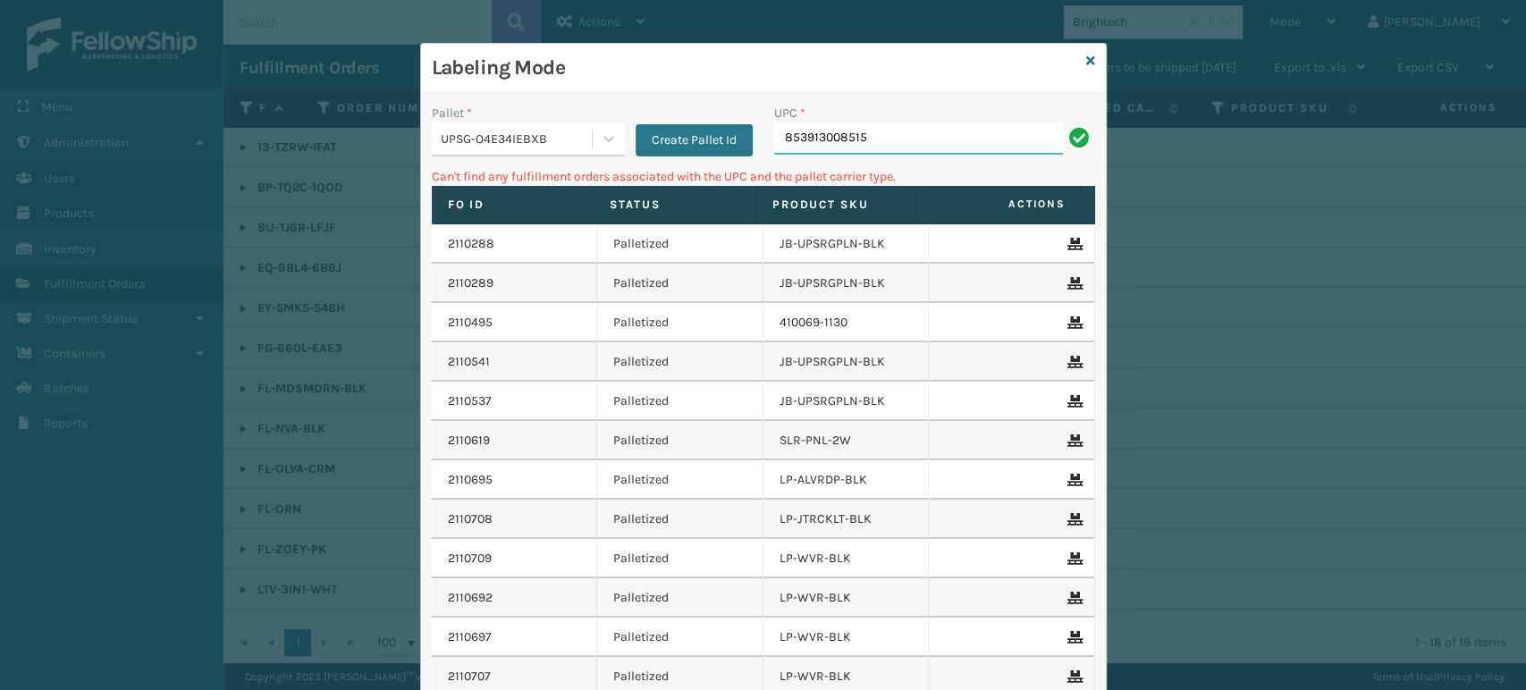
click at [958, 139] on input "853913008515" at bounding box center [918, 138] width 289 height 32
type input "8"
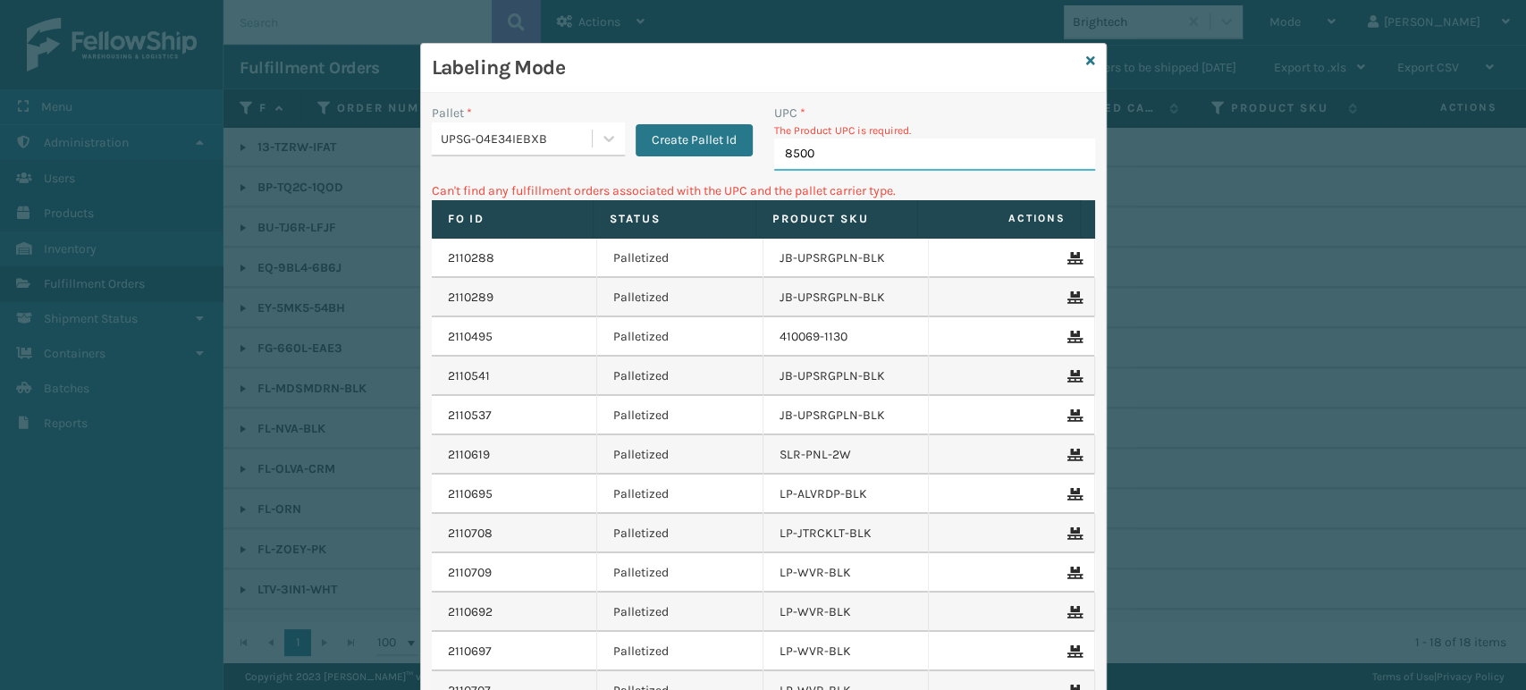
type input "85005"
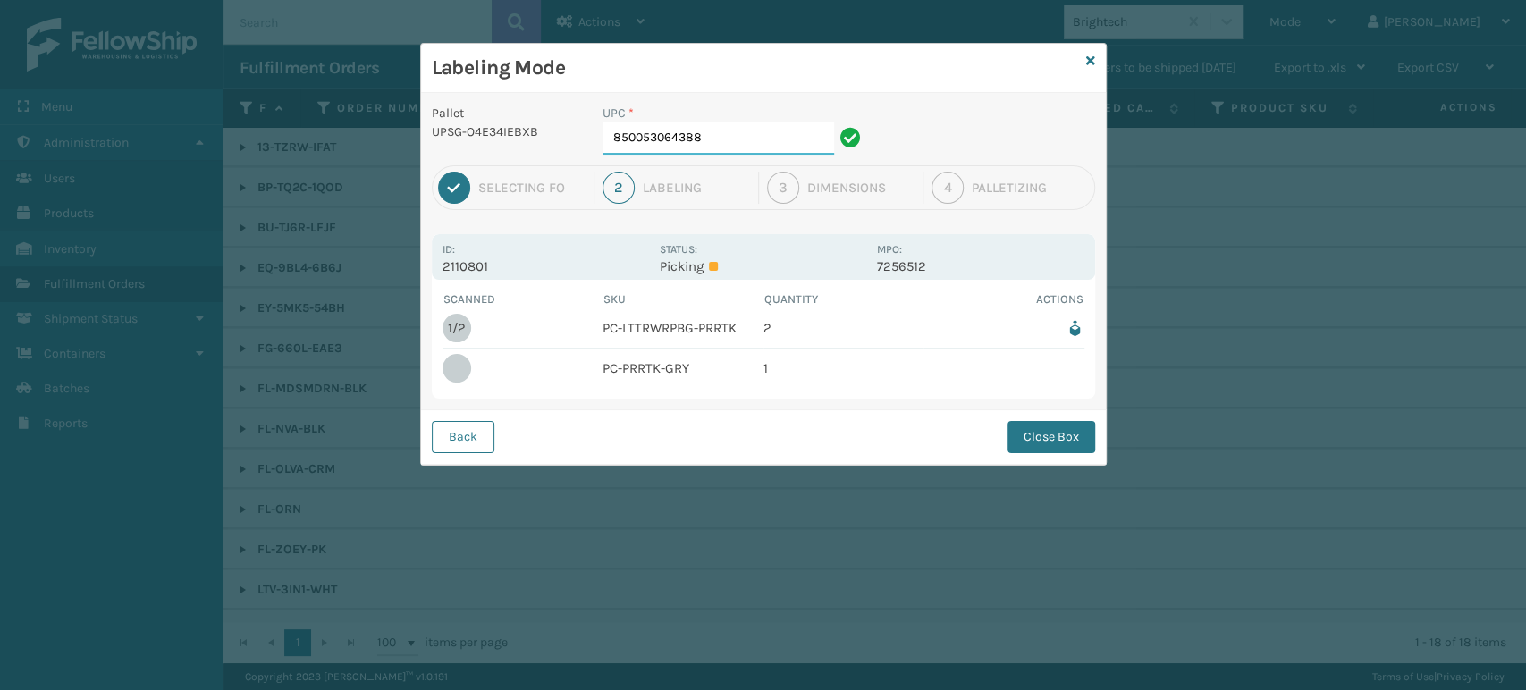
click at [768, 131] on input "850053064388" at bounding box center [719, 138] width 232 height 32
click at [775, 143] on input "850053064388" at bounding box center [719, 138] width 232 height 32
type input "8"
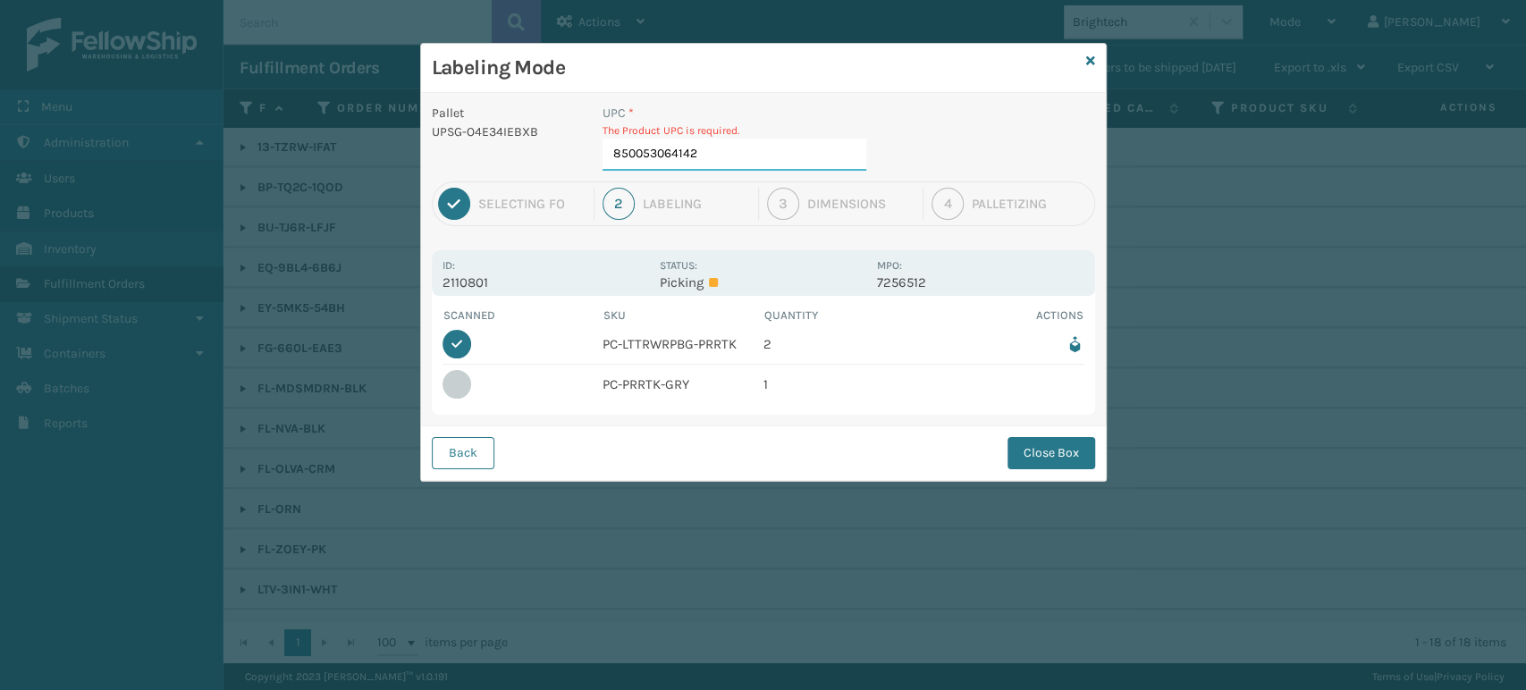
type input "850053064142"
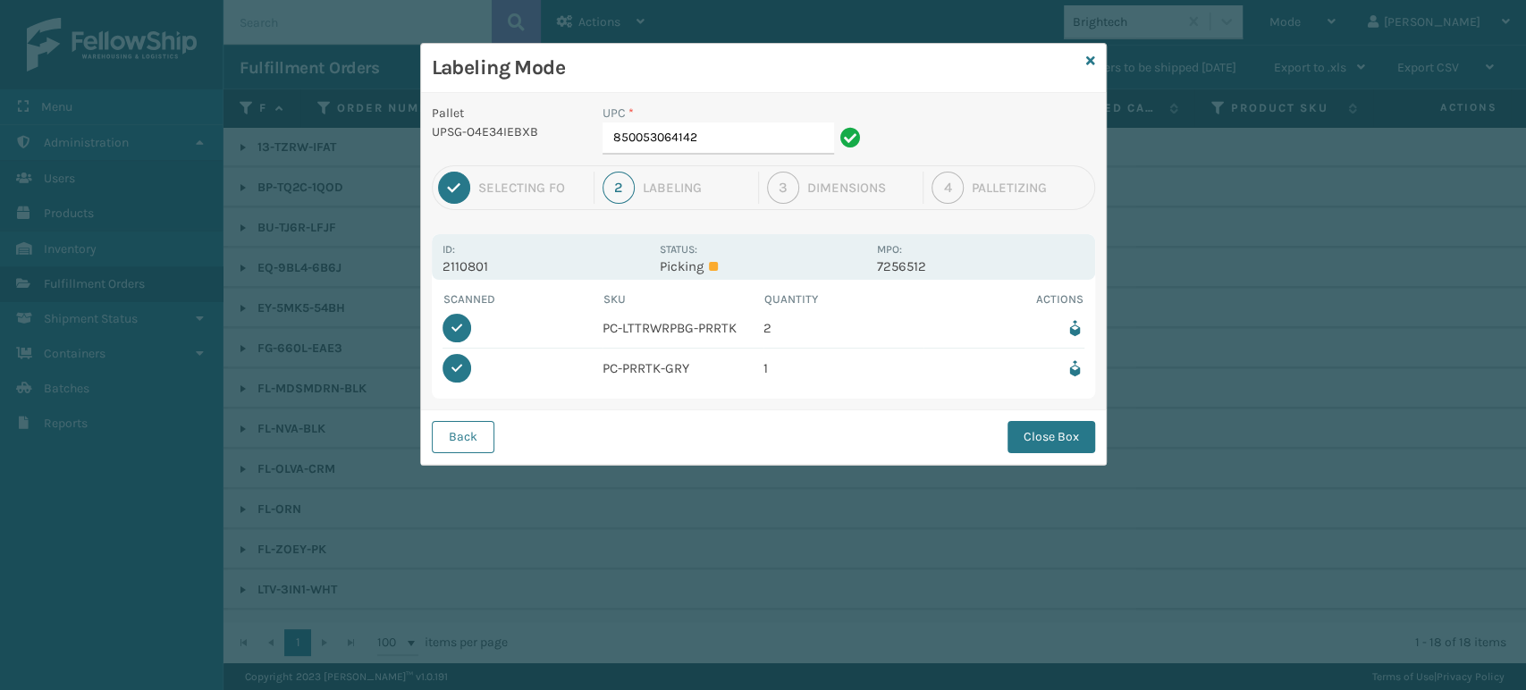
drag, startPoint x: 1052, startPoint y: 430, endPoint x: 1093, endPoint y: 446, distance: 44.2
click at [1052, 430] on button "Close Box" at bounding box center [1052, 437] width 88 height 32
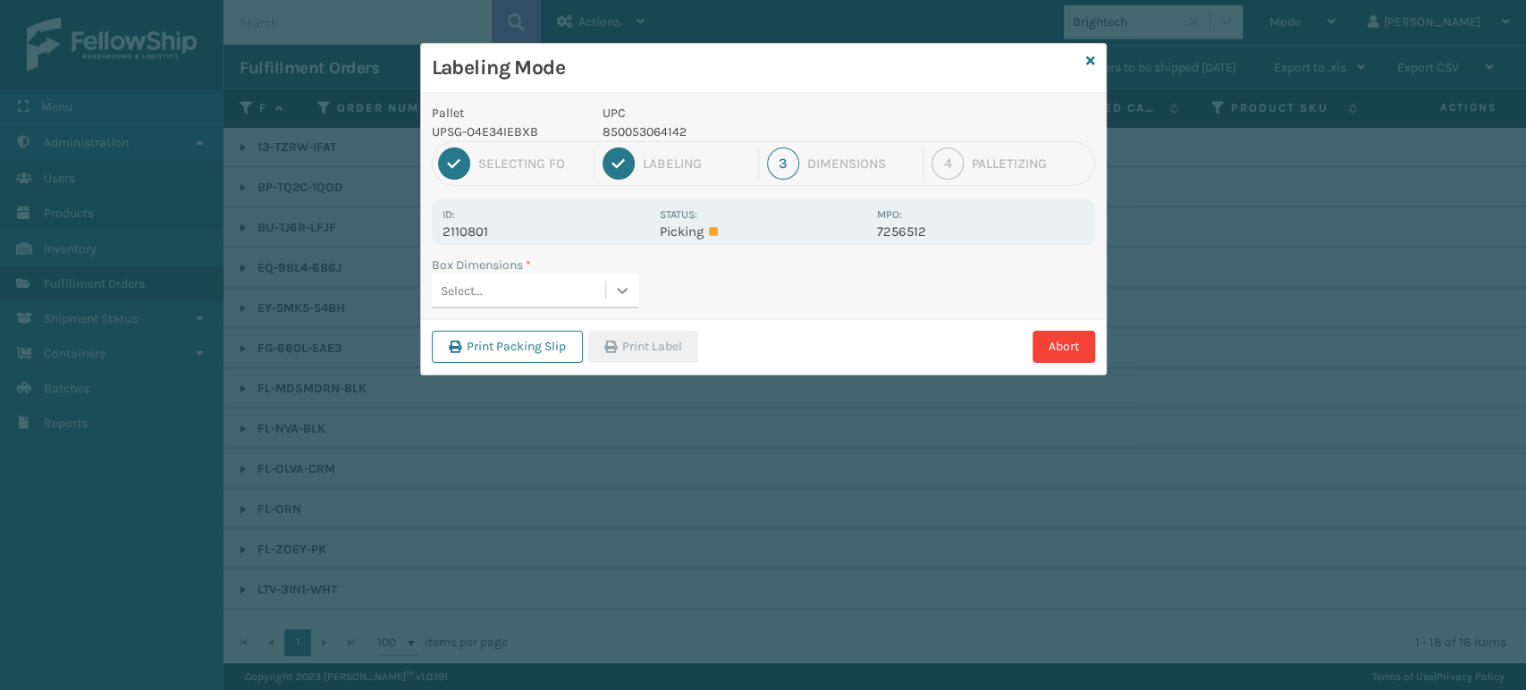
click at [613, 291] on icon at bounding box center [622, 291] width 18 height 18
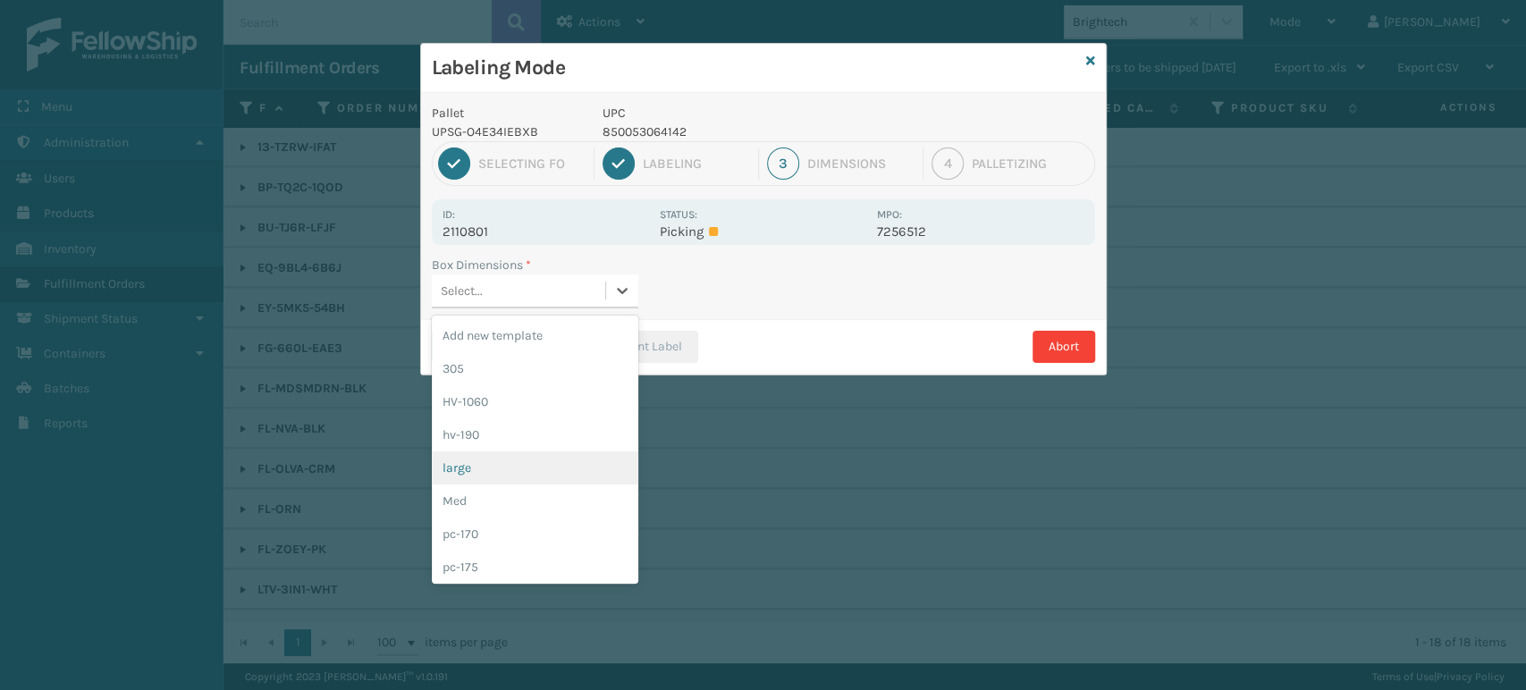
click at [512, 470] on div "large" at bounding box center [535, 468] width 207 height 33
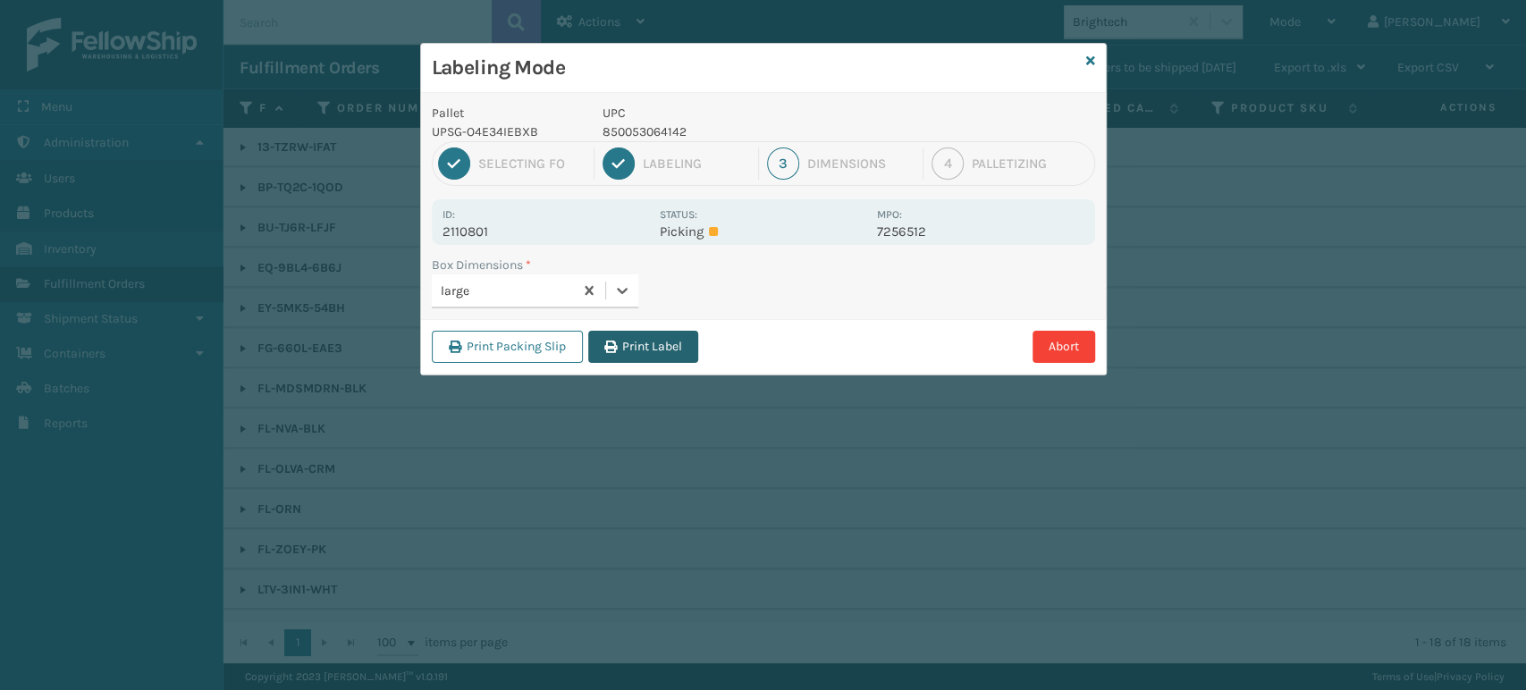
click at [672, 347] on button "Print Label" at bounding box center [643, 347] width 110 height 32
